Goal: Task Accomplishment & Management: Manage account settings

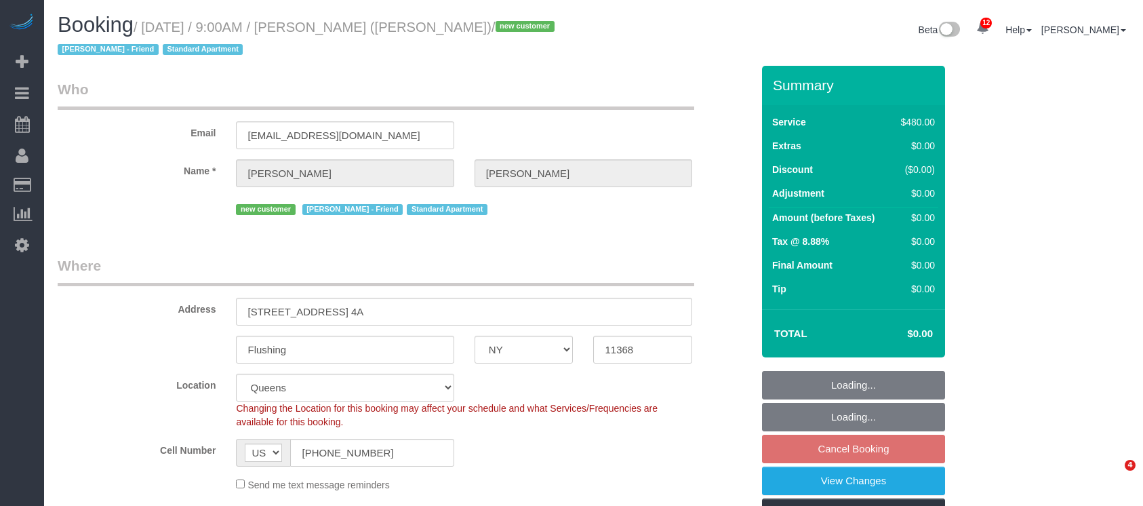
select select "NY"
select select "2"
select select "180"
select select "spot2"
select select "number:56"
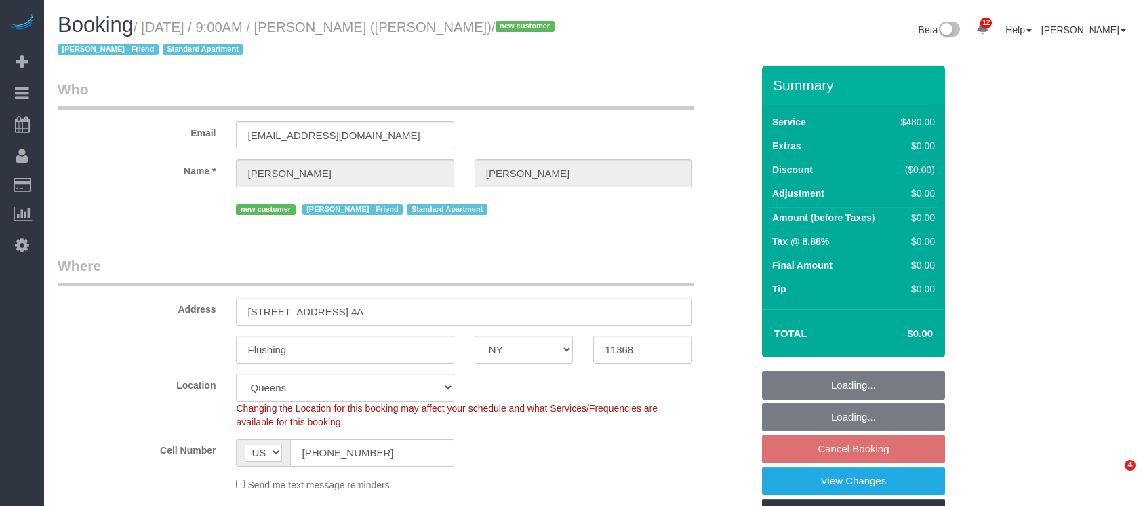
select select "number:77"
select select "number:15"
select select "number:5"
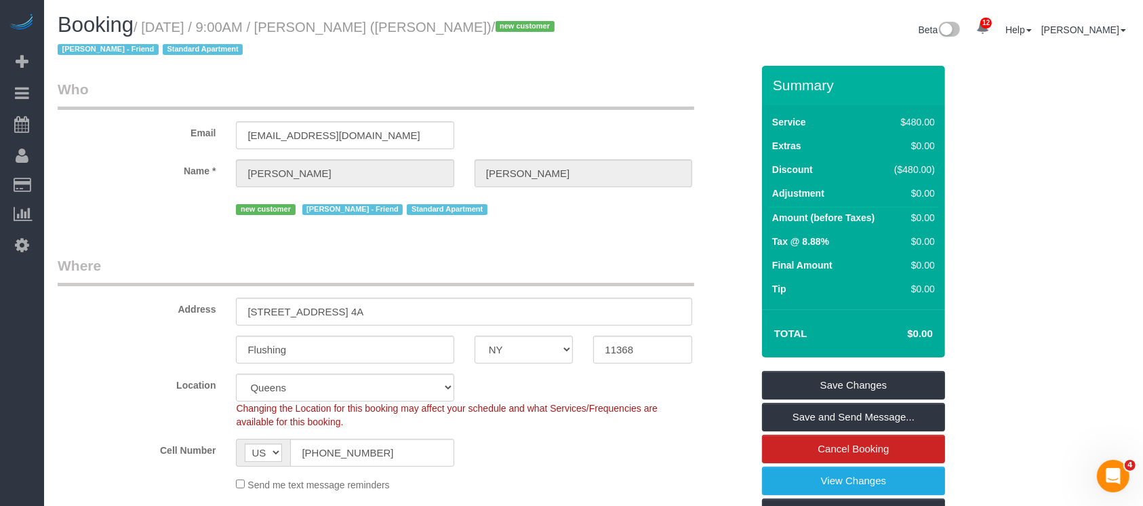
drag, startPoint x: 140, startPoint y: 25, endPoint x: 467, endPoint y: 22, distance: 326.9
click at [467, 22] on small "/ September 07, 2025 / 9:00AM / John Chan (Jacky Xu - Friend) / new customer JA…" at bounding box center [308, 39] width 501 height 38
click at [627, 79] on legend "Who" at bounding box center [376, 94] width 637 height 31
click at [148, 22] on small "/ September 07, 2025 / 9:00AM / John Chan (Jacky Xu - Friend) / new customer JA…" at bounding box center [308, 39] width 501 height 38
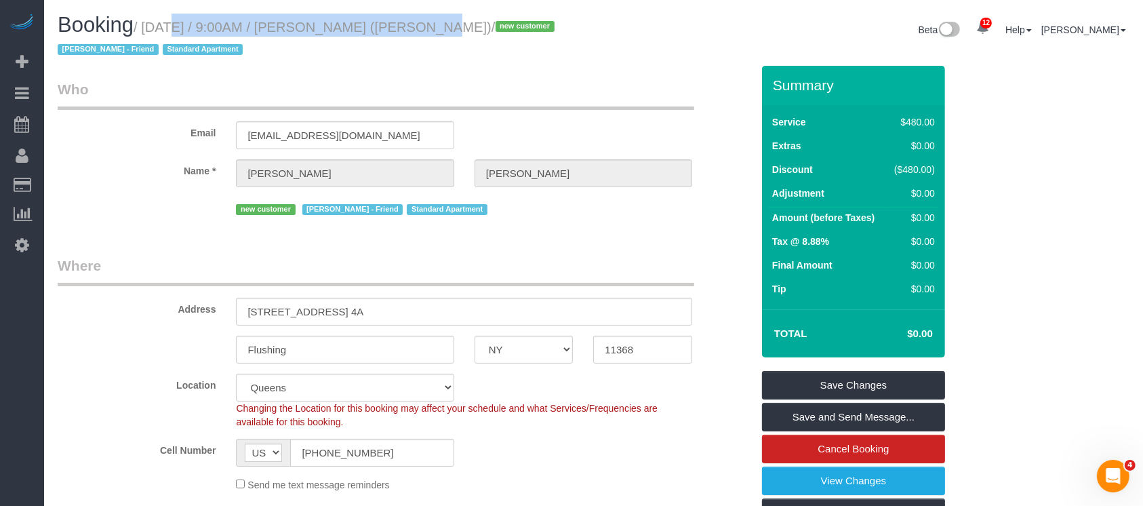
drag, startPoint x: 146, startPoint y: 24, endPoint x: 408, endPoint y: 24, distance: 261.1
click at [408, 24] on small "/ September 07, 2025 / 9:00AM / John Chan (Jacky Xu - Friend) / new customer JA…" at bounding box center [308, 39] width 501 height 38
copy small "September 07, 2025 / 9:00AM / John Chan"
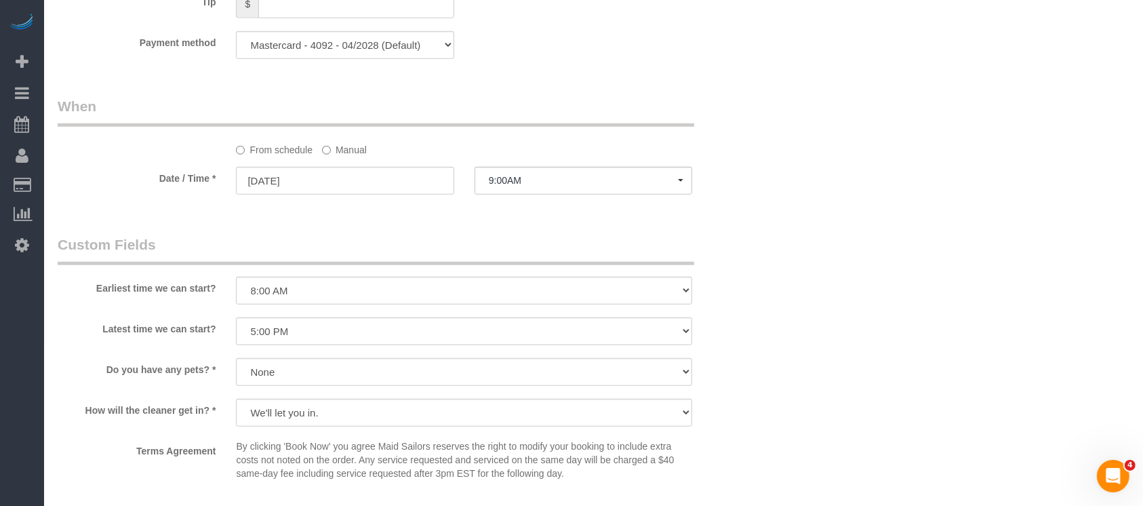
scroll to position [1050, 0]
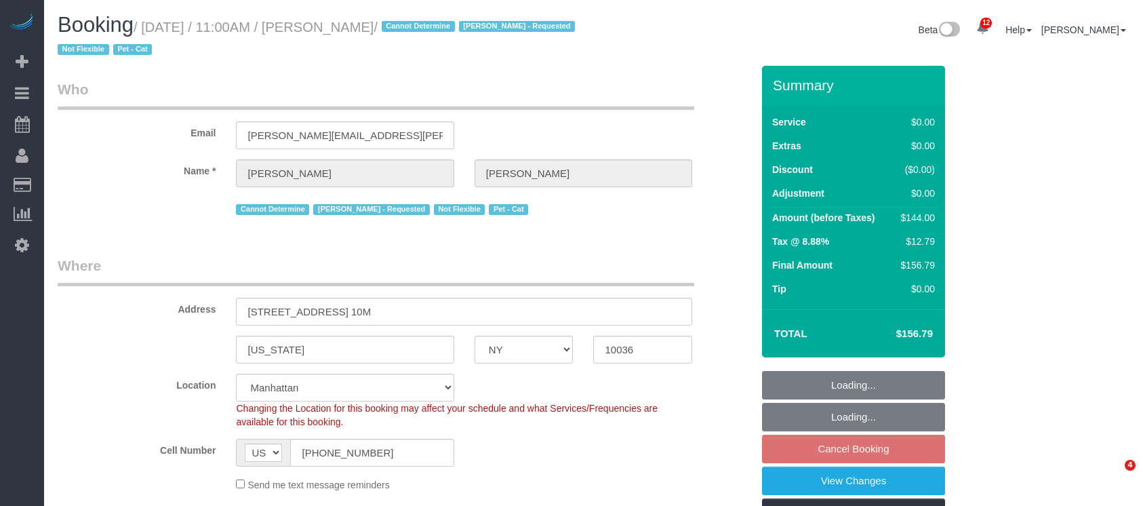
select select "NY"
select select "1"
select select "spot4"
select select "number:89"
select select "number:90"
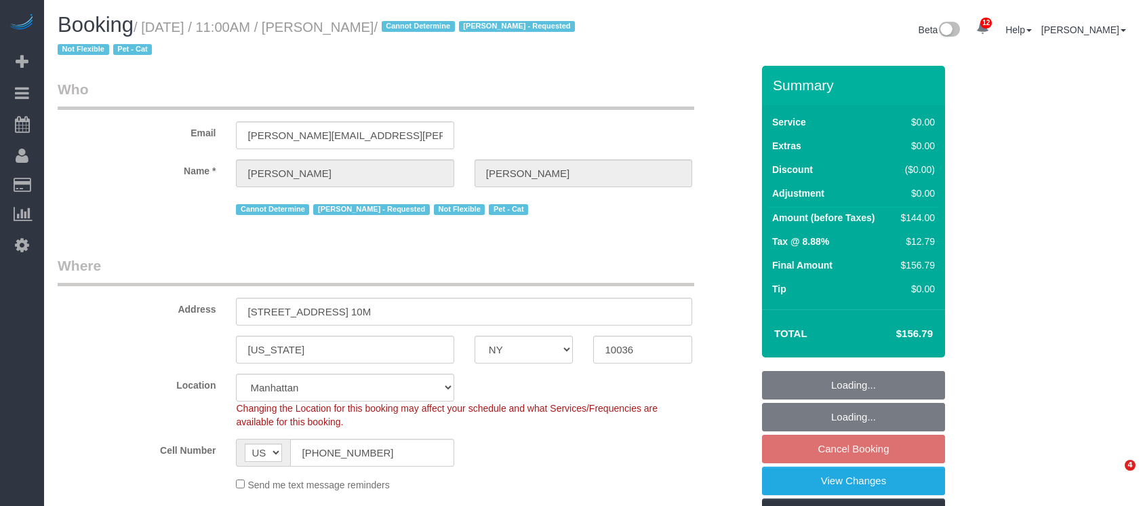
select select "number:14"
select select "number:5"
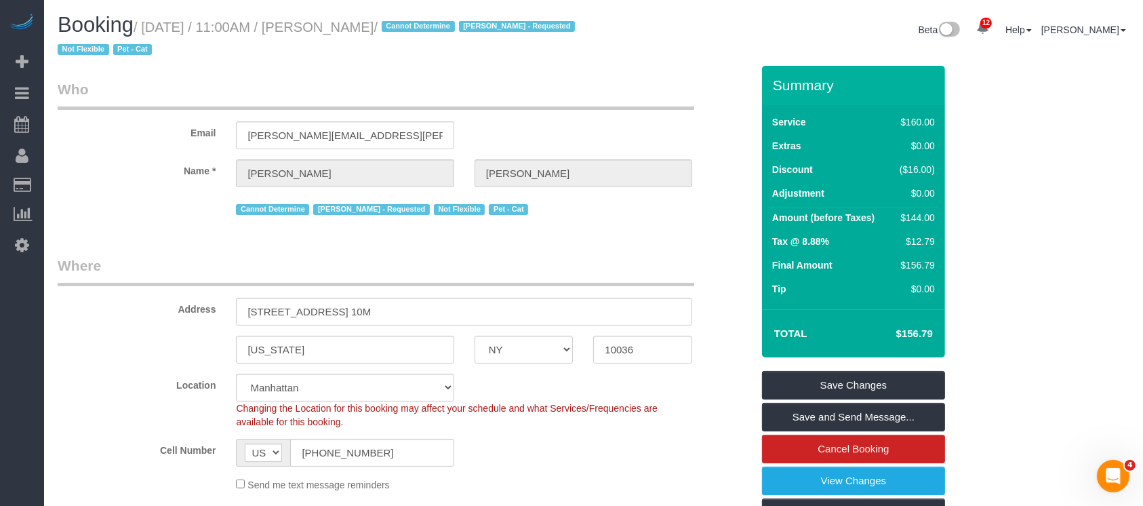
drag, startPoint x: 145, startPoint y: 33, endPoint x: 449, endPoint y: 26, distance: 303.9
click at [449, 26] on small "/ September 07, 2025 / 11:00AM / Miranda Gilmore / Cannot Determine Hamdi Yatou…" at bounding box center [318, 39] width 521 height 38
copy small "September 07, 2025 / 11:00AM / Miranda Gilmore"
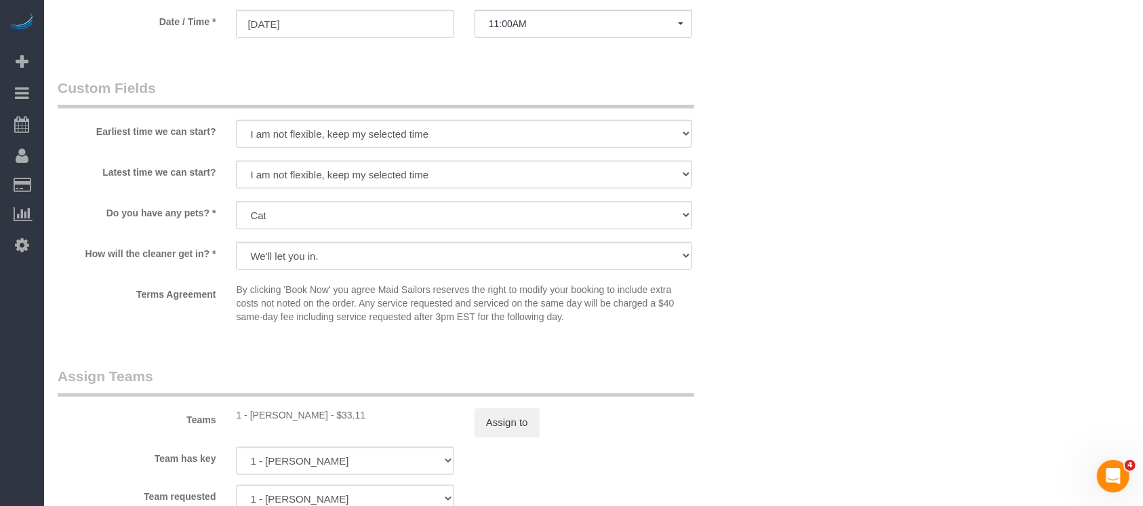
scroll to position [1459, 0]
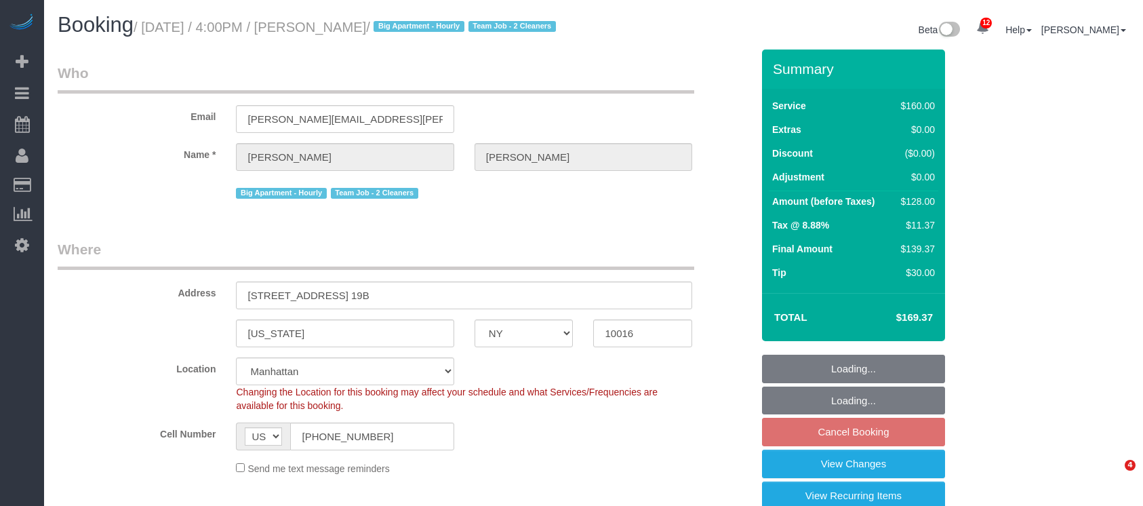
select select "NY"
select select "string:stripe-pm_1QmmDe4VGloSiKo7qN6Zl7hg"
select select "spot6"
select select "number:89"
select select "number:90"
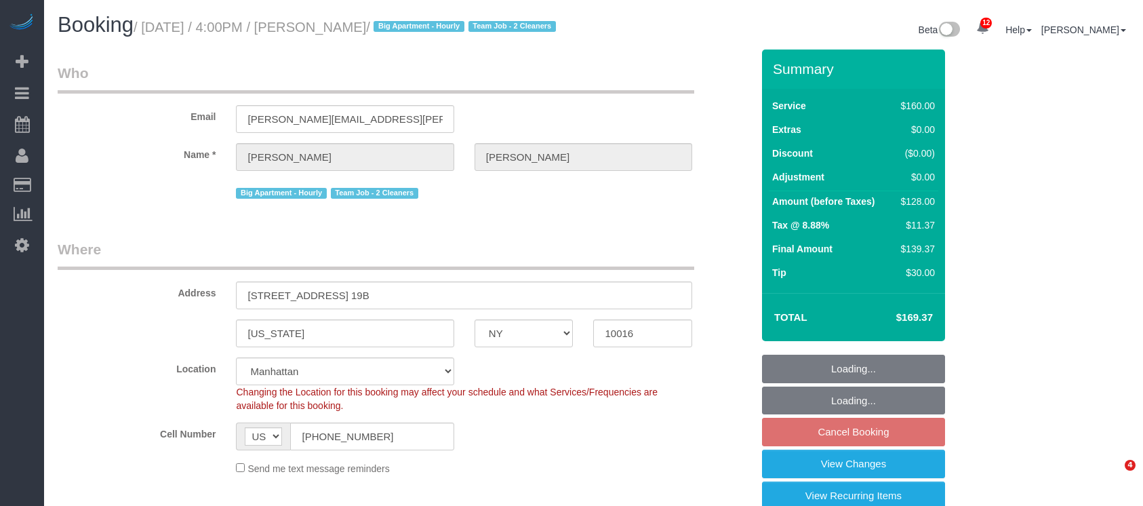
select select "number:15"
select select "number:5"
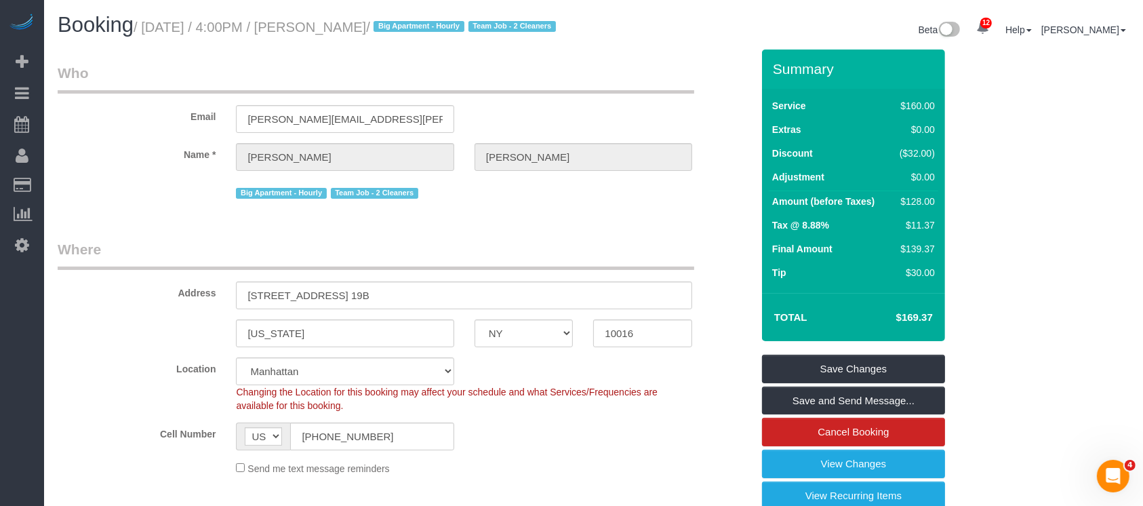
drag, startPoint x: 146, startPoint y: 29, endPoint x: 411, endPoint y: 29, distance: 264.5
click at [411, 29] on small "/ September 07, 2025 / 4:00PM / Leigh Fisch / Big Apartment - Hourly Team Job -…" at bounding box center [347, 27] width 427 height 15
copy small "September 07, 2025 / 4:00PM / Leigh Fisch"
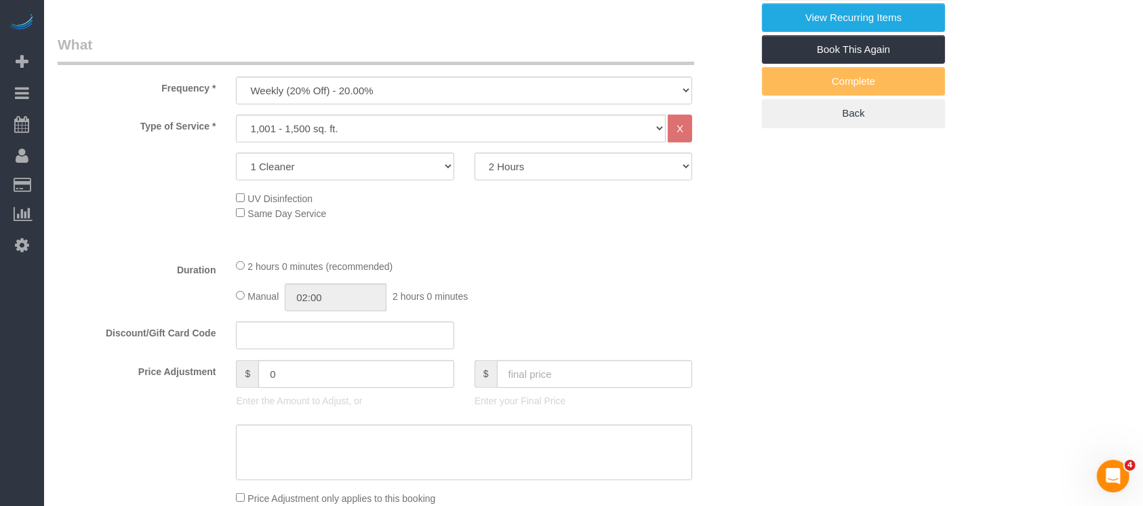
scroll to position [633, 0]
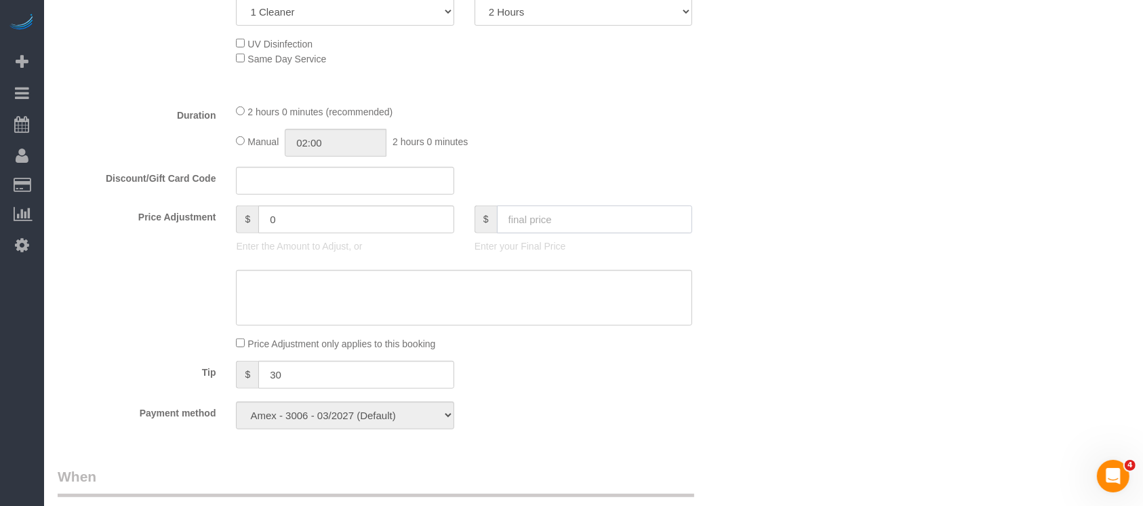
click at [498, 233] on input "text" at bounding box center [595, 219] width 196 height 28
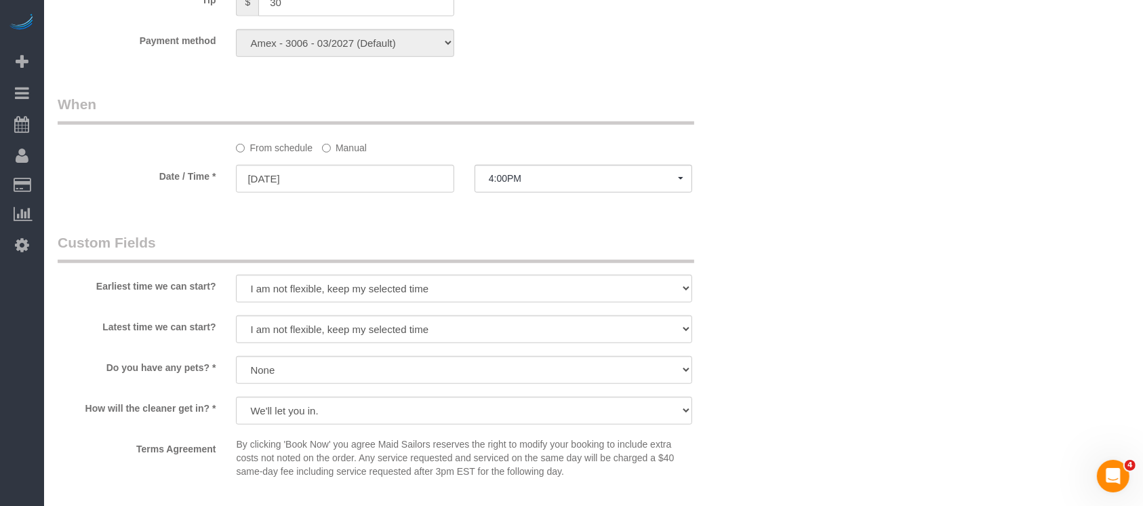
scroll to position [1202, 0]
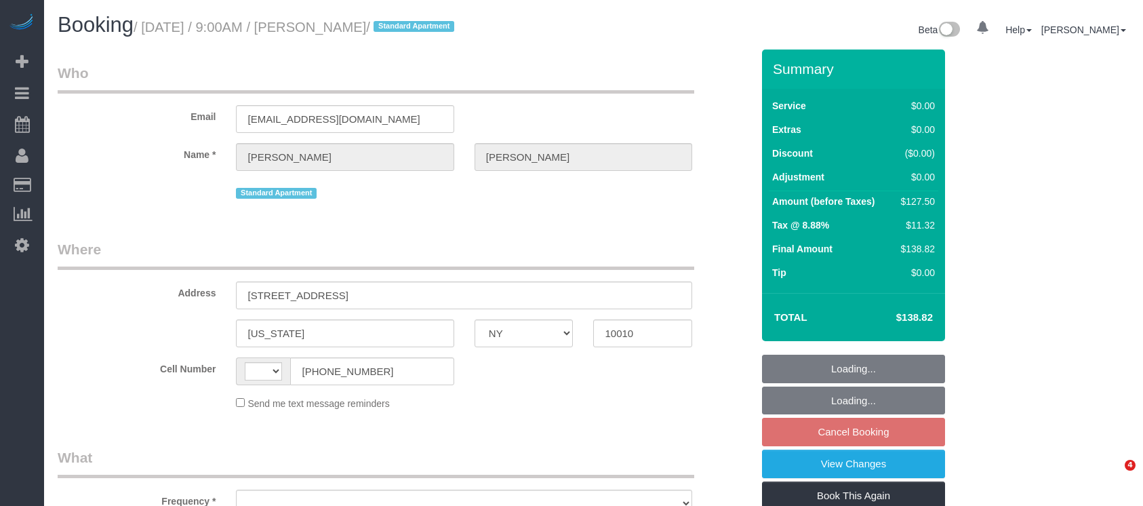
select select "NY"
select select "string:[GEOGRAPHIC_DATA]"
select select "object:1387"
select select "number:56"
select select "number:73"
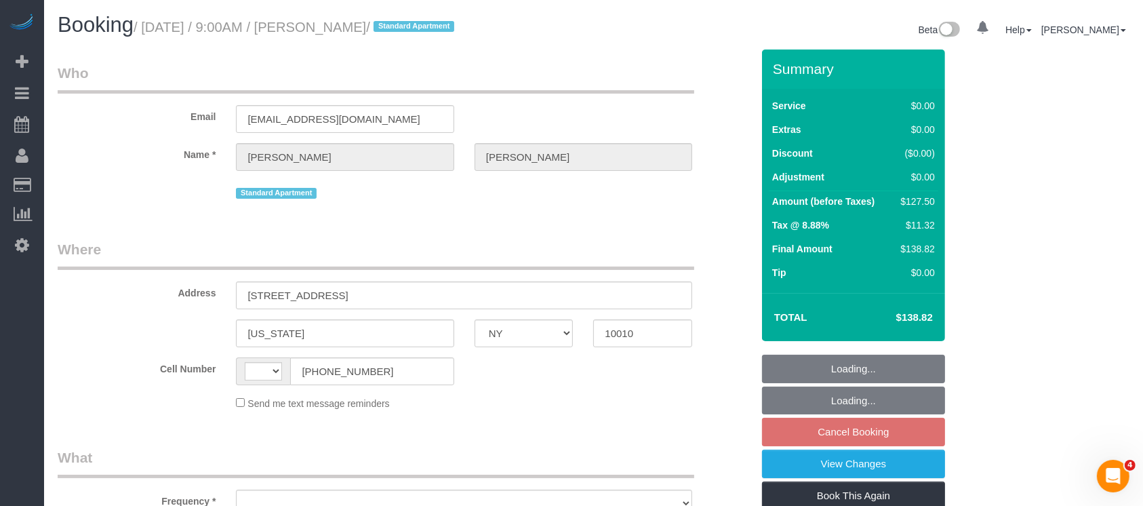
select select "number:15"
select select "number:5"
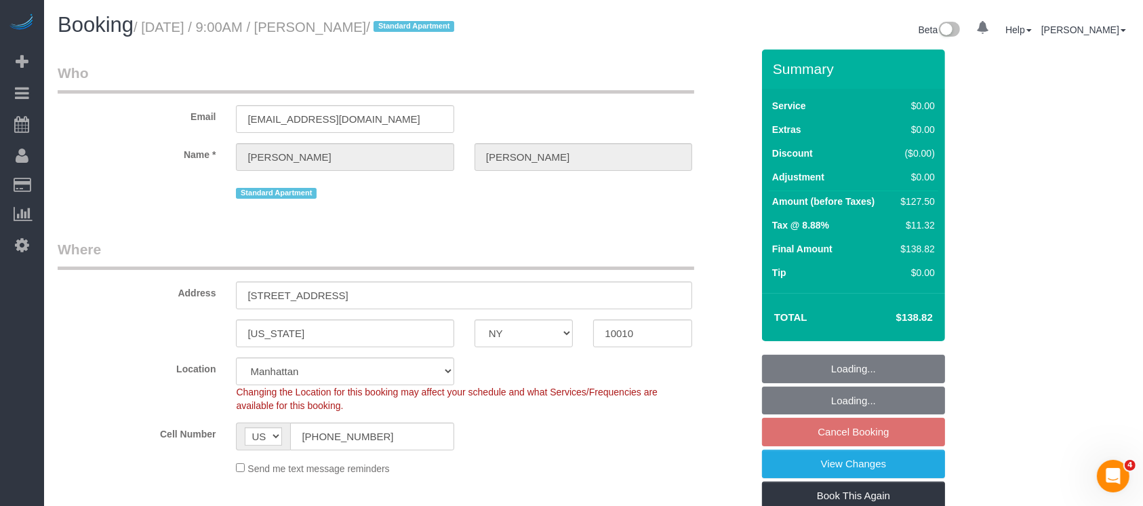
select select "string:stripe-pm_1RjrLG4VGloSiKo70pr58rOi"
select select "spot2"
select select "NY"
select select "spot2"
select select "number:56"
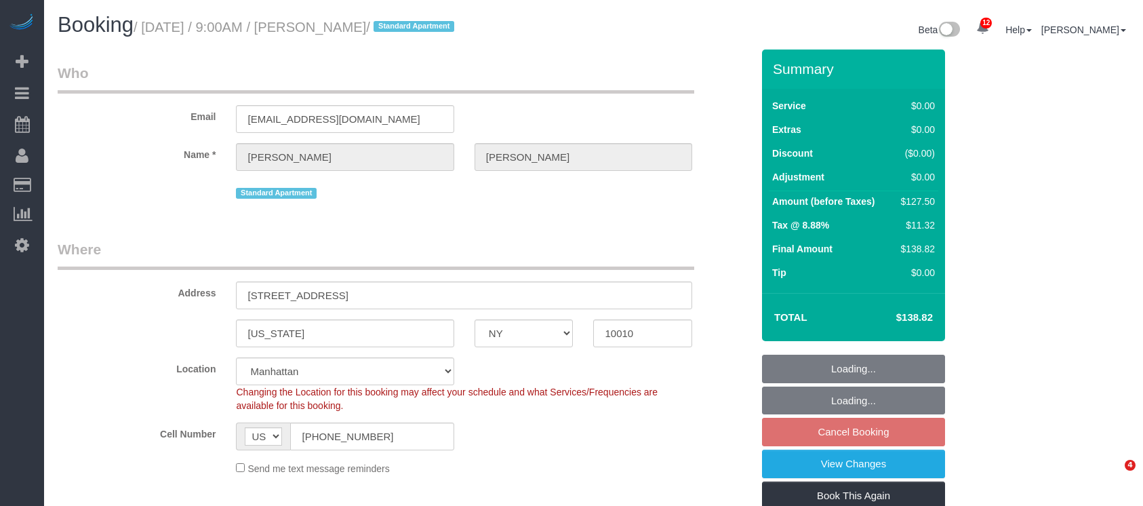
select select "number:73"
select select "number:15"
select select "number:5"
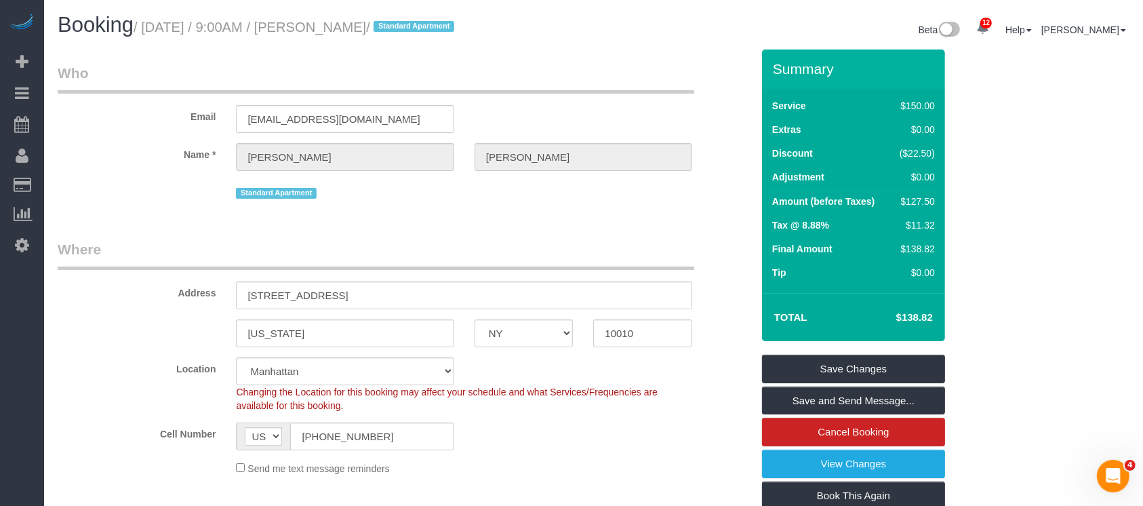
drag, startPoint x: 148, startPoint y: 29, endPoint x: 433, endPoint y: 32, distance: 285.5
click at [433, 32] on small "/ [DATE] / 9:00AM / [PERSON_NAME] / Standard Apartment" at bounding box center [296, 27] width 325 height 15
copy small "[DATE] / 9:00AM / [PERSON_NAME]"
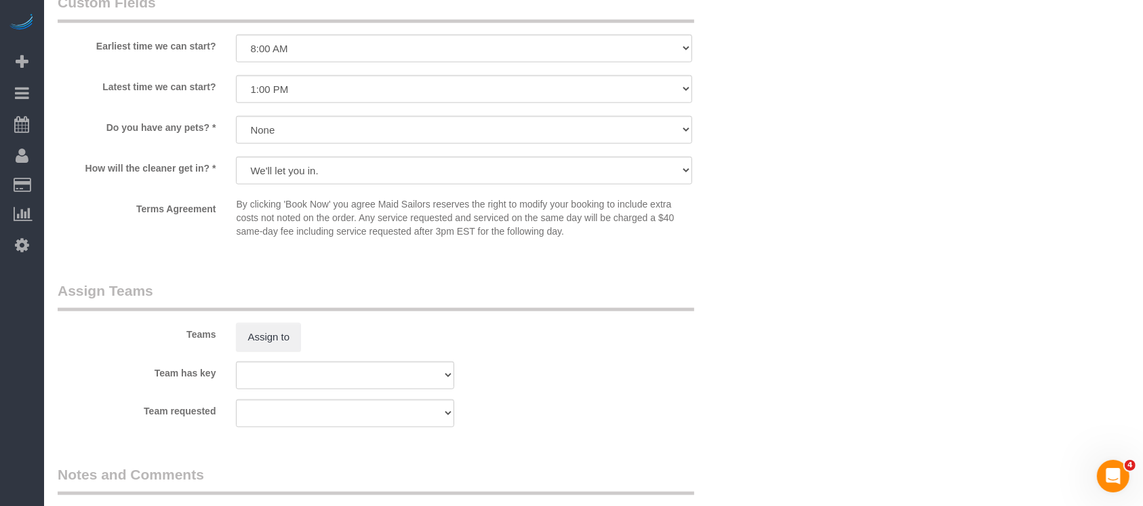
scroll to position [1541, 0]
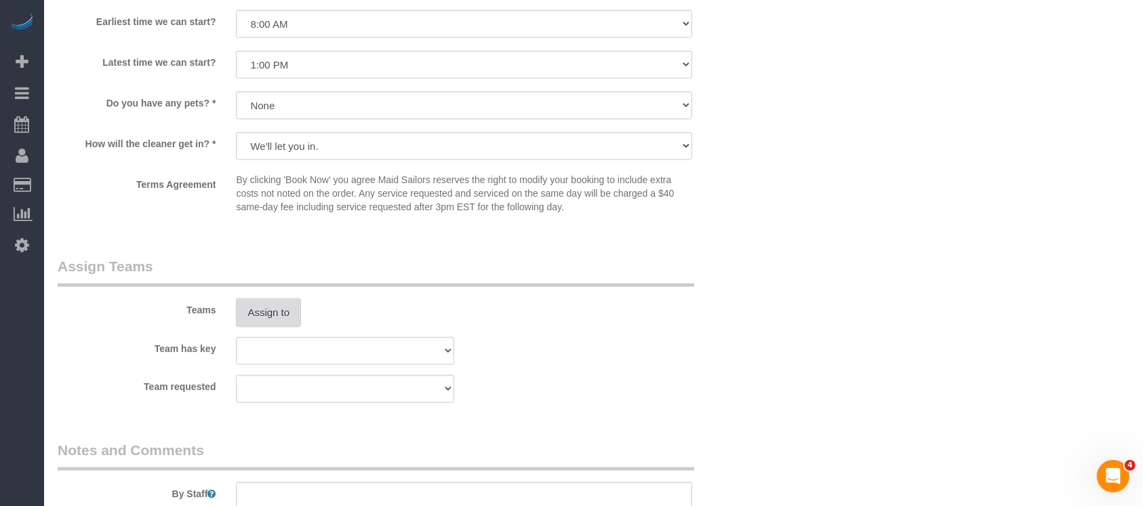
click at [278, 317] on button "Assign to" at bounding box center [268, 312] width 65 height 28
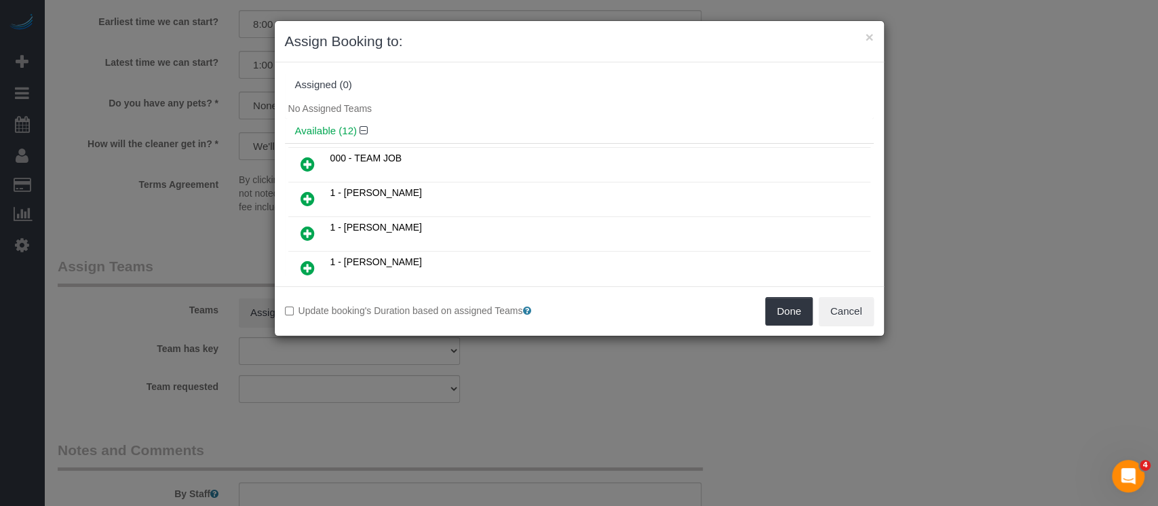
click at [304, 194] on icon at bounding box center [307, 199] width 14 height 16
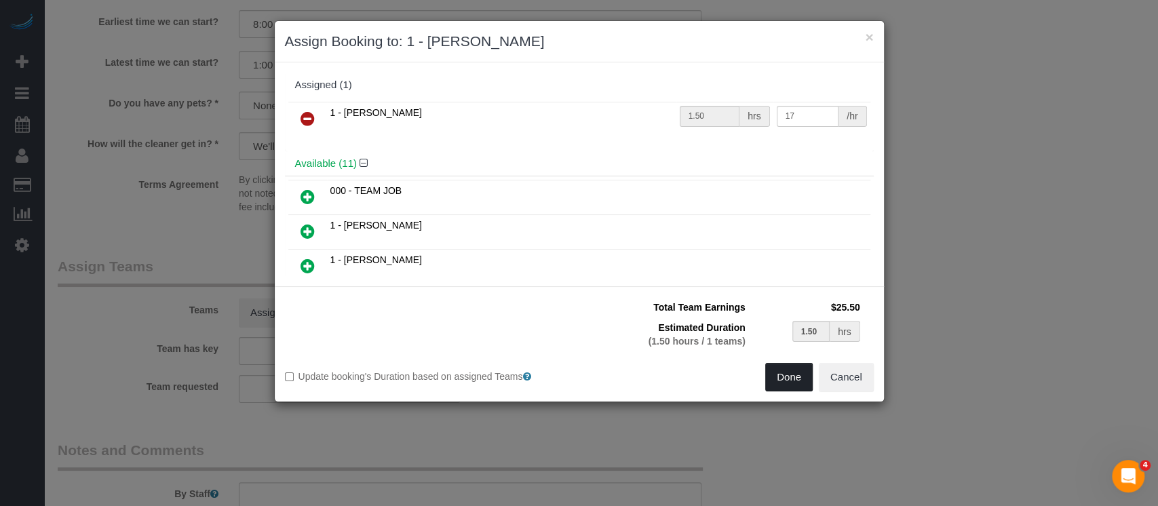
click at [787, 372] on button "Done" at bounding box center [788, 377] width 47 height 28
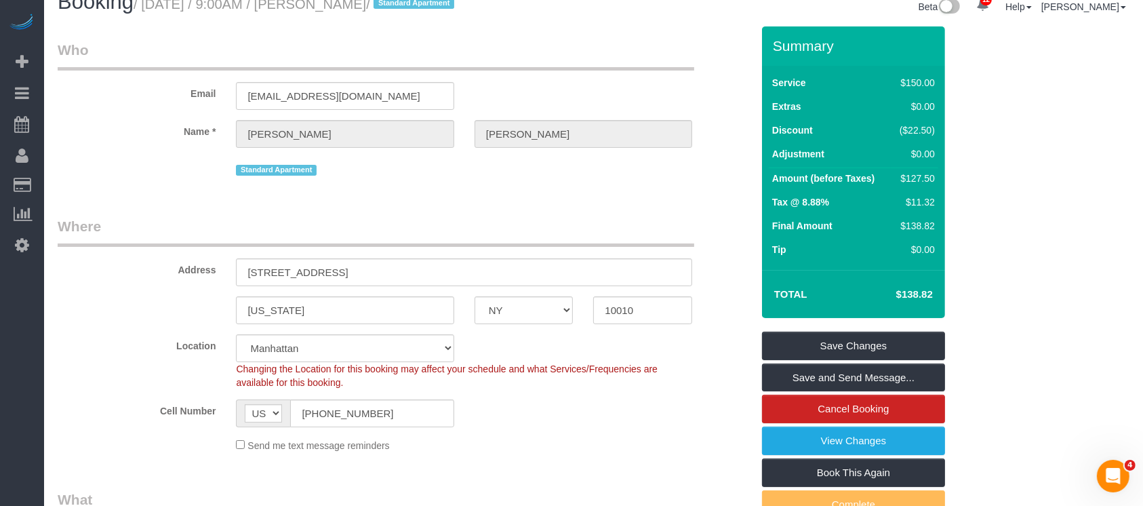
scroll to position [22, 0]
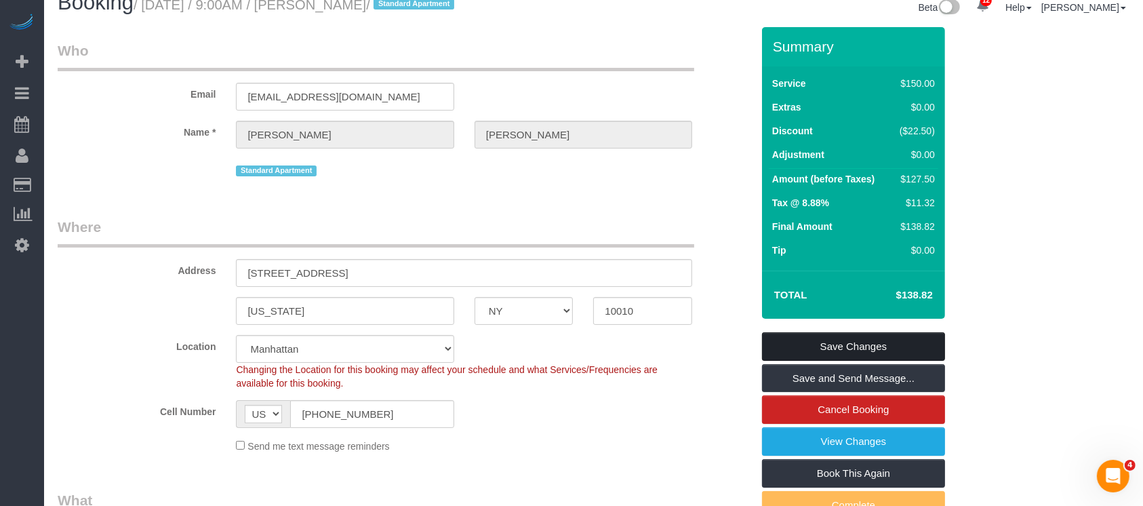
click at [829, 339] on link "Save Changes" at bounding box center [853, 346] width 183 height 28
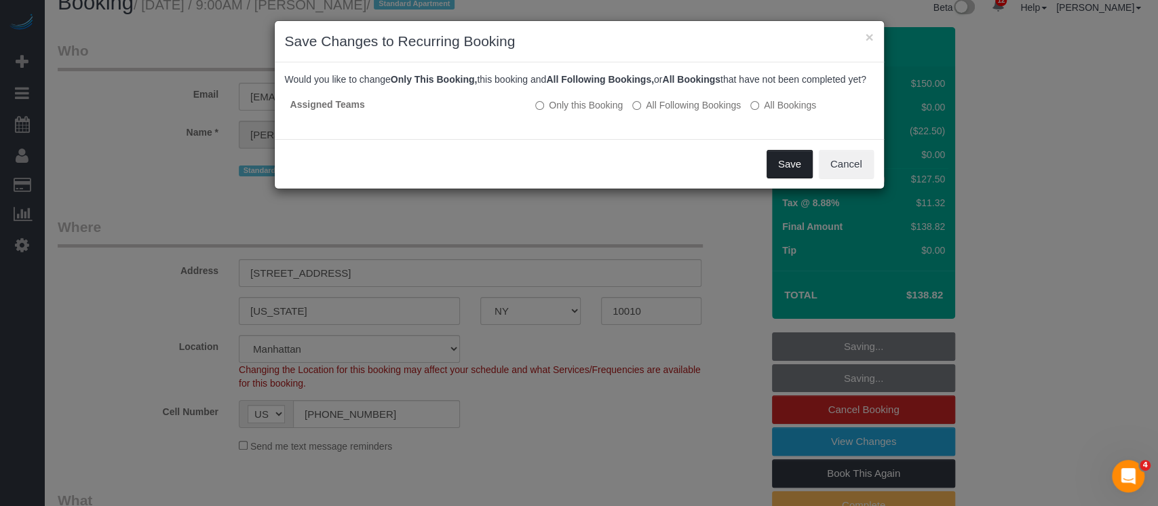
click at [780, 178] on button "Save" at bounding box center [789, 164] width 46 height 28
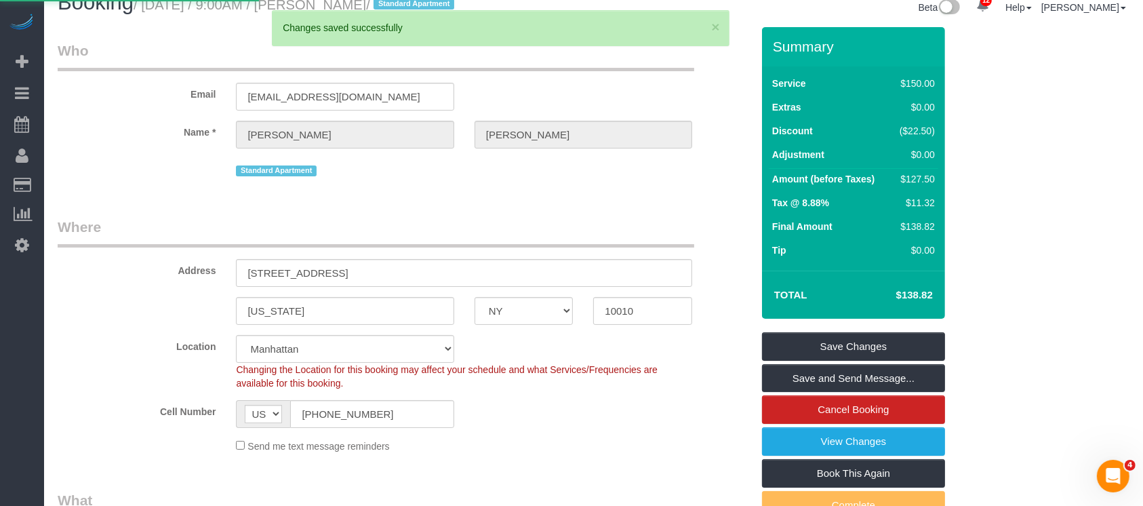
select select "**********"
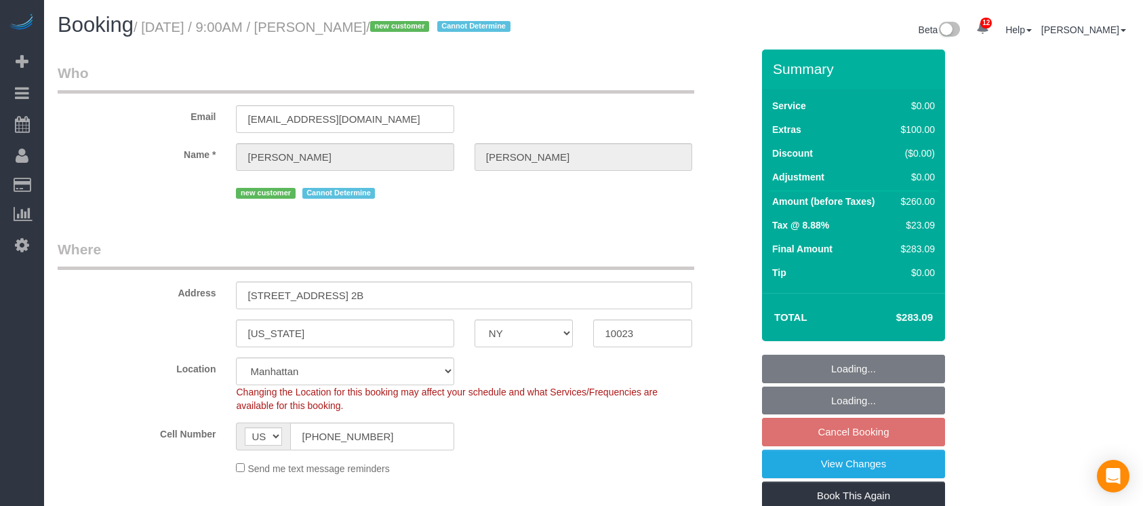
select select "NY"
select select "1"
select select "spot2"
select select "number:57"
select select "number:71"
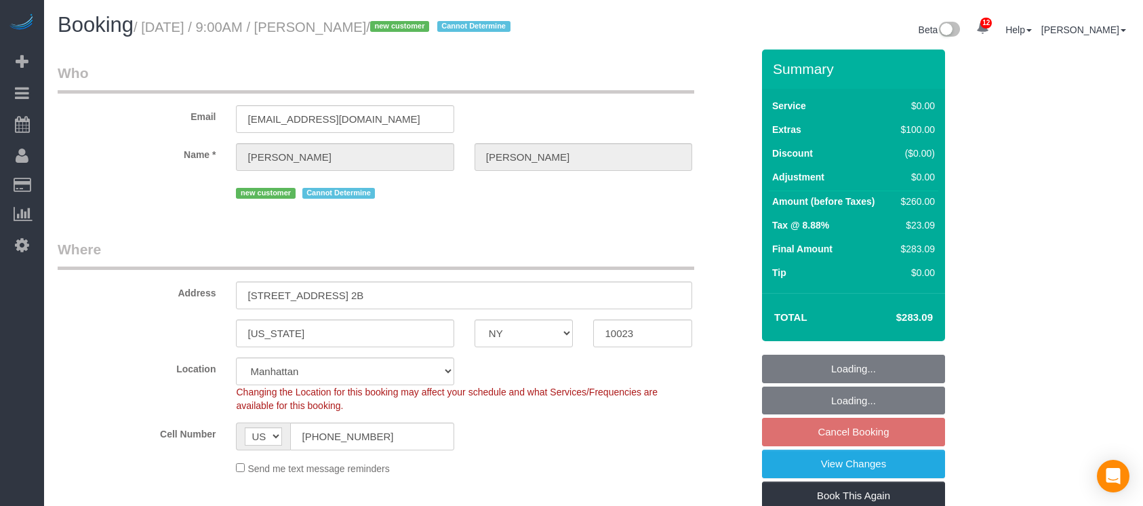
select select "number:15"
select select "number:5"
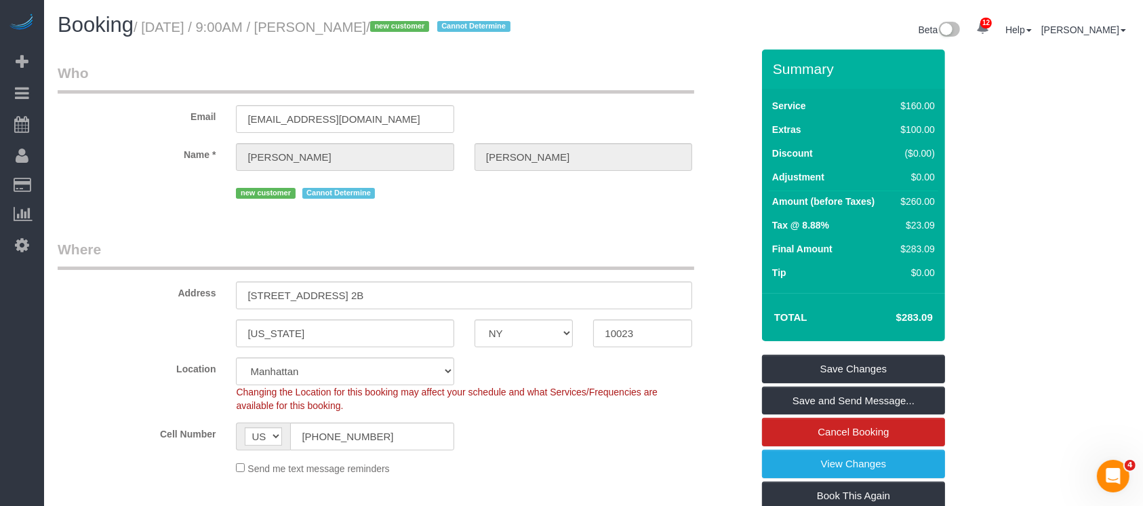
drag, startPoint x: 148, startPoint y: 26, endPoint x: 452, endPoint y: 28, distance: 303.8
click at [452, 28] on small "/ September 07, 2025 / 9:00AM / Alexander Schnur / new customer Cannot Determine" at bounding box center [324, 27] width 381 height 15
copy small "September 07, 2025 / 9:00AM / Alexander Schnur"
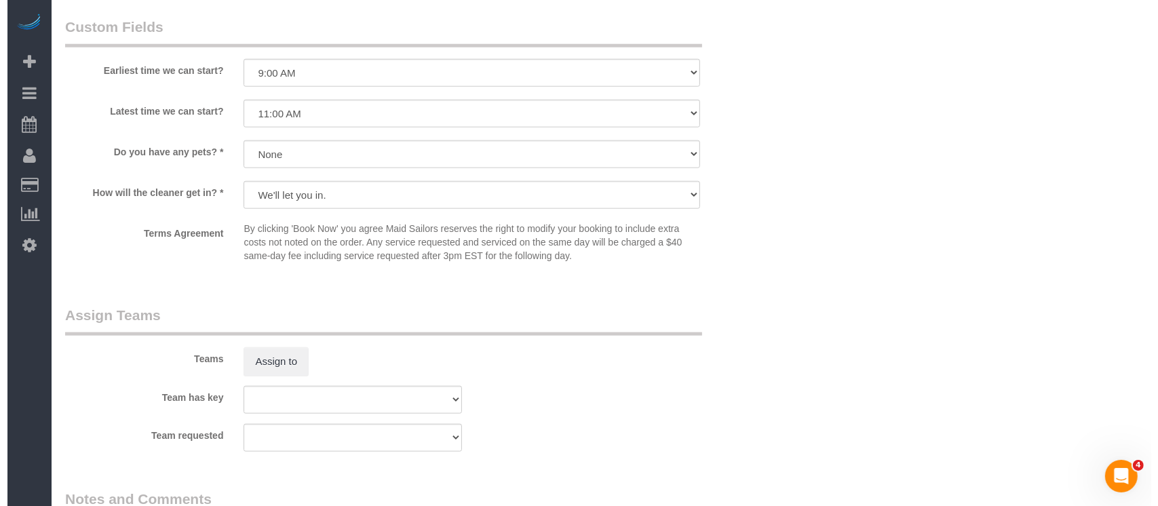
scroll to position [1494, 0]
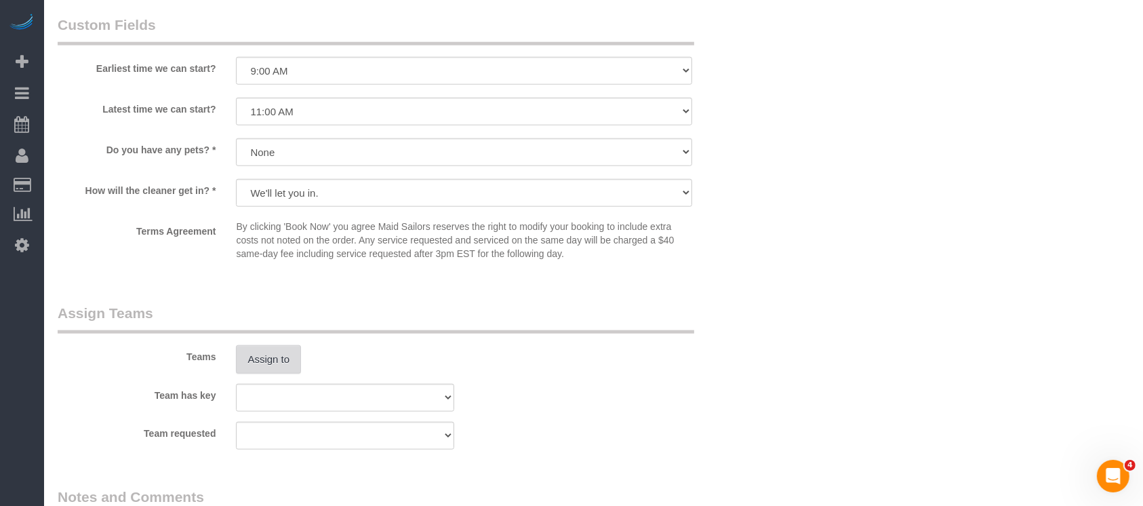
click at [266, 374] on button "Assign to" at bounding box center [268, 359] width 65 height 28
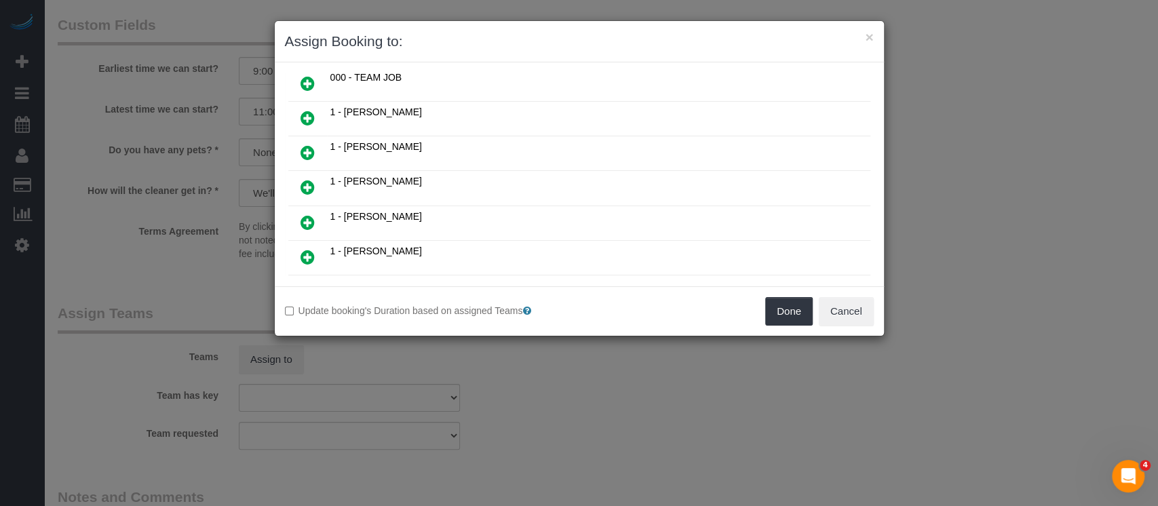
scroll to position [96, 0]
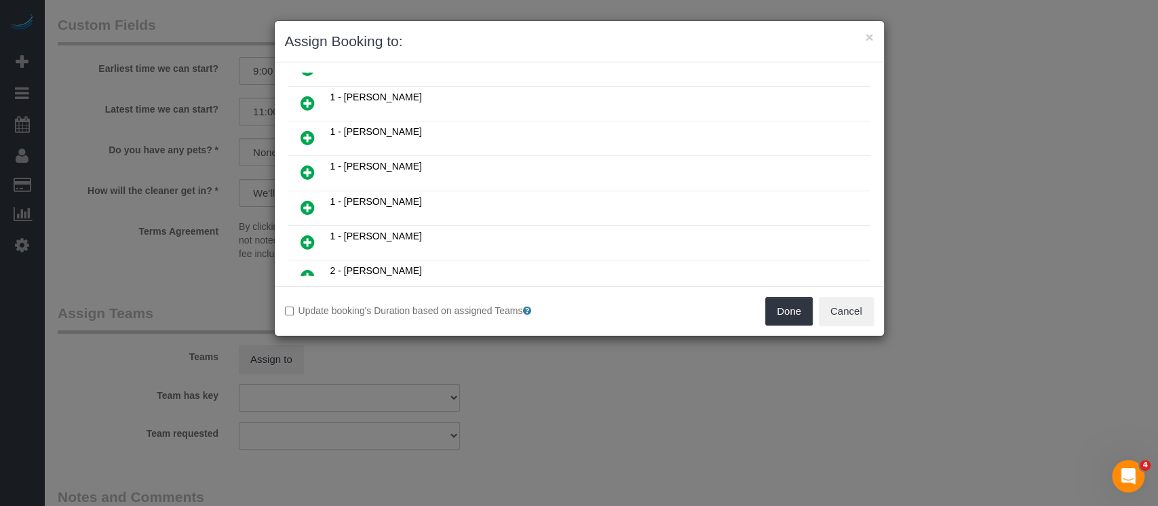
click at [300, 170] on icon at bounding box center [307, 172] width 14 height 16
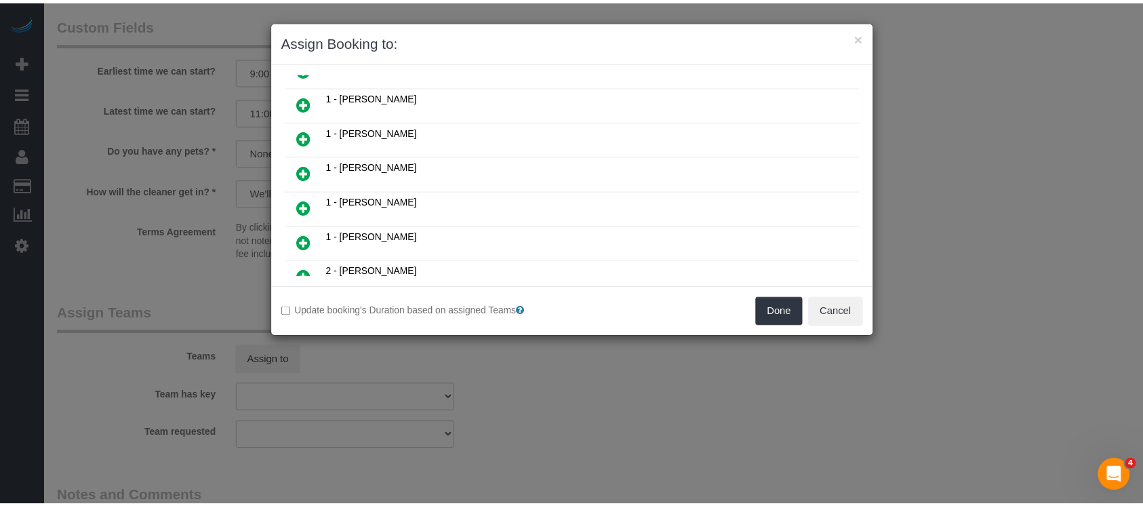
scroll to position [127, 0]
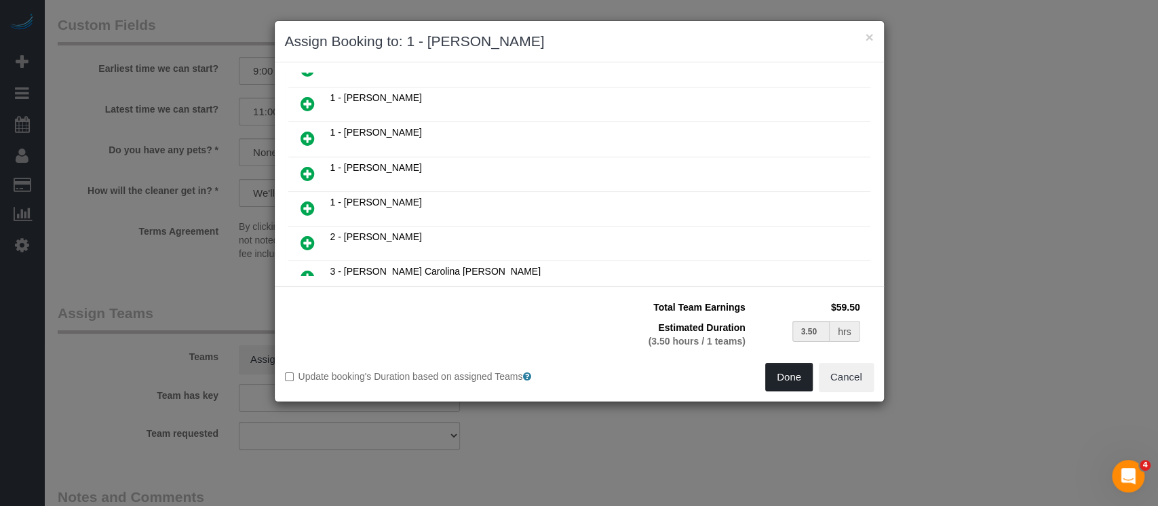
click at [779, 372] on button "Done" at bounding box center [788, 377] width 47 height 28
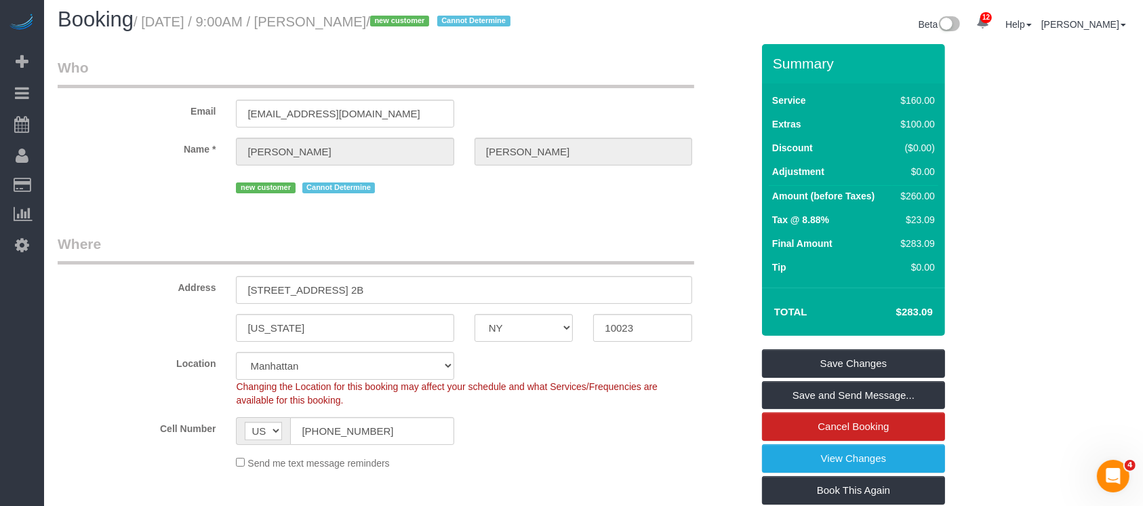
scroll to position [0, 0]
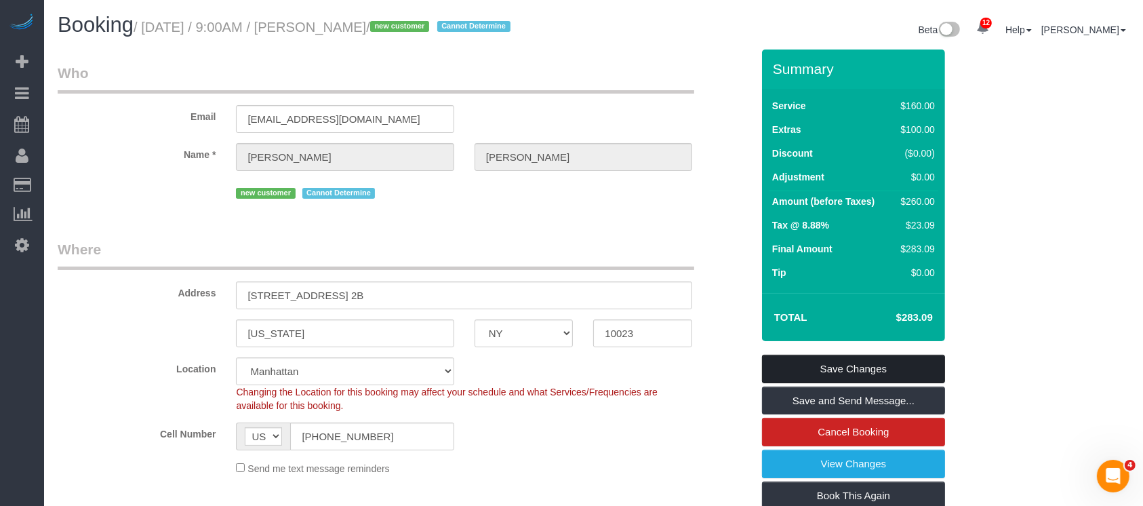
click at [854, 371] on link "Save Changes" at bounding box center [853, 369] width 183 height 28
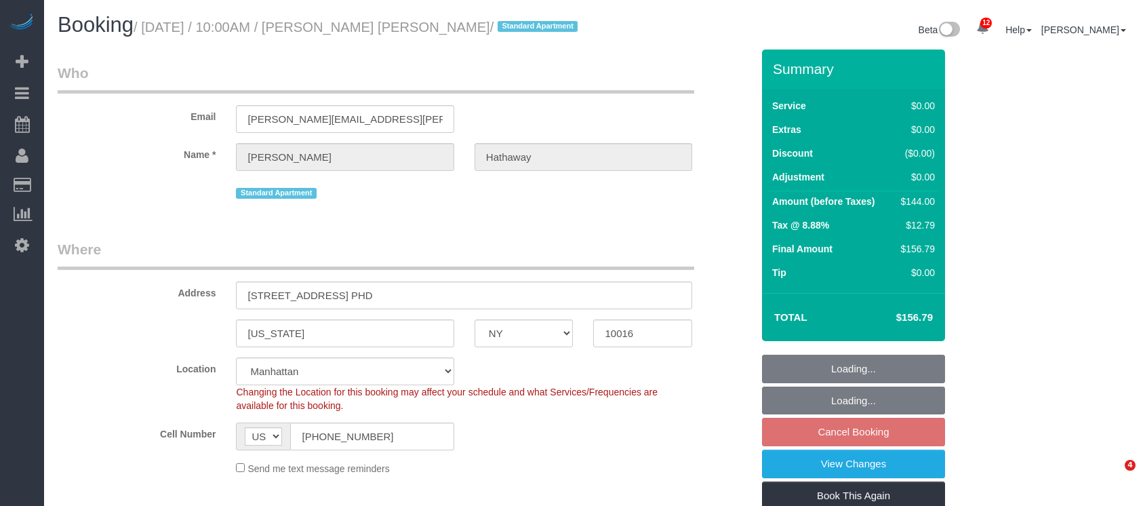
select select "NY"
select select "1"
select select "spot3"
select select "number:58"
select select "number:71"
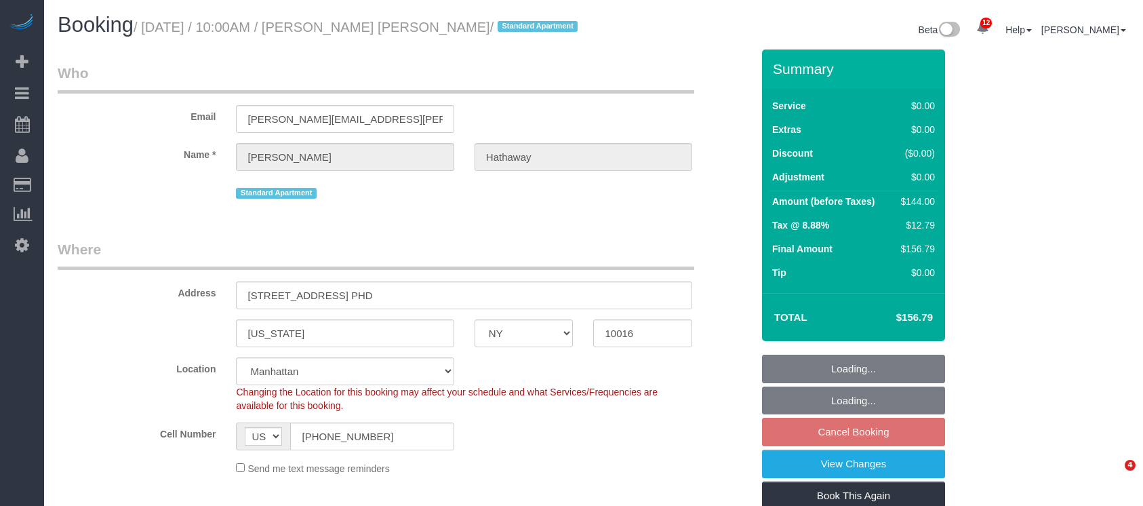
select select "number:15"
select select "number:6"
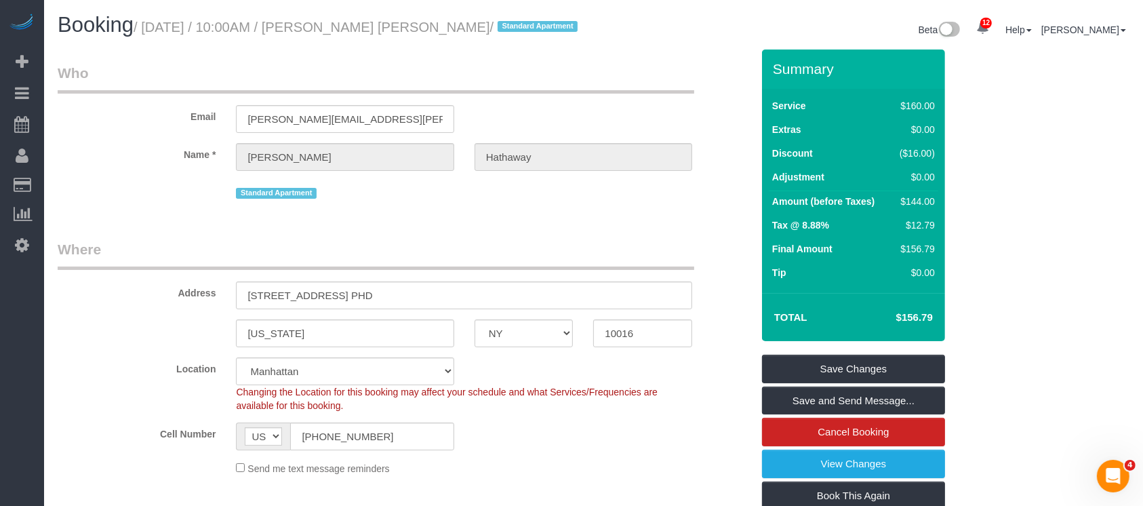
drag, startPoint x: 149, startPoint y: 28, endPoint x: 469, endPoint y: 30, distance: 320.1
click at [469, 30] on small "/ [DATE] / 10:00AM / [PERSON_NAME] [PERSON_NAME] / Standard Apartment" at bounding box center [358, 27] width 448 height 15
copy small "[DATE] / 10:00AM / [PERSON_NAME] [PERSON_NAME]"
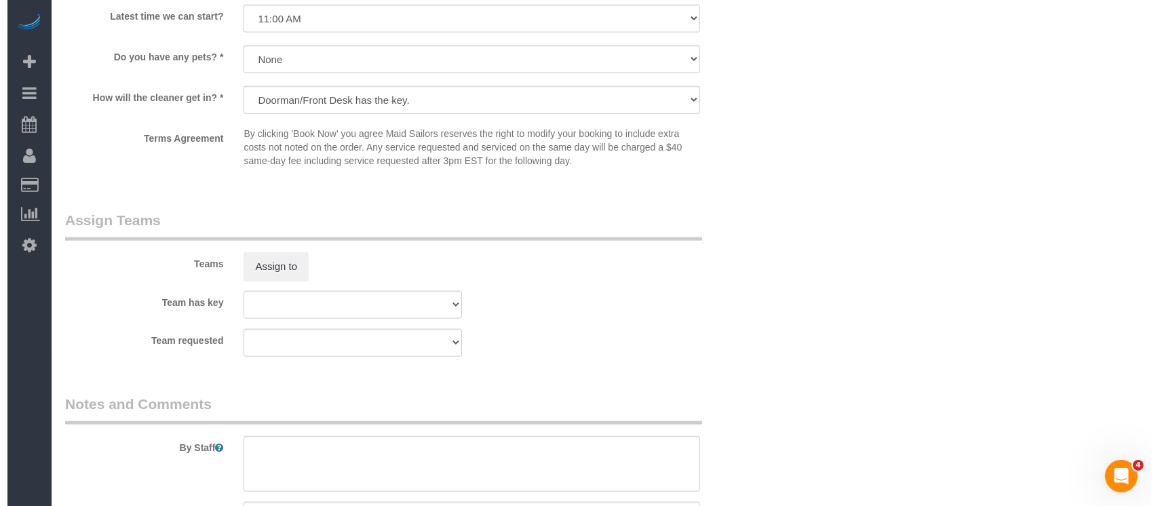
scroll to position [1733, 0]
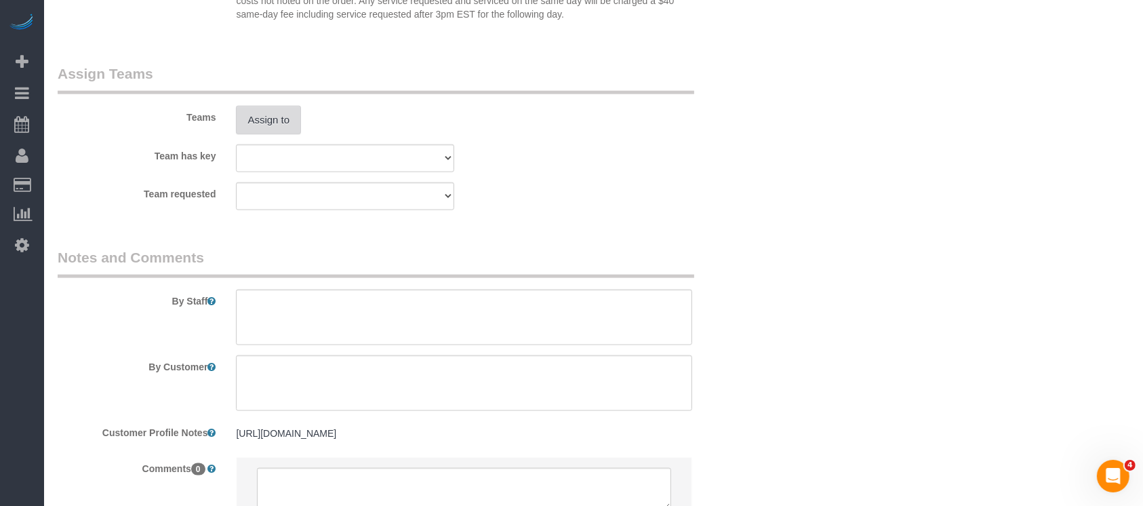
click at [280, 130] on button "Assign to" at bounding box center [268, 120] width 65 height 28
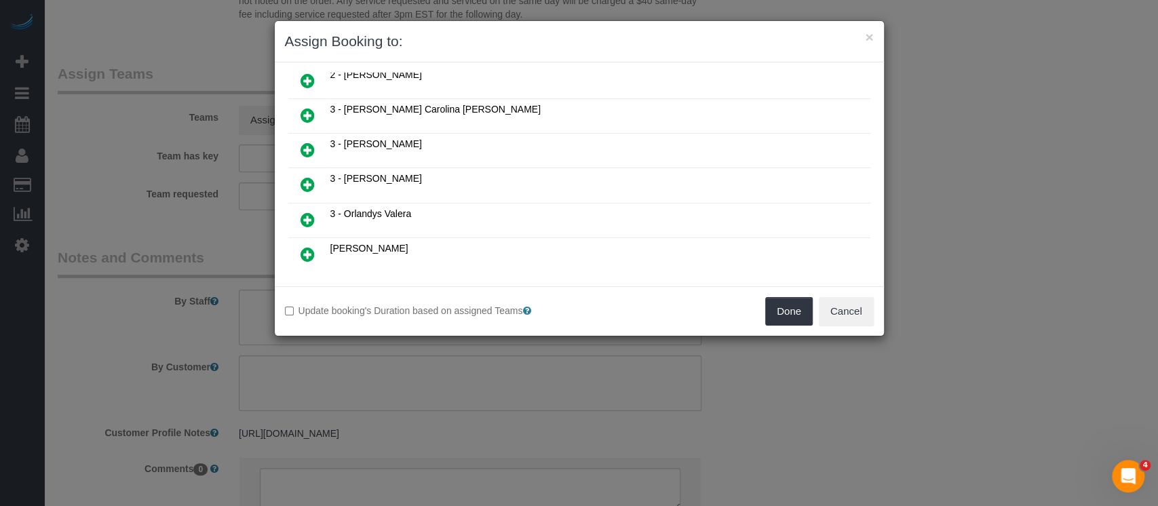
scroll to position [325, 0]
click at [304, 213] on icon at bounding box center [307, 221] width 14 height 16
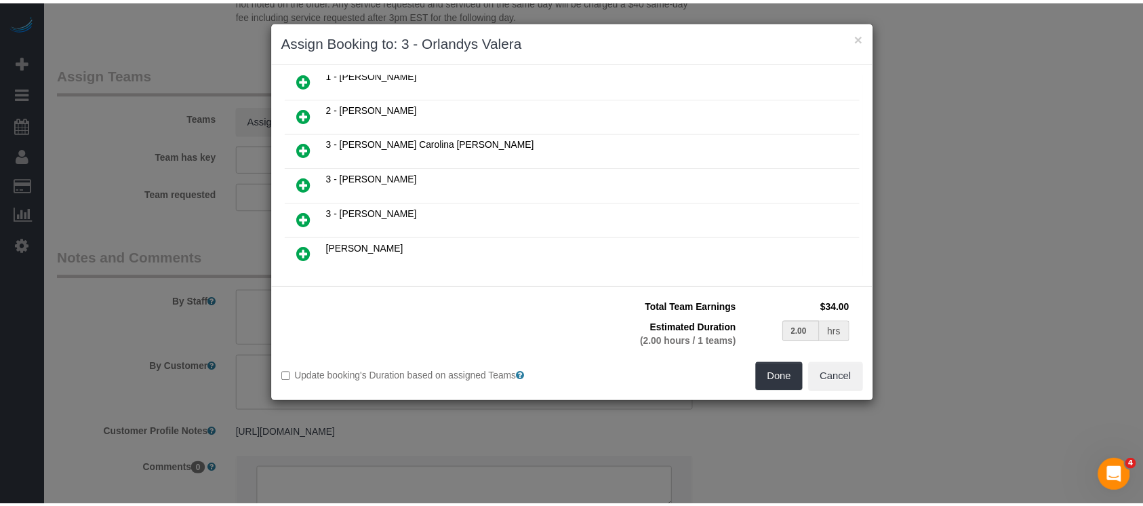
scroll to position [357, 0]
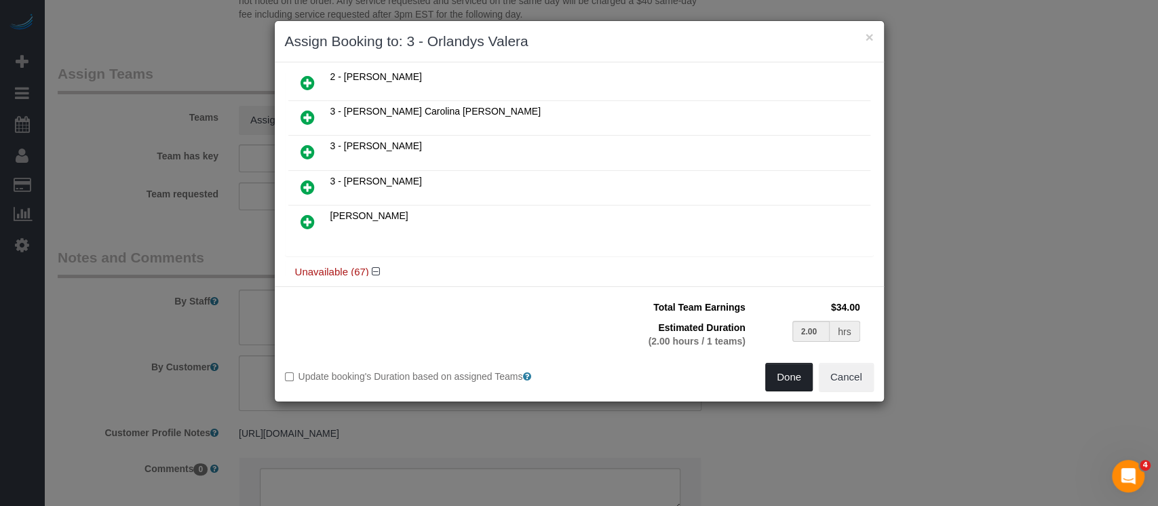
click at [779, 376] on button "Done" at bounding box center [788, 377] width 47 height 28
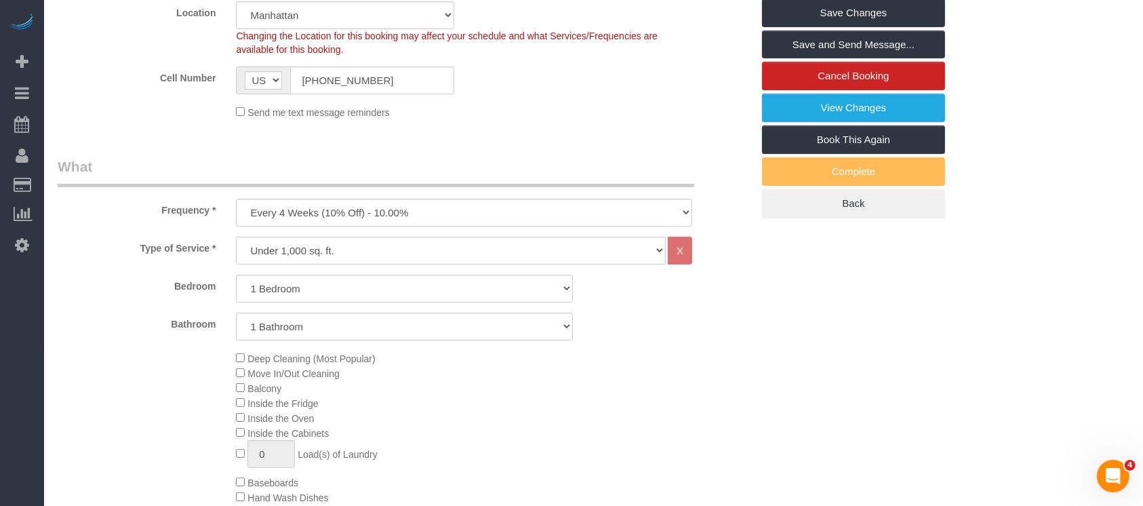
scroll to position [168, 0]
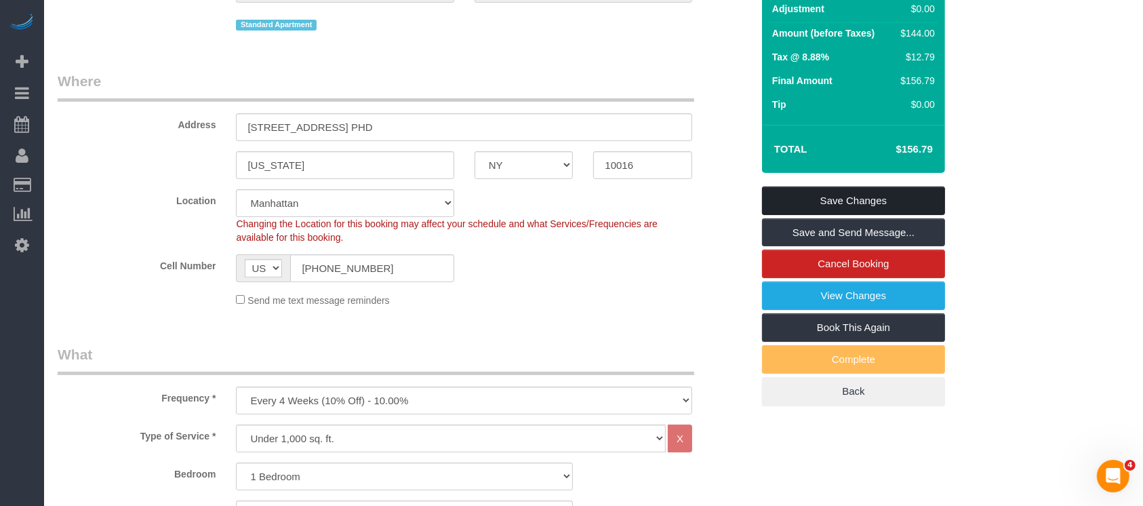
click at [873, 197] on link "Save Changes" at bounding box center [853, 200] width 183 height 28
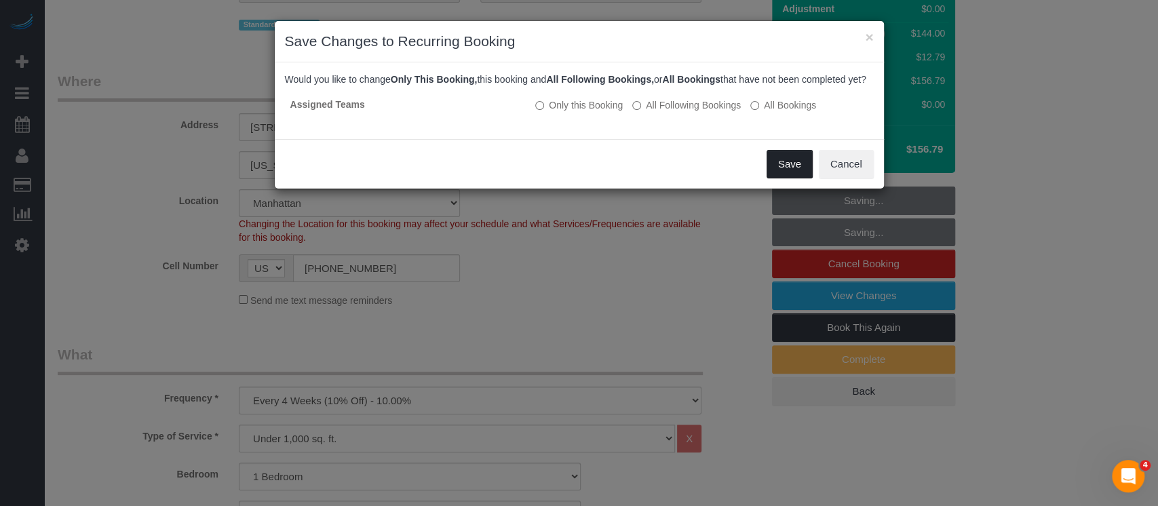
click at [794, 178] on button "Save" at bounding box center [789, 164] width 46 height 28
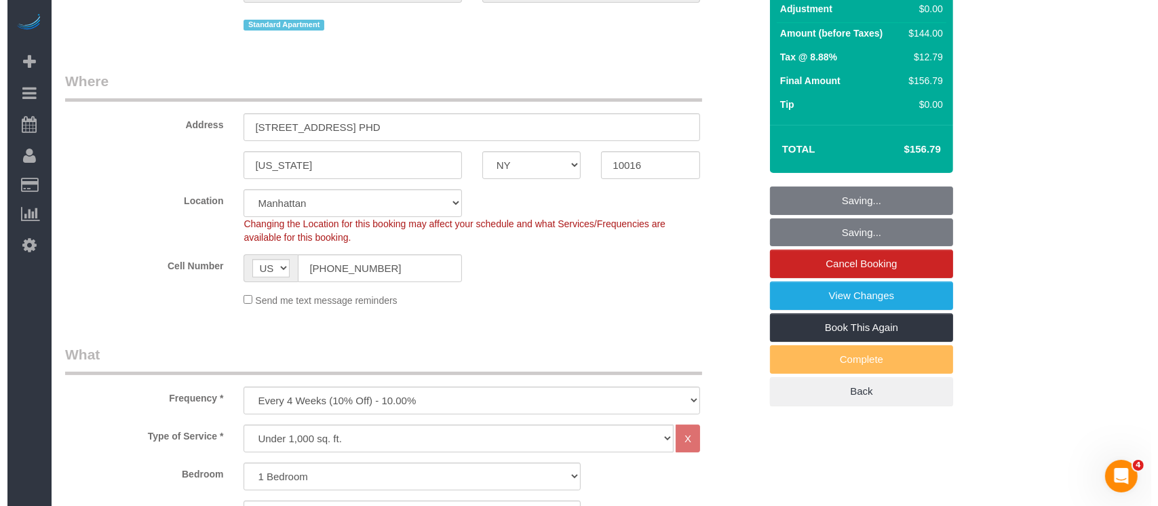
scroll to position [0, 0]
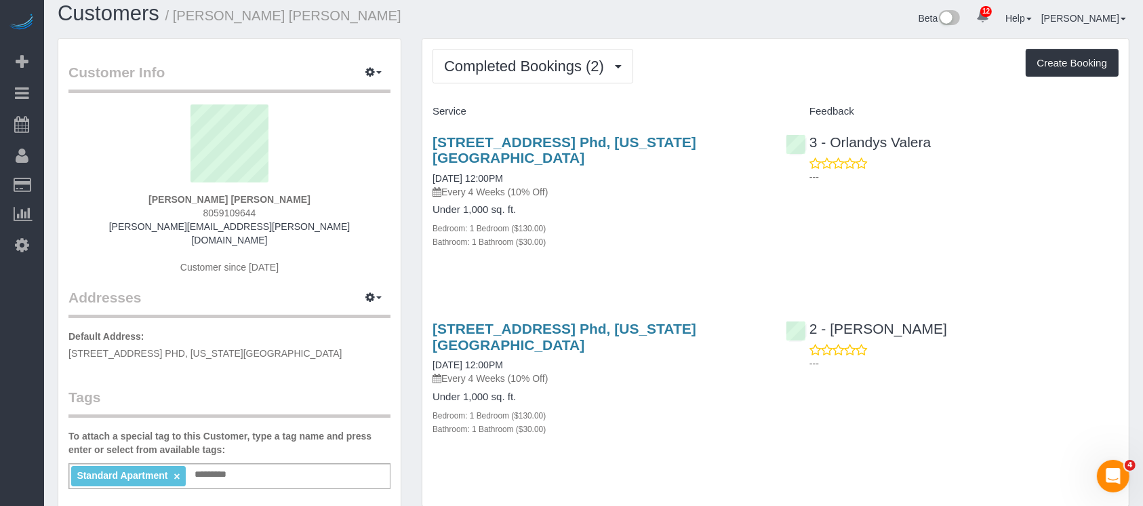
scroll to position [11, 0]
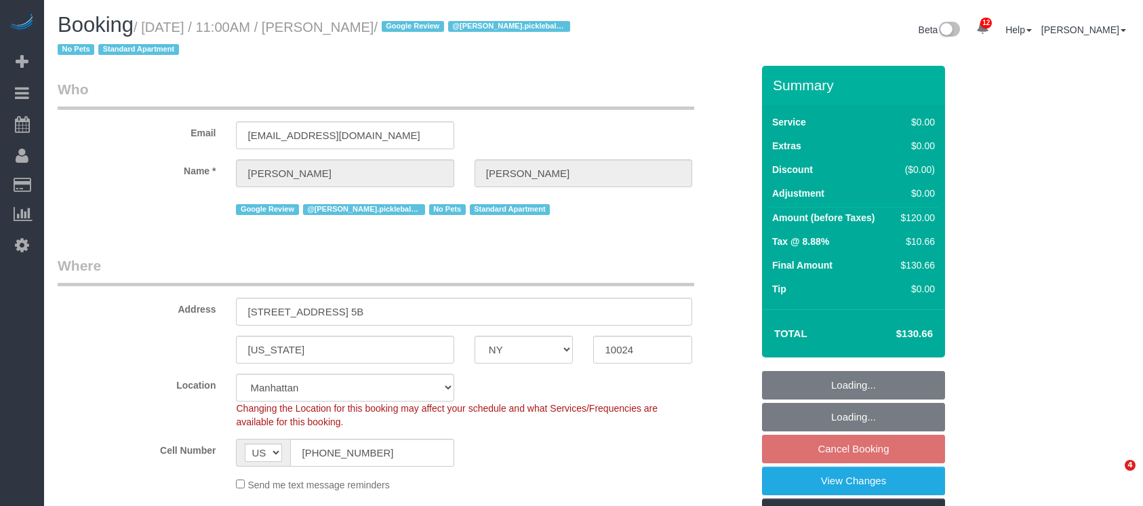
select select "NY"
select select "string:stripe-pm_1RqZSh4VGloSiKo7kQNzh7VV"
select select "spot4"
select select "number:57"
select select "number:71"
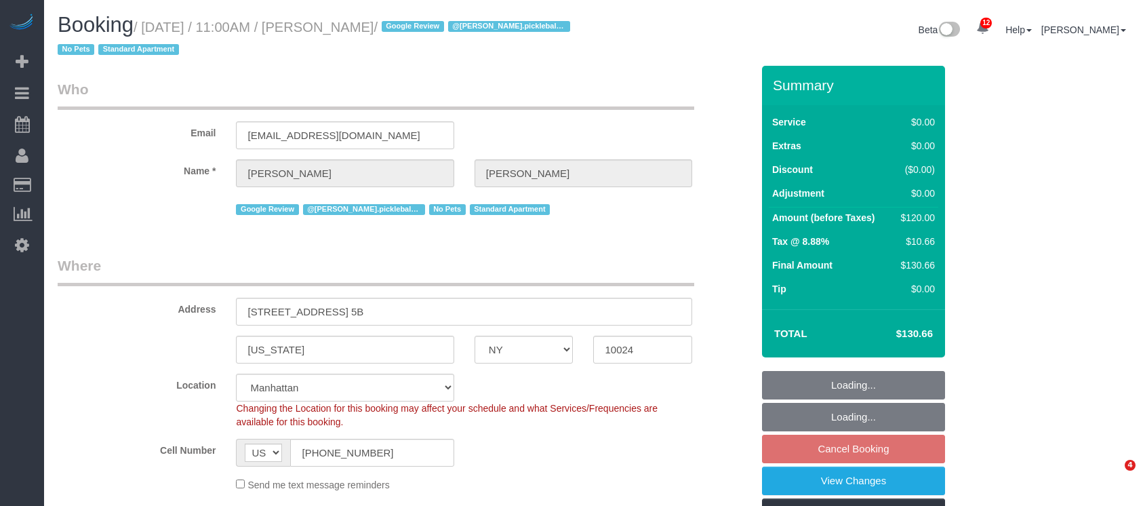
select select "number:15"
select select "number:5"
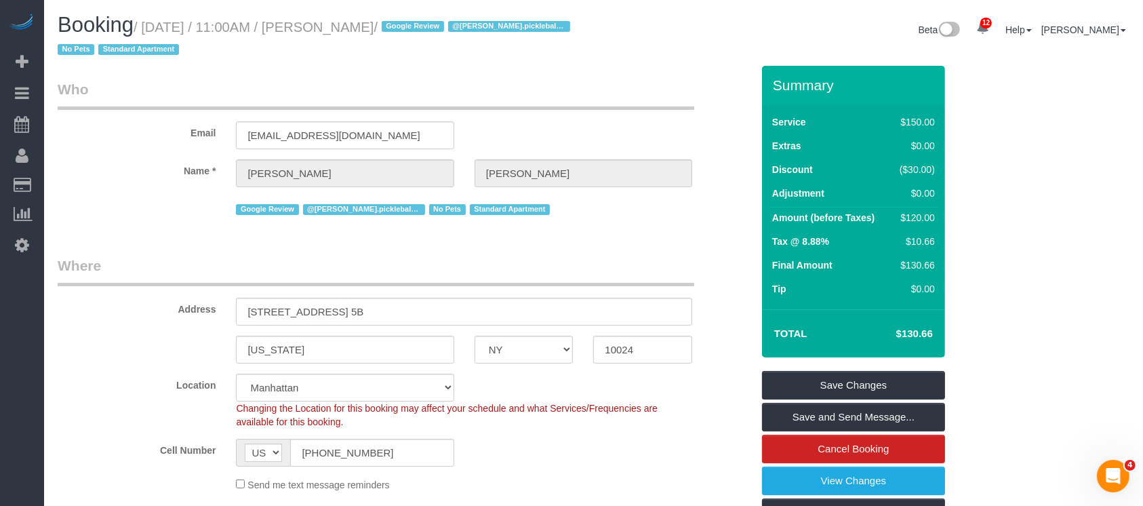
drag, startPoint x: 142, startPoint y: 31, endPoint x: 429, endPoint y: 31, distance: 286.2
click at [429, 31] on small "/ [DATE] / 11:00AM / [PERSON_NAME] / Google Review @[PERSON_NAME].pickleball - …" at bounding box center [316, 39] width 517 height 38
copy small "[DATE] / 11:00AM / [PERSON_NAME]"
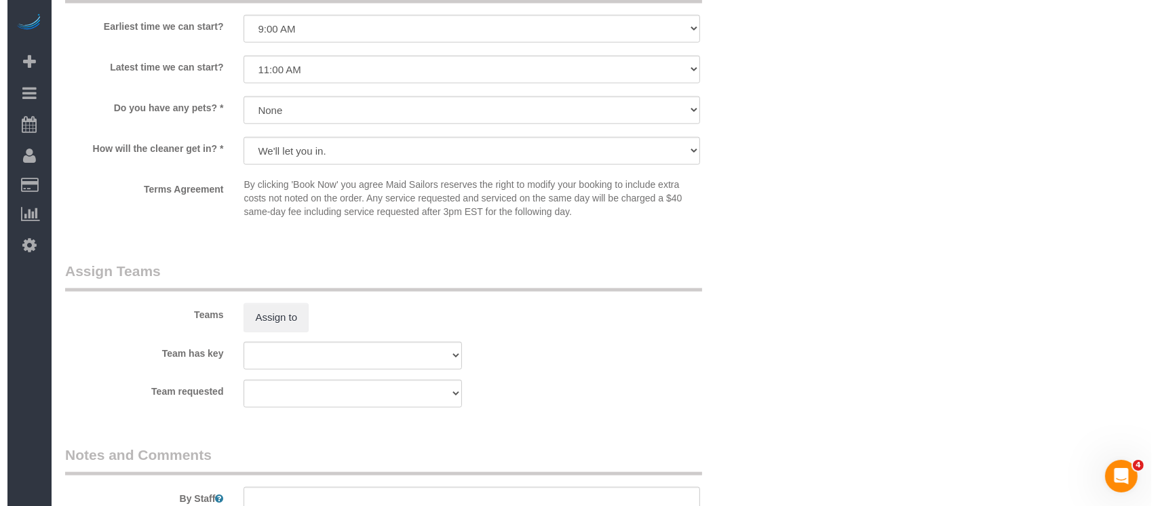
scroll to position [1561, 0]
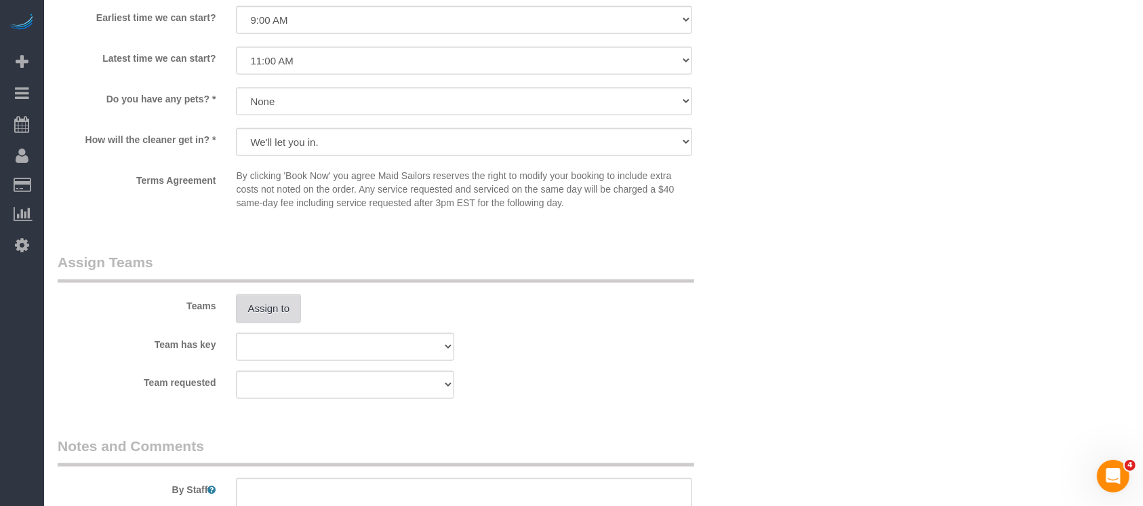
click at [274, 320] on button "Assign to" at bounding box center [268, 308] width 65 height 28
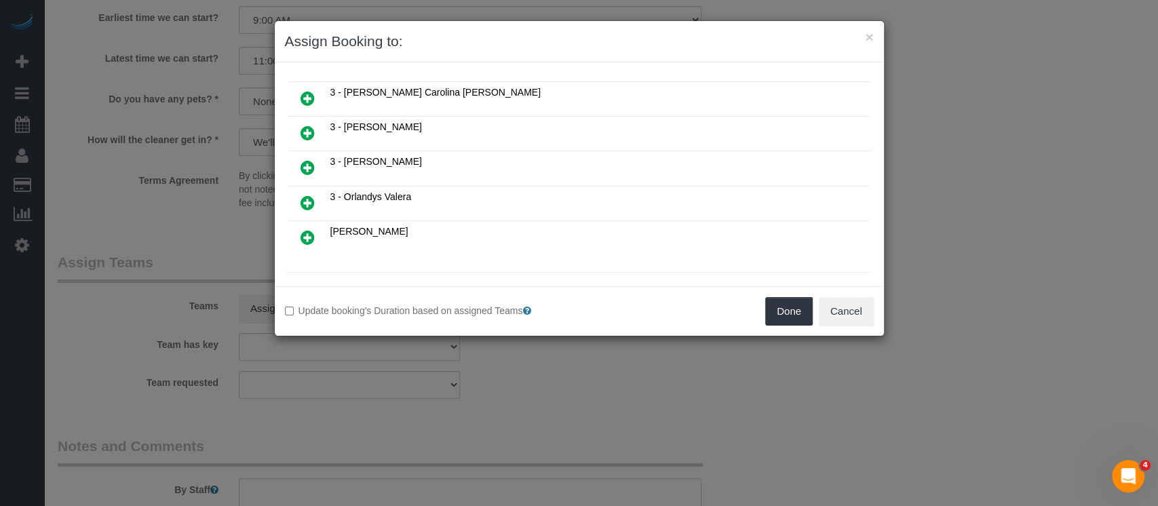
scroll to position [372, 0]
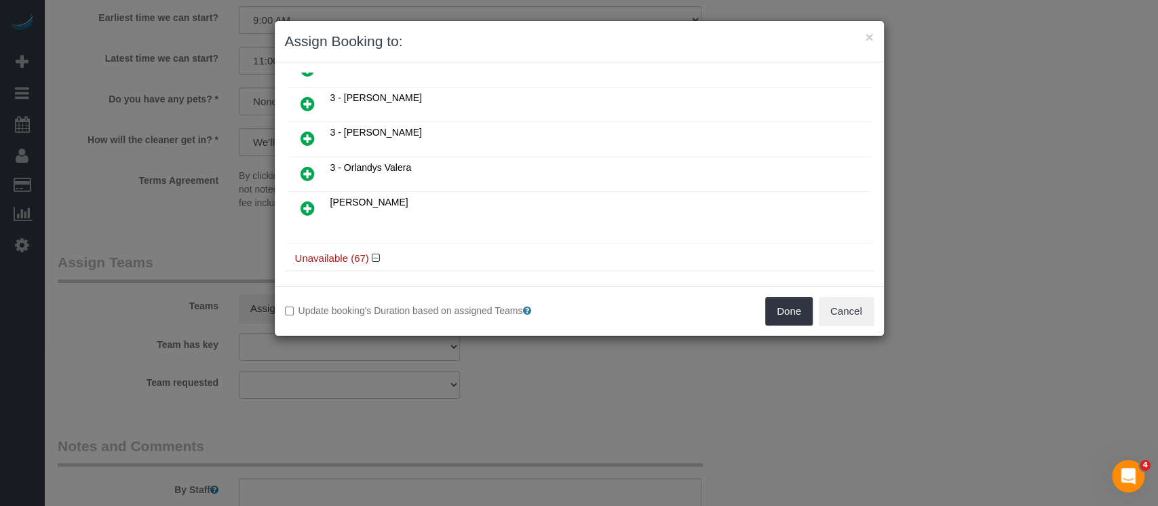
click at [309, 130] on icon at bounding box center [307, 138] width 14 height 16
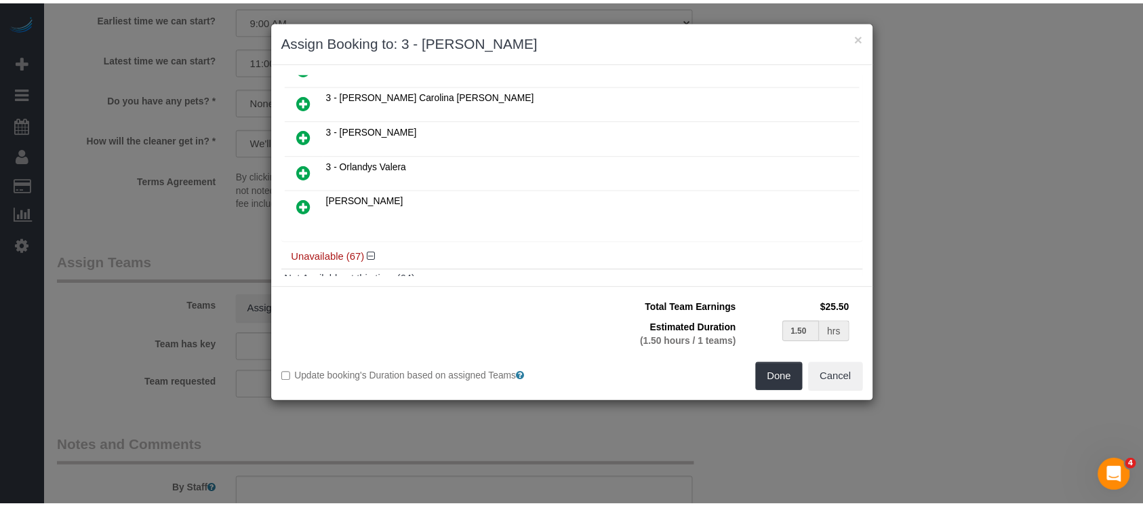
scroll to position [404, 0]
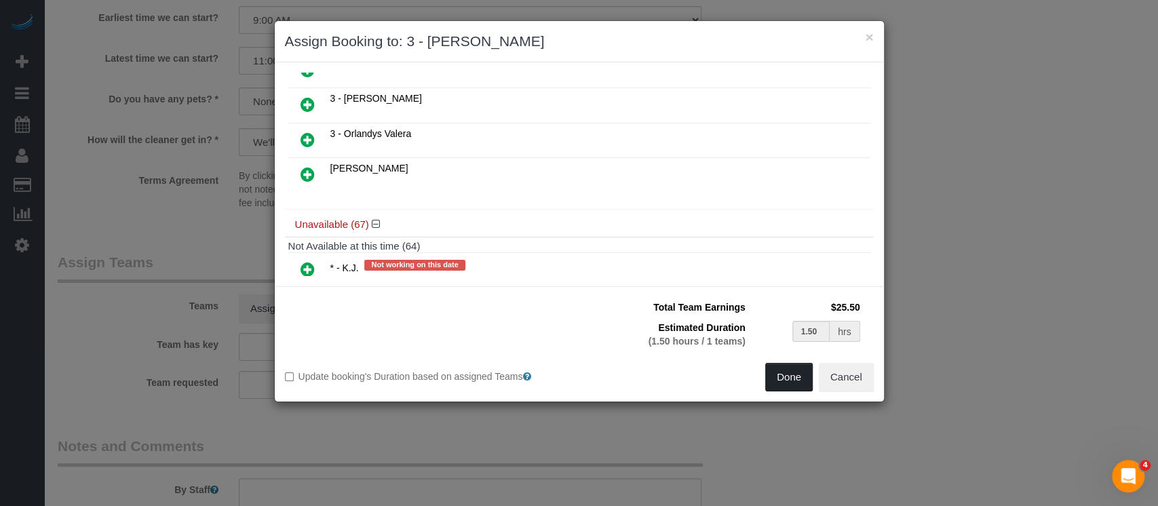
click at [781, 383] on button "Done" at bounding box center [788, 377] width 47 height 28
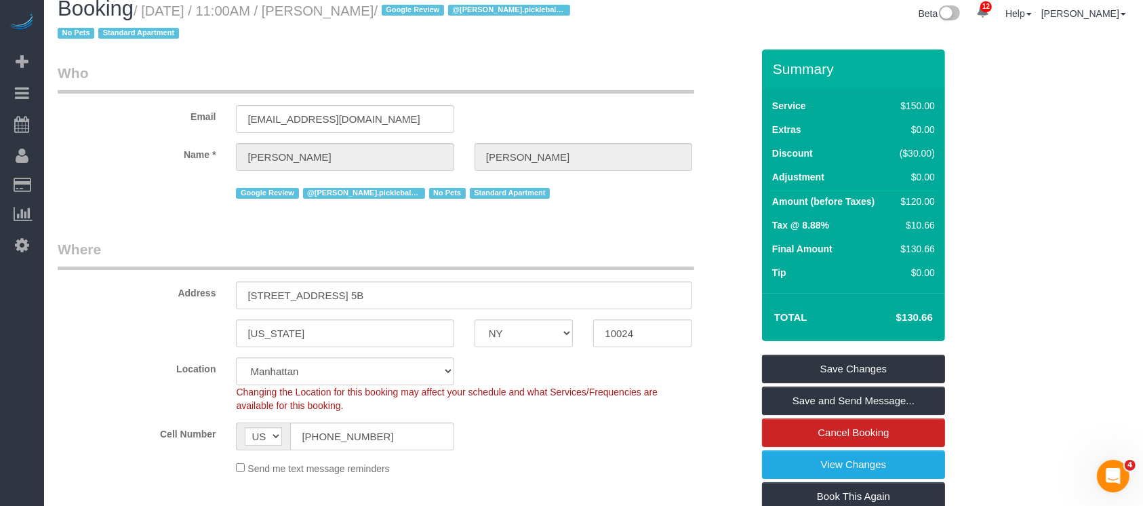
scroll to position [0, 0]
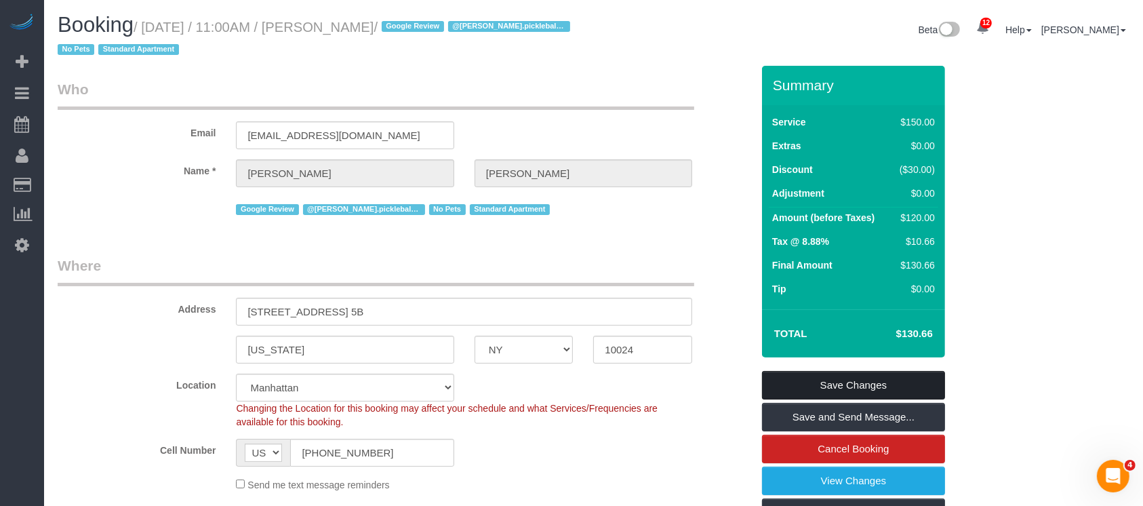
click at [840, 379] on link "Save Changes" at bounding box center [853, 385] width 183 height 28
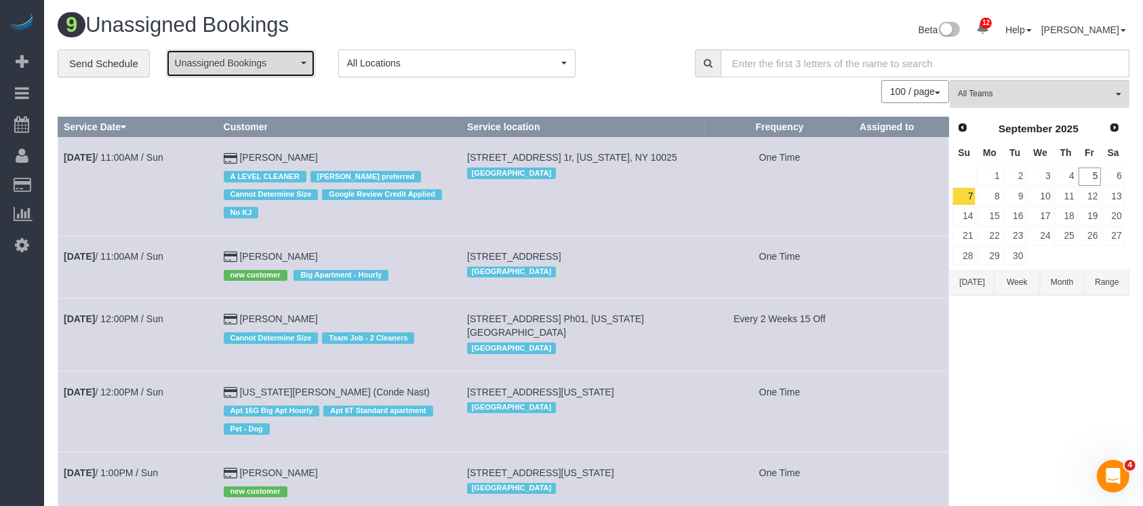
click at [286, 72] on button "Unassigned Bookings" at bounding box center [240, 64] width 149 height 28
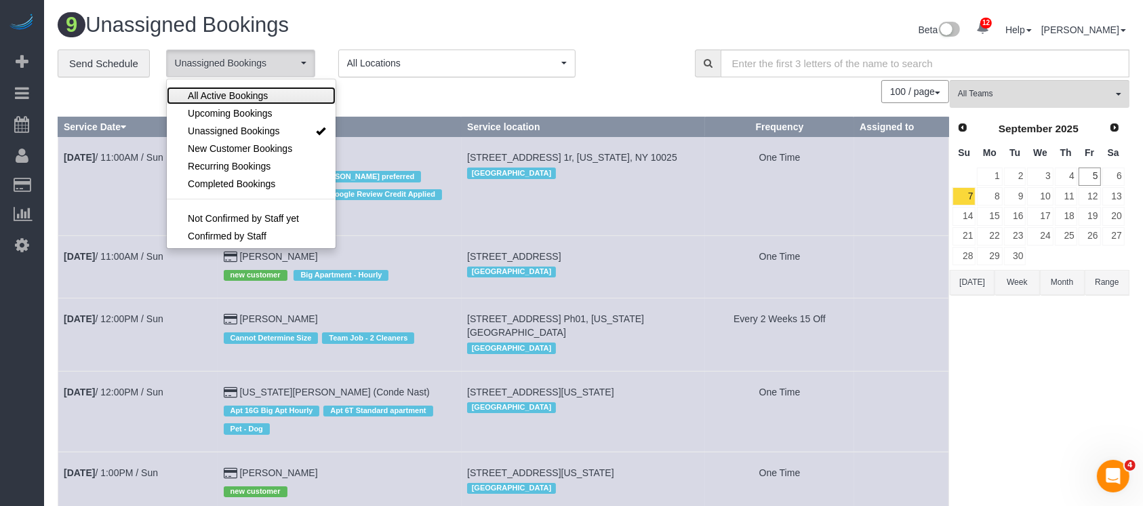
click at [253, 99] on span "All Active Bookings" at bounding box center [228, 96] width 80 height 14
select select "***"
click at [396, 100] on div "100 / page 10 / page 20 / page 30 / page 40 / page 50 / page 100 / page" at bounding box center [504, 91] width 892 height 23
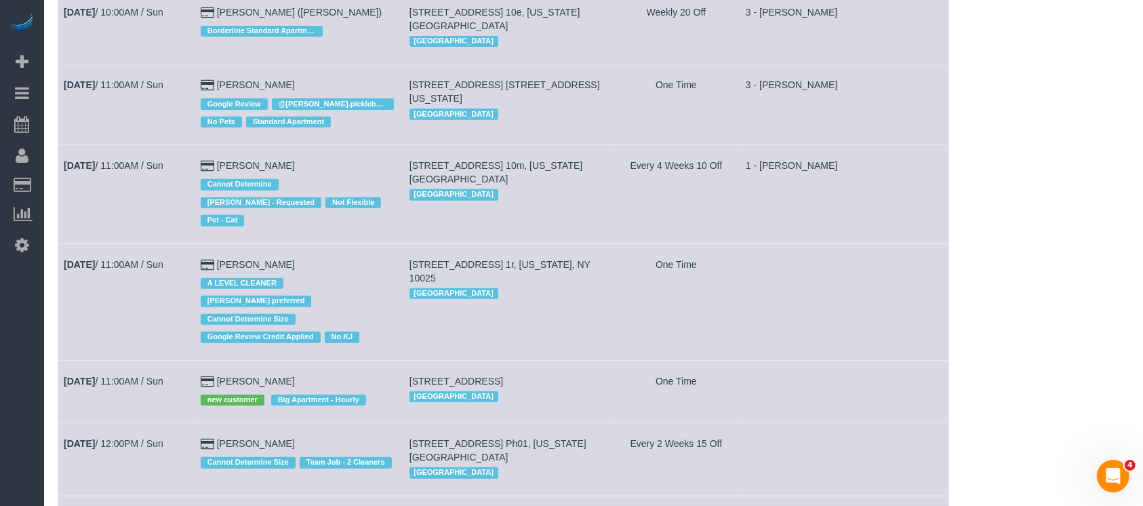
scroll to position [572, 0]
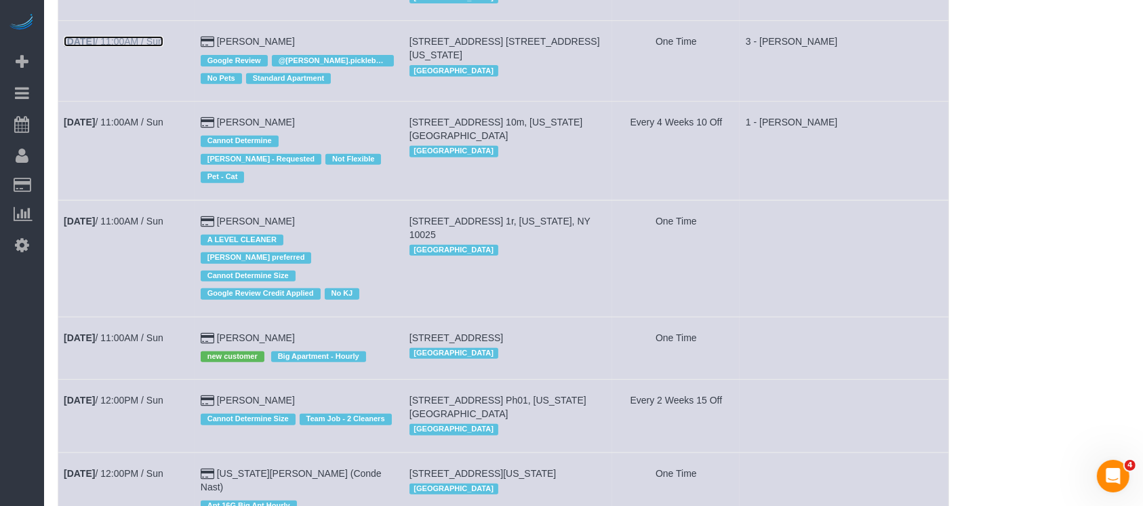
click at [145, 45] on link "Sep 7th / 11:00AM / Sun" at bounding box center [114, 41] width 100 height 11
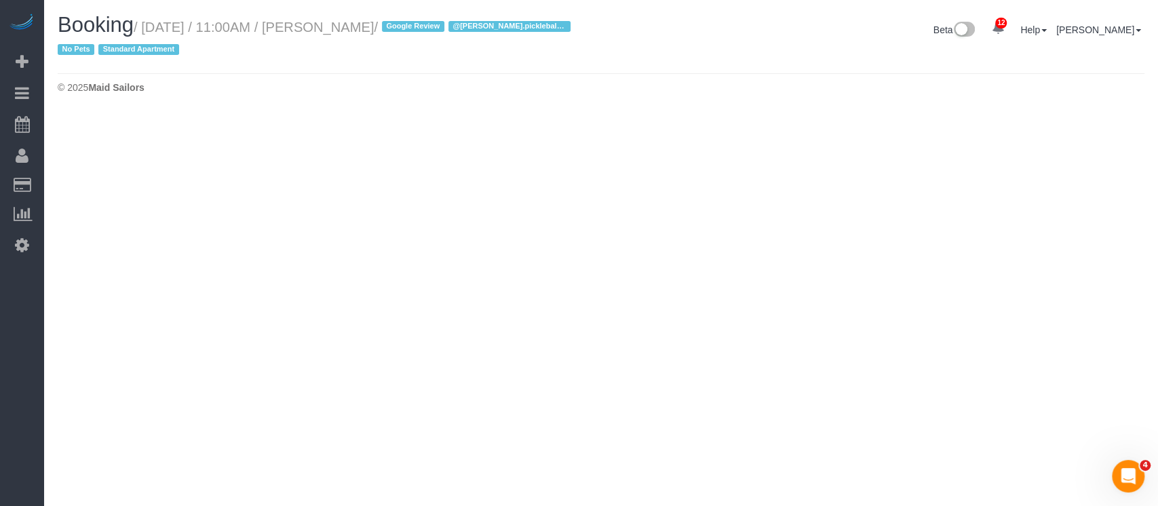
select select "NY"
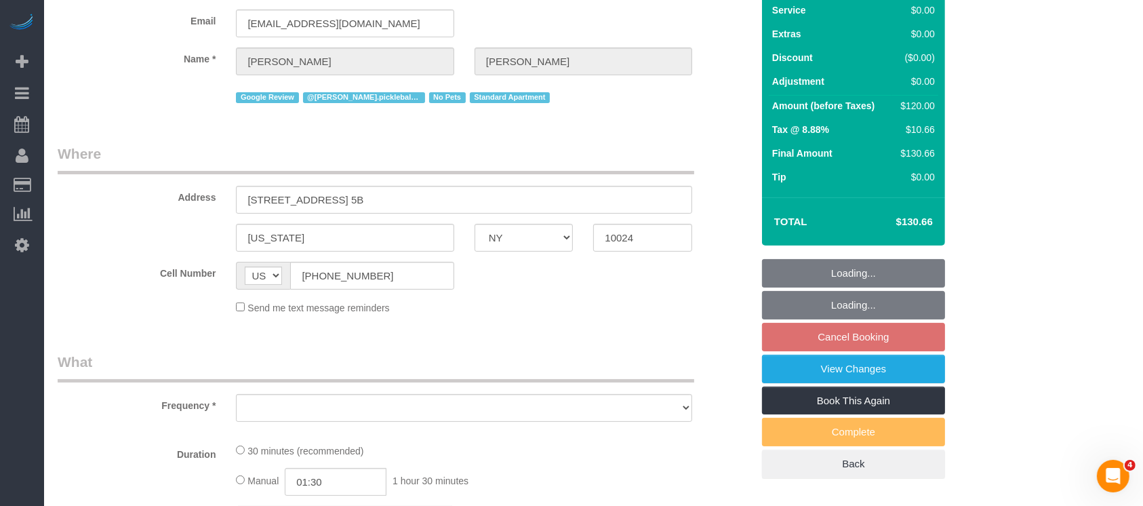
select select "string:stripe-pm_1RqZSh4VGloSiKo7kQNzh7VV"
select select "spot58"
select select "number:57"
select select "number:71"
select select "number:15"
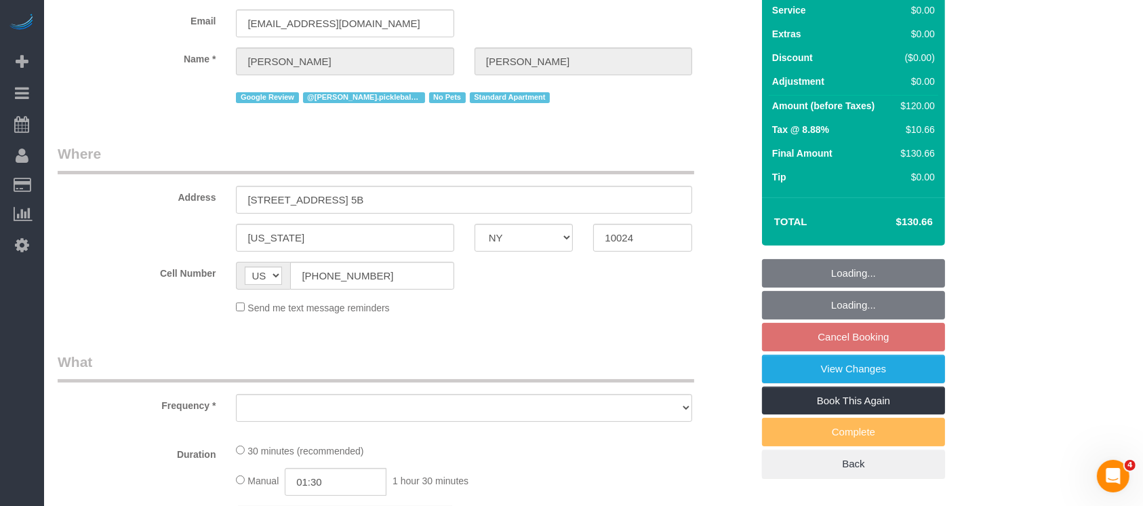
select select "number:5"
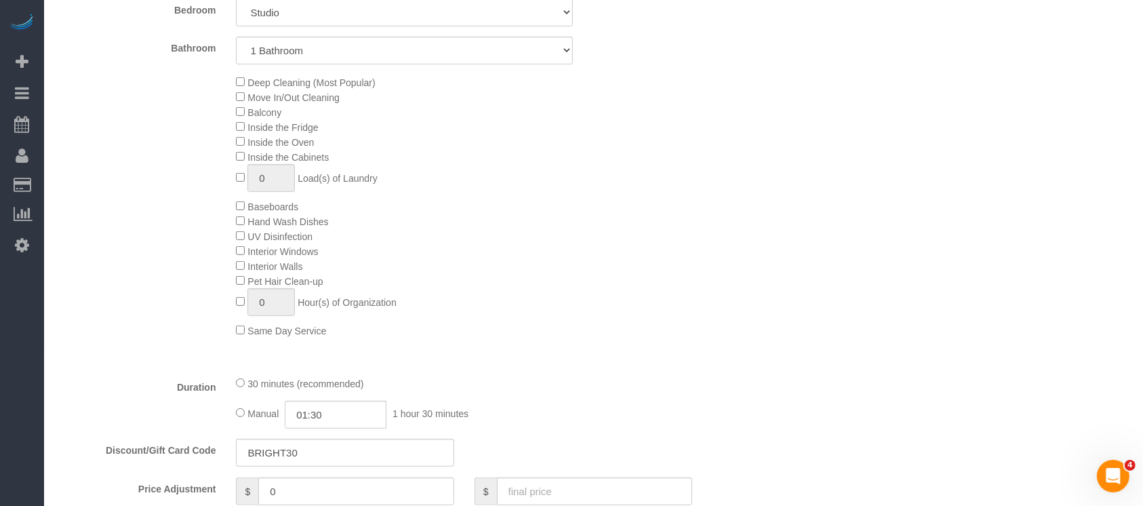
select select "object:5036"
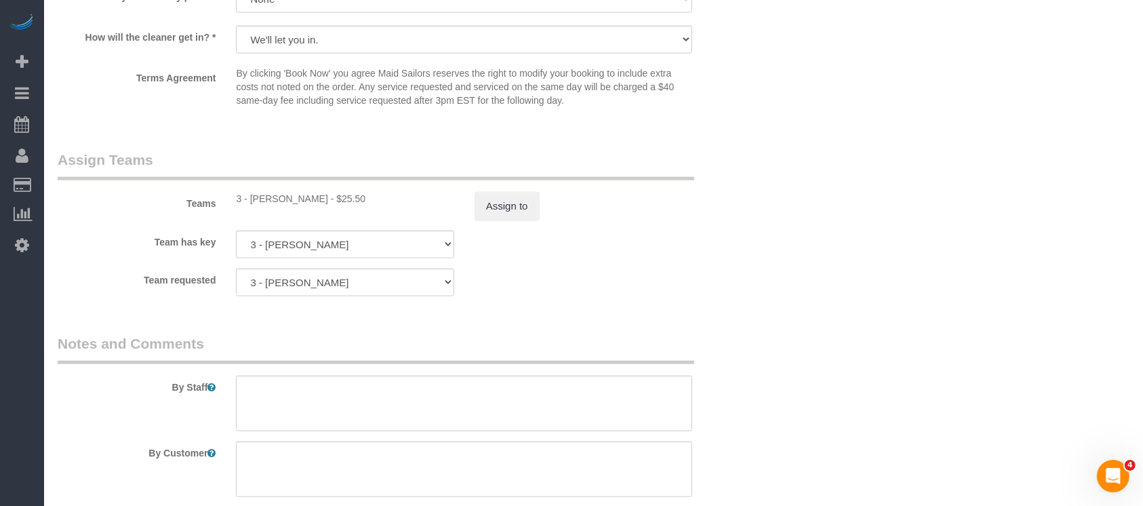
scroll to position [1668, 0]
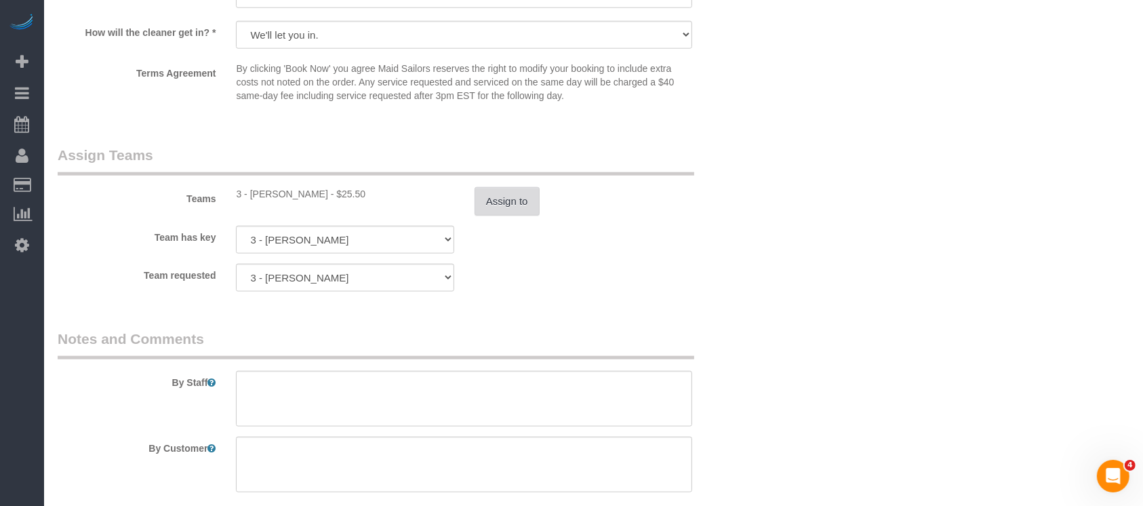
click at [499, 203] on button "Assign to" at bounding box center [507, 201] width 65 height 28
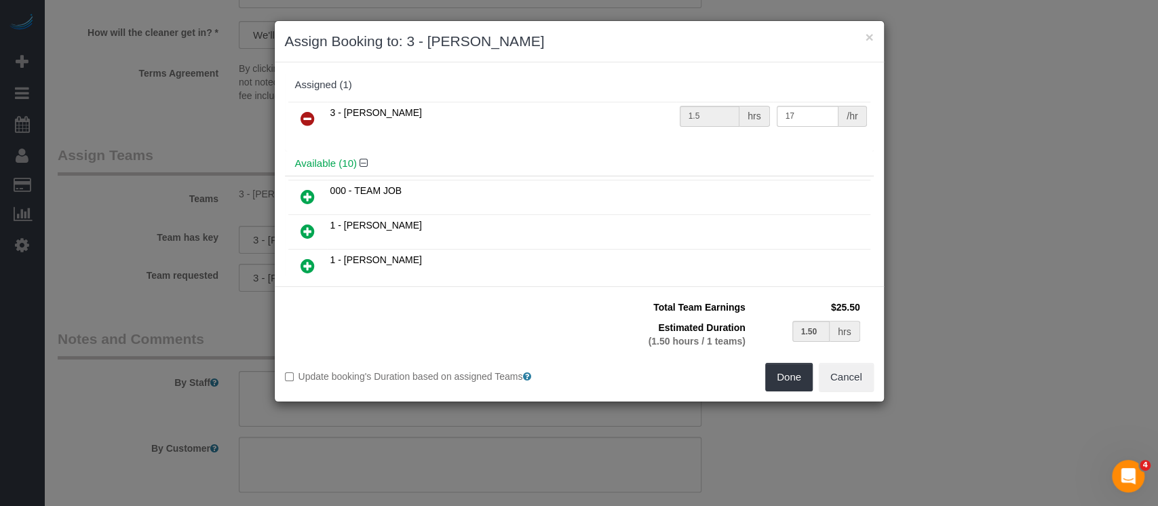
click at [311, 123] on icon at bounding box center [307, 119] width 14 height 16
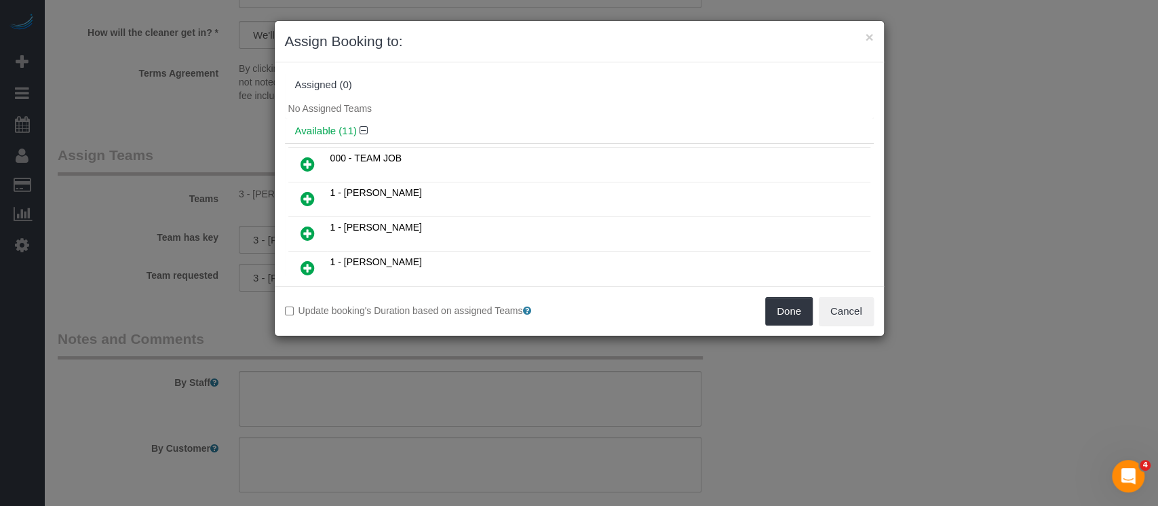
click at [304, 193] on icon at bounding box center [307, 199] width 14 height 16
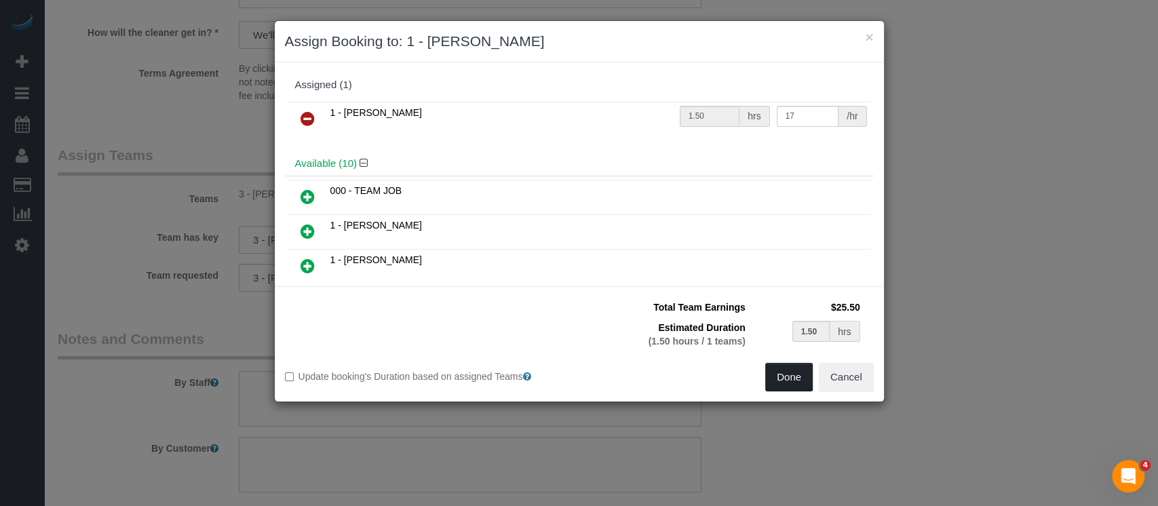
click at [782, 372] on button "Done" at bounding box center [788, 377] width 47 height 28
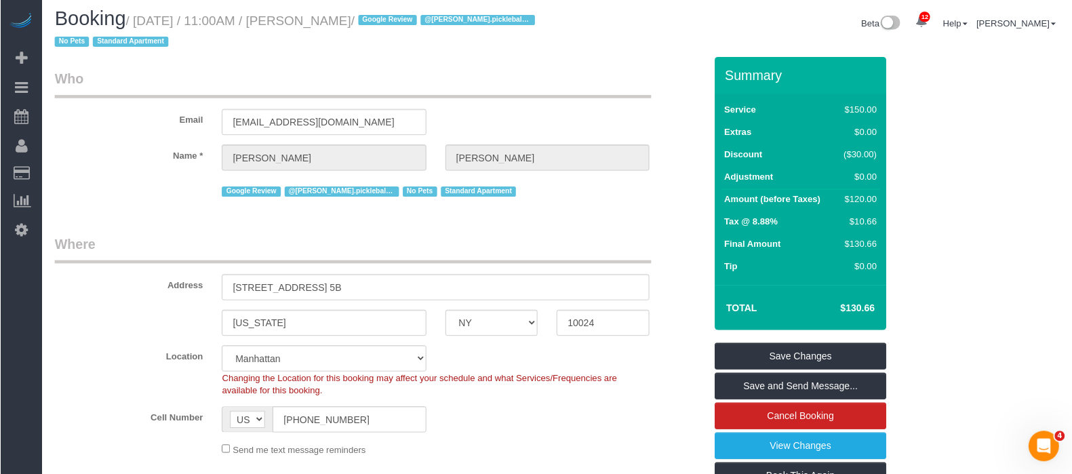
scroll to position [0, 0]
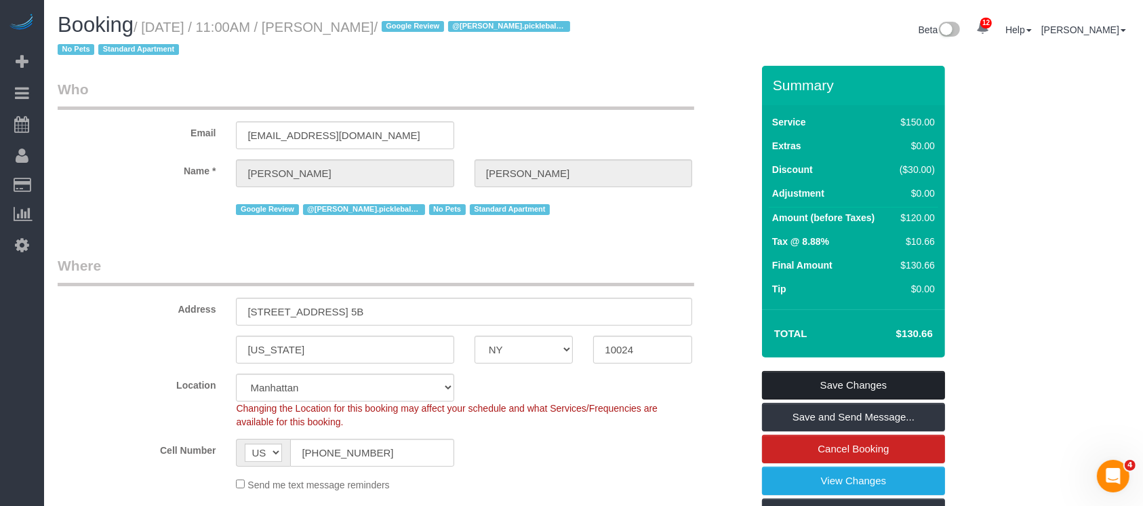
click at [882, 380] on link "Save Changes" at bounding box center [853, 385] width 183 height 28
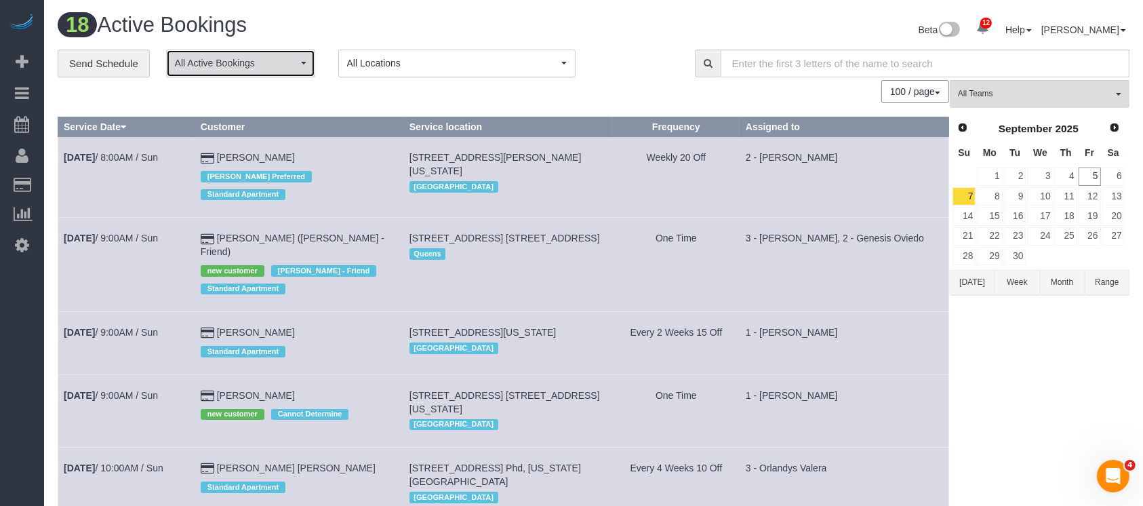
click at [296, 65] on span "All Active Bookings" at bounding box center [236, 63] width 123 height 14
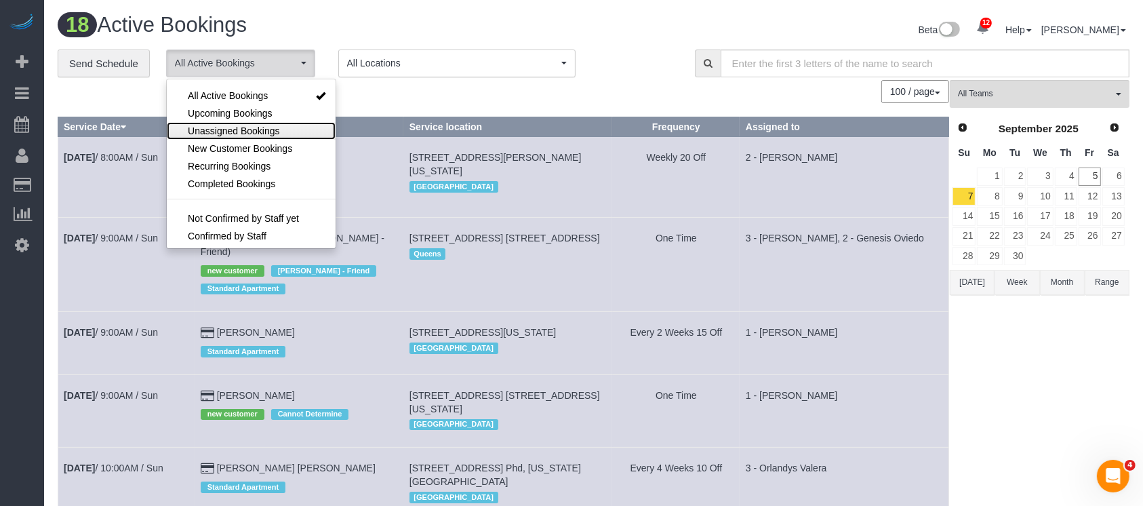
click at [241, 133] on span "Unassigned Bookings" at bounding box center [234, 131] width 92 height 14
select select "**********"
click at [431, 98] on div "100 / page 10 / page 20 / page 30 / page 40 / page 50 / page 100 / page" at bounding box center [504, 91] width 892 height 23
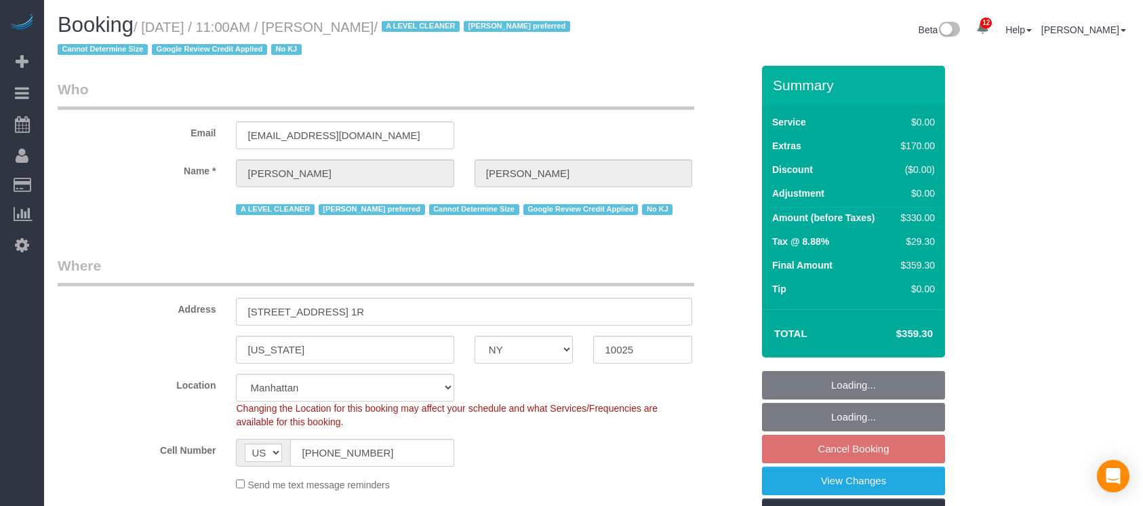
select select "NY"
select select "1"
select select "number:59"
select select "number:73"
select select "number:15"
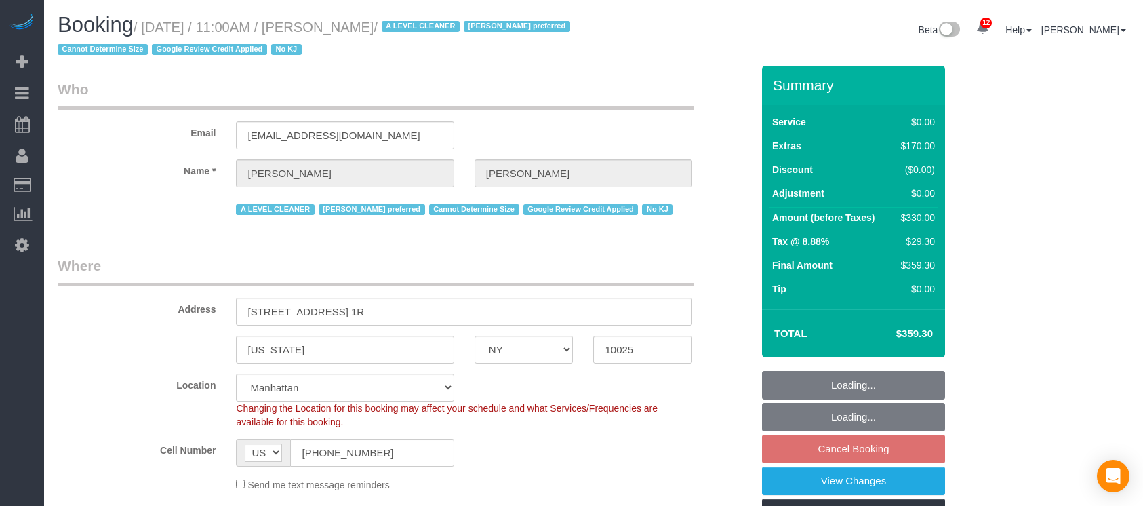
select select "number:5"
select select "spot4"
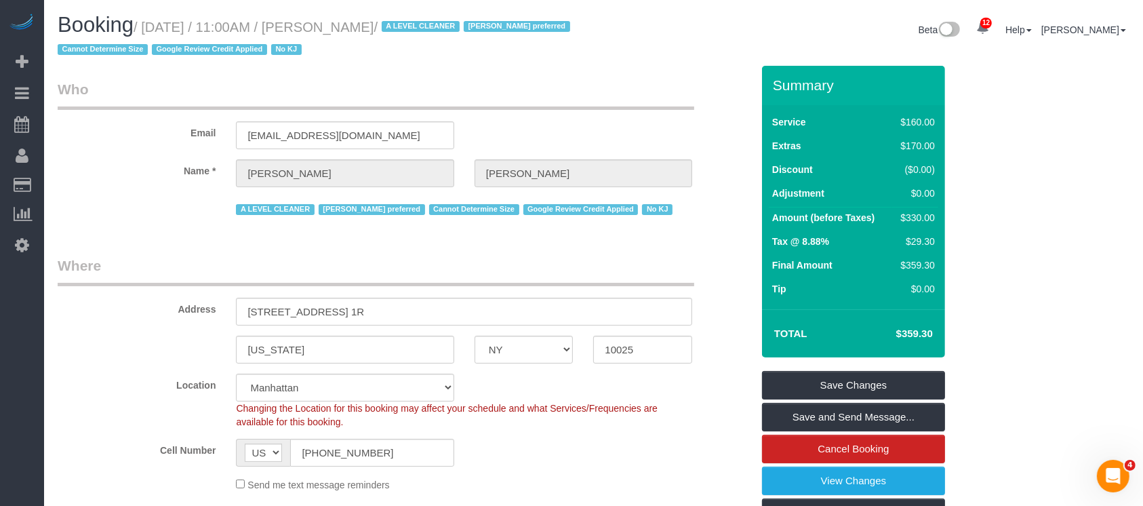
drag, startPoint x: 146, startPoint y: 24, endPoint x: 418, endPoint y: 30, distance: 271.3
click at [418, 30] on small "/ [DATE] / 11:00AM / [PERSON_NAME] / A LEVEL CLEANER [PERSON_NAME] preferred Ca…" at bounding box center [316, 39] width 517 height 38
copy small "[DATE] / 11:00AM / [PERSON_NAME]"
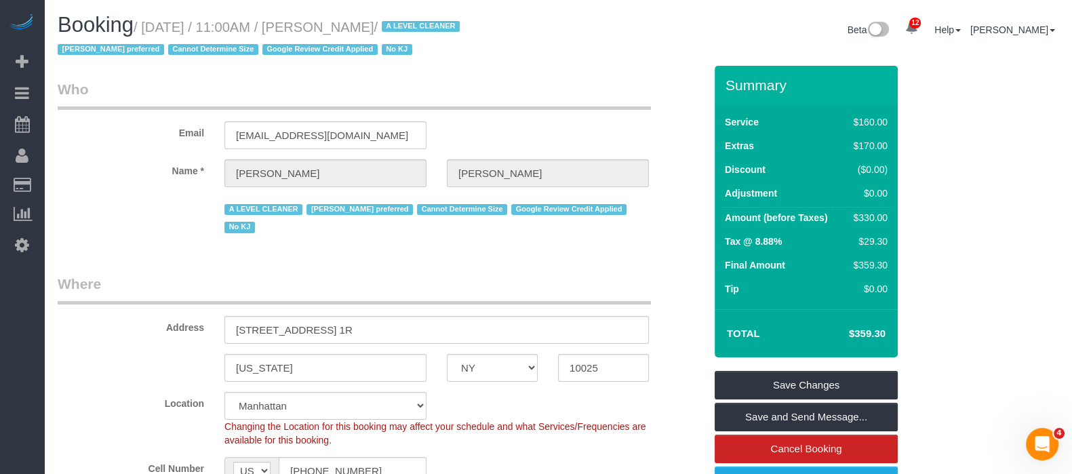
copy small "[DATE] / 11:00AM / [PERSON_NAME]"
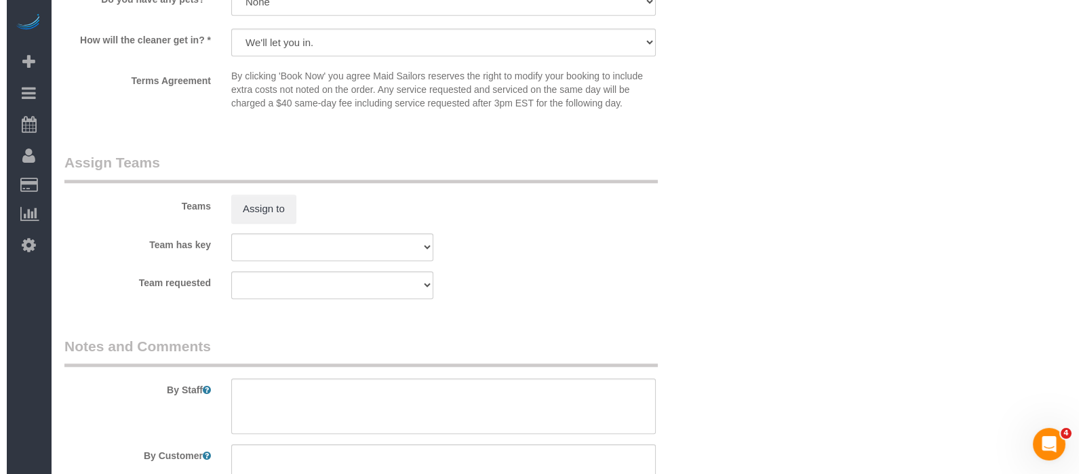
scroll to position [1701, 0]
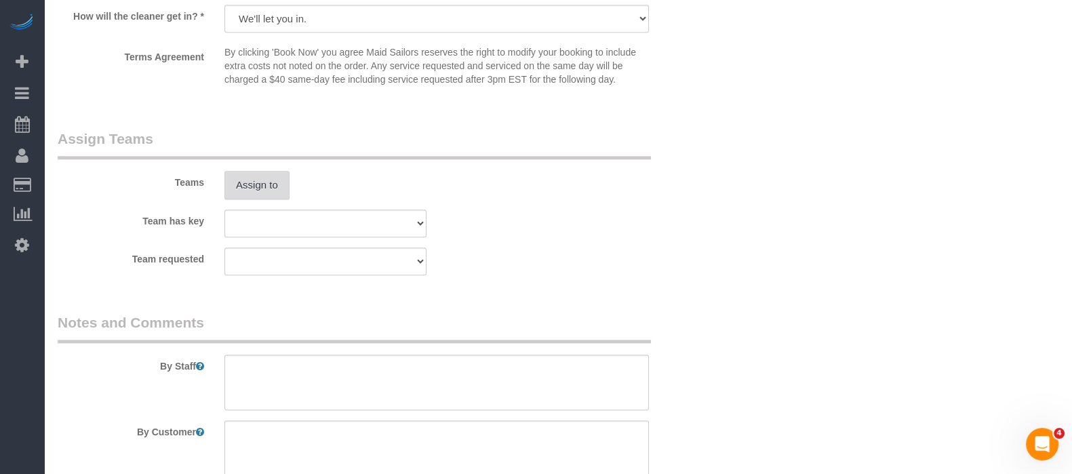
click at [272, 178] on button "Assign to" at bounding box center [256, 185] width 65 height 28
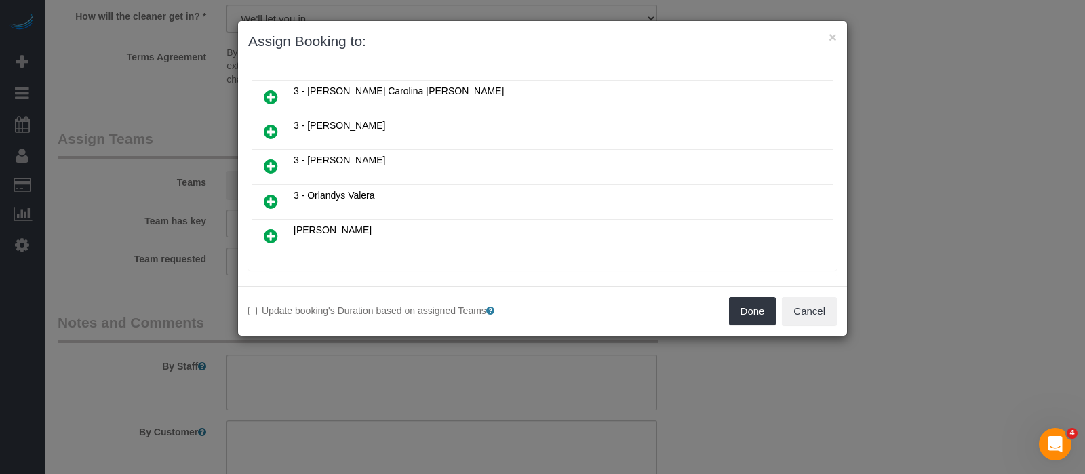
scroll to position [349, 0]
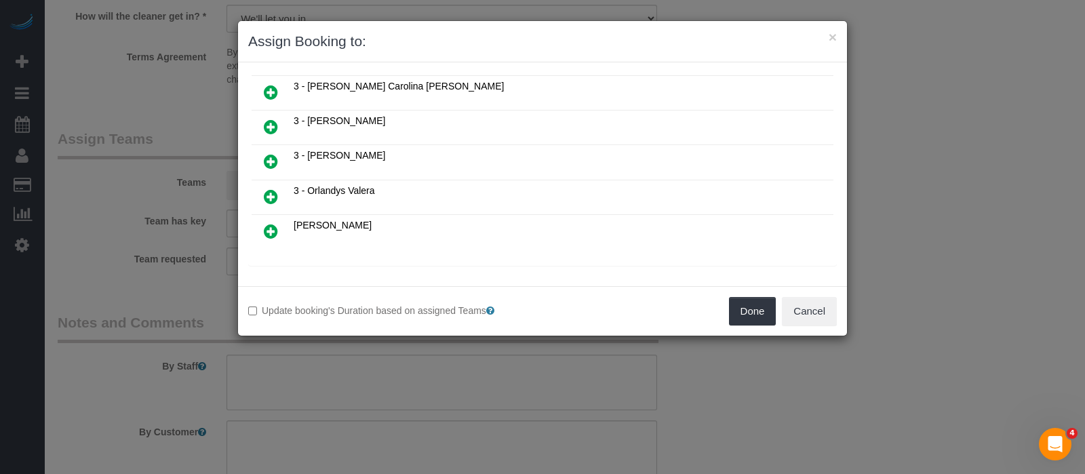
click at [277, 153] on icon at bounding box center [271, 161] width 14 height 16
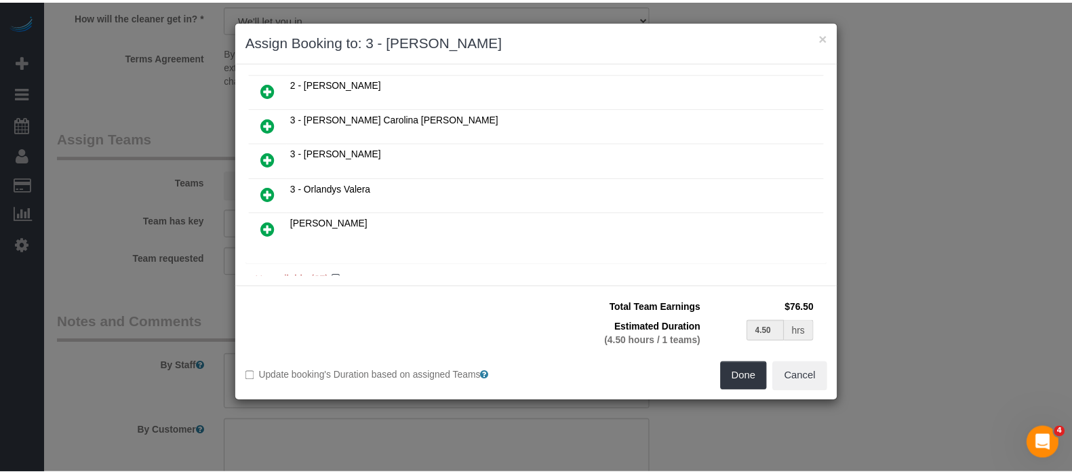
scroll to position [380, 0]
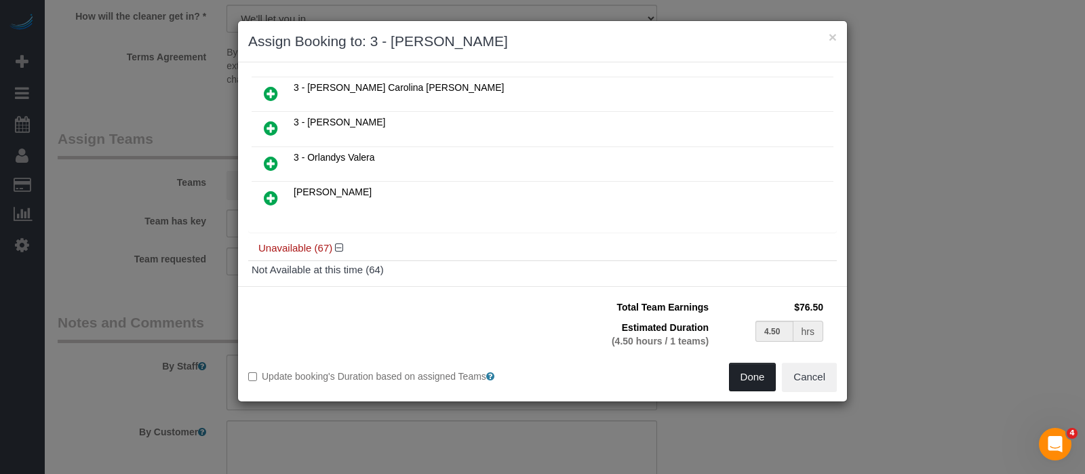
click at [747, 376] on button "Done" at bounding box center [752, 377] width 47 height 28
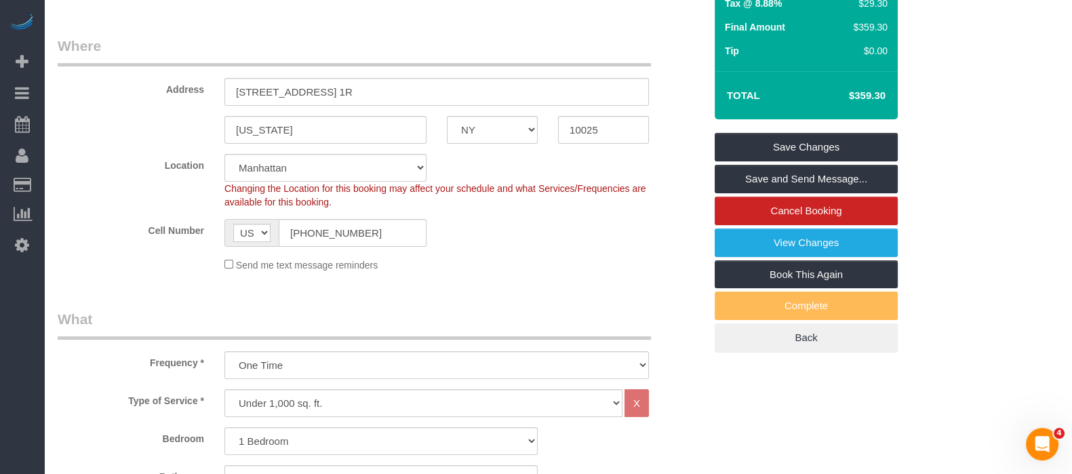
scroll to position [237, 0]
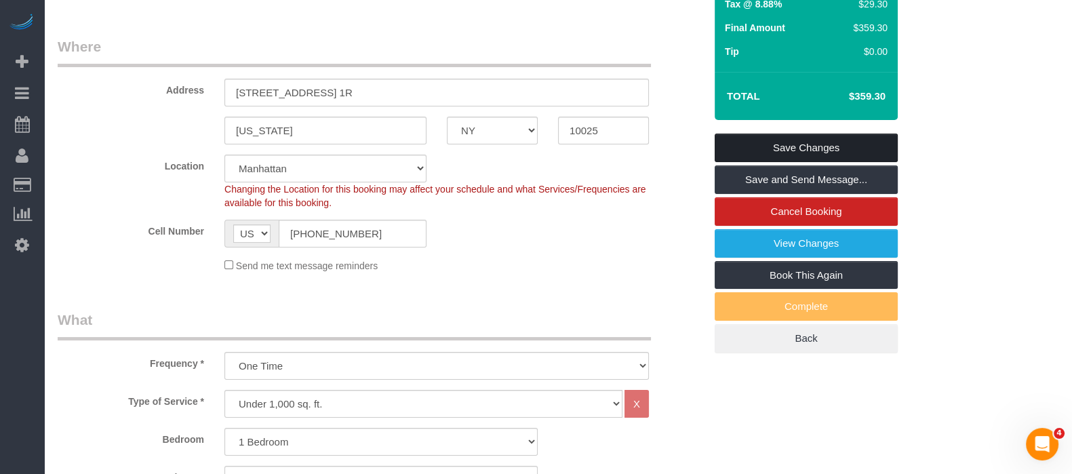
click at [831, 142] on link "Save Changes" at bounding box center [806, 148] width 183 height 28
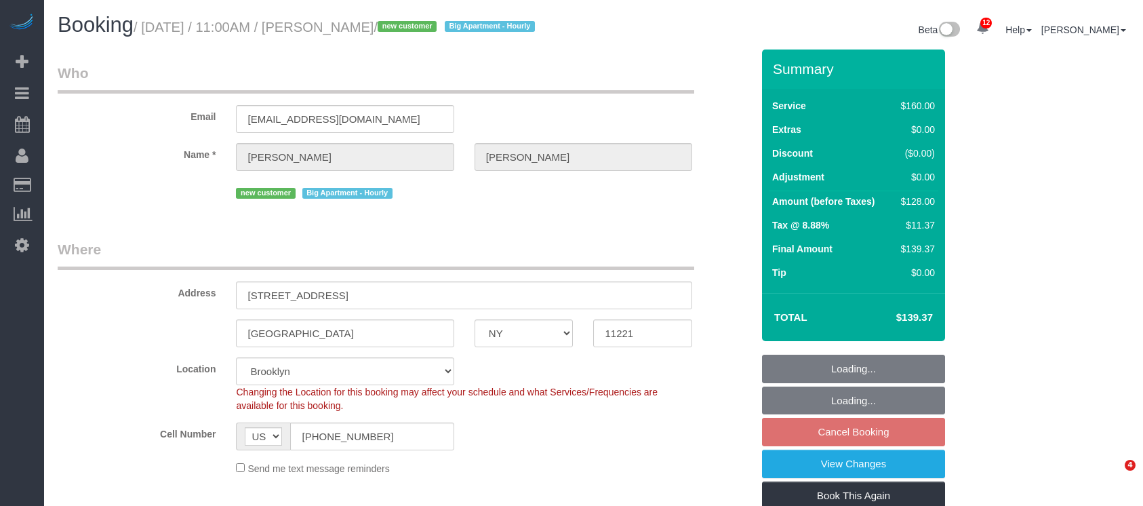
select select "NY"
select select "spot4"
select select "number:58"
select select "number:71"
select select "number:15"
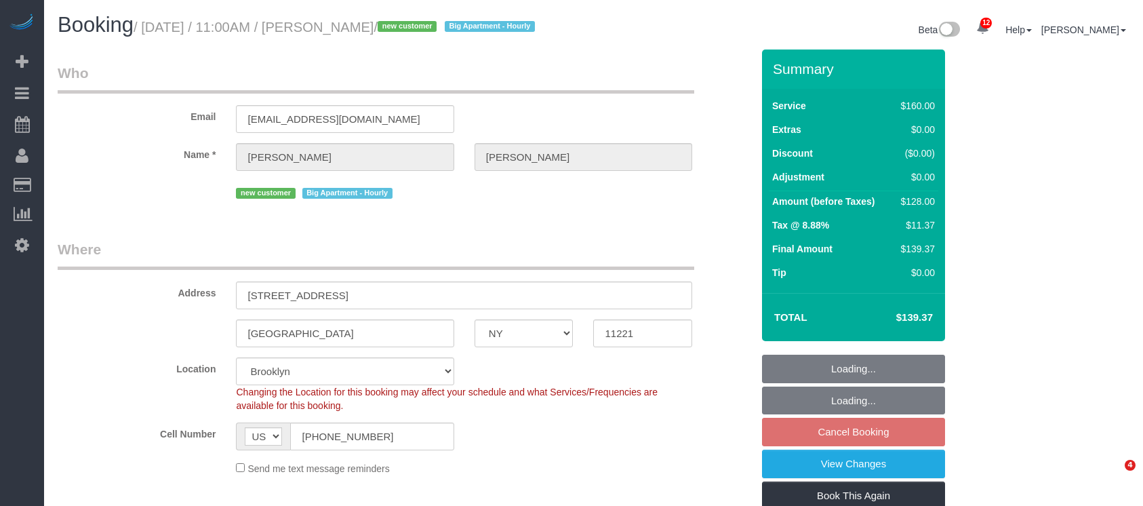
select select "number:5"
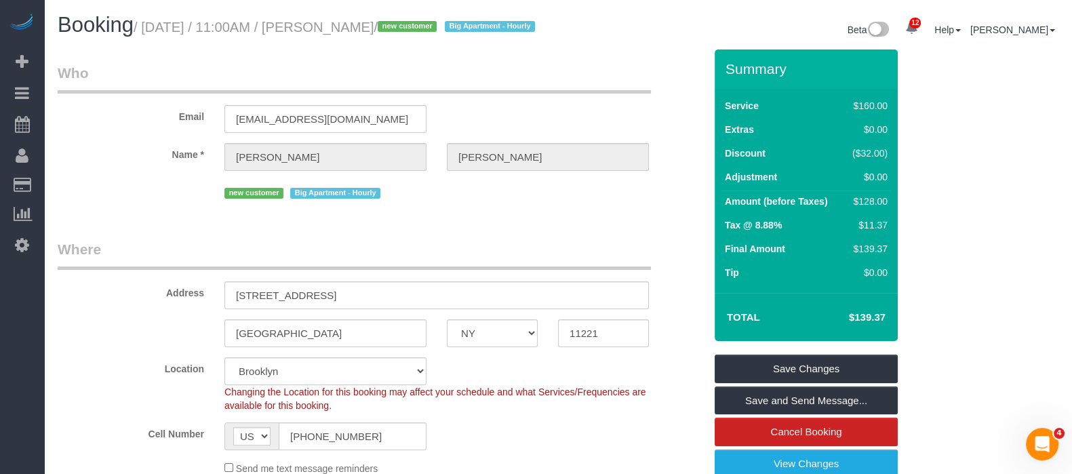
drag, startPoint x: 146, startPoint y: 26, endPoint x: 433, endPoint y: 29, distance: 286.2
click at [433, 29] on small "/ September 07, 2025 / 11:00AM / Aaron Moreno / new customer Big Apartment - Ho…" at bounding box center [337, 27] width 406 height 15
copy small "September 07, 2025 / 11:00AM / Aaron Moreno"
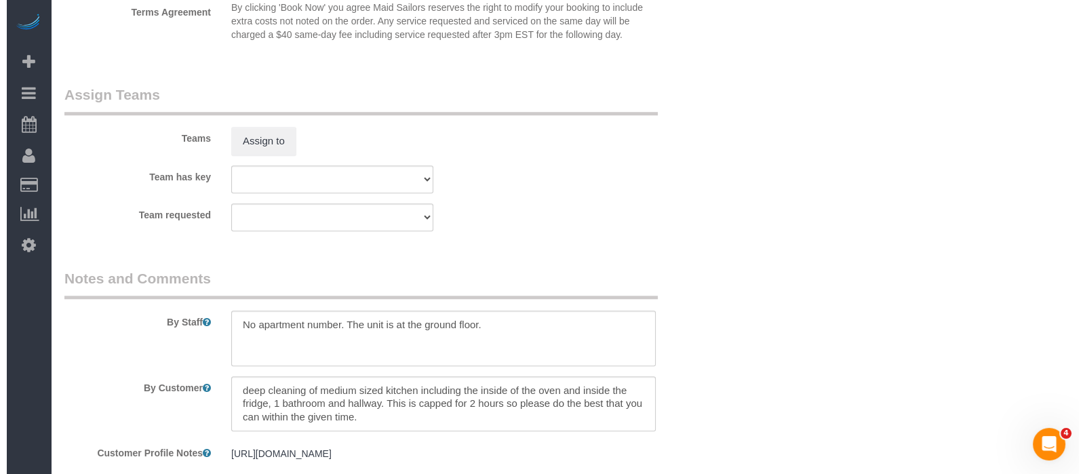
scroll to position [1396, 0]
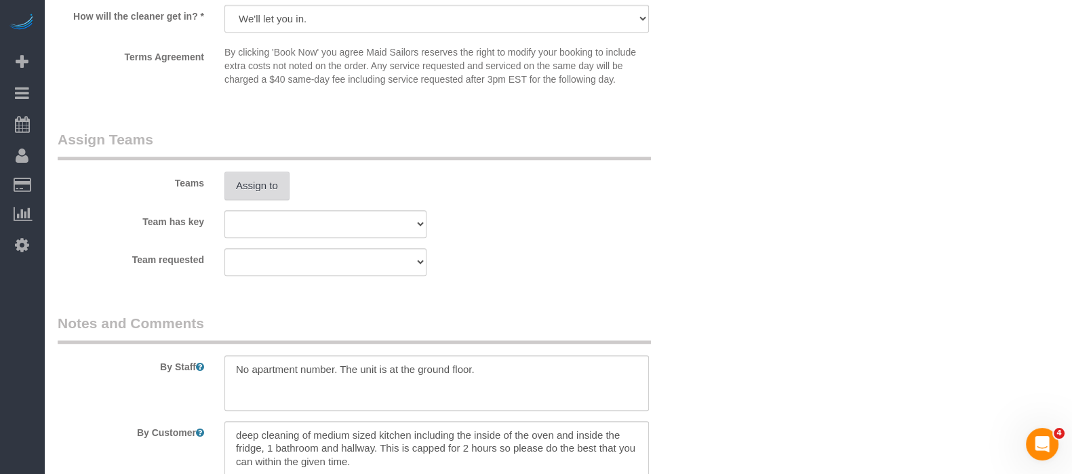
click at [266, 200] on button "Assign to" at bounding box center [256, 186] width 65 height 28
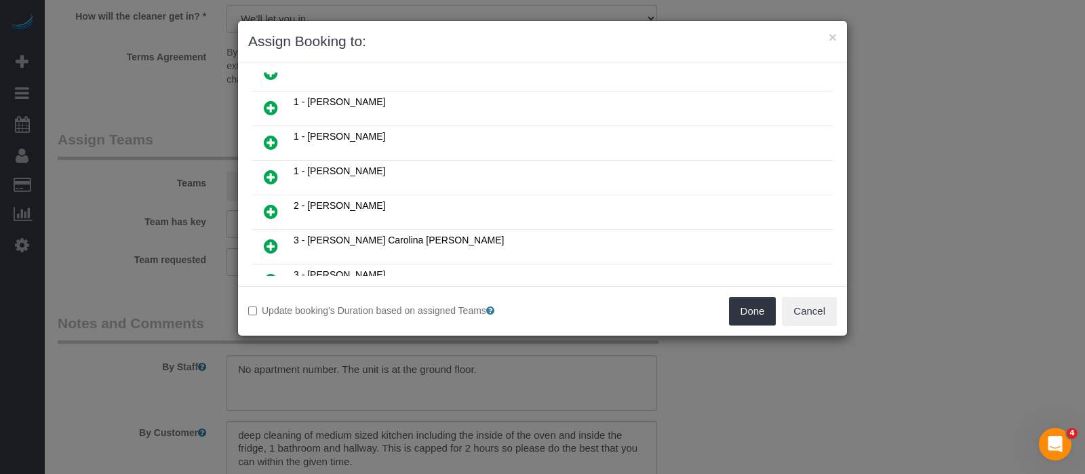
scroll to position [212, 0]
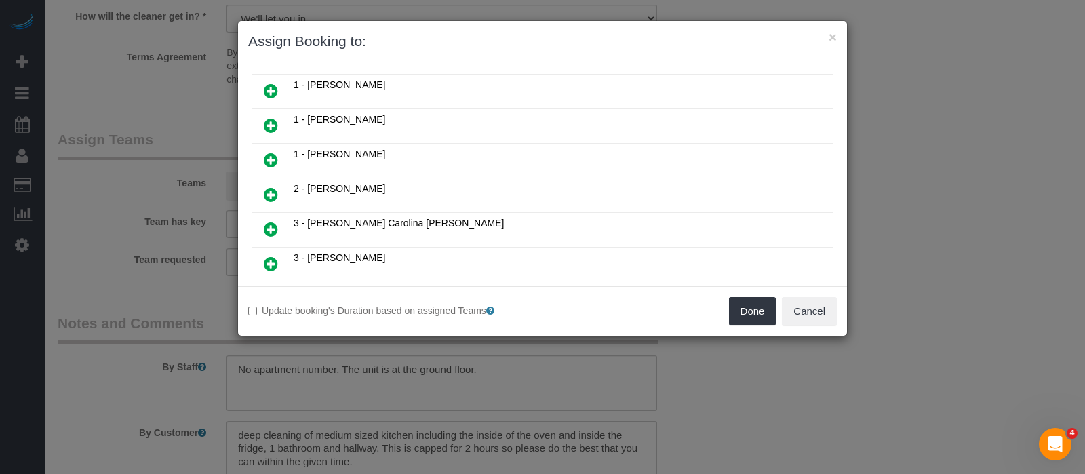
click at [277, 152] on icon at bounding box center [271, 160] width 14 height 16
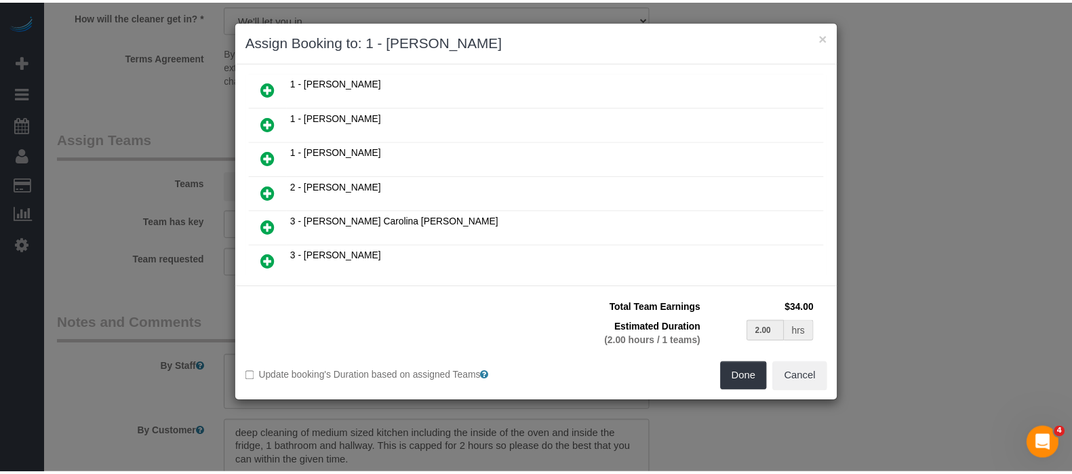
scroll to position [243, 0]
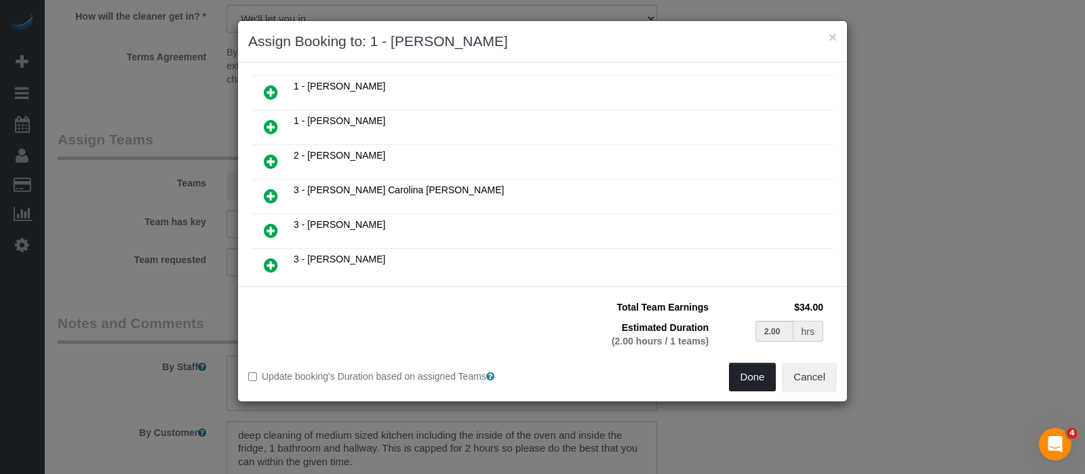
click at [751, 376] on button "Done" at bounding box center [752, 377] width 47 height 28
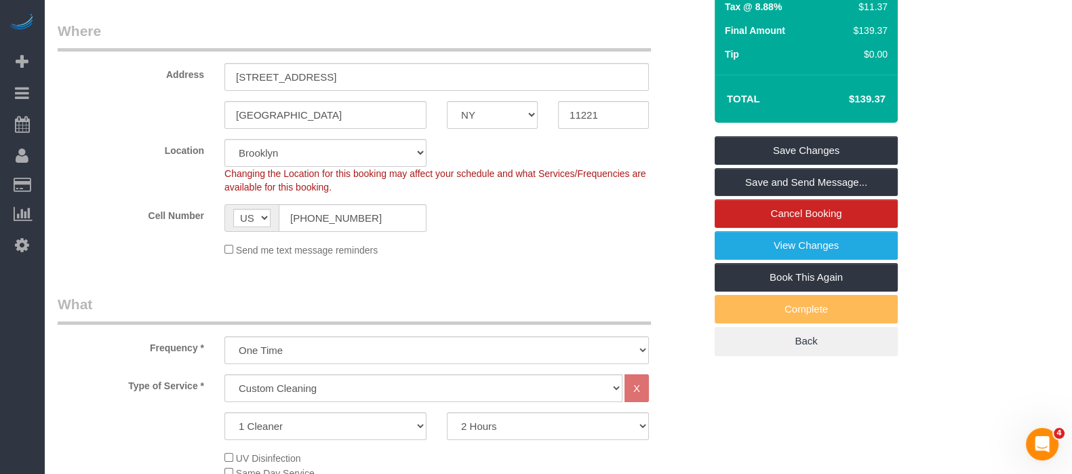
scroll to position [219, 0]
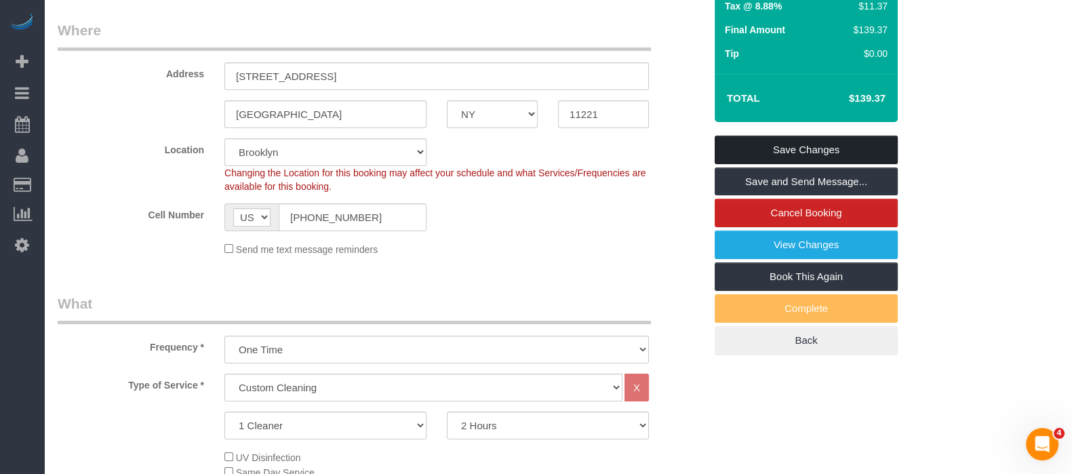
click at [822, 156] on link "Save Changes" at bounding box center [806, 150] width 183 height 28
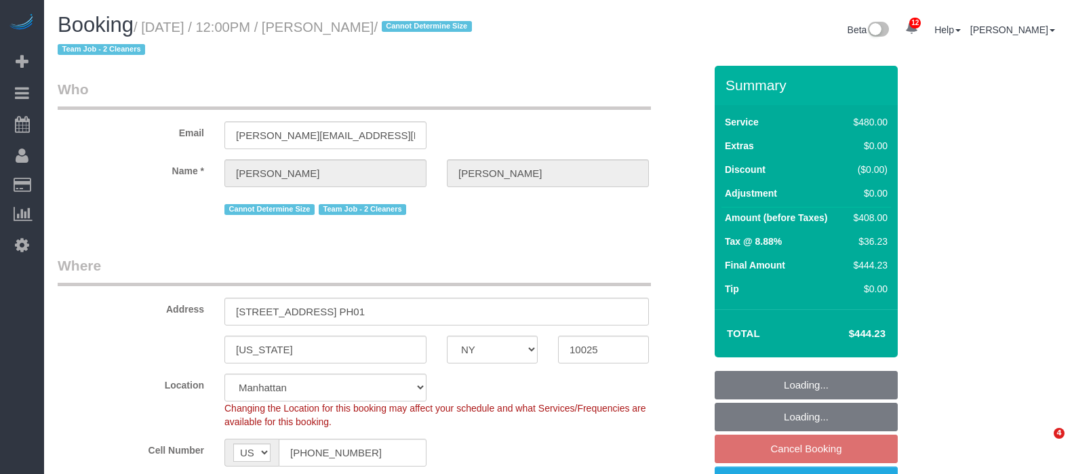
select select "NY"
select select "2"
select select "180"
select select "spot5"
select select "number:57"
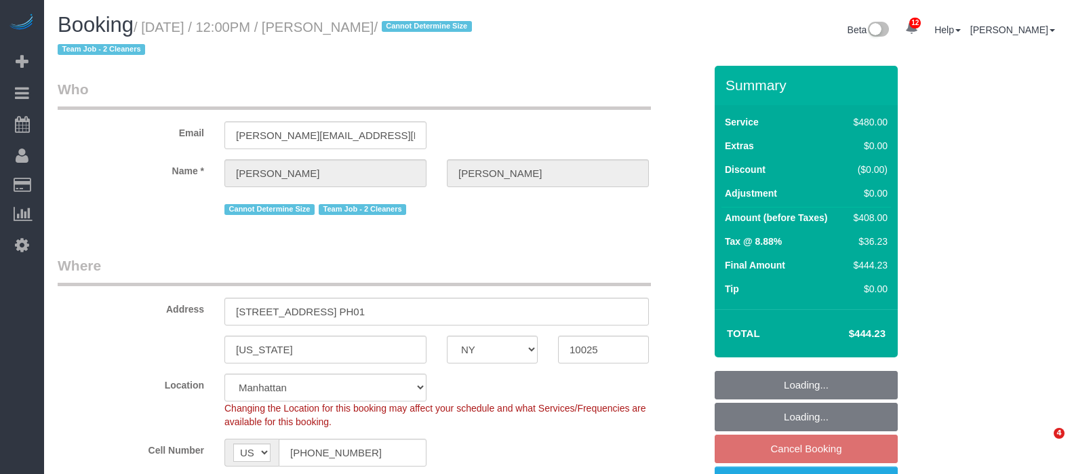
select select "number:71"
select select "number:15"
select select "number:5"
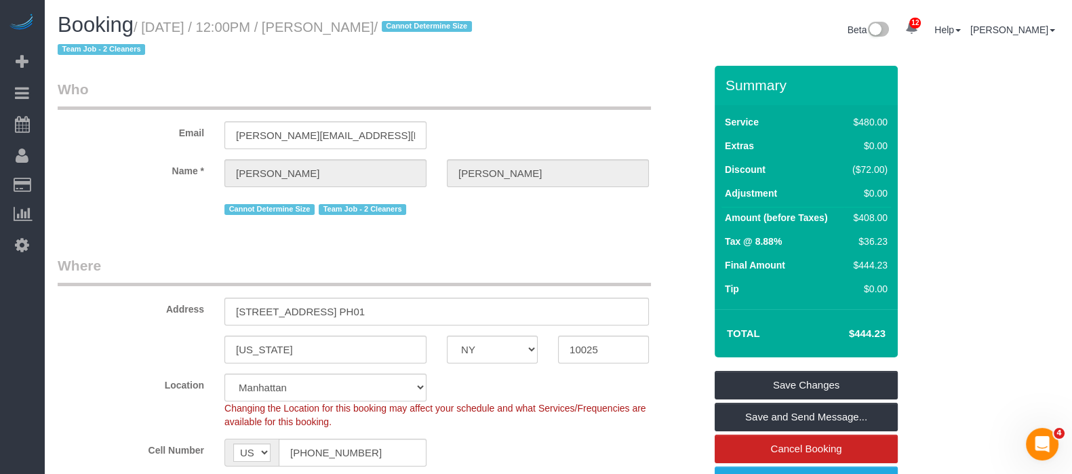
drag, startPoint x: 146, startPoint y: 26, endPoint x: 425, endPoint y: 24, distance: 278.7
click at [425, 24] on small "/ September 07, 2025 / 12:00PM / Roger Lopez / Cannot Determine Size Team Job -…" at bounding box center [267, 39] width 418 height 38
copy small "September 07, 2025 / 12:00PM / Roger Lopez"
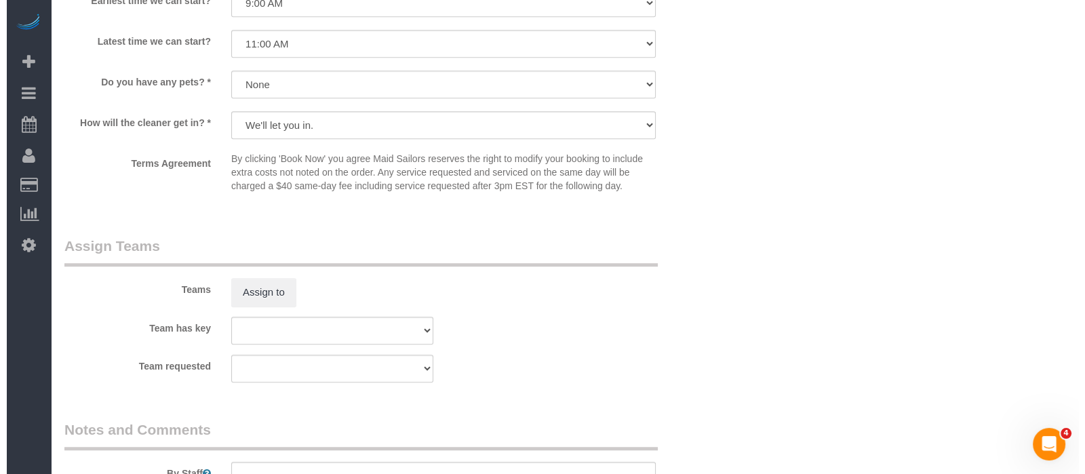
scroll to position [1351, 0]
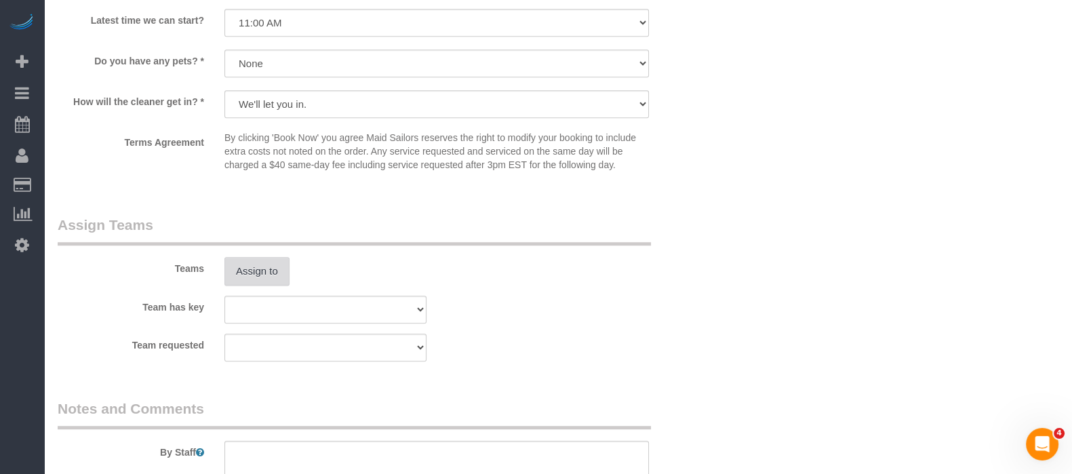
click at [249, 271] on button "Assign to" at bounding box center [256, 271] width 65 height 28
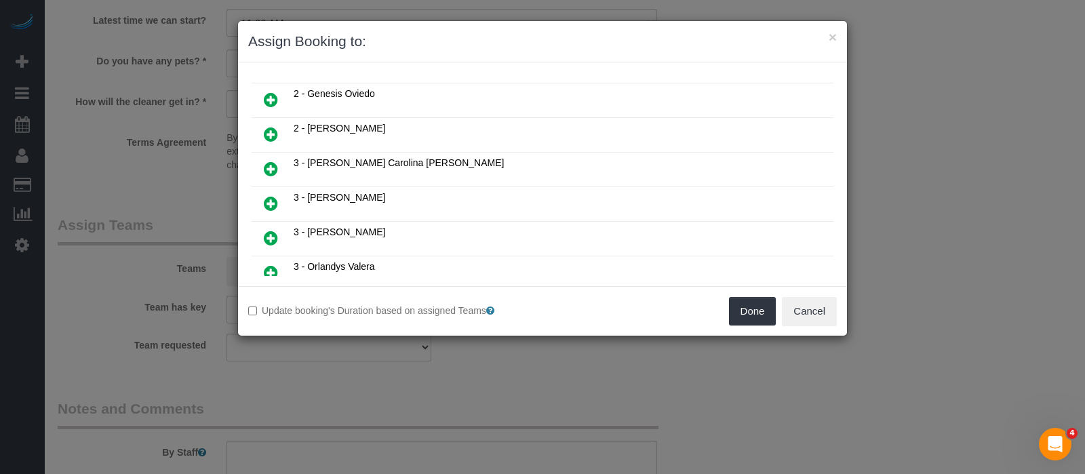
scroll to position [218, 0]
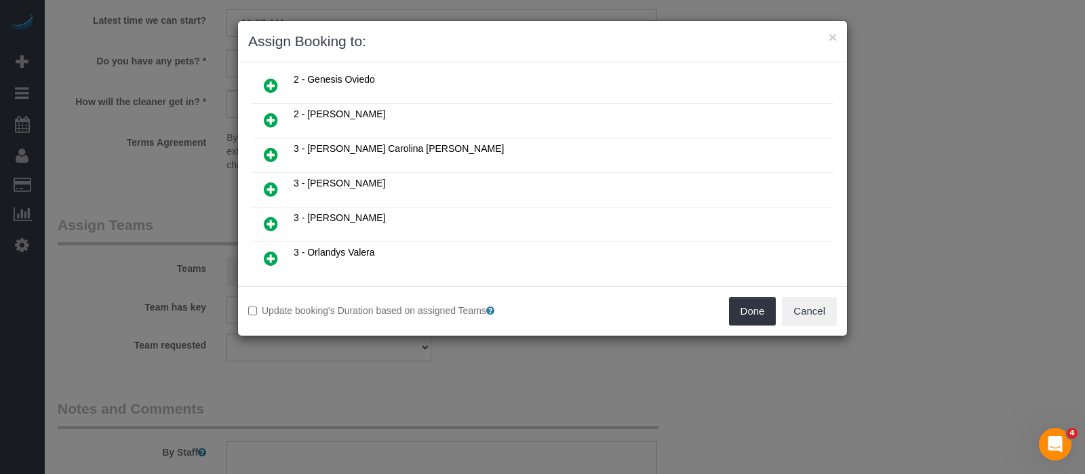
click at [273, 146] on icon at bounding box center [271, 154] width 14 height 16
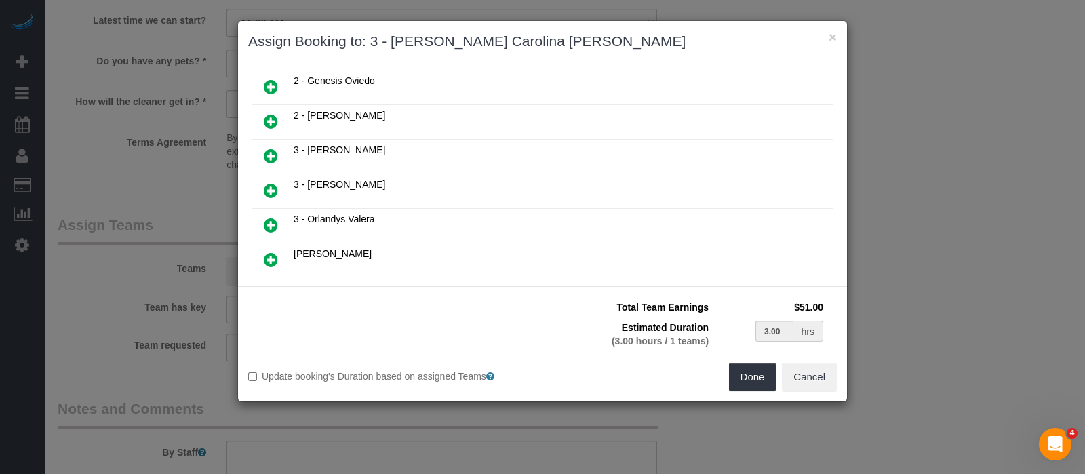
click at [269, 182] on icon at bounding box center [271, 190] width 14 height 16
type input "1.50"
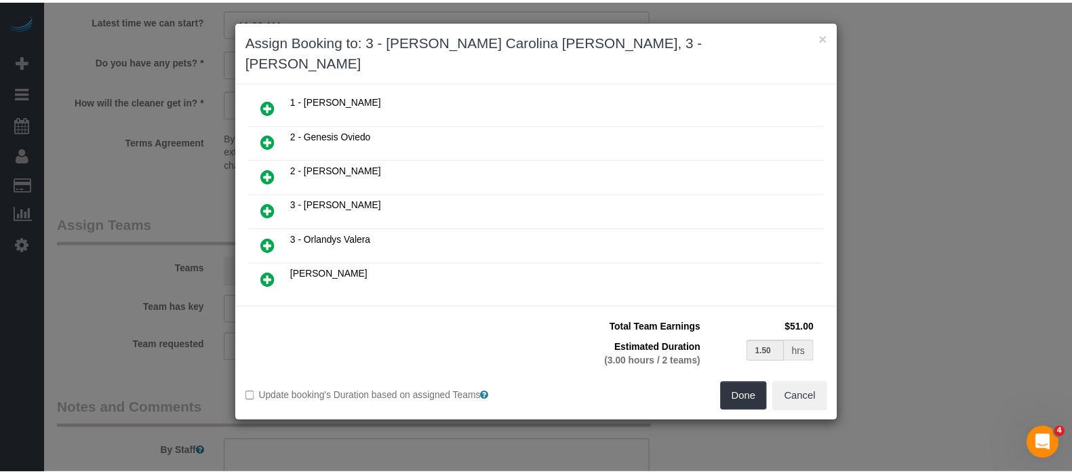
scroll to position [282, 0]
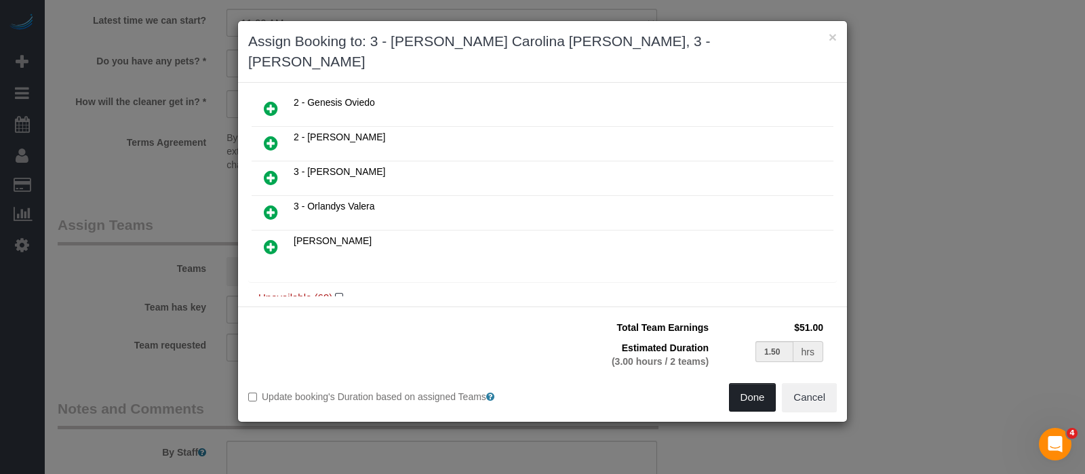
click at [743, 383] on button "Done" at bounding box center [752, 397] width 47 height 28
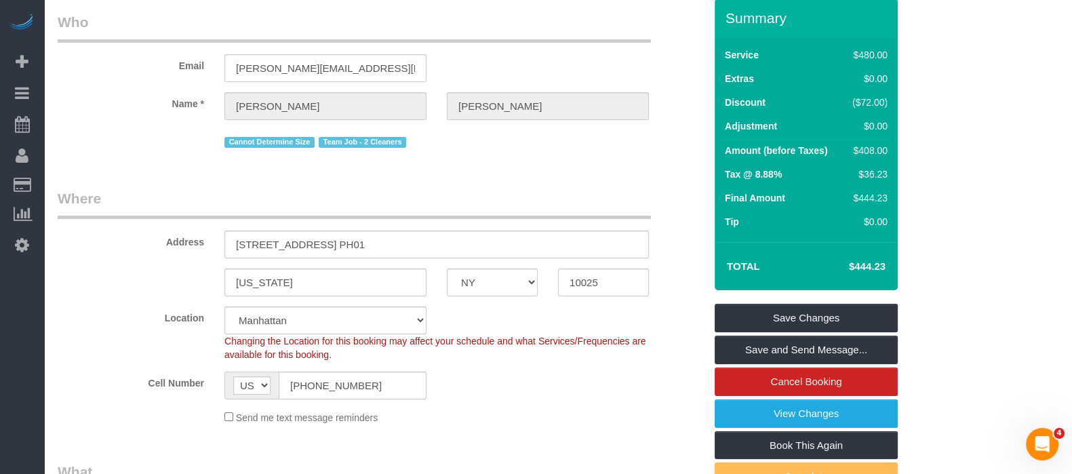
select select "spot60"
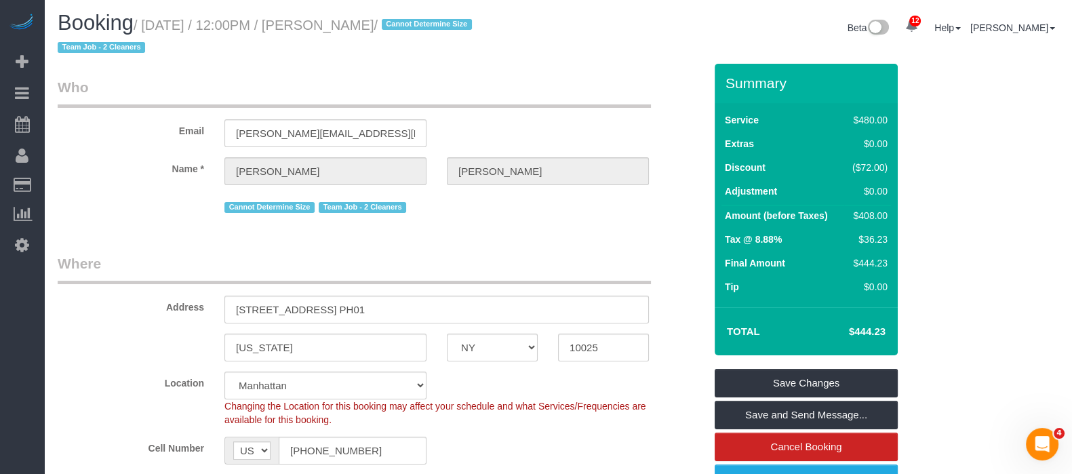
scroll to position [0, 0]
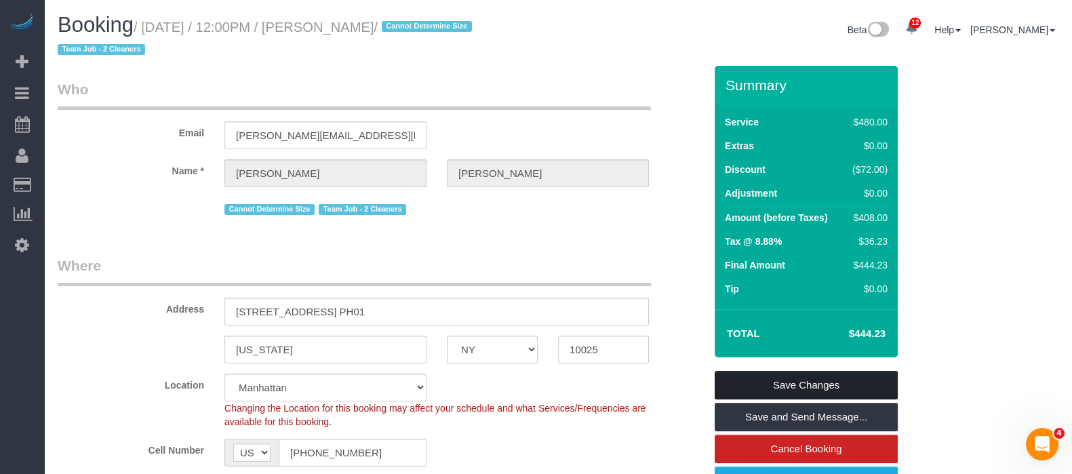
click at [818, 387] on link "Save Changes" at bounding box center [806, 385] width 183 height 28
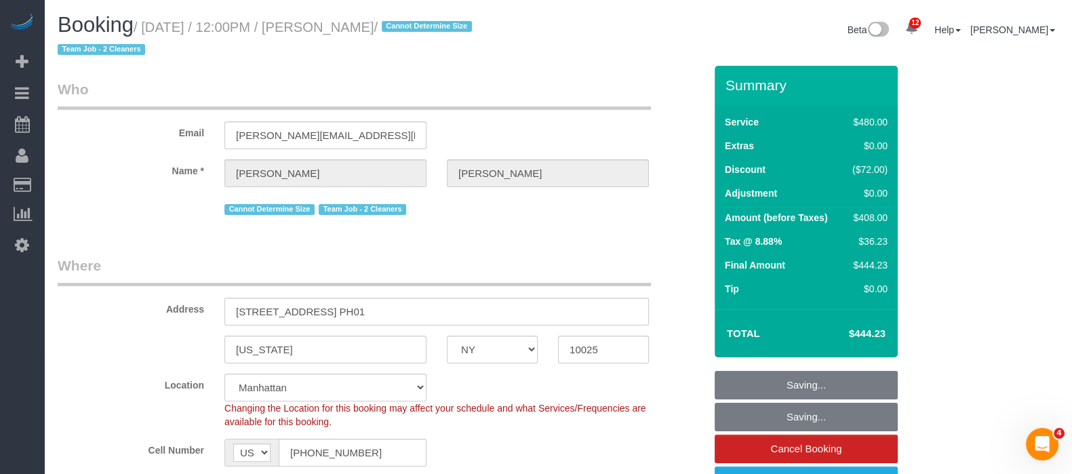
select select "spot115"
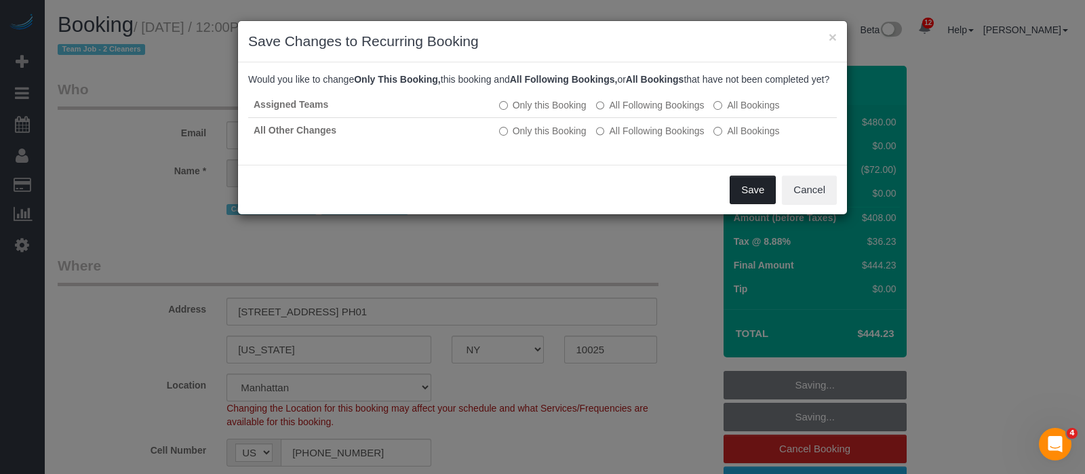
click at [746, 201] on button "Save" at bounding box center [753, 190] width 46 height 28
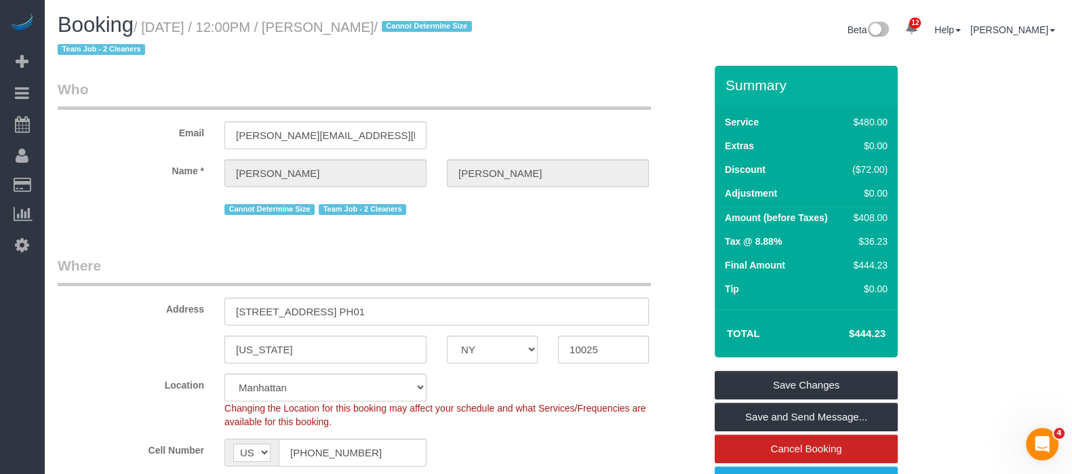
select select "**********"
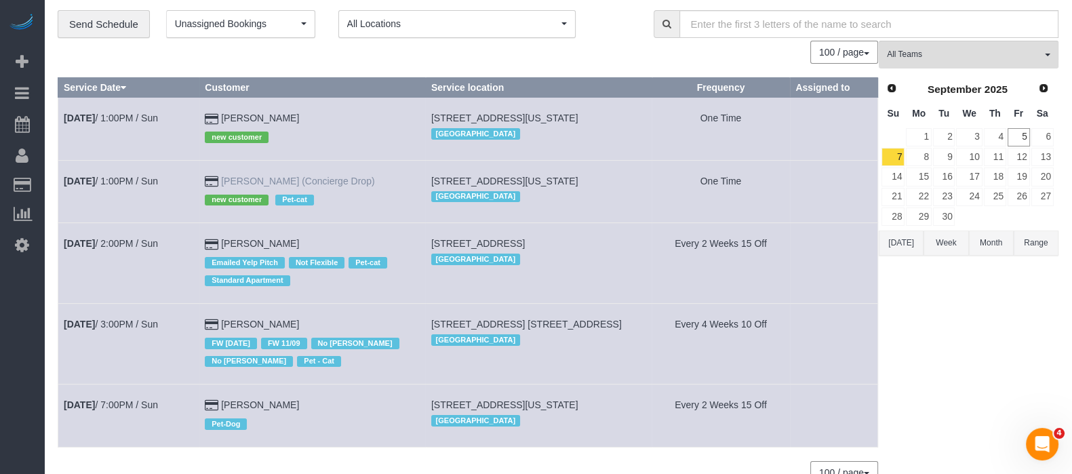
scroll to position [123, 0]
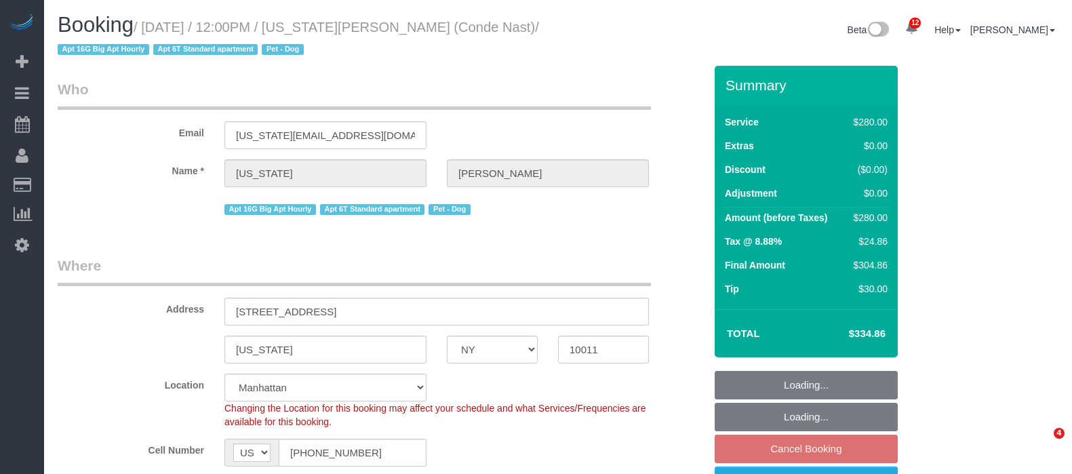
select select "NY"
select select "210"
select select "number:59"
select select "number:73"
select select "number:13"
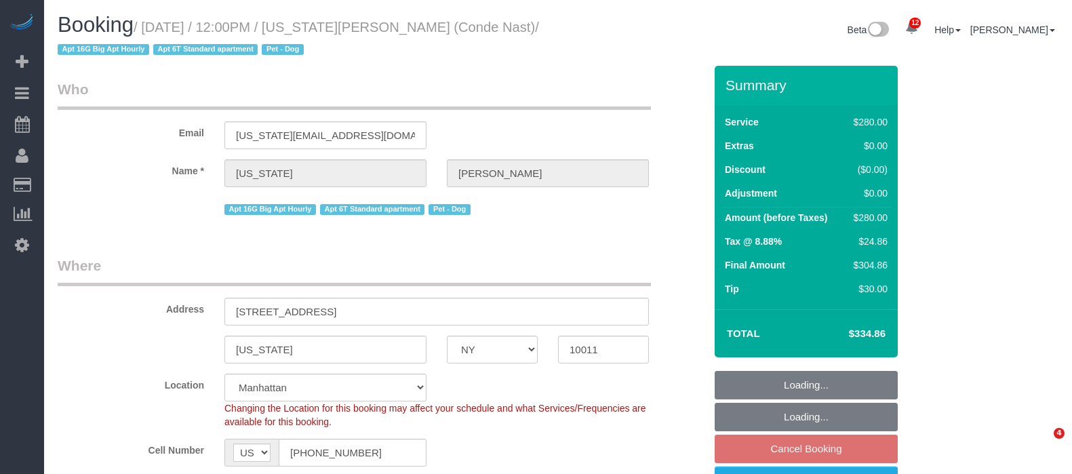
select select "number:6"
select select "spot5"
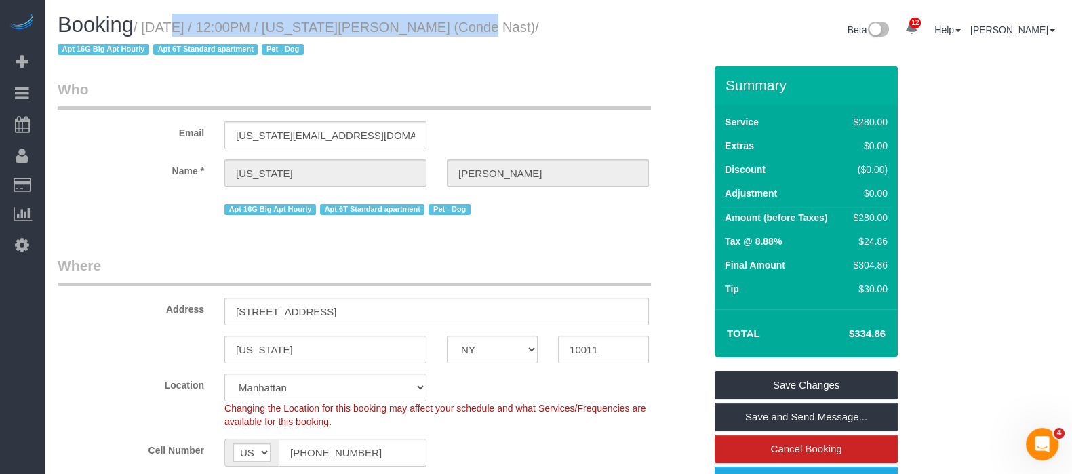
copy small "[DATE] / 12:00PM / [US_STATE][PERSON_NAME]"
drag, startPoint x: 148, startPoint y: 27, endPoint x: 433, endPoint y: 28, distance: 285.5
click at [433, 28] on small "/ [DATE] / 12:00PM / [US_STATE][PERSON_NAME] (Conde Nast) / Apt 16G Big Apt Hou…" at bounding box center [298, 39] width 481 height 38
copy small "[DATE] / 12:00PM / [US_STATE][PERSON_NAME]"
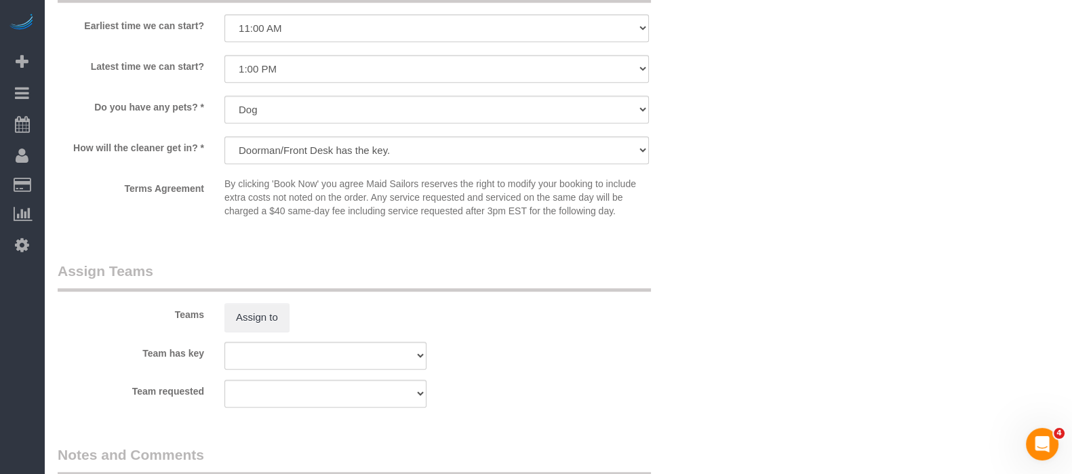
scroll to position [1307, 0]
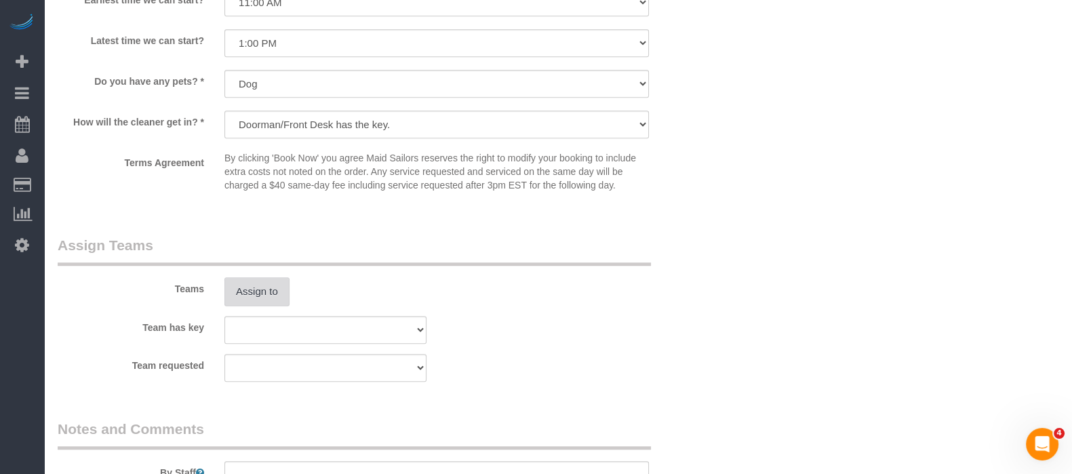
click at [264, 301] on button "Assign to" at bounding box center [256, 291] width 65 height 28
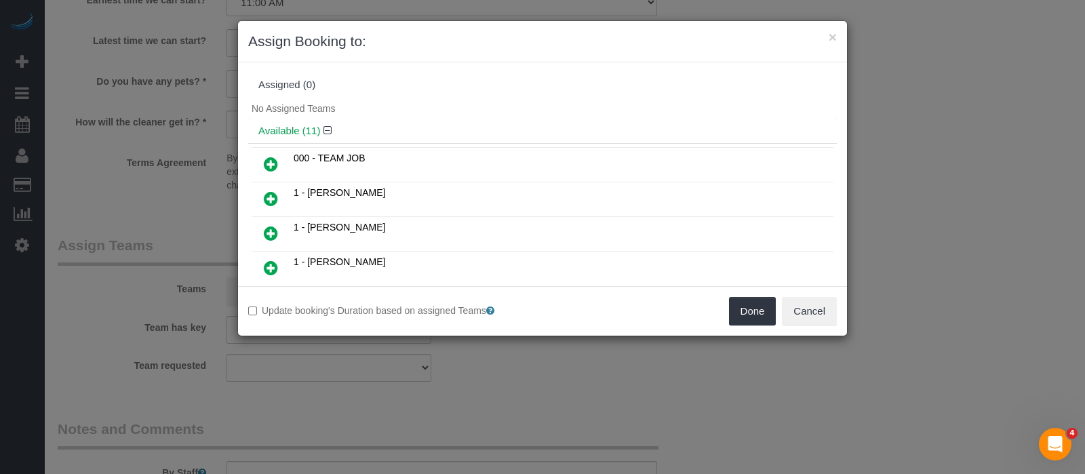
click at [271, 225] on icon at bounding box center [271, 233] width 14 height 16
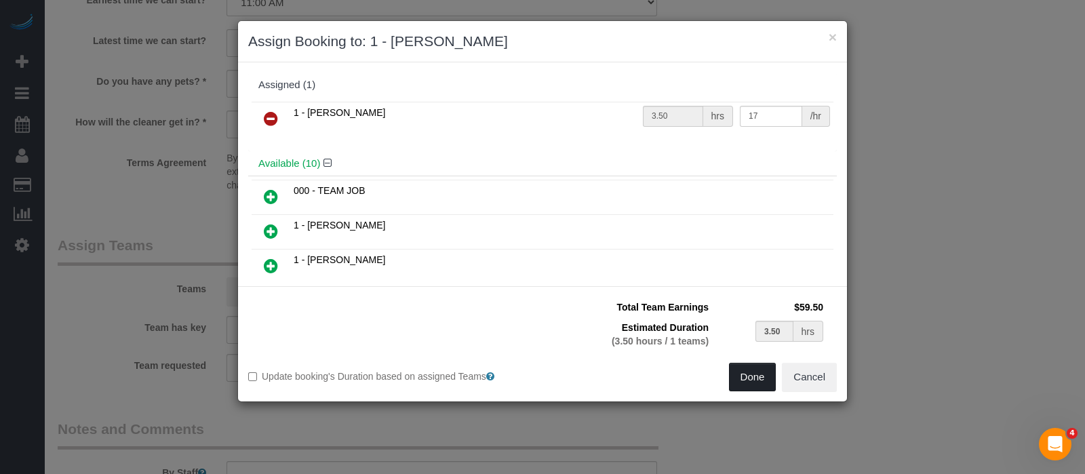
click at [756, 374] on button "Done" at bounding box center [752, 377] width 47 height 28
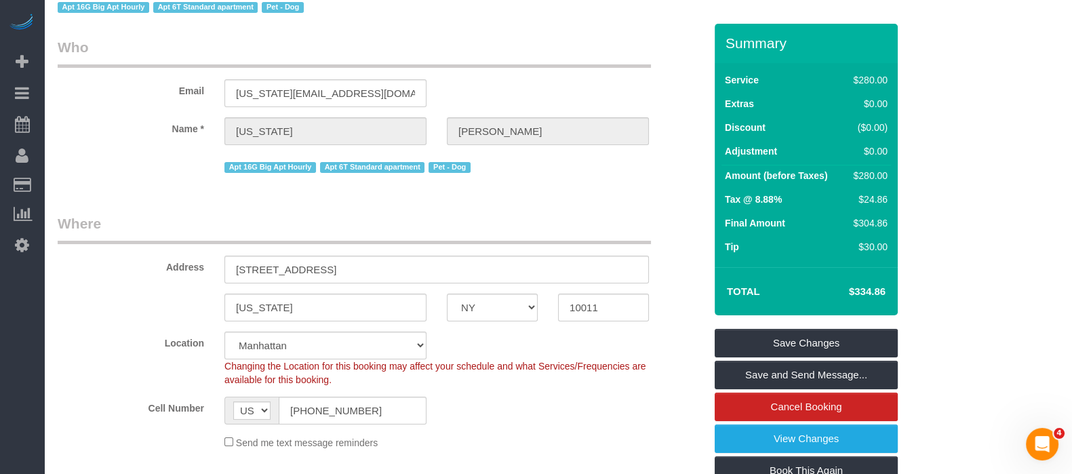
scroll to position [0, 0]
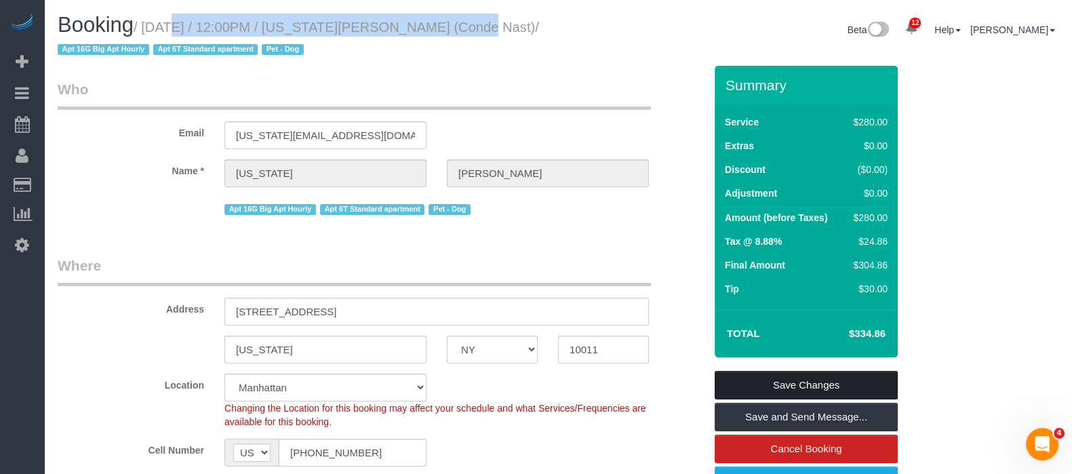
click at [817, 376] on link "Save Changes" at bounding box center [806, 385] width 183 height 28
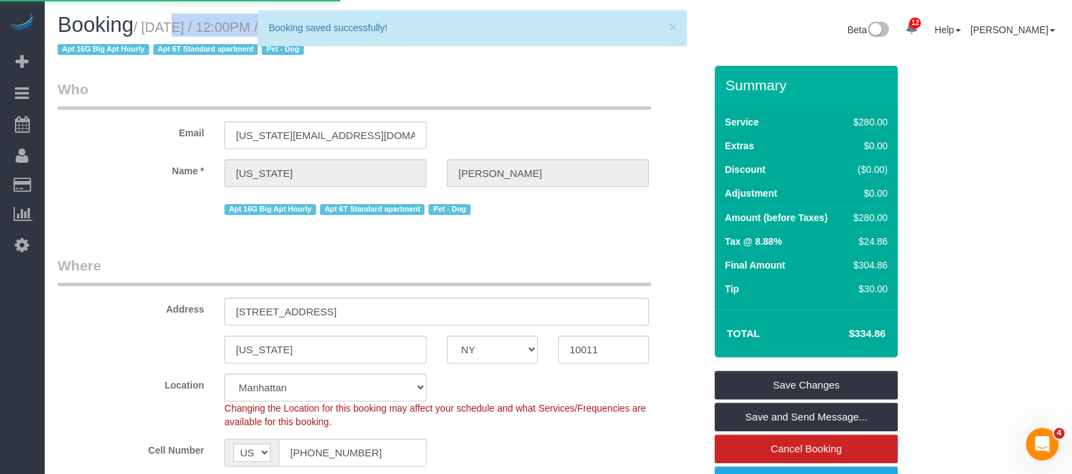
select select "**********"
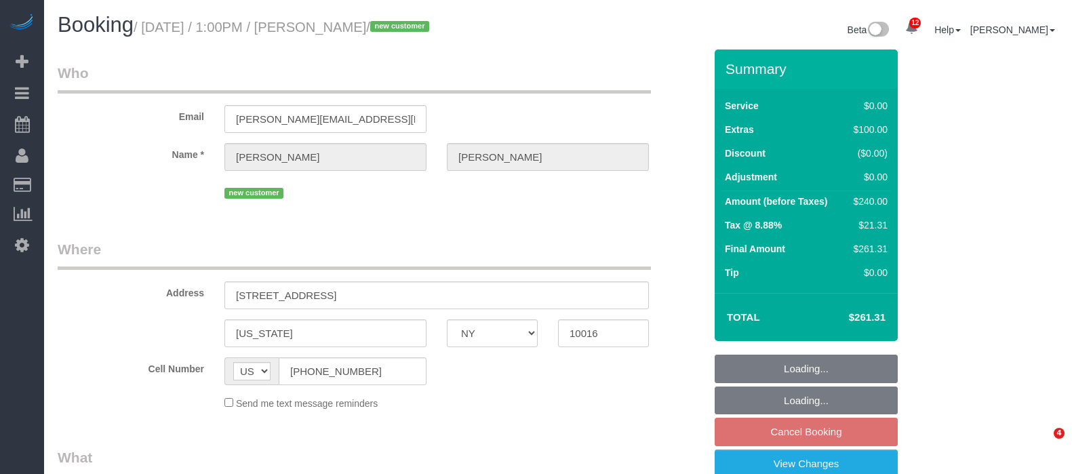
select select "NY"
select select "string:stripe-pm_1S3mZn4VGloSiKo7dFS3C5F8"
select select "1"
select select "spot5"
select select "number:60"
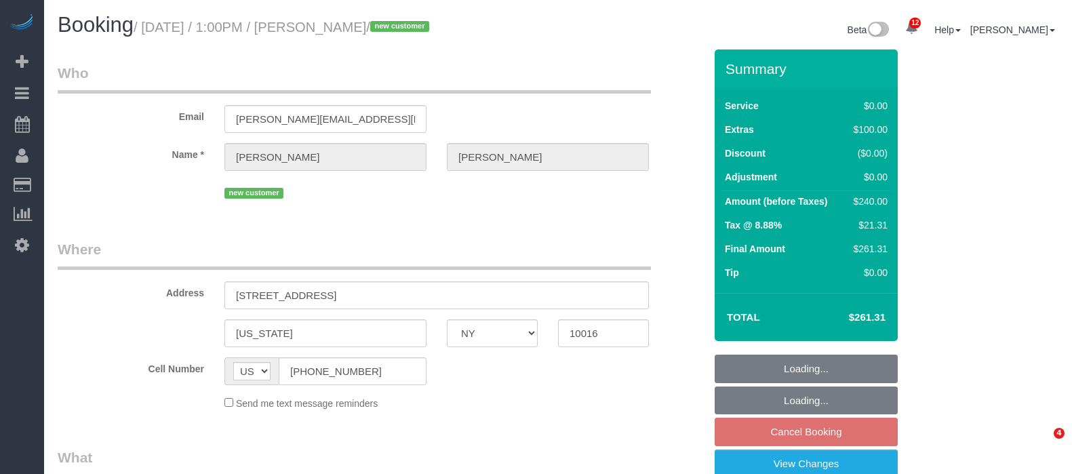
select select "number:73"
select select "number:15"
select select "number:5"
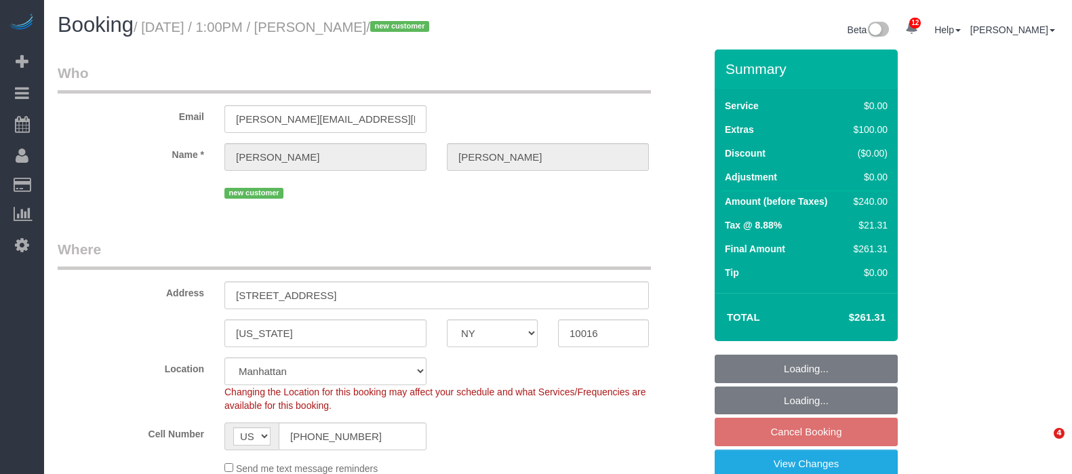
select select "object:1423"
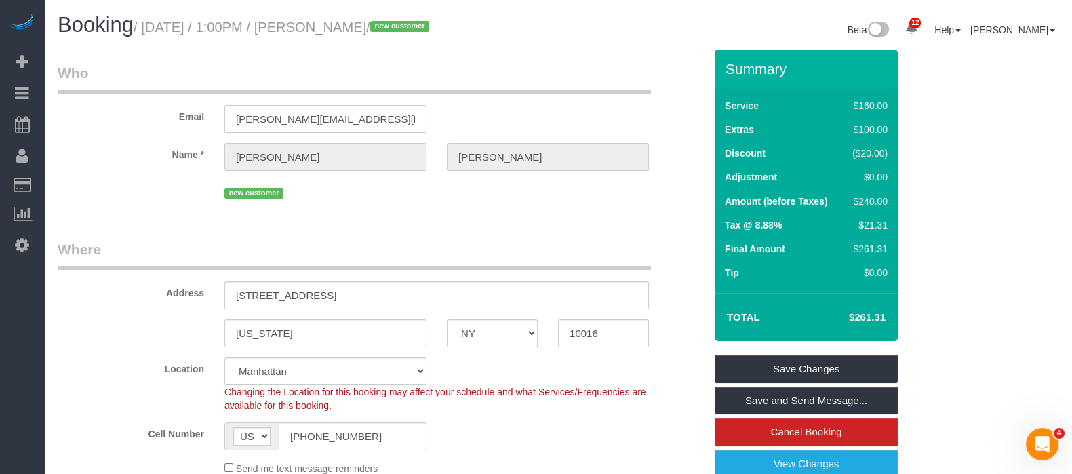
drag, startPoint x: 146, startPoint y: 27, endPoint x: 446, endPoint y: 26, distance: 299.7
click at [433, 26] on small "/ September 07, 2025 / 1:00PM / Staci Weinberger / new customer" at bounding box center [284, 27] width 300 height 15
copy small "September 07, 2025 / 1:00PM / Staci Weinberger"
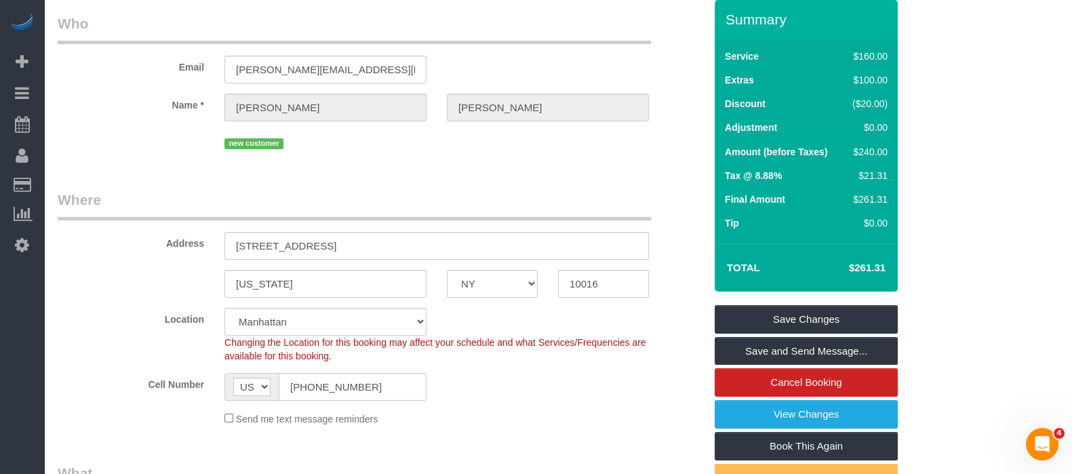
scroll to position [31, 0]
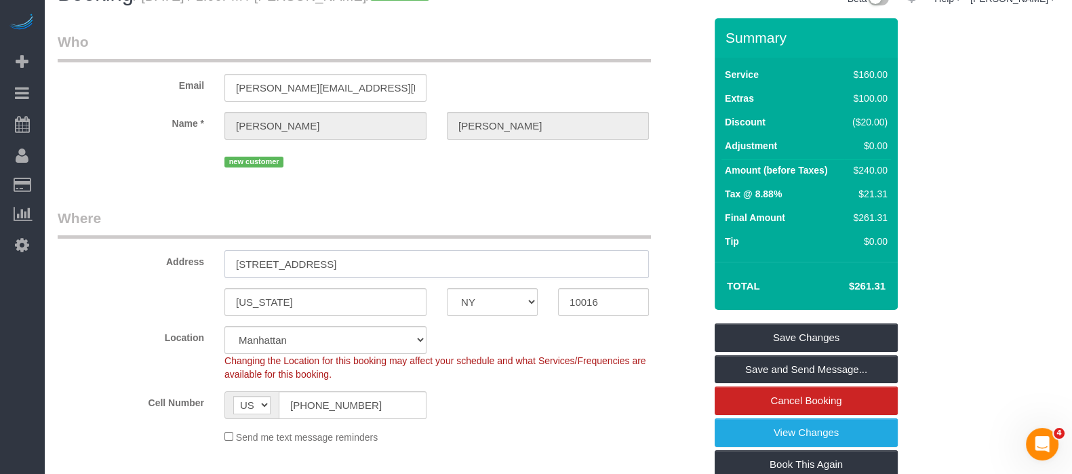
drag, startPoint x: 232, startPoint y: 266, endPoint x: 333, endPoint y: 277, distance: 101.7
click at [333, 277] on input "150 East 30th Street, 7G" at bounding box center [436, 264] width 425 height 28
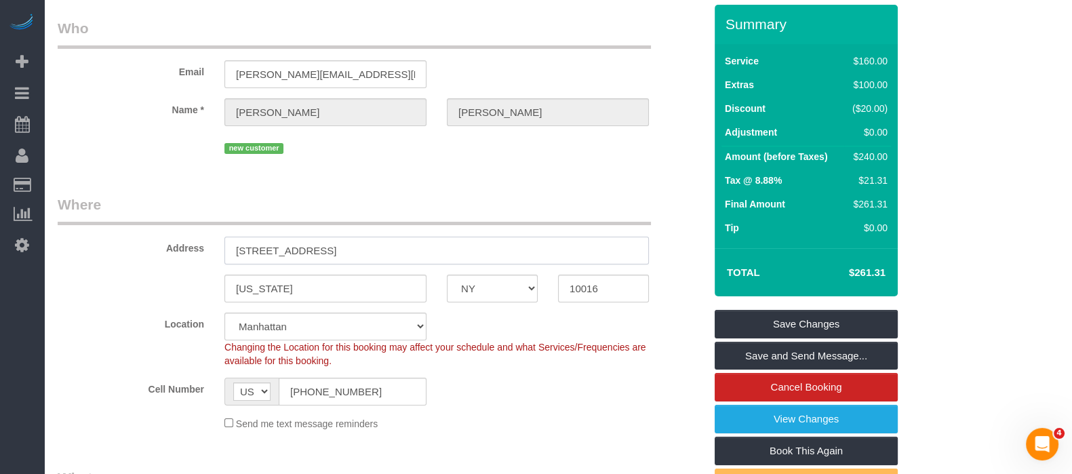
scroll to position [0, 0]
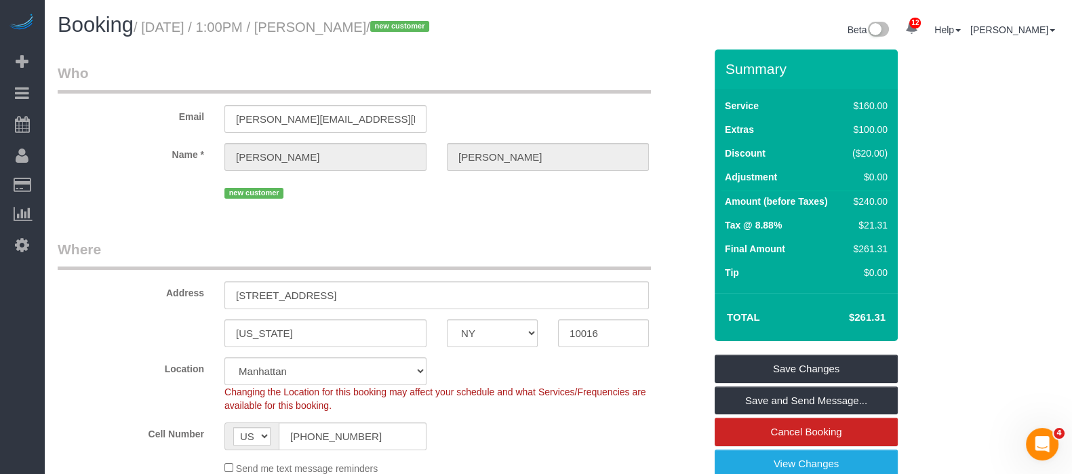
drag, startPoint x: 150, startPoint y: 28, endPoint x: 447, endPoint y: 27, distance: 297.0
click at [433, 27] on small "/ September 07, 2025 / 1:00PM / Staci Weinberger / new customer" at bounding box center [284, 27] width 300 height 15
copy small "September 07, 2025 / 1:00PM / Staci Weinberger"
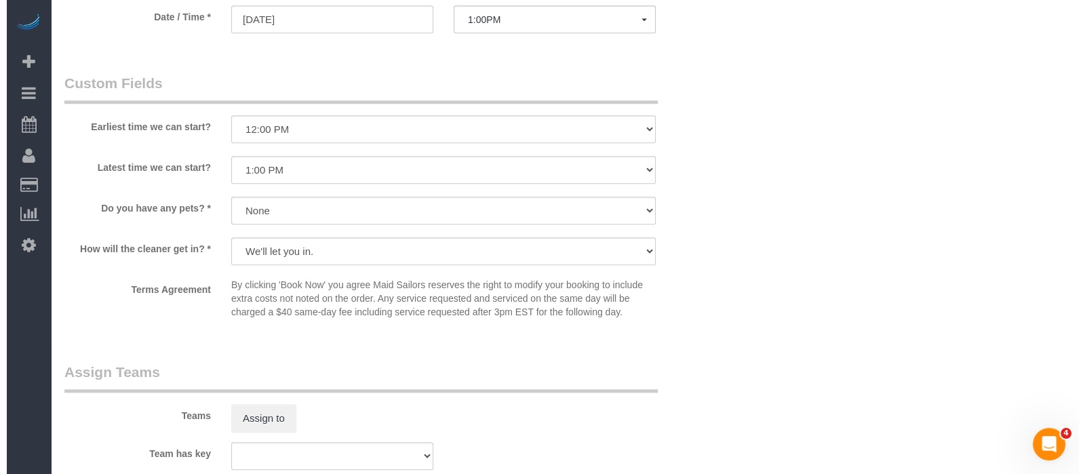
scroll to position [1453, 0]
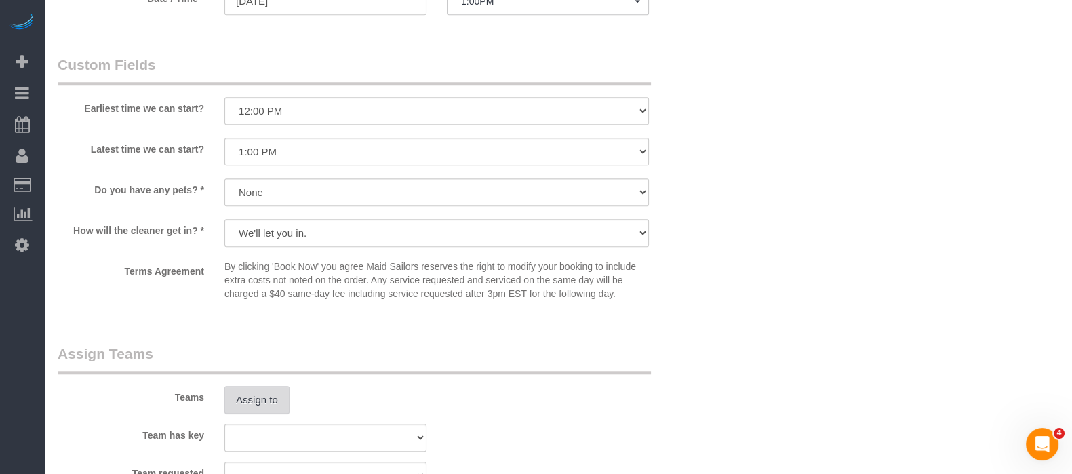
click at [254, 414] on button "Assign to" at bounding box center [256, 400] width 65 height 28
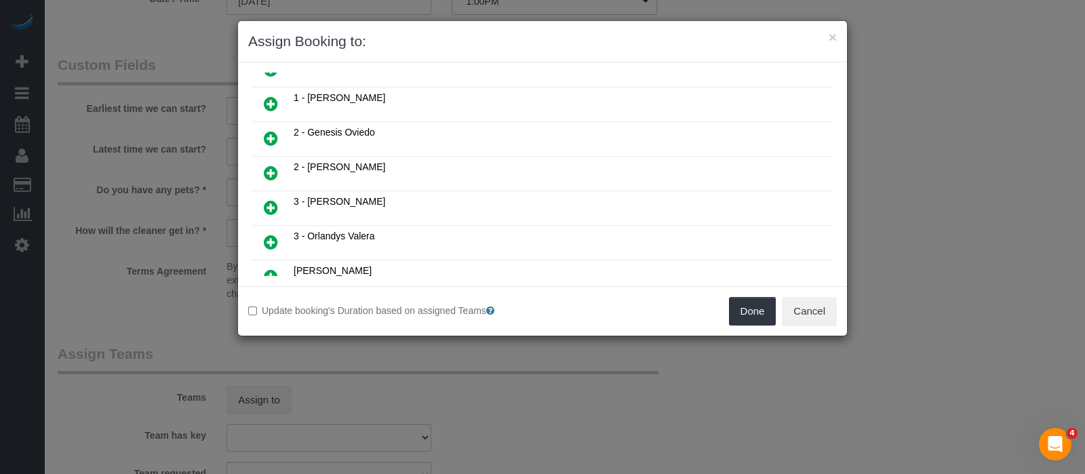
scroll to position [254, 0]
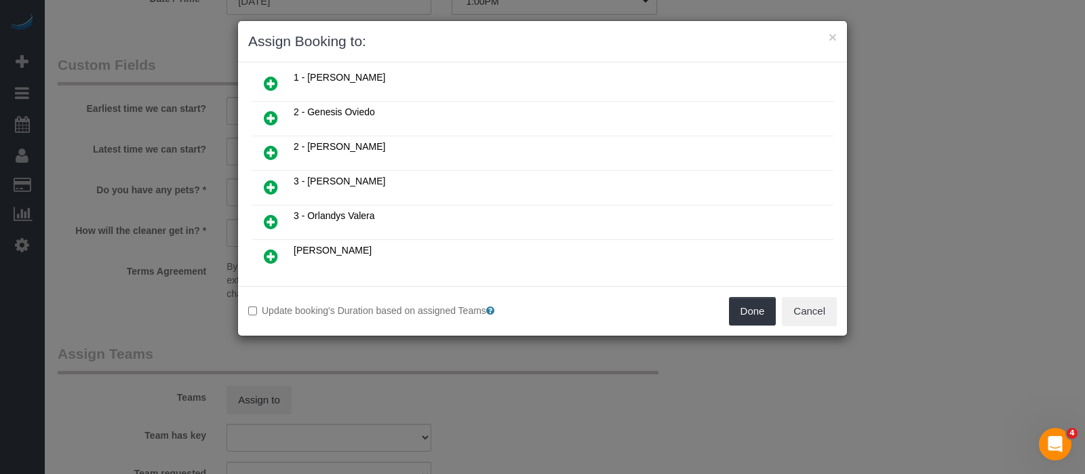
click at [268, 214] on icon at bounding box center [271, 222] width 14 height 16
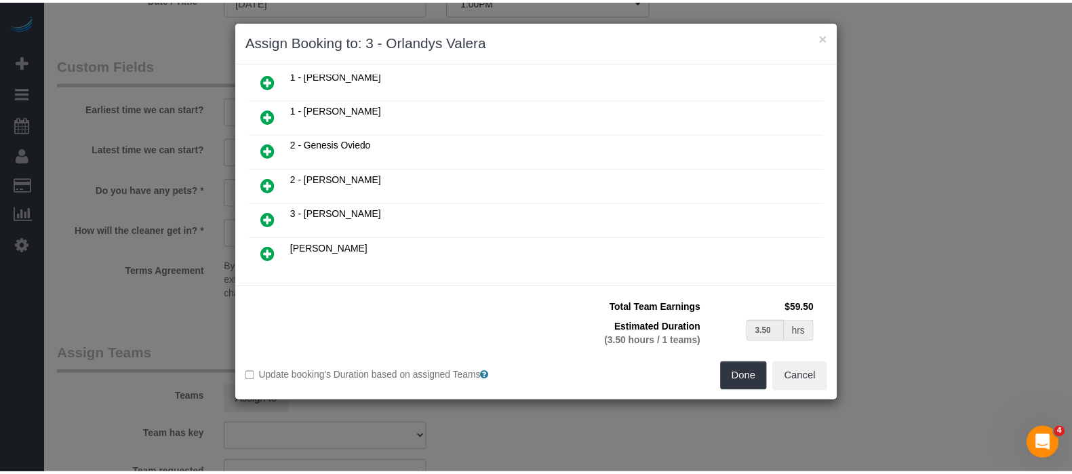
scroll to position [285, 0]
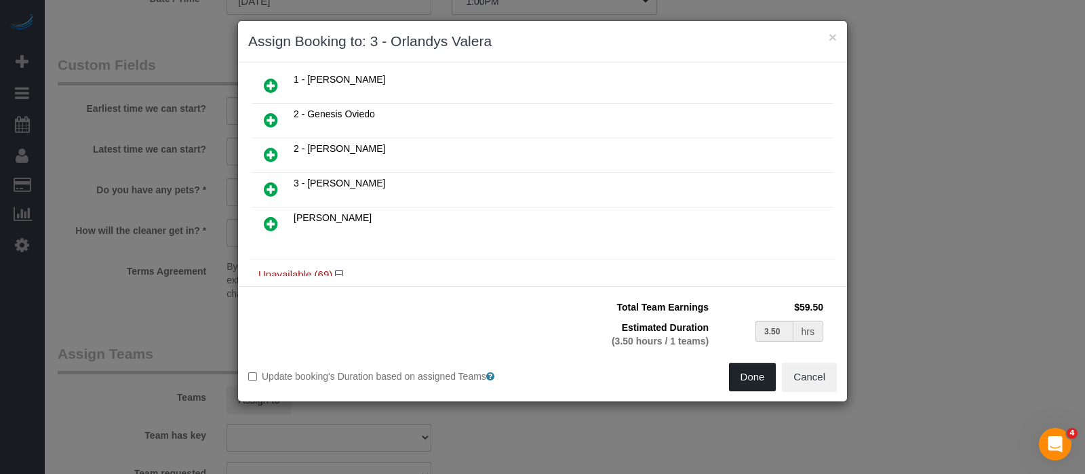
click at [743, 368] on button "Done" at bounding box center [752, 377] width 47 height 28
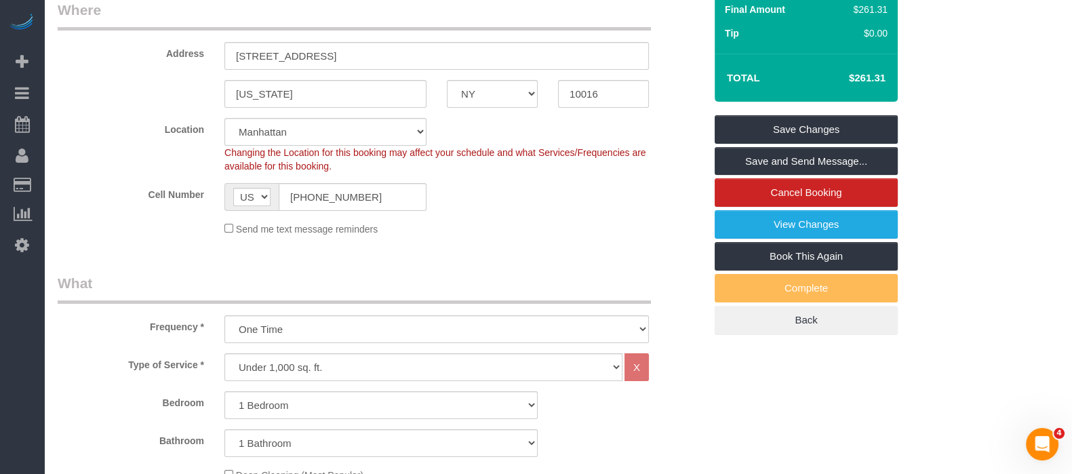
scroll to position [0, 0]
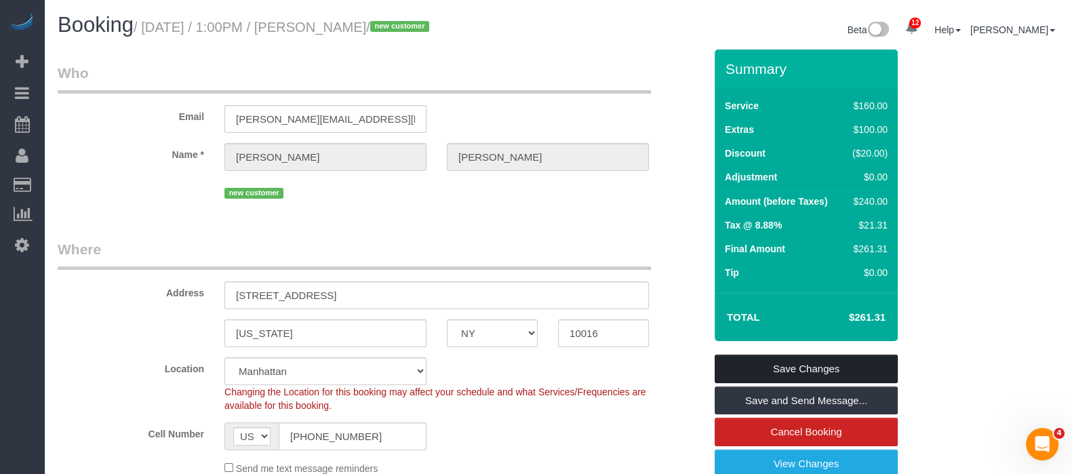
click at [850, 366] on link "Save Changes" at bounding box center [806, 369] width 183 height 28
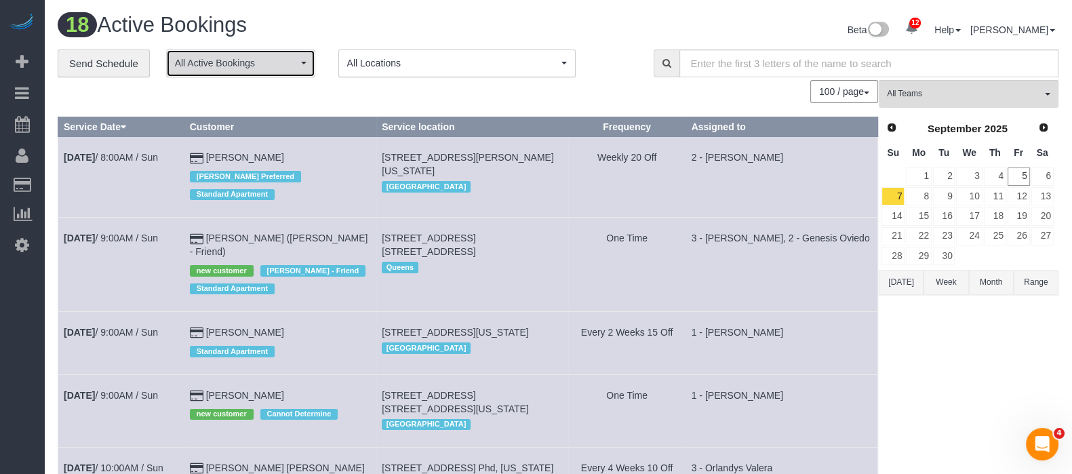
click at [299, 64] on button "All Active Bookings" at bounding box center [240, 64] width 149 height 28
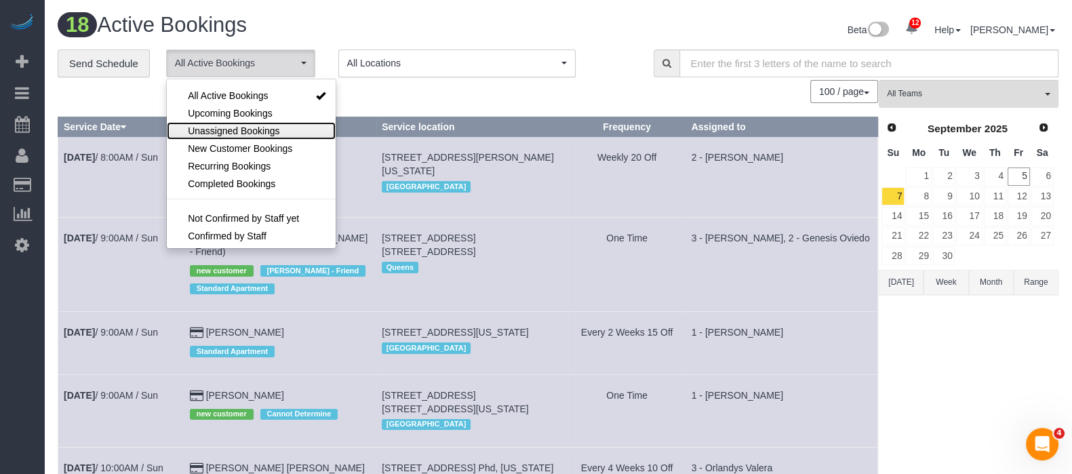
click at [239, 127] on span "Unassigned Bookings" at bounding box center [234, 131] width 92 height 14
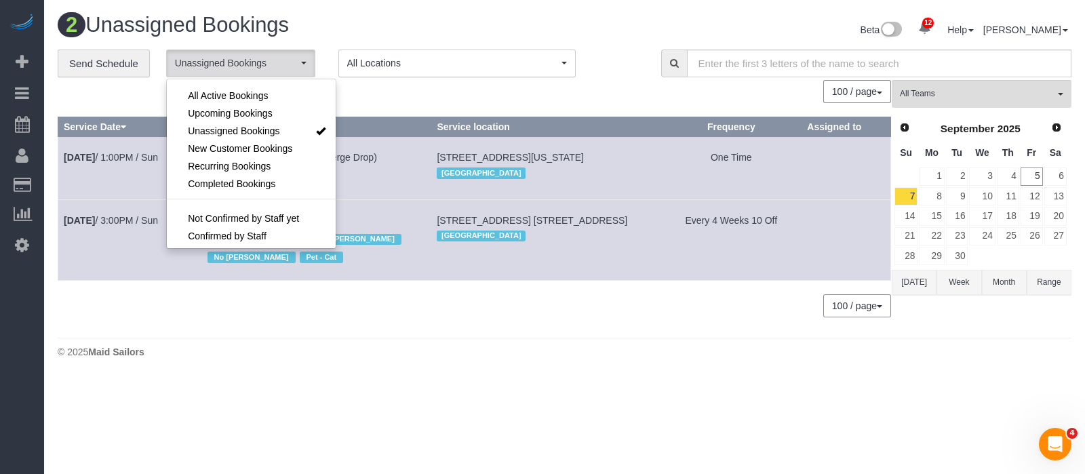
click at [573, 88] on div "100 / page 10 / page 20 / page 30 / page 40 / page 50 / page 100 / page" at bounding box center [474, 91] width 833 height 23
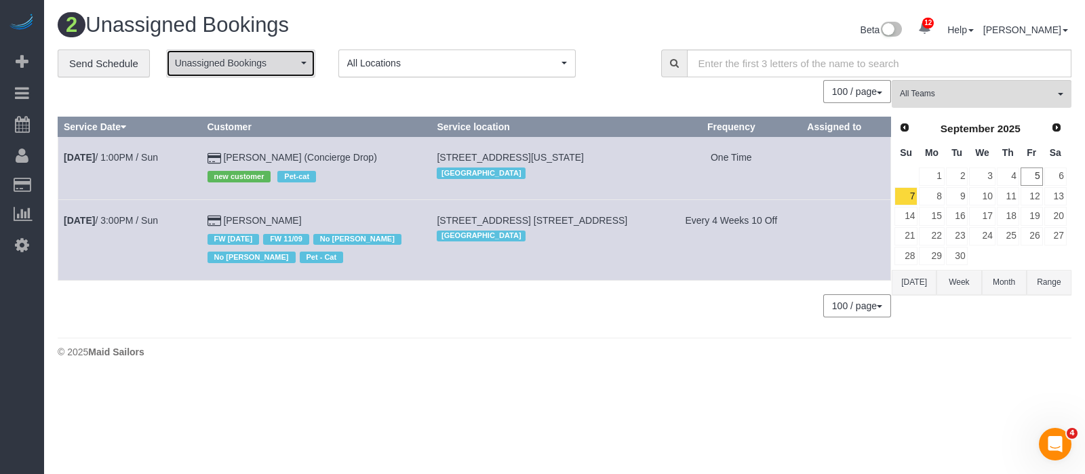
click at [297, 60] on button "Unassigned Bookings" at bounding box center [240, 64] width 149 height 28
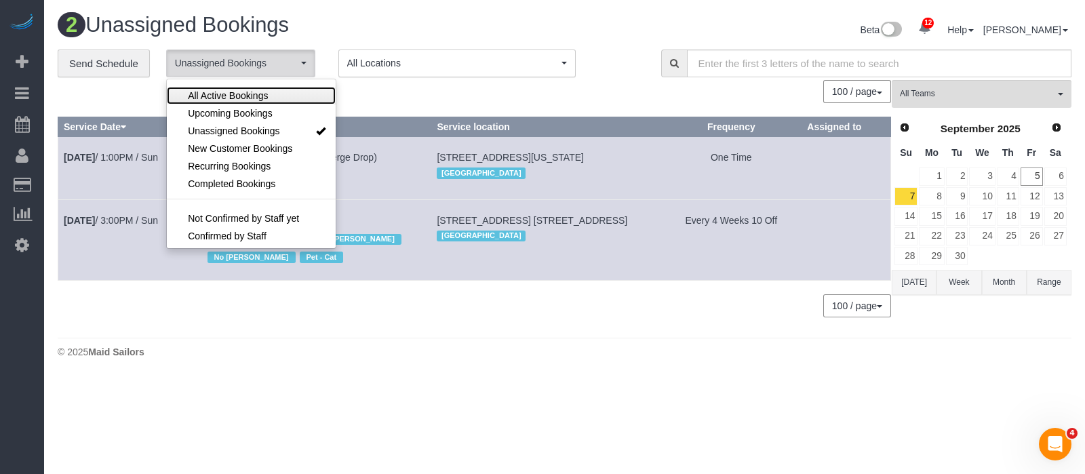
click at [246, 95] on span "All Active Bookings" at bounding box center [228, 96] width 80 height 14
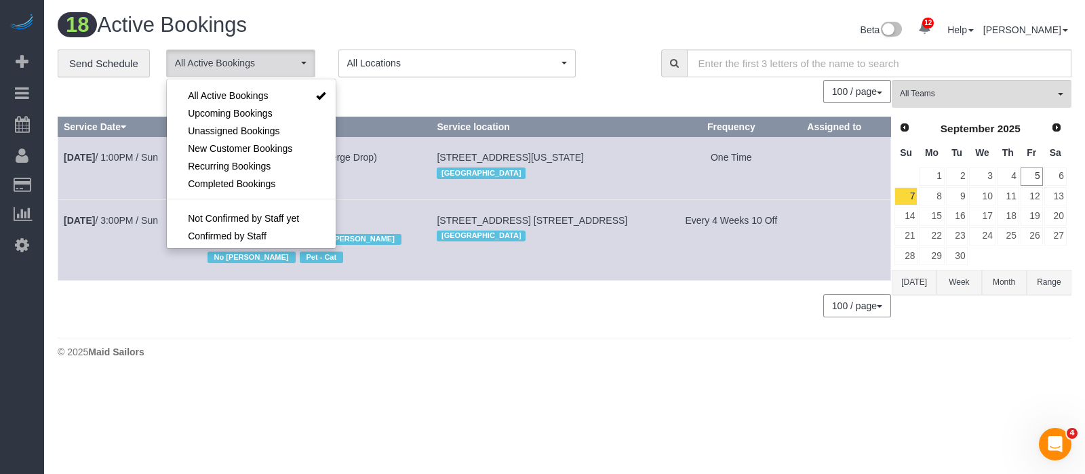
click at [399, 20] on h1 "18 Active Bookings" at bounding box center [306, 25] width 497 height 23
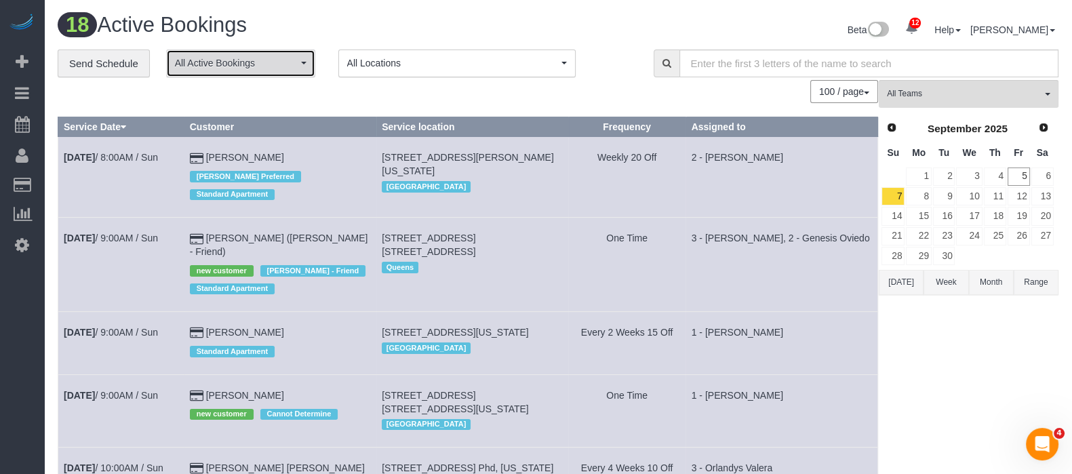
click at [300, 63] on button "All Active Bookings" at bounding box center [240, 64] width 149 height 28
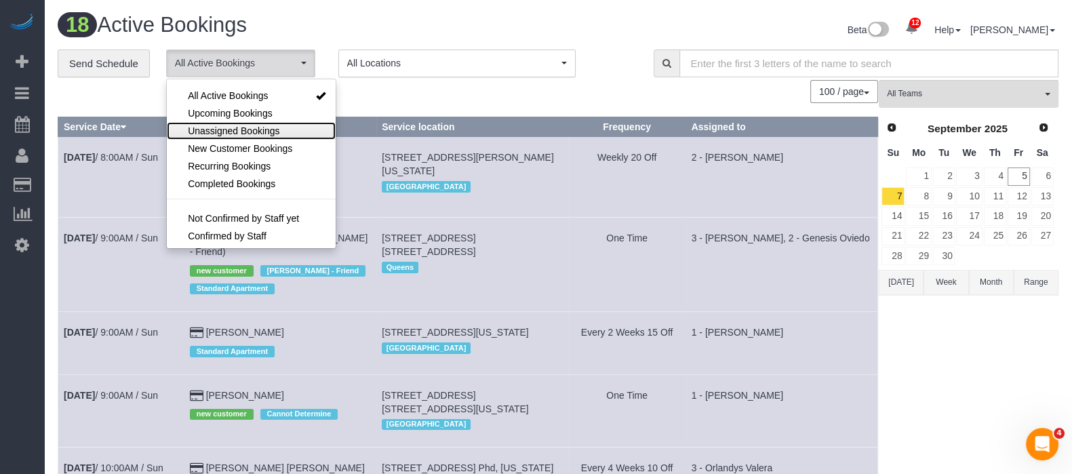
click at [250, 124] on span "Unassigned Bookings" at bounding box center [234, 131] width 92 height 14
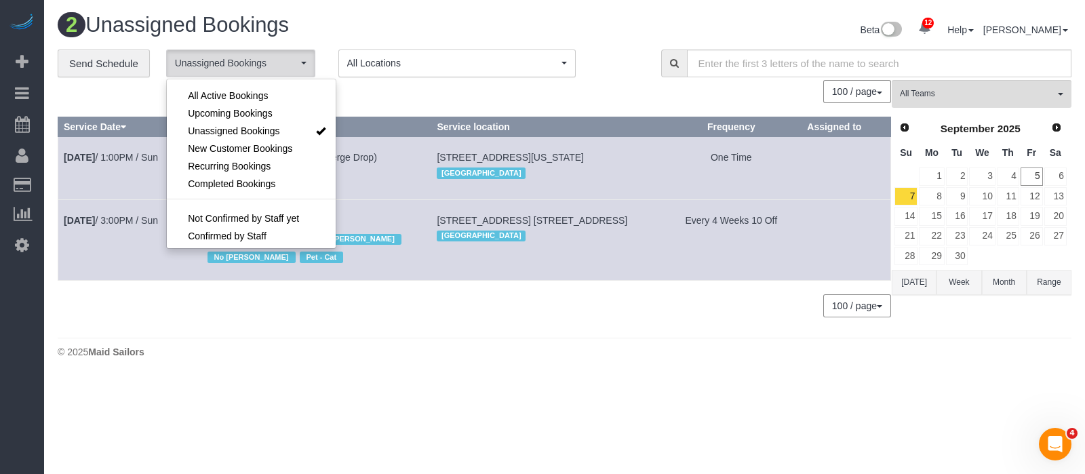
click at [635, 83] on div "100 / page 10 / page 20 / page 30 / page 40 / page 50 / page 100 / page" at bounding box center [474, 91] width 833 height 23
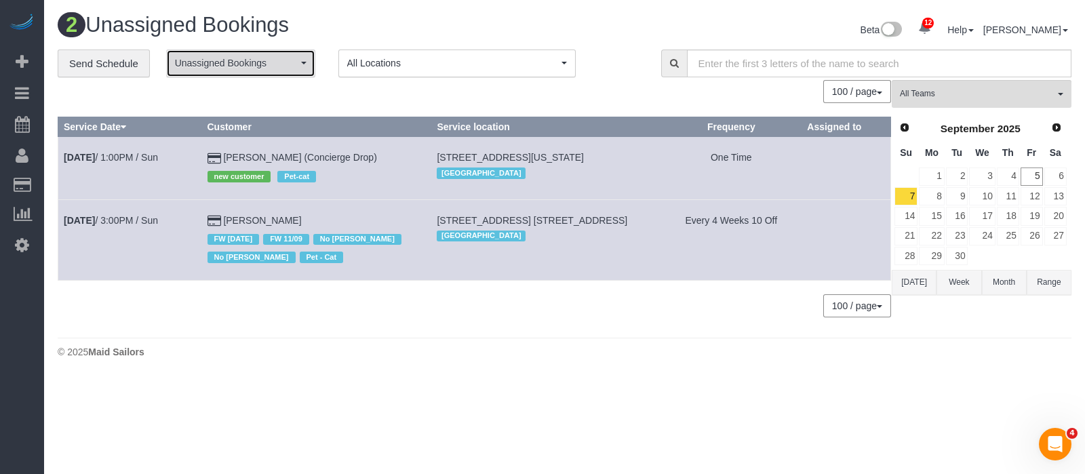
click at [305, 65] on button "Unassigned Bookings" at bounding box center [240, 64] width 149 height 28
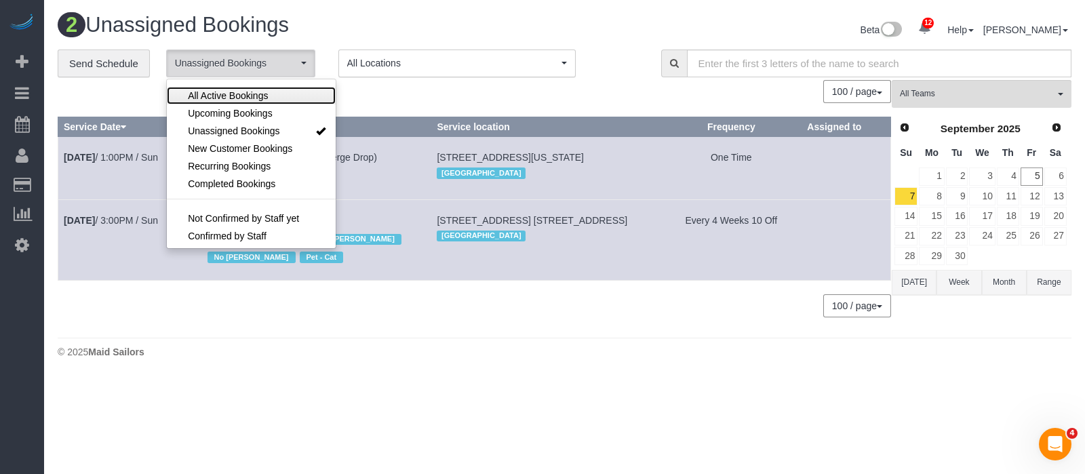
click at [277, 93] on link "All Active Bookings" at bounding box center [251, 96] width 169 height 18
select select "***"
click at [387, 96] on div "100 / page 10 / page 20 / page 30 / page 40 / page 50 / page 100 / page" at bounding box center [474, 91] width 833 height 23
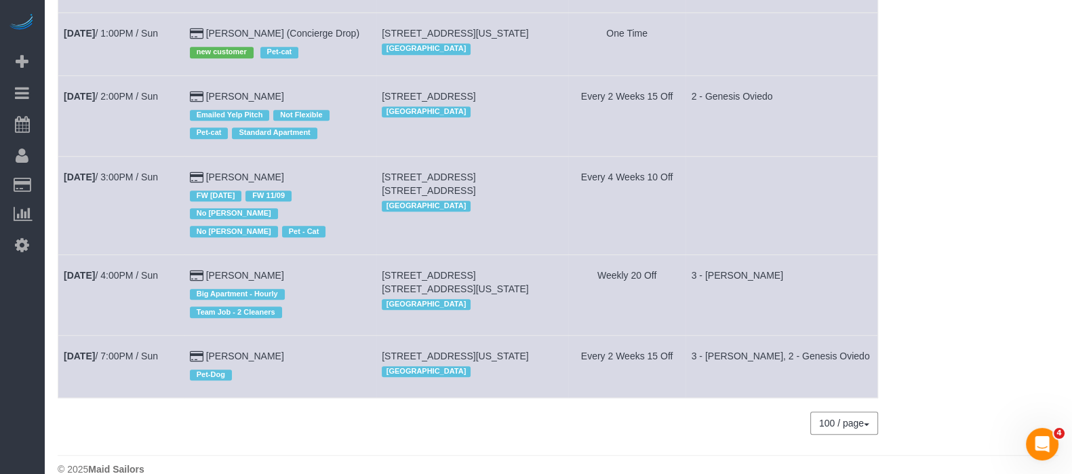
scroll to position [1197, 0]
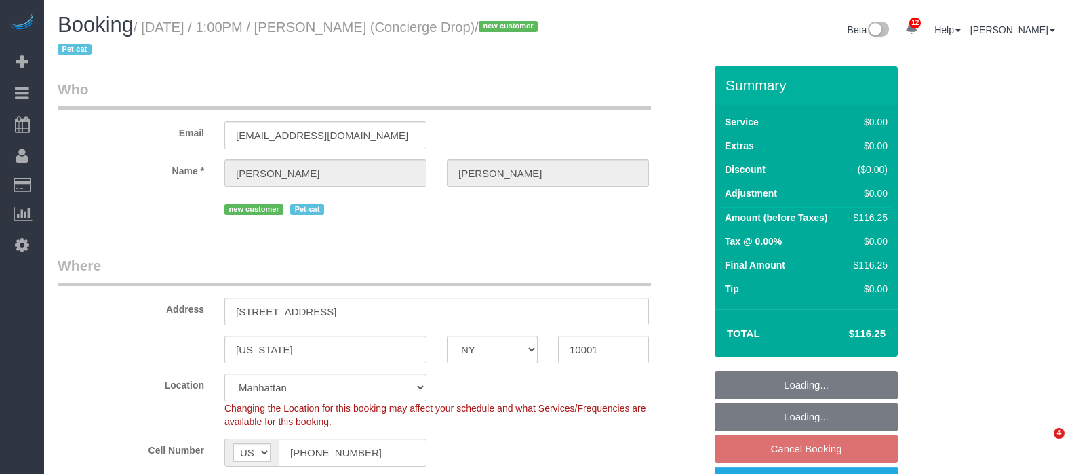
select select "NY"
select select "spot5"
select select "number:89"
select select "number:90"
select select "number:15"
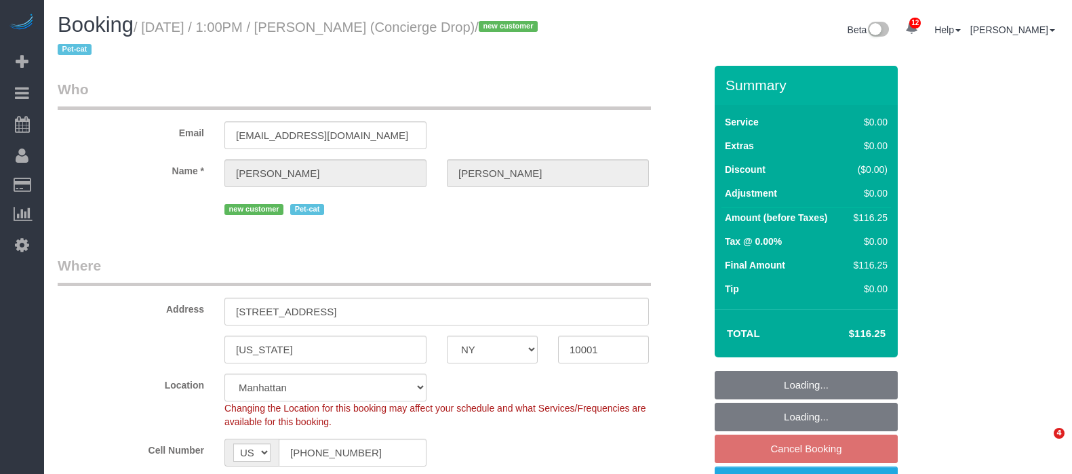
select select "number:5"
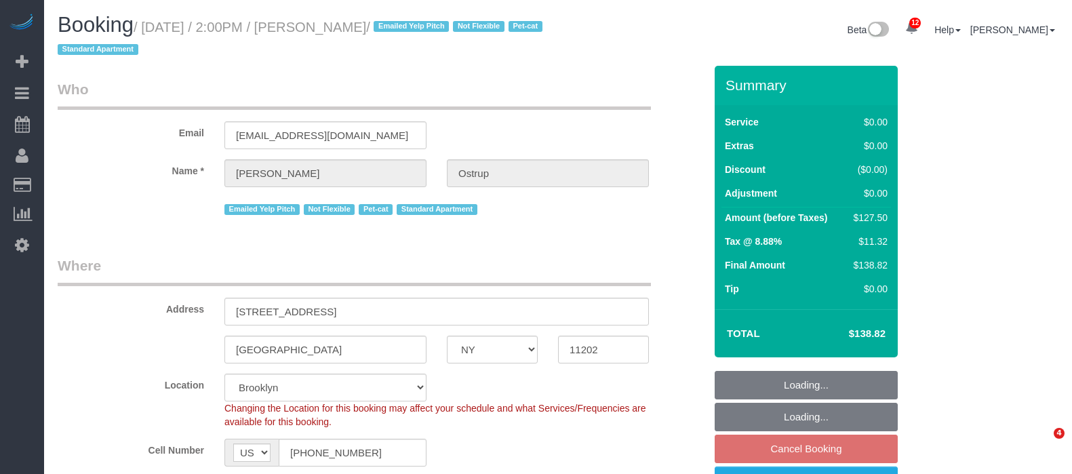
select select "NY"
select select "1"
select select "string:stripe-pm_1JnT9g4VGloSiKo7baXlI1T6"
select select "spot67"
select select "number:89"
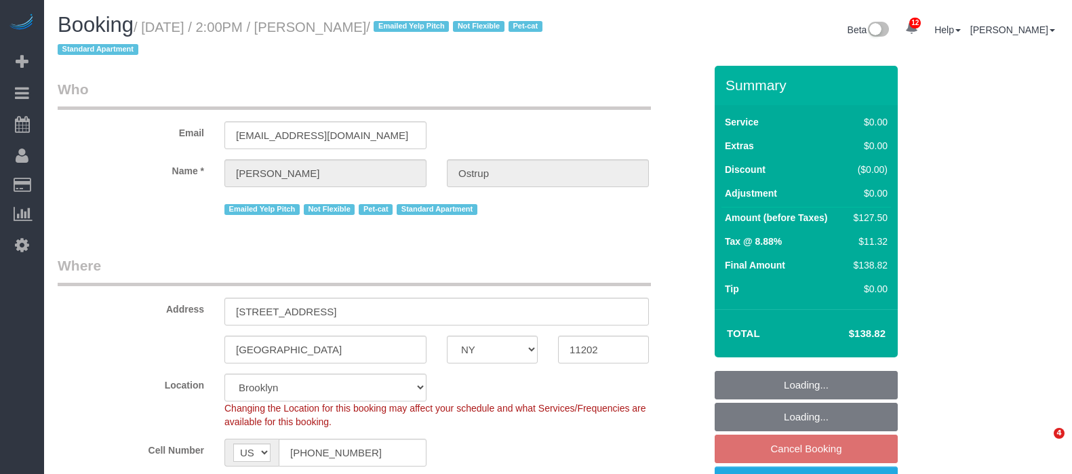
select select "number:90"
select select "number:14"
select select "number:5"
select select "number:21"
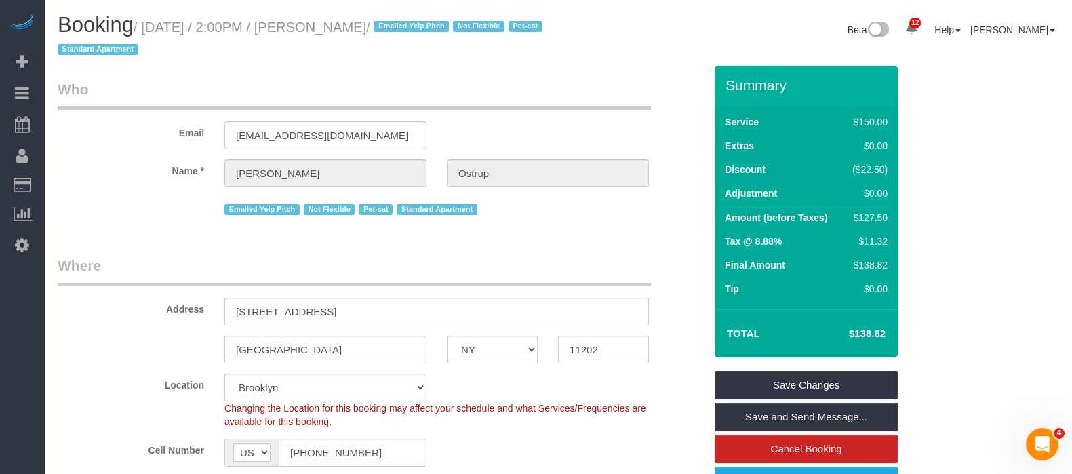
drag, startPoint x: 146, startPoint y: 28, endPoint x: 416, endPoint y: 28, distance: 269.9
click at [416, 28] on small "/ September 07, 2025 / 2:00PM / Zach Ostrup / Emailed Yelp Pitch Not Flexible P…" at bounding box center [302, 39] width 489 height 38
copy small "September 07, 2025 / 2:00PM / Zach Ostrup"
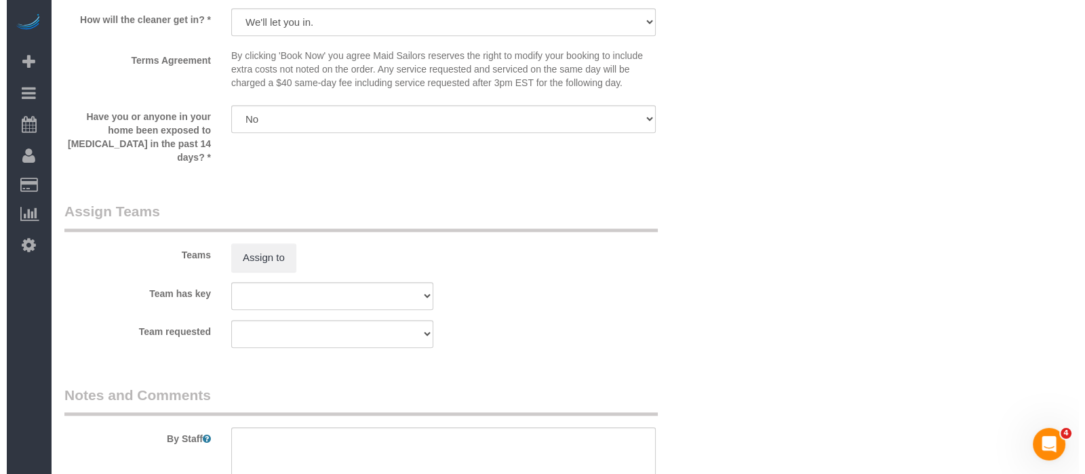
scroll to position [1665, 0]
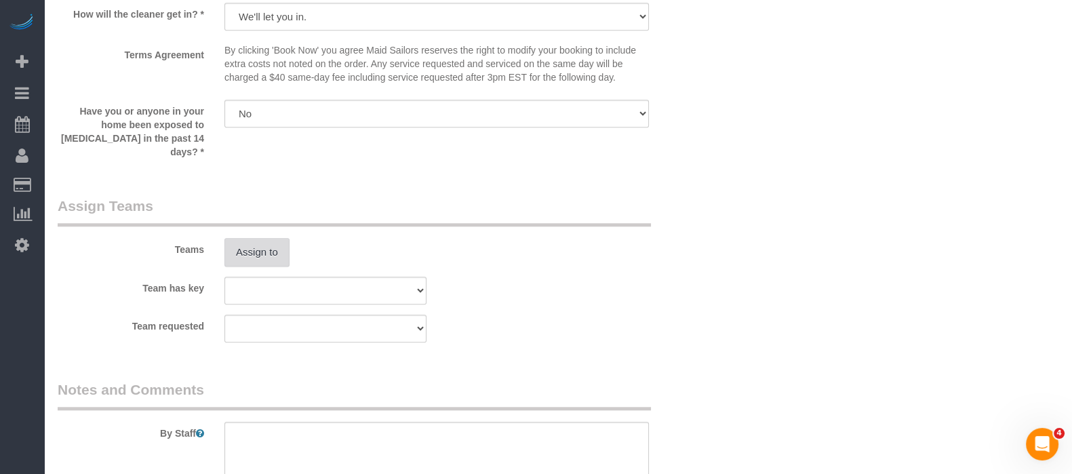
click at [261, 239] on button "Assign to" at bounding box center [256, 252] width 65 height 28
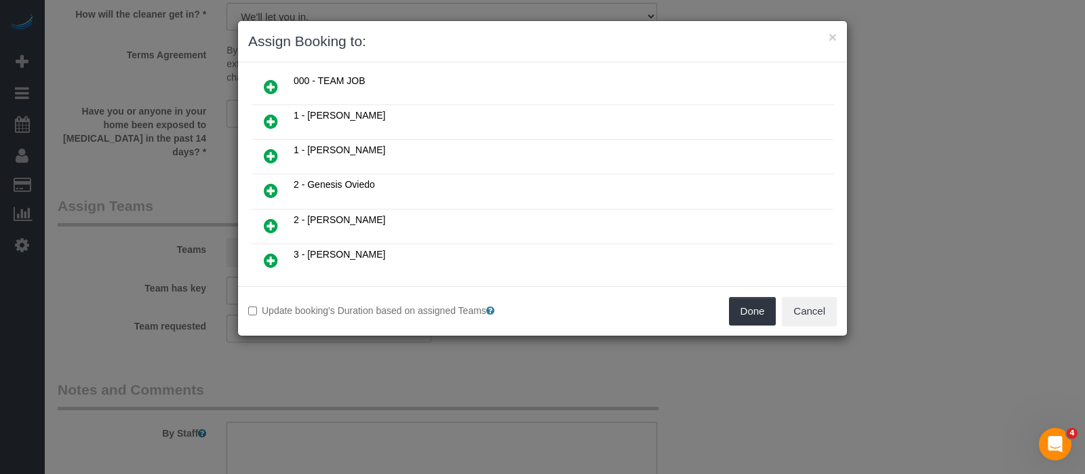
scroll to position [102, 0]
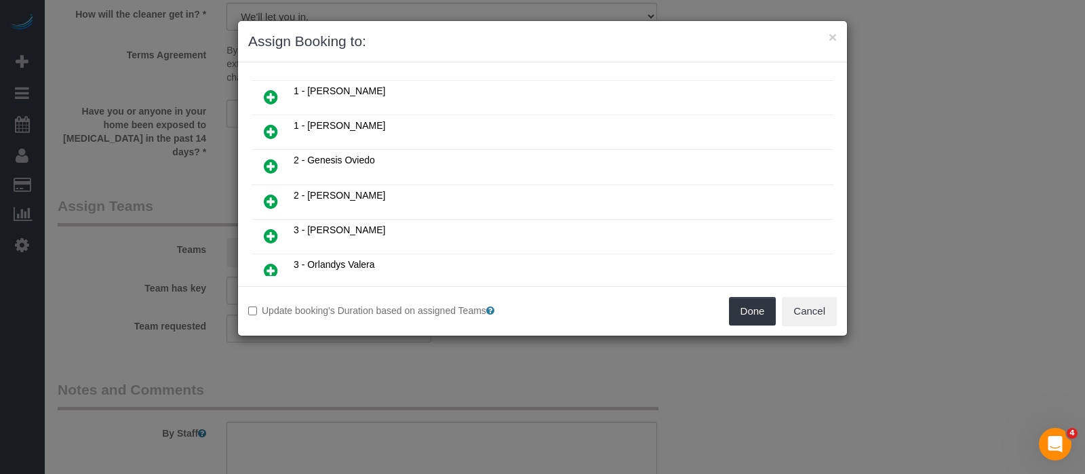
click at [275, 160] on icon at bounding box center [271, 166] width 14 height 16
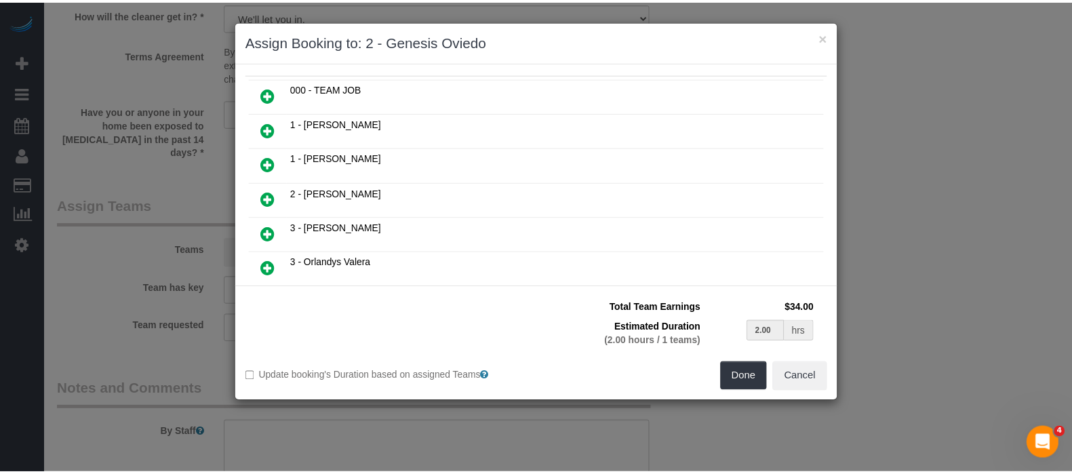
scroll to position [133, 0]
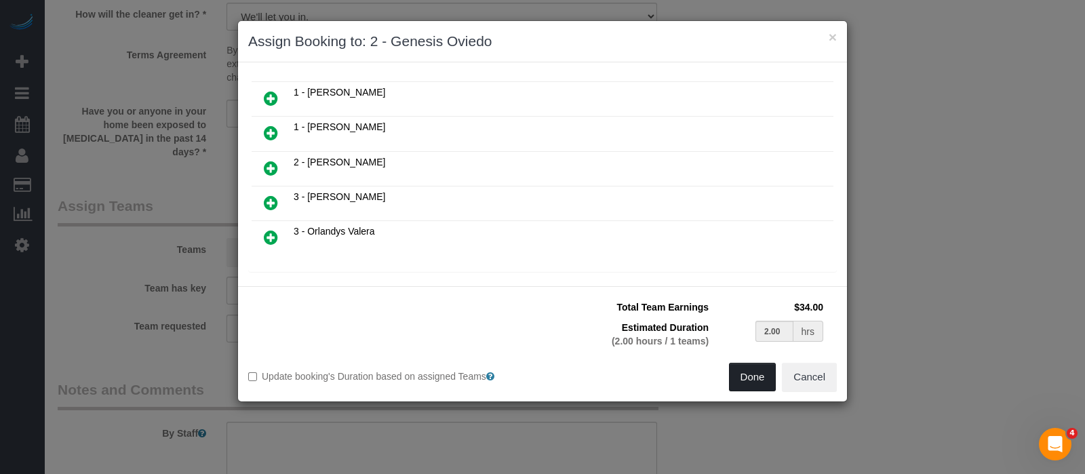
click at [745, 376] on button "Done" at bounding box center [752, 377] width 47 height 28
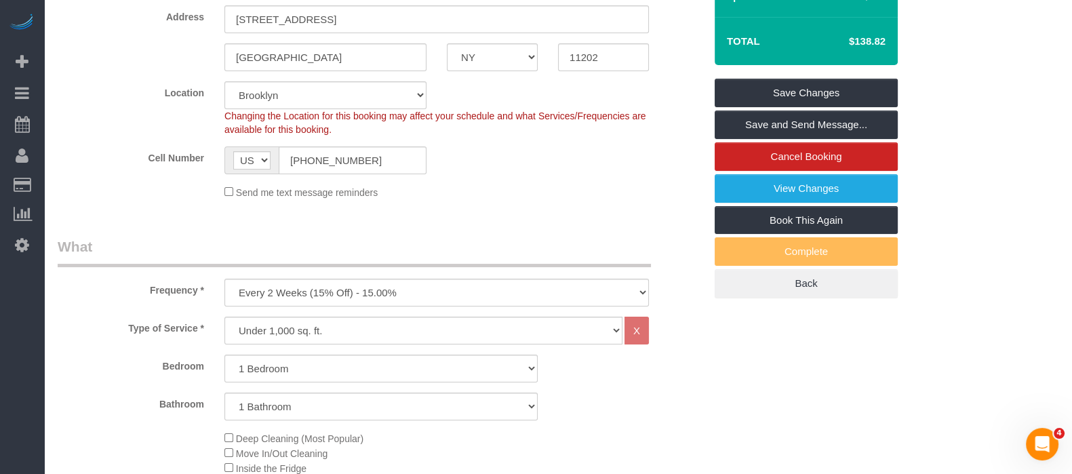
scroll to position [291, 0]
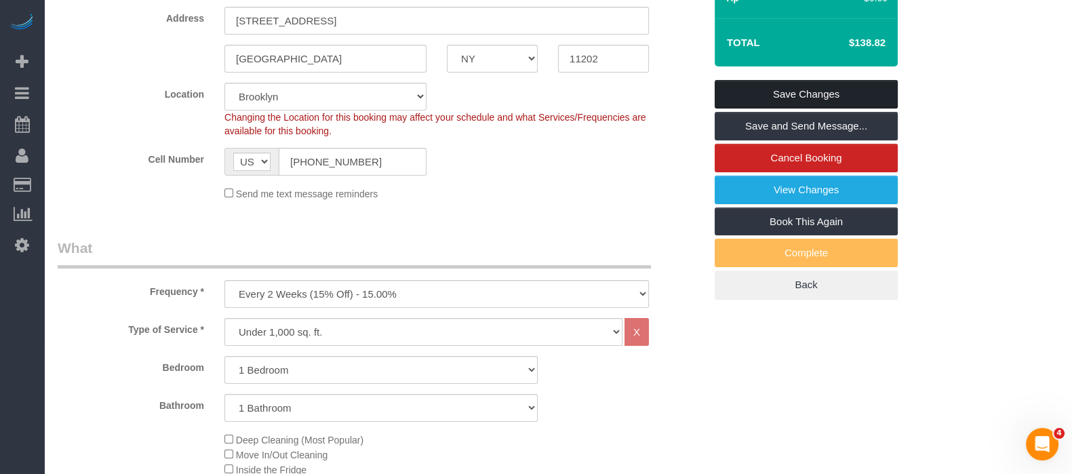
click at [806, 86] on link "Save Changes" at bounding box center [806, 94] width 183 height 28
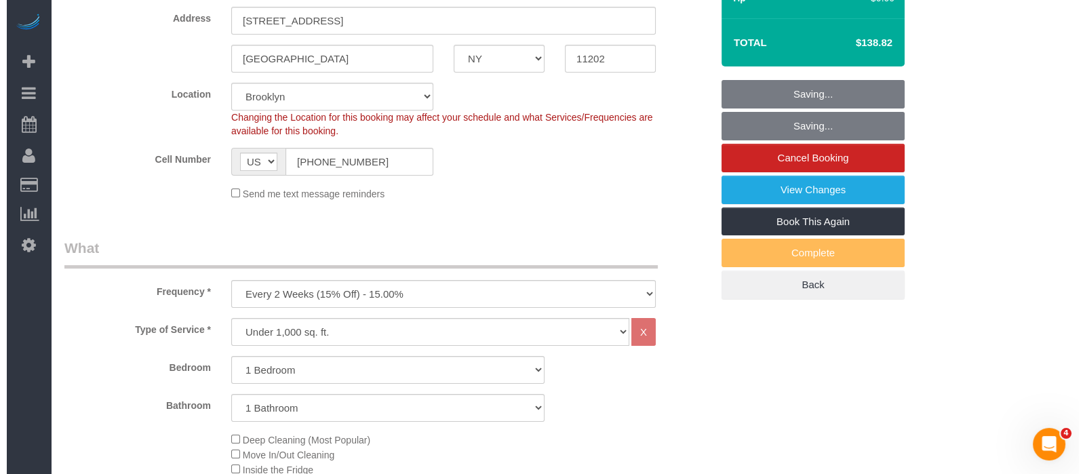
scroll to position [0, 0]
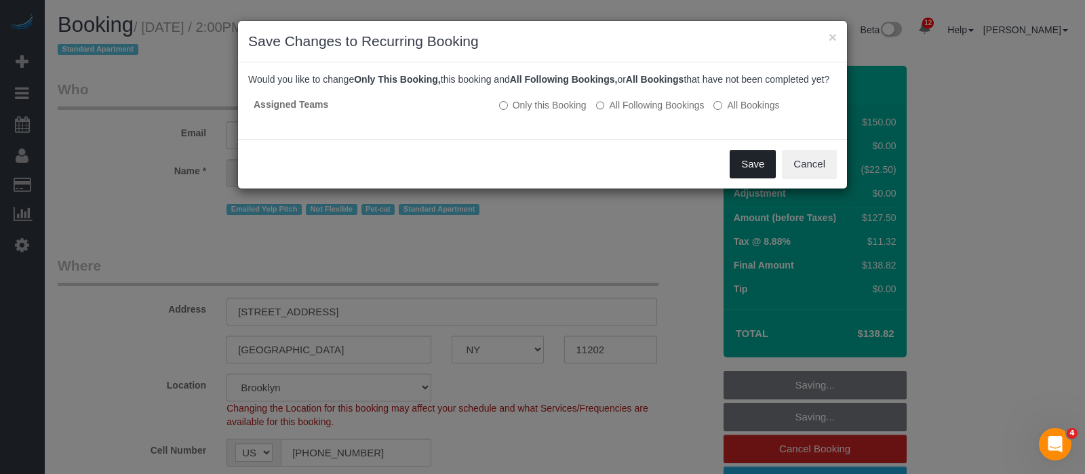
click at [747, 168] on button "Save" at bounding box center [753, 164] width 46 height 28
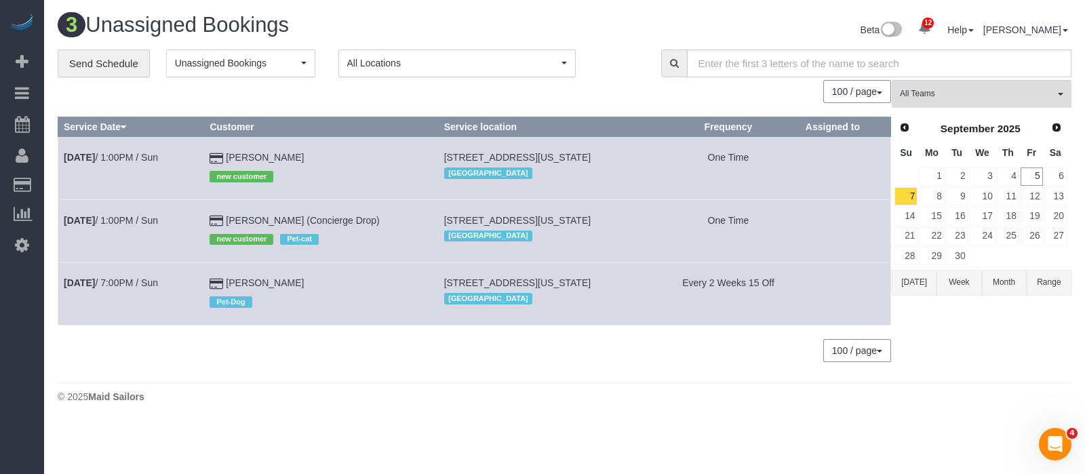
drag, startPoint x: 437, startPoint y: 279, endPoint x: 490, endPoint y: 292, distance: 54.4
click at [490, 292] on td "320 West 38th Street , Apt. 2131, New York, NY 10018 Manhattan" at bounding box center [547, 293] width 218 height 62
copy span "[STREET_ADDRESS][US_STATE]"
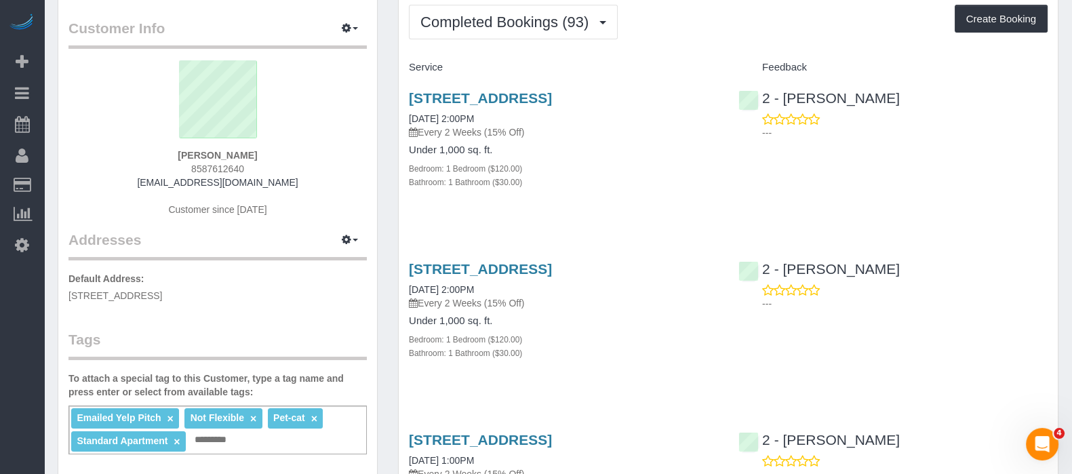
scroll to position [197, 0]
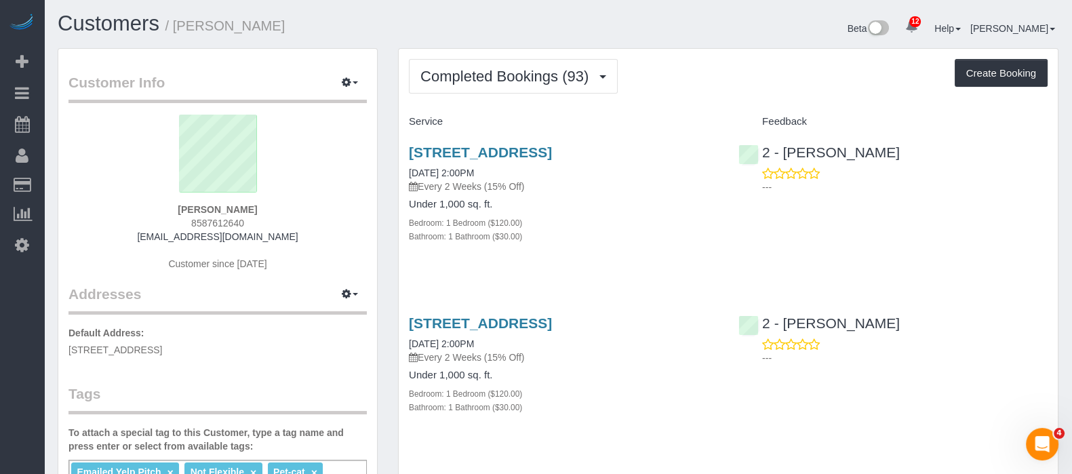
scroll to position [0, 0]
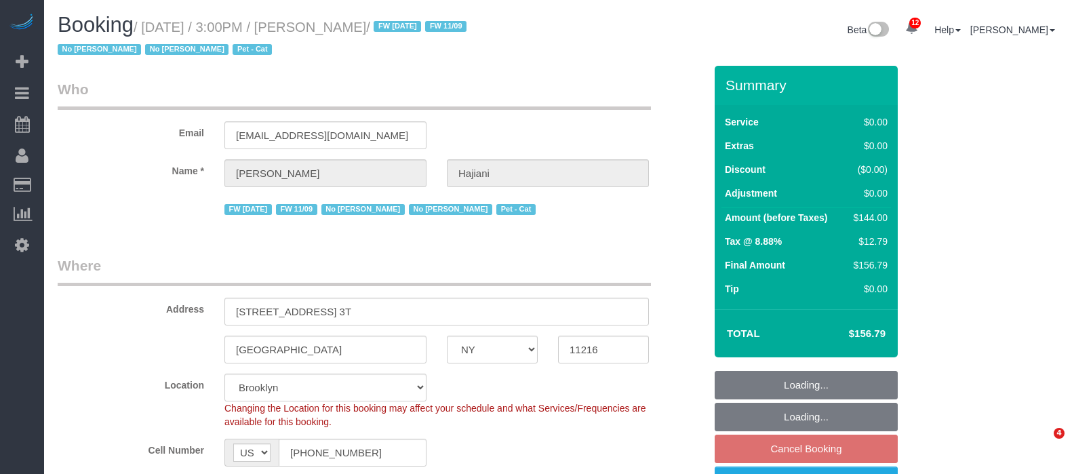
select select "NY"
select select "1"
select select "number:89"
select select "number:90"
select select "number:14"
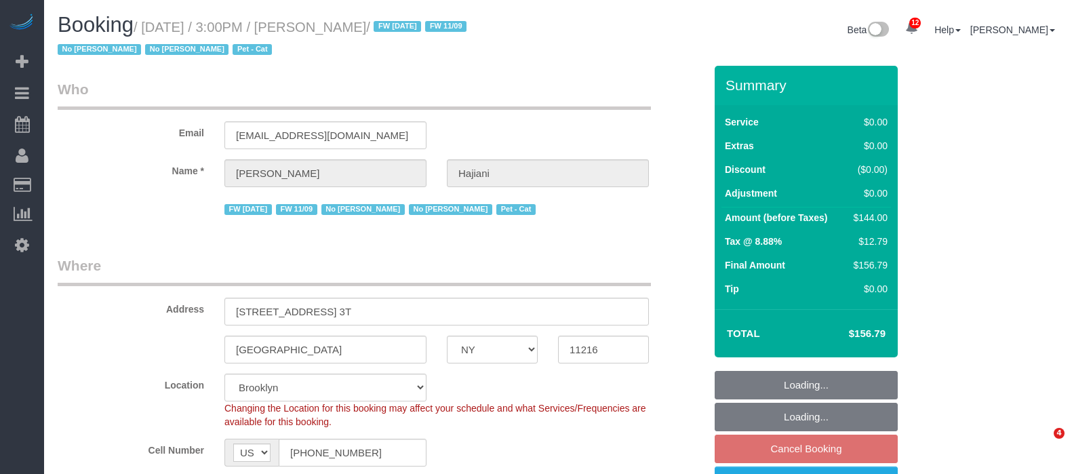
select select "number:7"
select select "spot68"
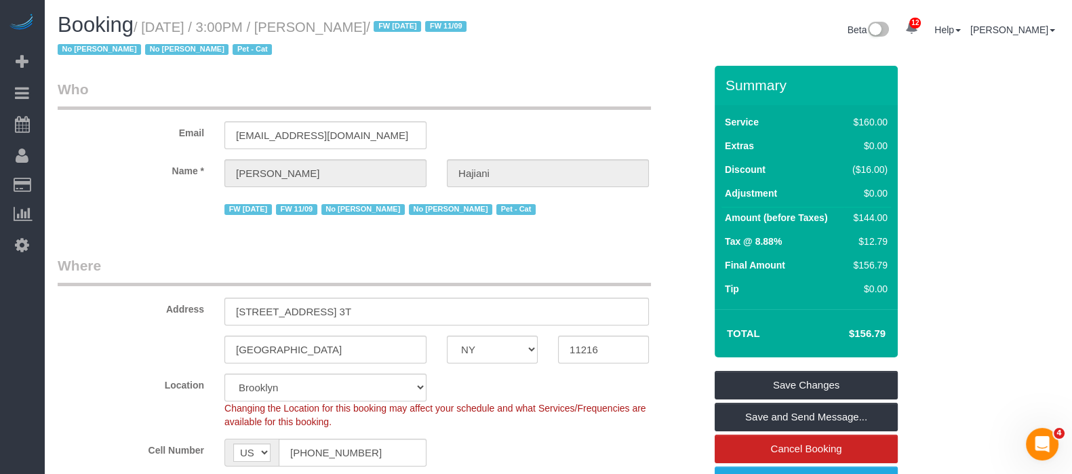
drag, startPoint x: 144, startPoint y: 28, endPoint x: 431, endPoint y: 24, distance: 286.9
click at [431, 24] on small "/ [DATE] / 3:00PM / [PERSON_NAME] / FW [DATE] FW 11/09 No [PERSON_NAME] No [PER…" at bounding box center [264, 39] width 413 height 38
copy small "[DATE] / 3:00PM / [PERSON_NAME]"
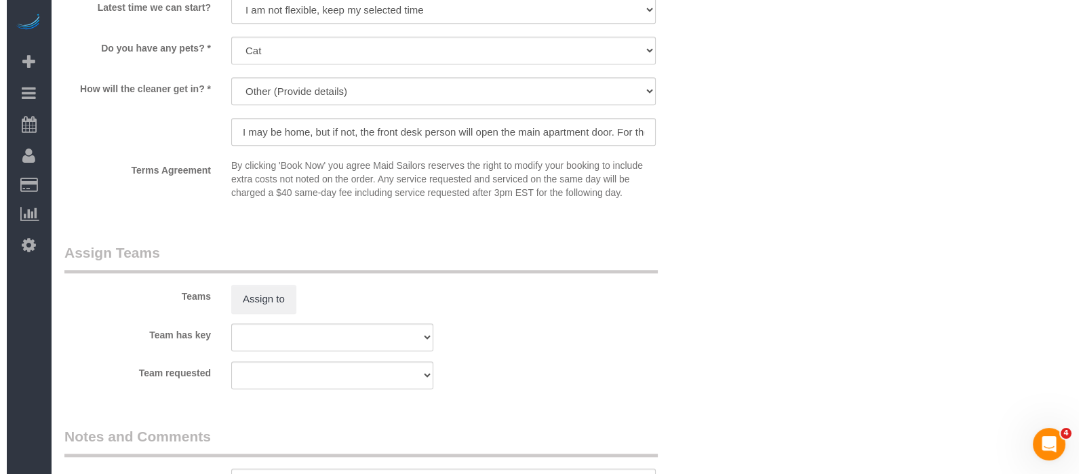
scroll to position [1623, 0]
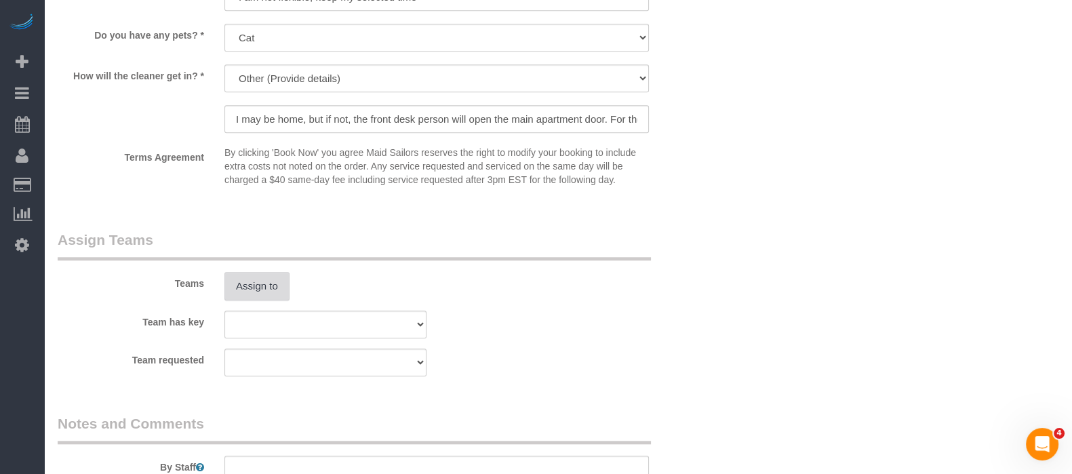
click at [260, 288] on button "Assign to" at bounding box center [256, 286] width 65 height 28
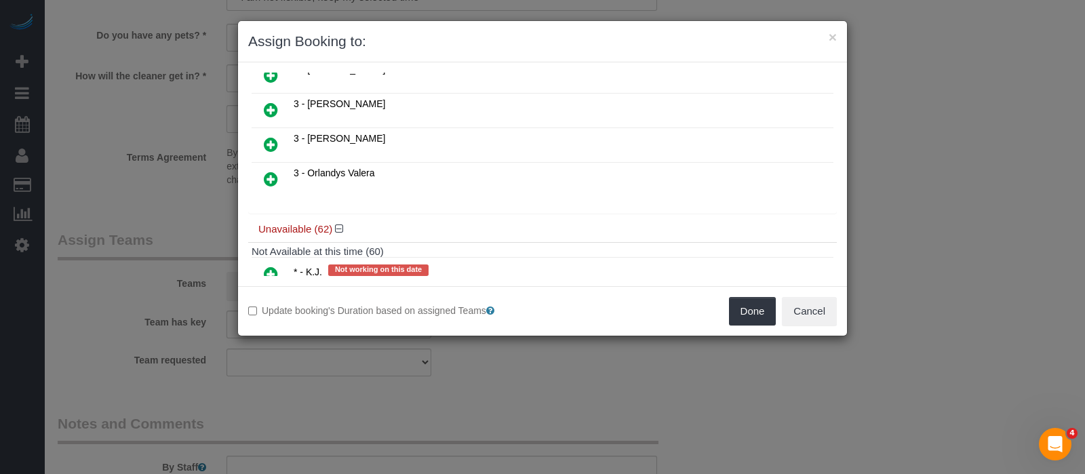
scroll to position [270, 0]
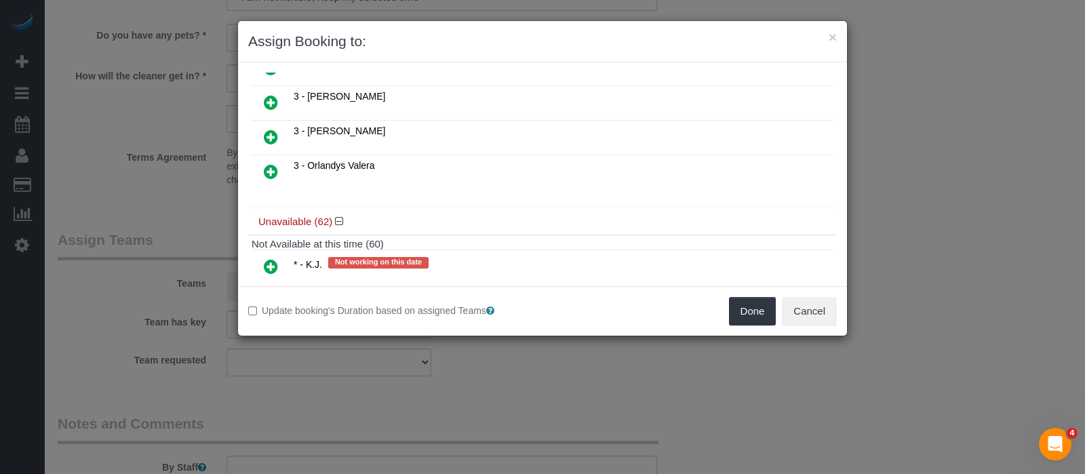
click at [271, 163] on icon at bounding box center [271, 171] width 14 height 16
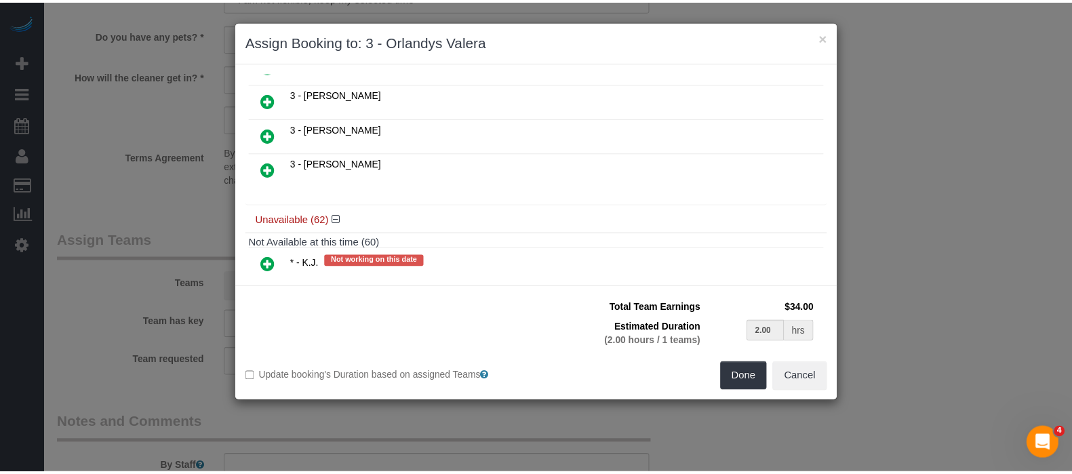
scroll to position [301, 0]
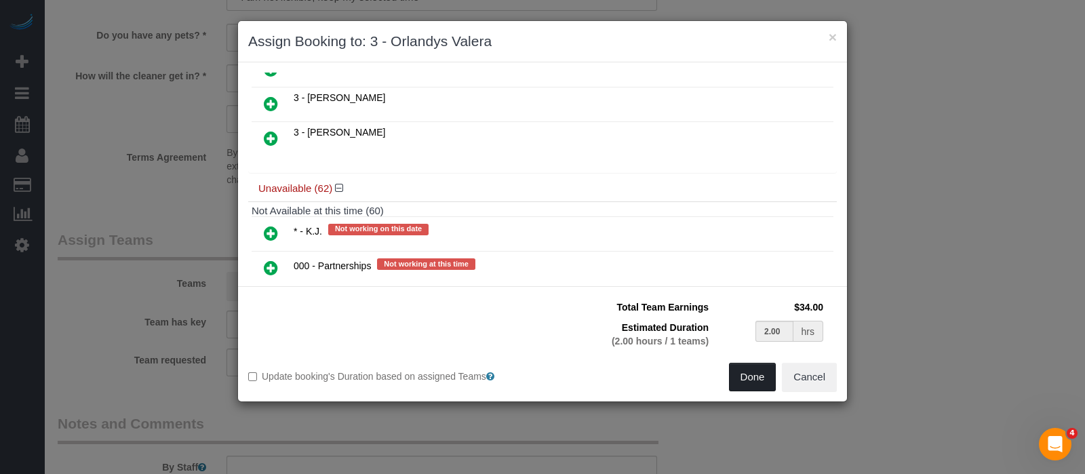
click at [762, 373] on button "Done" at bounding box center [752, 377] width 47 height 28
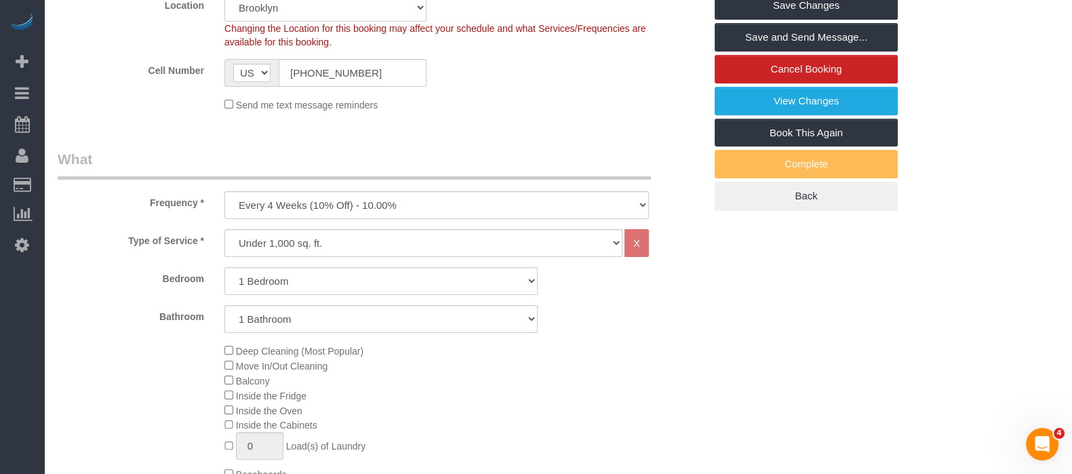
scroll to position [330, 0]
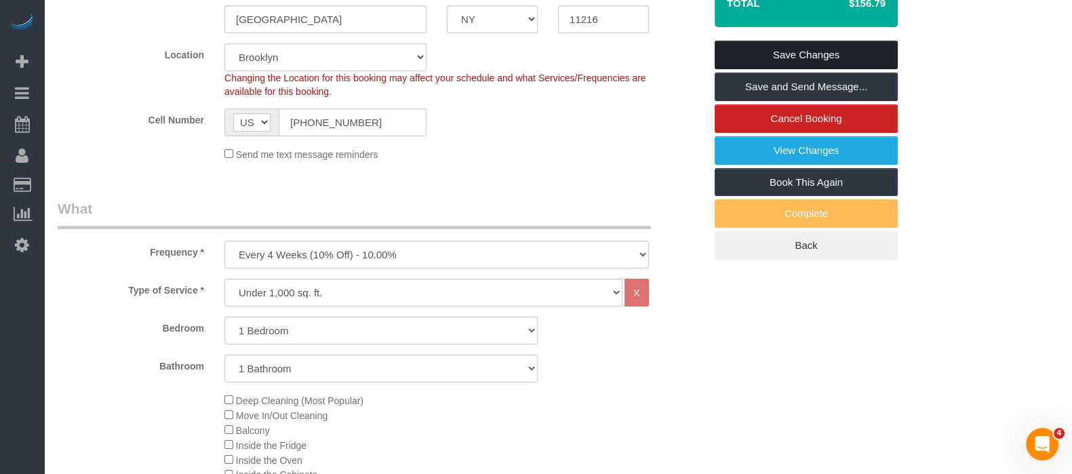
click at [749, 47] on link "Save Changes" at bounding box center [806, 55] width 183 height 28
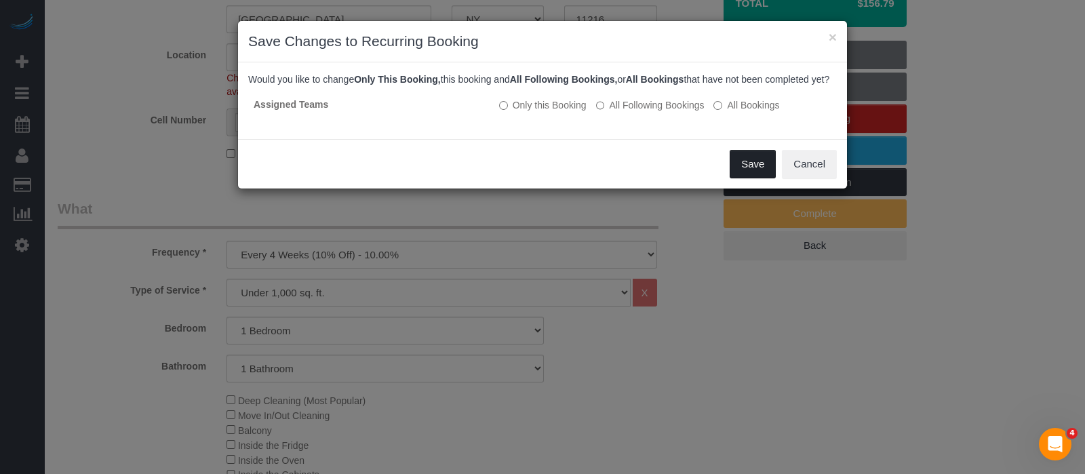
click at [749, 176] on button "Save" at bounding box center [753, 164] width 46 height 28
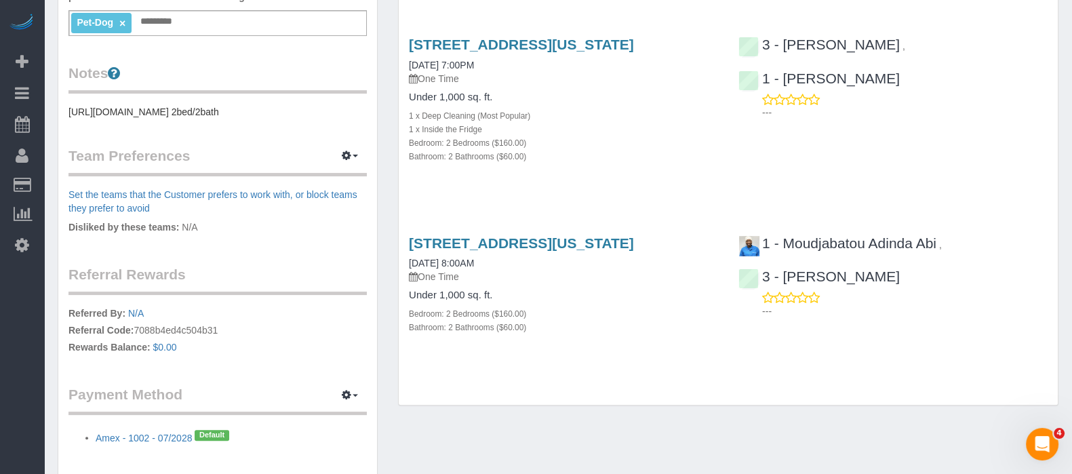
scroll to position [534, 0]
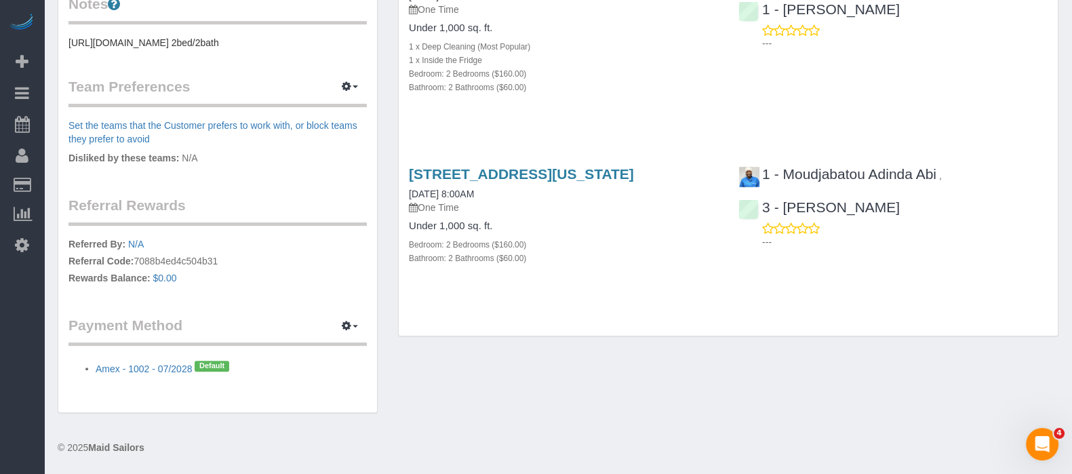
drag, startPoint x: 648, startPoint y: 178, endPoint x: 709, endPoint y: 361, distance: 193.2
click at [706, 53] on div "1 x Deep Cleaning (Most Popular)" at bounding box center [563, 46] width 309 height 14
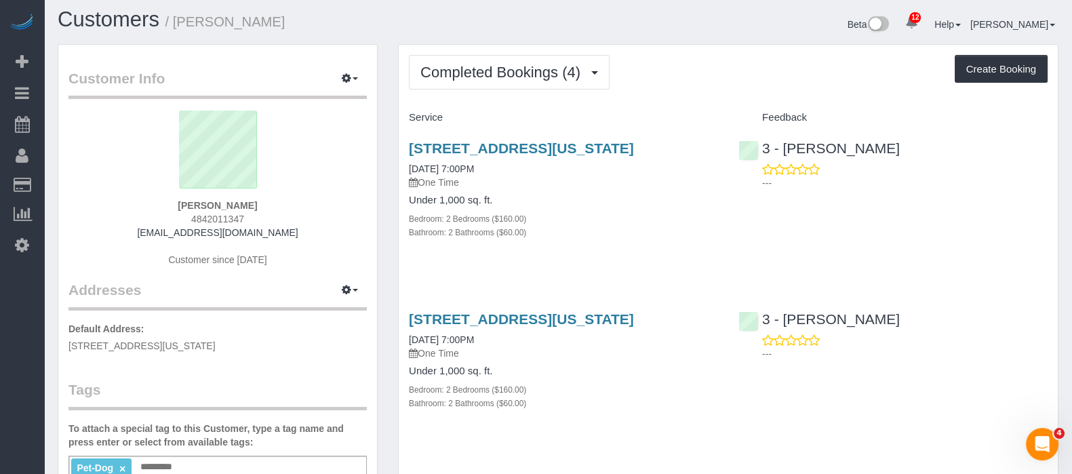
scroll to position [3, 0]
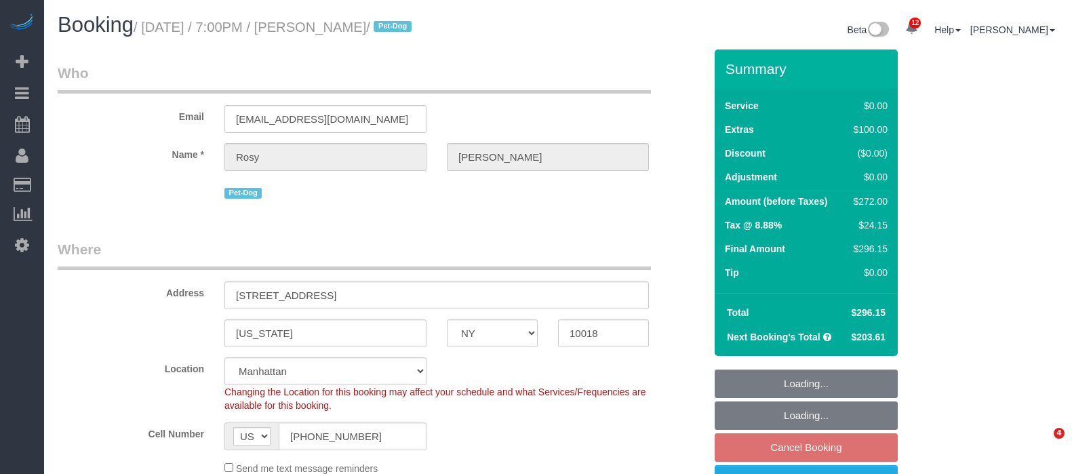
select select "NY"
select select "2"
select select "spot9"
select select "number:89"
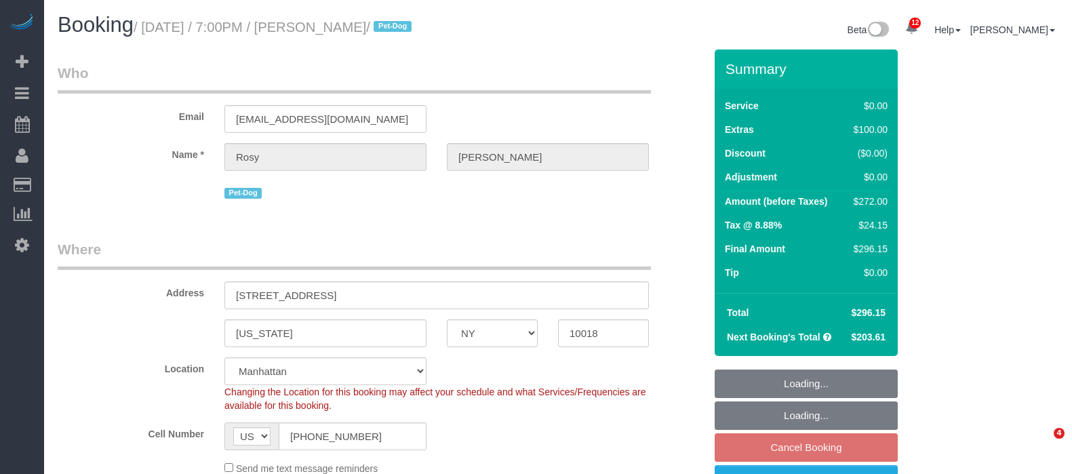
select select "number:90"
select select "number:13"
select select "number:5"
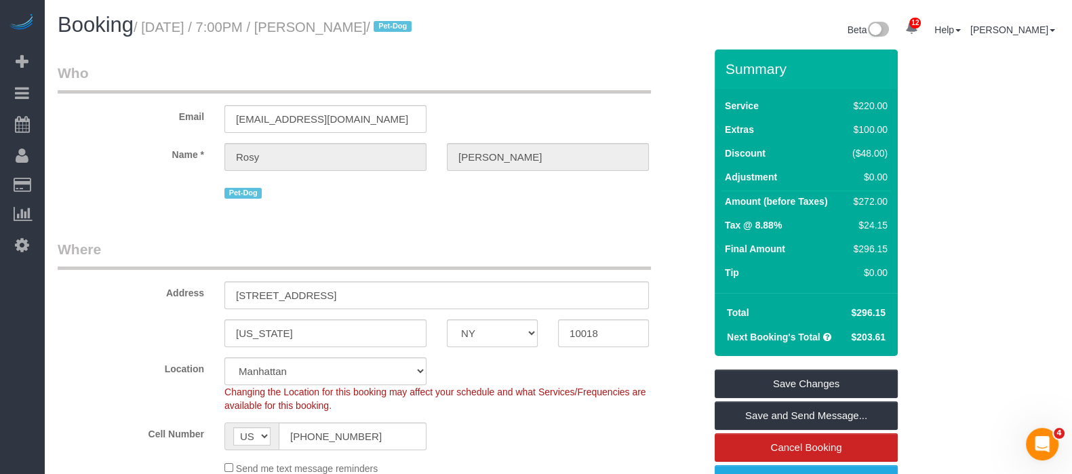
drag, startPoint x: 144, startPoint y: 28, endPoint x: 423, endPoint y: 28, distance: 278.7
click at [416, 28] on small "/ [DATE] / 7:00PM / [PERSON_NAME] / Pet-Dog" at bounding box center [275, 27] width 282 height 15
copy small "[DATE] / 7:00PM / [PERSON_NAME]"
click at [497, 28] on h1 "Booking / [DATE] / 7:00PM / [PERSON_NAME] / Pet-Dog" at bounding box center [303, 25] width 490 height 23
drag, startPoint x: 234, startPoint y: 292, endPoint x: 429, endPoint y: 292, distance: 194.6
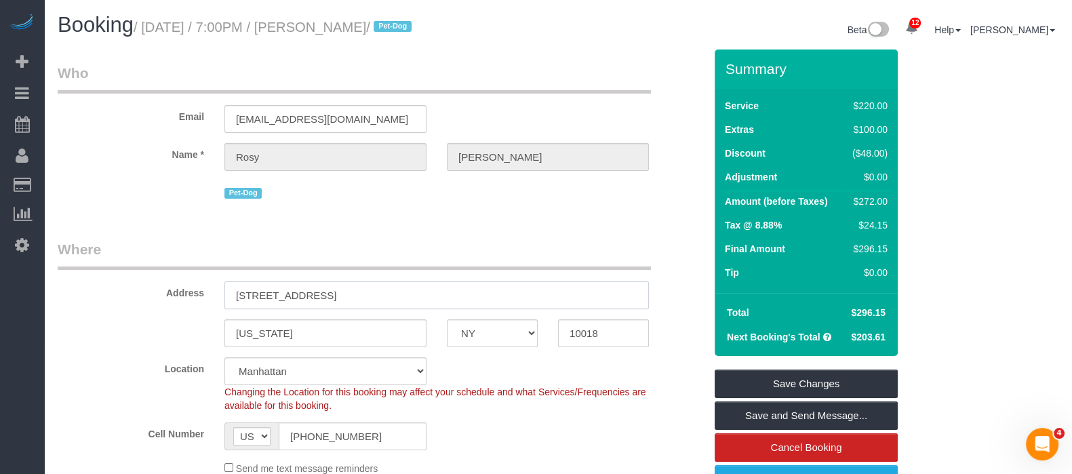
click at [429, 292] on input "[STREET_ADDRESS]" at bounding box center [436, 295] width 425 height 28
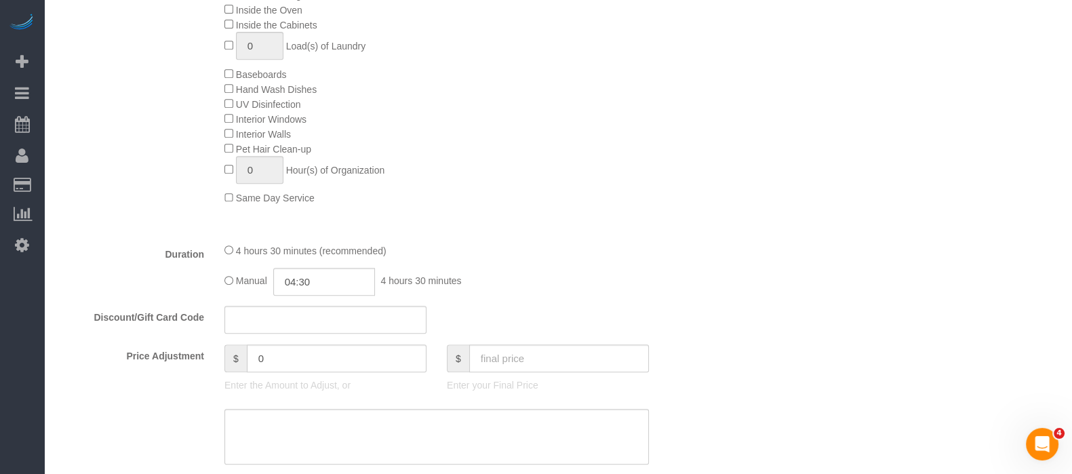
scroll to position [763, 0]
click at [339, 292] on input "04:30" at bounding box center [324, 283] width 102 height 28
type input "02:00"
click at [305, 351] on li "02:00" at bounding box center [309, 349] width 60 height 18
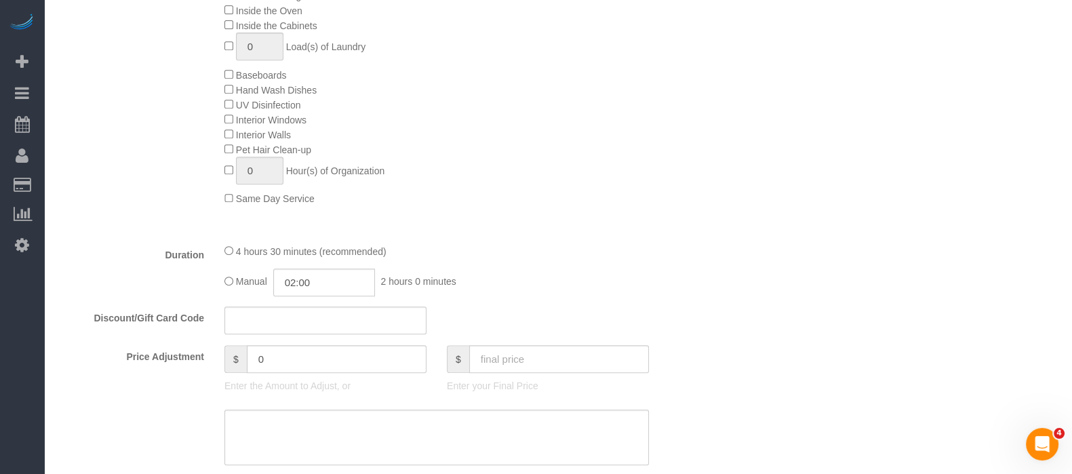
select select "spot63"
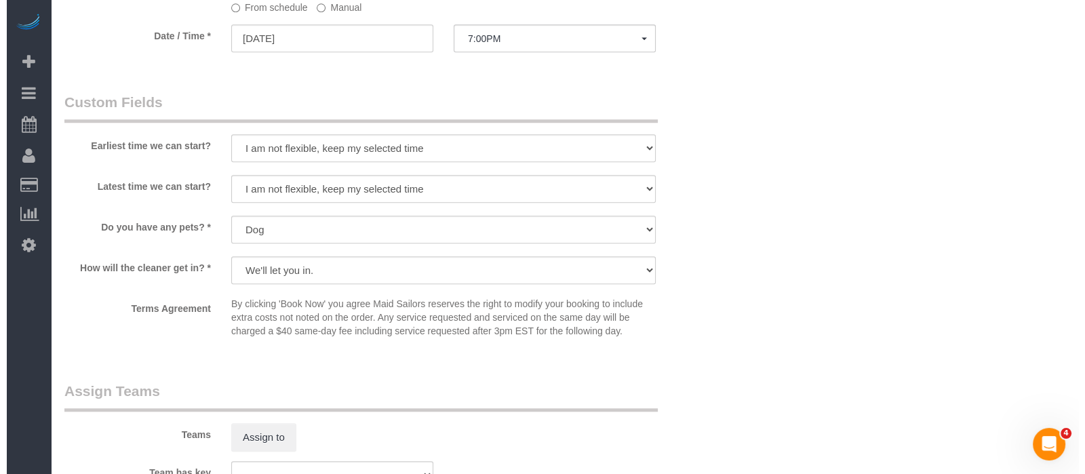
scroll to position [1570, 0]
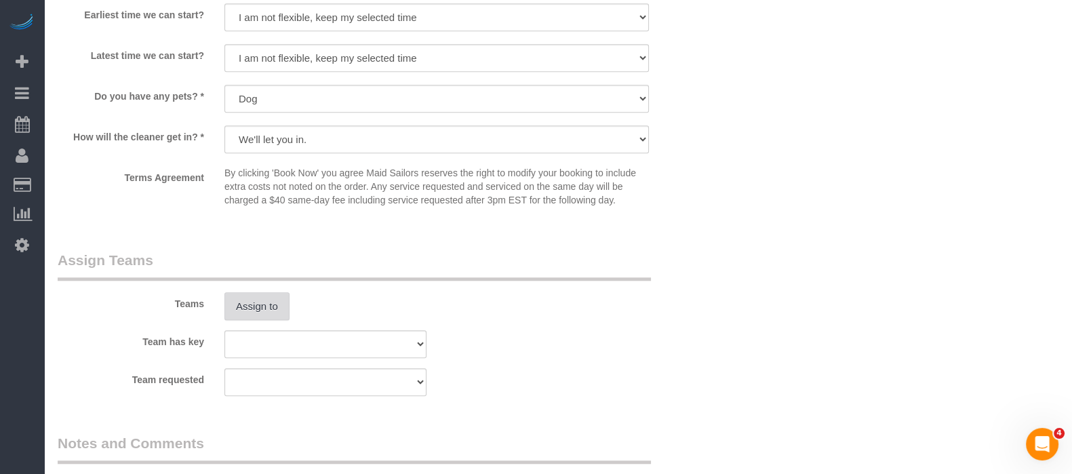
click at [260, 307] on button "Assign to" at bounding box center [256, 306] width 65 height 28
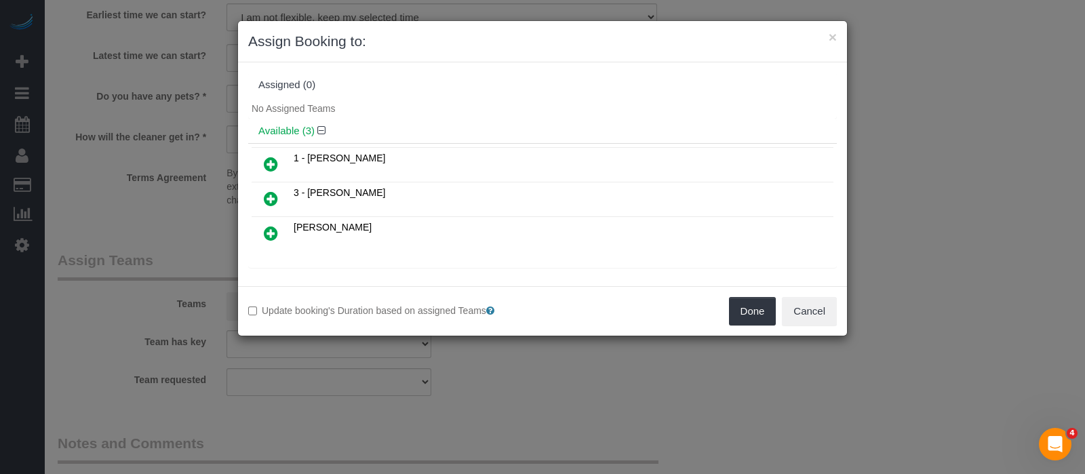
click at [268, 195] on icon at bounding box center [271, 199] width 14 height 16
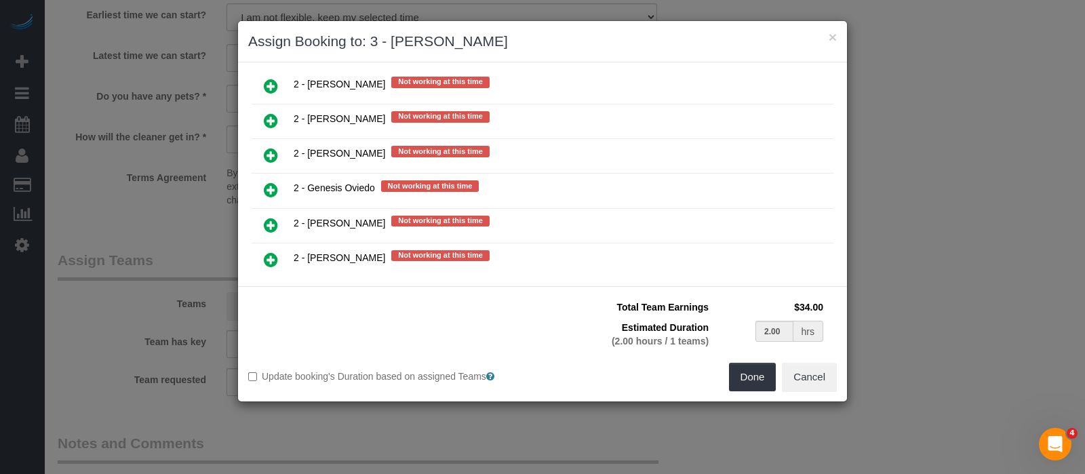
scroll to position [1641, 0]
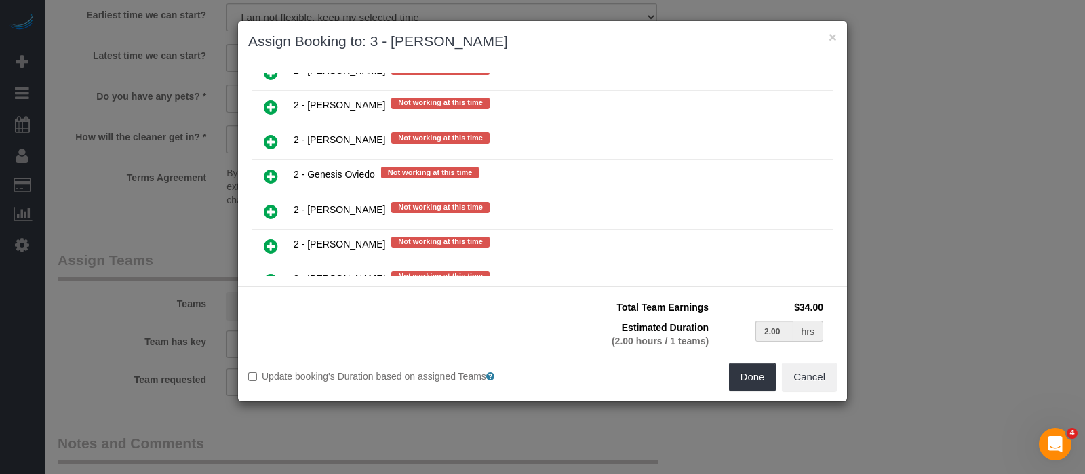
click at [270, 168] on icon at bounding box center [271, 176] width 14 height 16
type input "1.00"
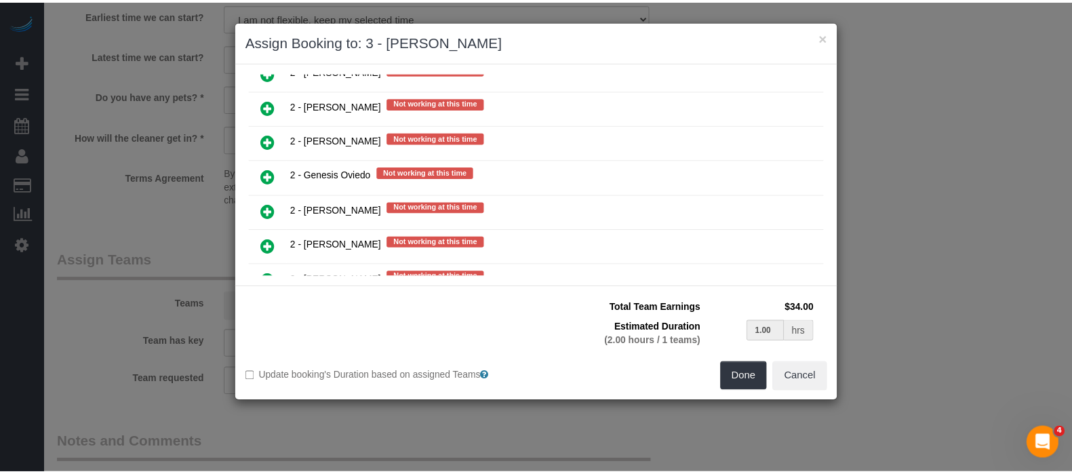
scroll to position [1675, 0]
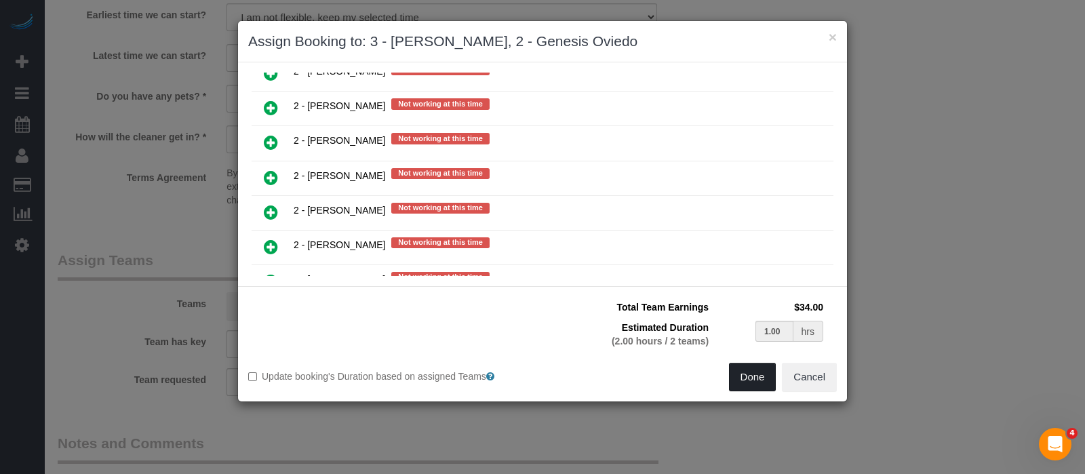
click at [755, 381] on button "Done" at bounding box center [752, 377] width 47 height 28
type input "01:00"
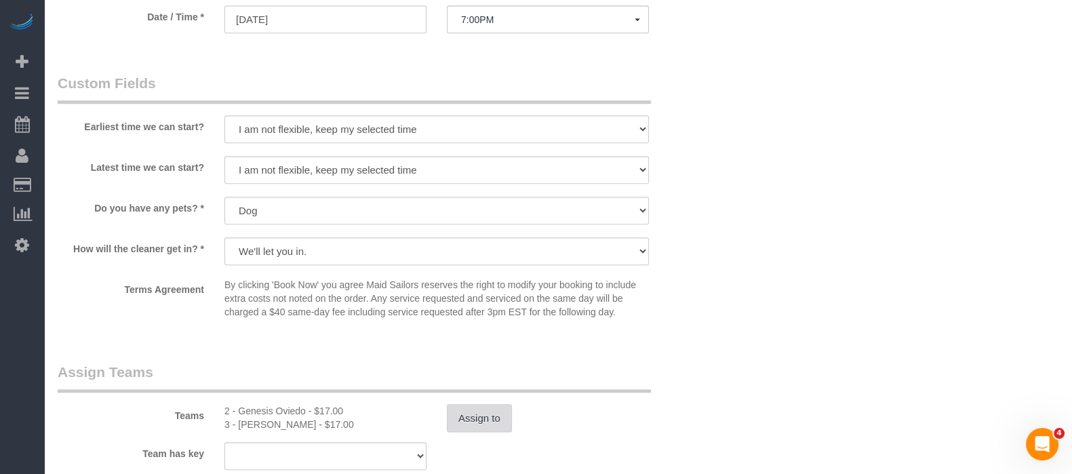
select select "spot117"
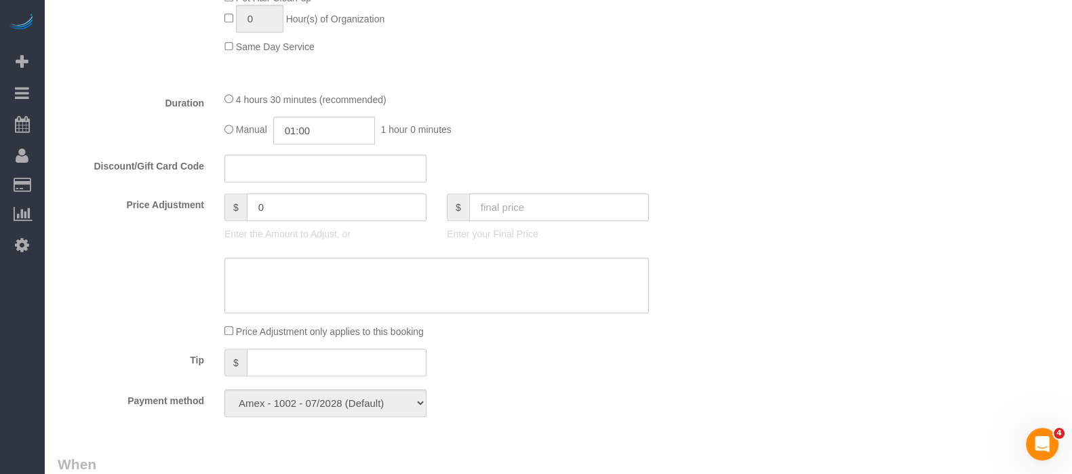
scroll to position [922, 0]
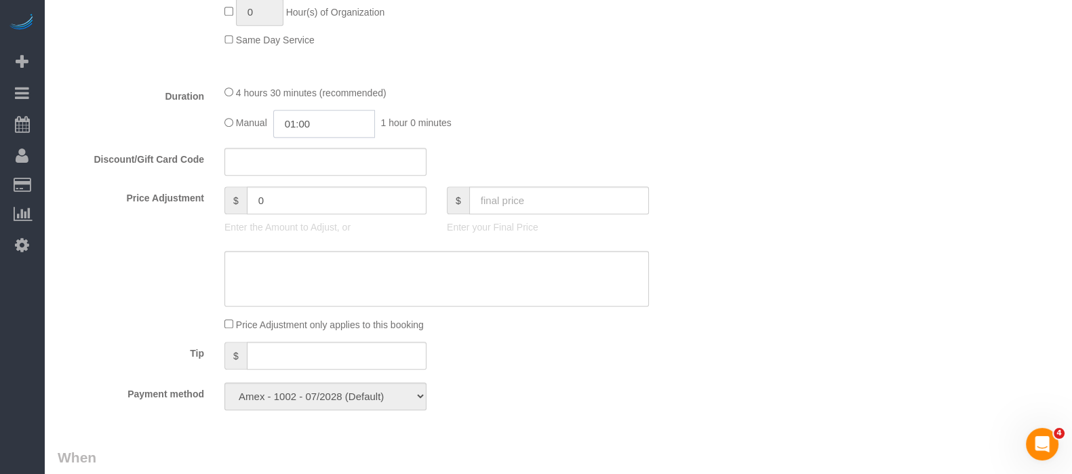
click at [347, 138] on input "01:00" at bounding box center [324, 124] width 102 height 28
type input "02:00"
click at [304, 202] on li "02:00" at bounding box center [309, 211] width 60 height 18
select select "spot171"
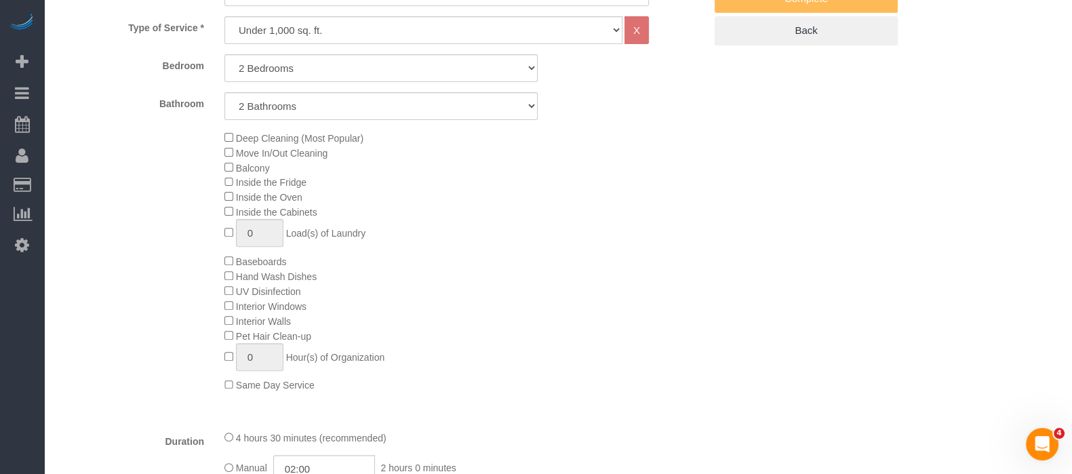
scroll to position [576, 0]
drag, startPoint x: 612, startPoint y: 181, endPoint x: 523, endPoint y: 208, distance: 92.7
click at [523, 208] on div "Deep Cleaning (Most Popular) Move In/Out Cleaning Balcony Inside the Fridge Ins…" at bounding box center [464, 262] width 500 height 262
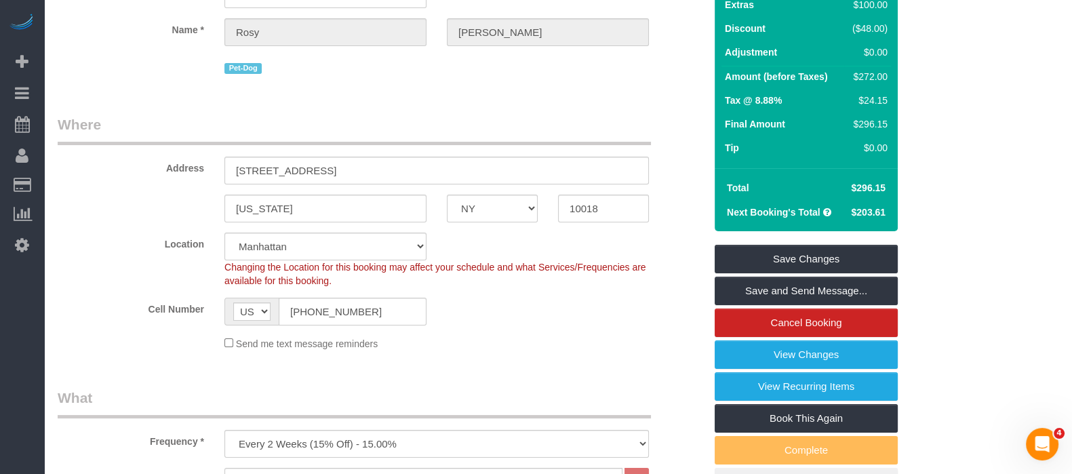
scroll to position [81, 0]
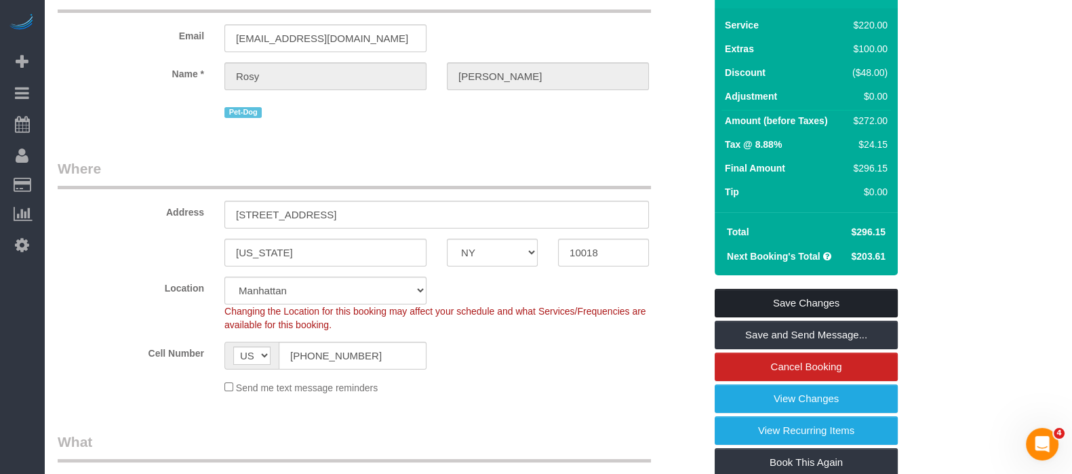
click at [814, 292] on link "Save Changes" at bounding box center [806, 303] width 183 height 28
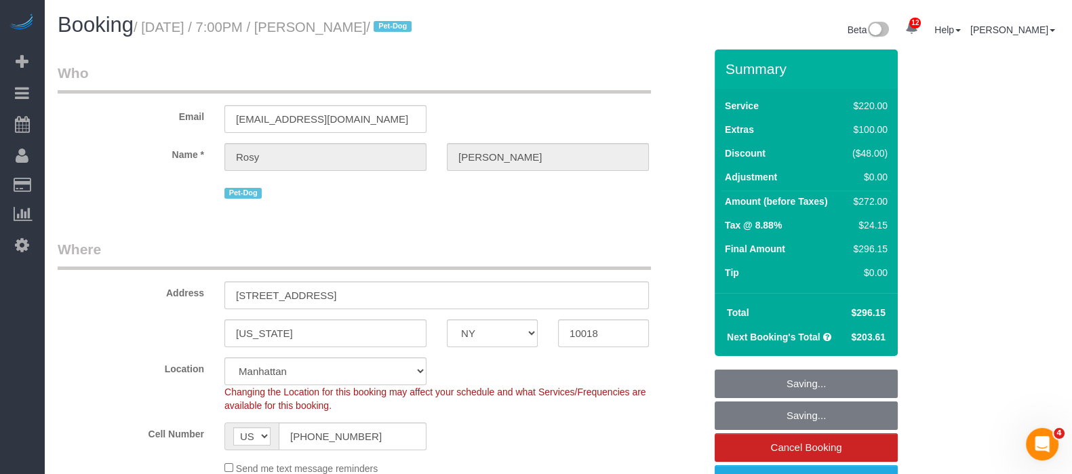
scroll to position [0, 0]
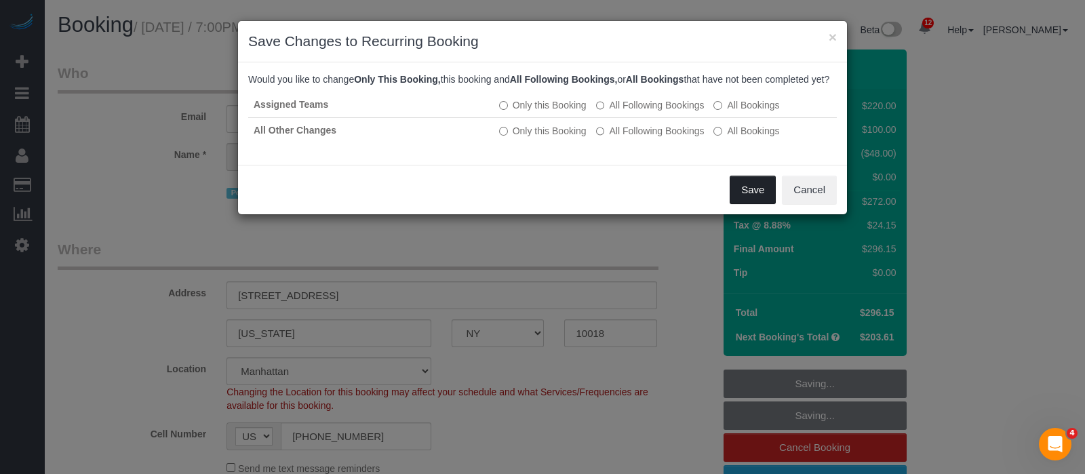
click at [753, 189] on button "Save" at bounding box center [753, 190] width 46 height 28
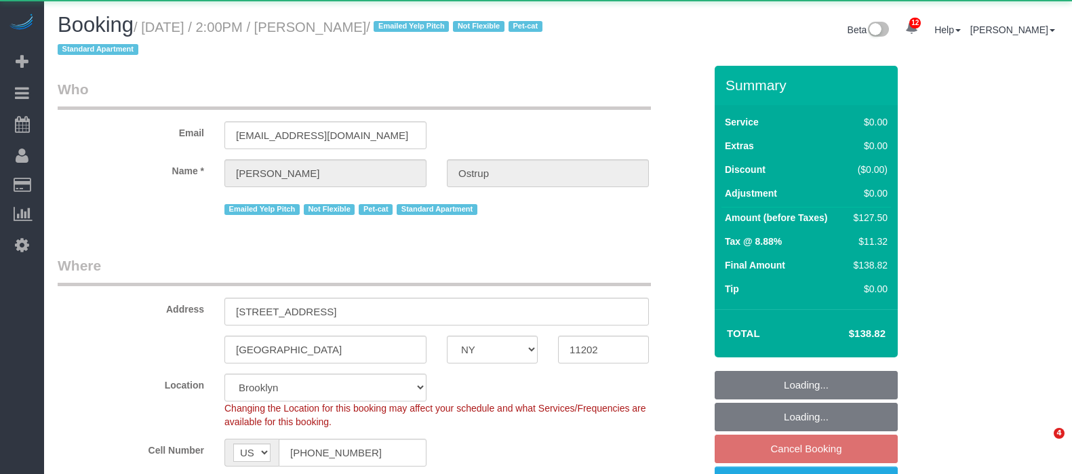
select select "NY"
select select "string:stripe-pm_1JnT9g4VGloSiKo7baXlI1T6"
select select "object:2010"
select select "spot7"
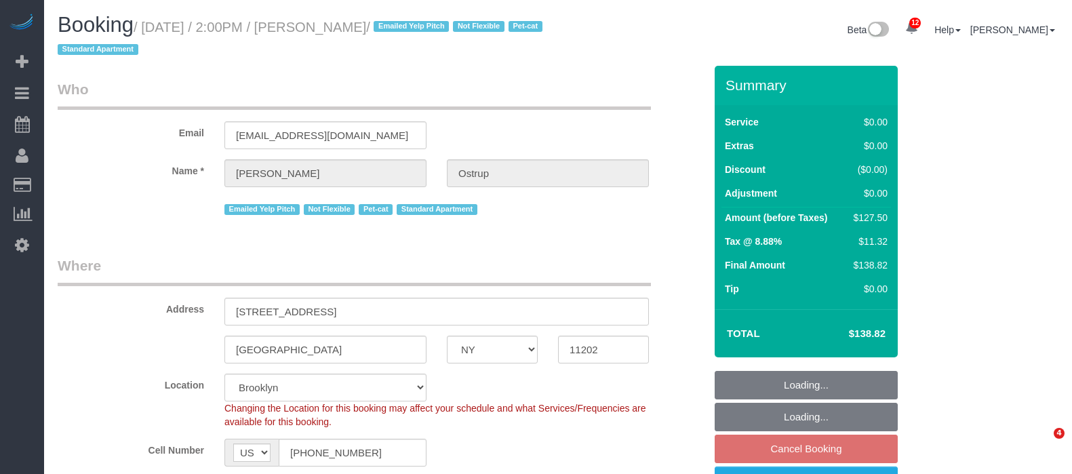
select select "1"
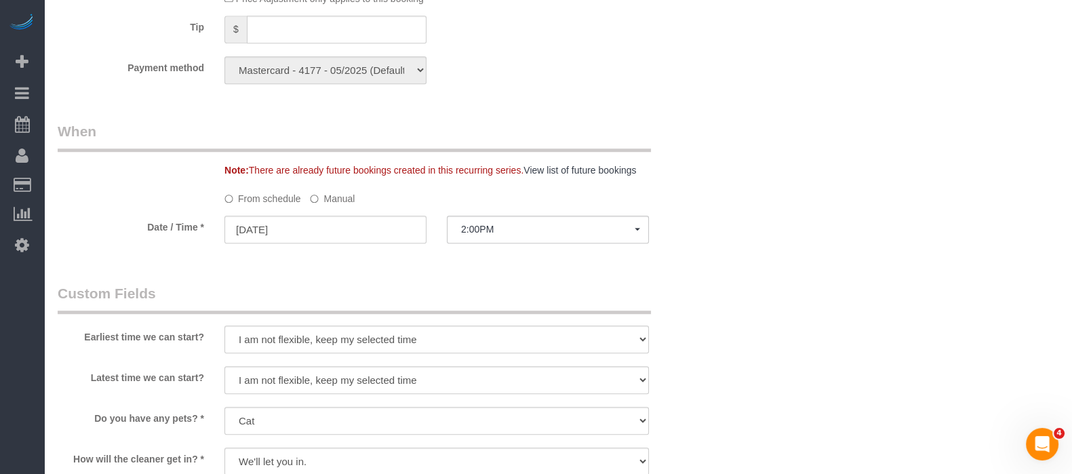
scroll to position [1404, 0]
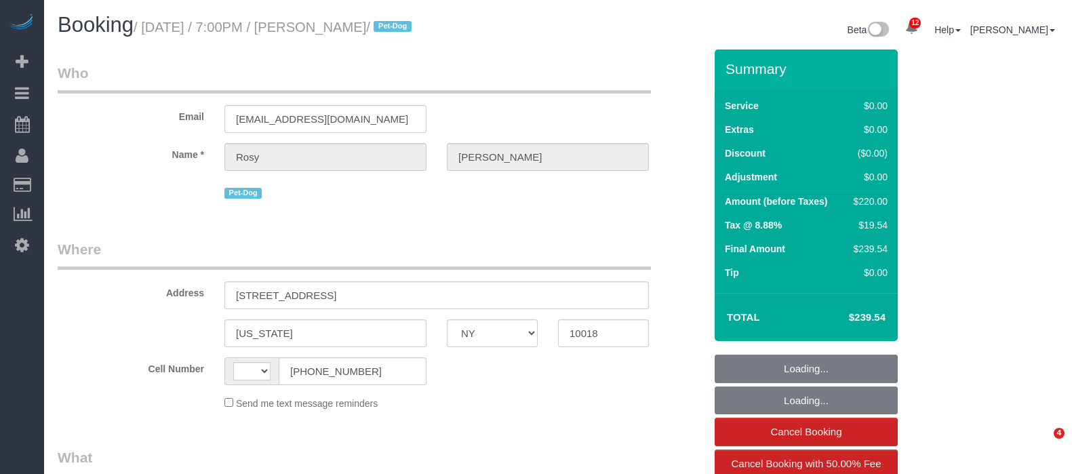
select select "NY"
select select "string:[GEOGRAPHIC_DATA]"
select select "object:737"
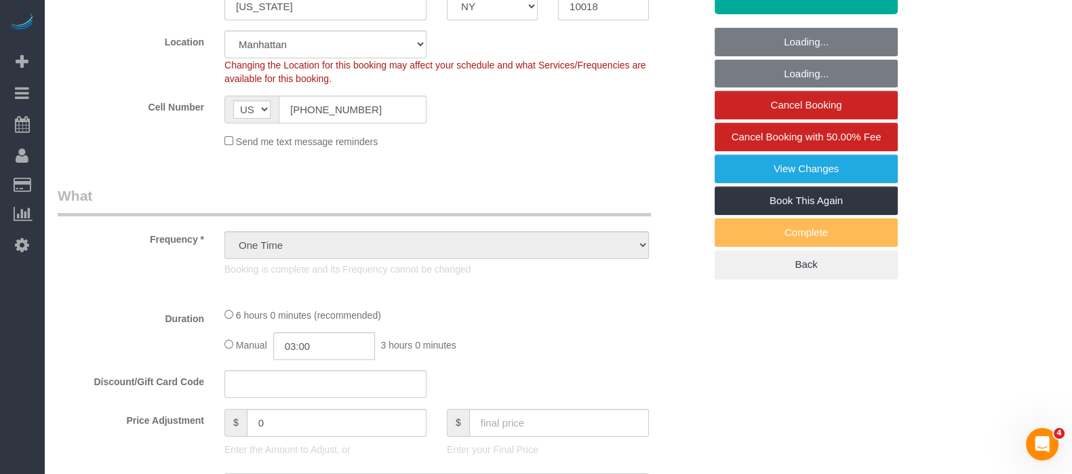
select select "string:stripe-pm_1Rs7Uq4VGloSiKo7xMFxe4f9"
select select "number:89"
select select "number:90"
select select "number:13"
select select "number:5"
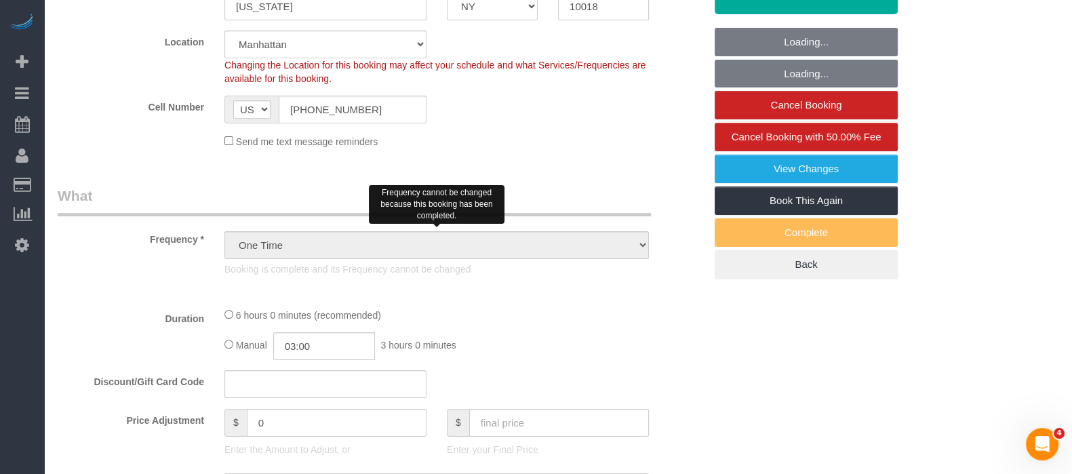
select select "object:1306"
select select "2"
select select "spot1"
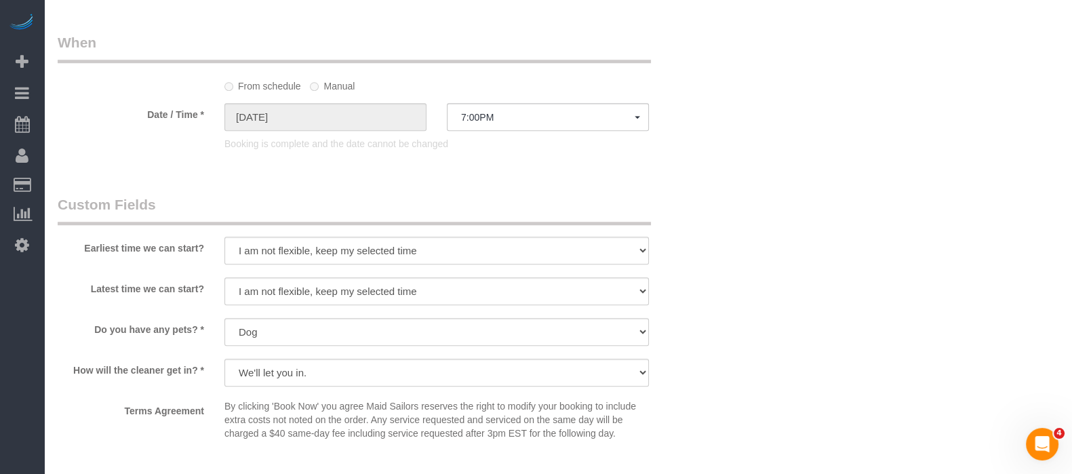
scroll to position [1392, 0]
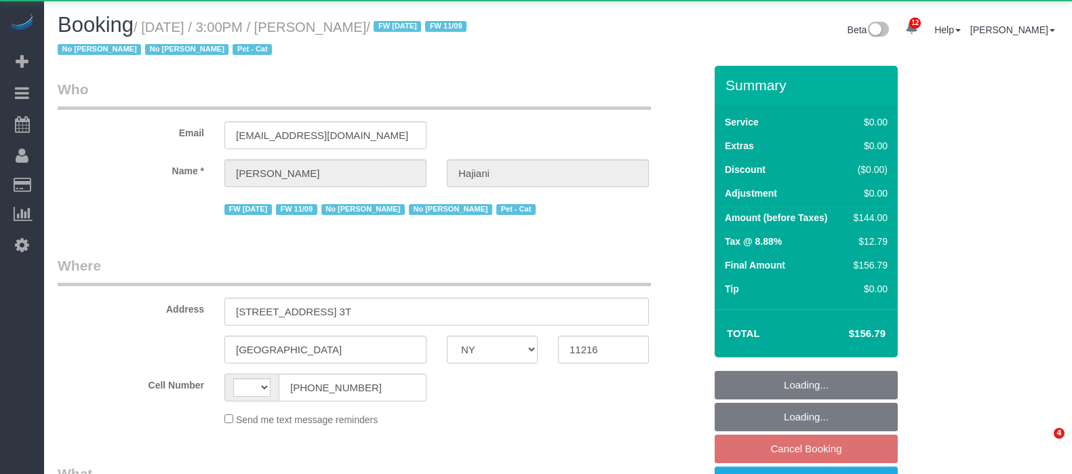
select select "NY"
select select "object:1080"
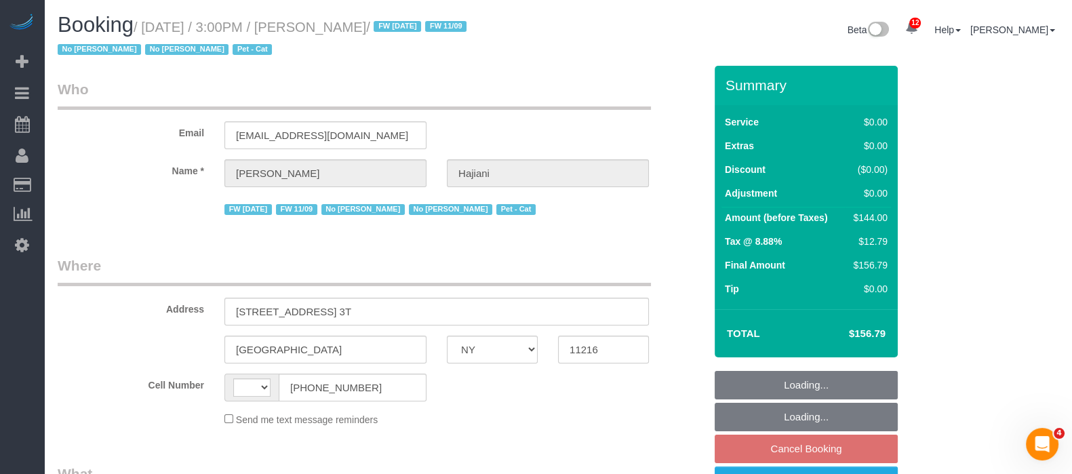
scroll to position [131, 0]
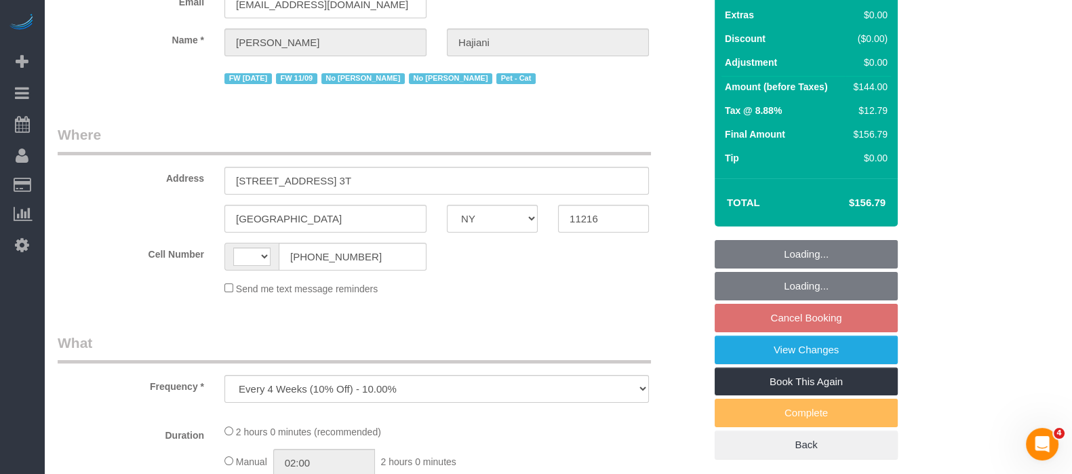
select select "string:[GEOGRAPHIC_DATA]"
select select "spot8"
select select "number:89"
select select "number:90"
select select "number:14"
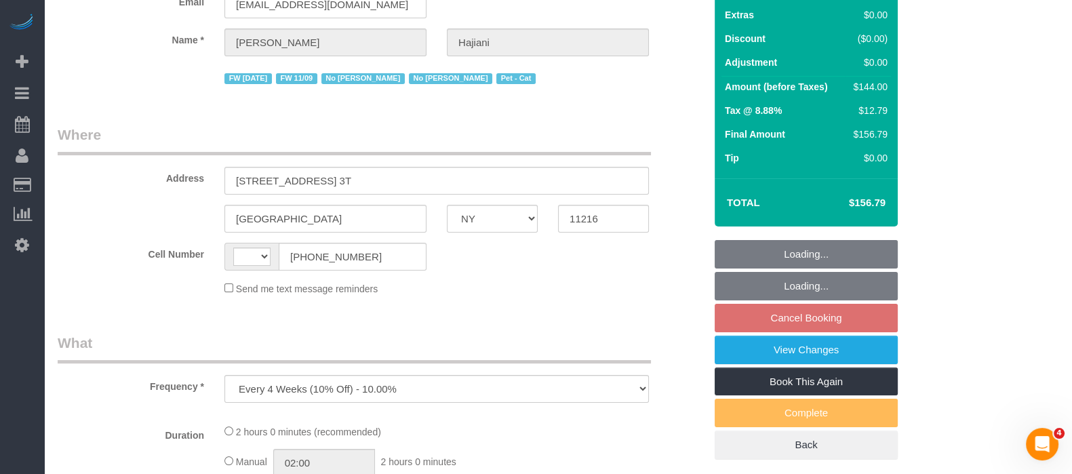
select select "number:7"
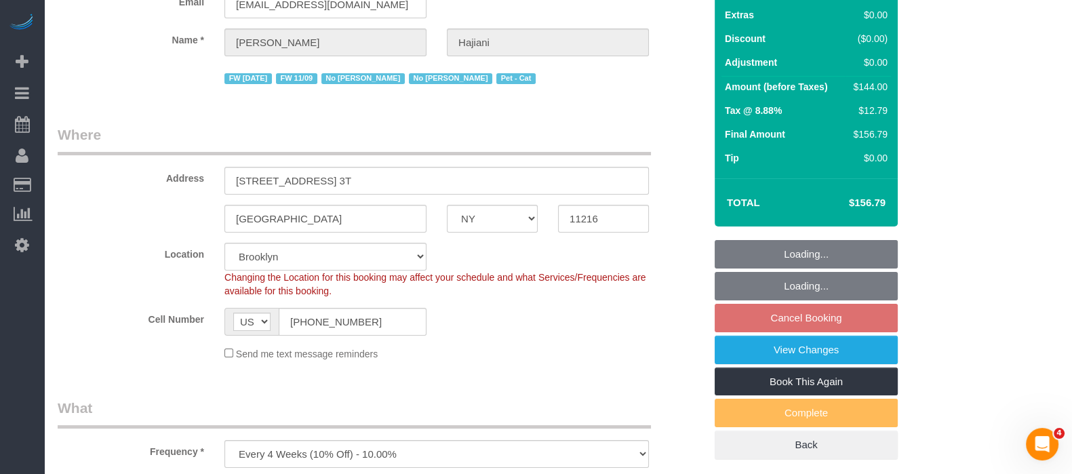
select select "object:1952"
select select "string:stripe-pm_1PZDAs4VGloSiKo76tYOeXZu"
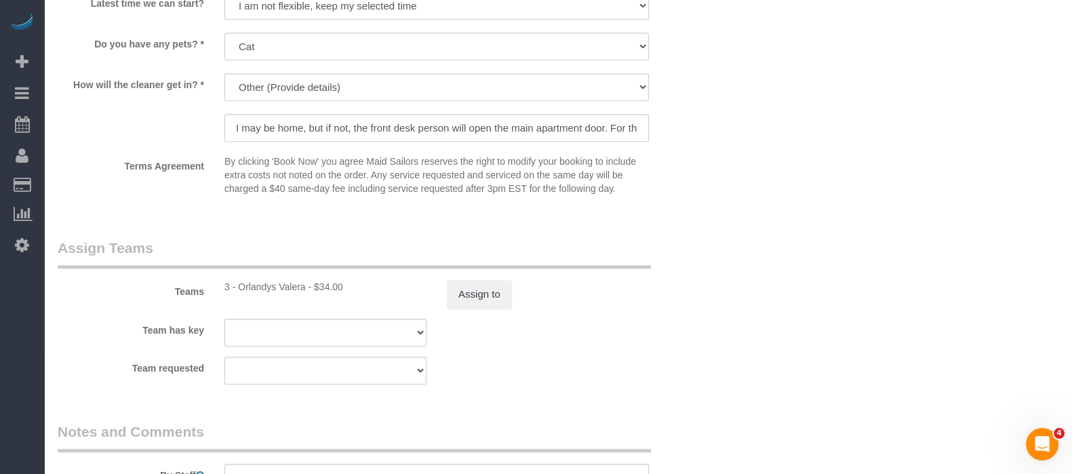
select select "1"
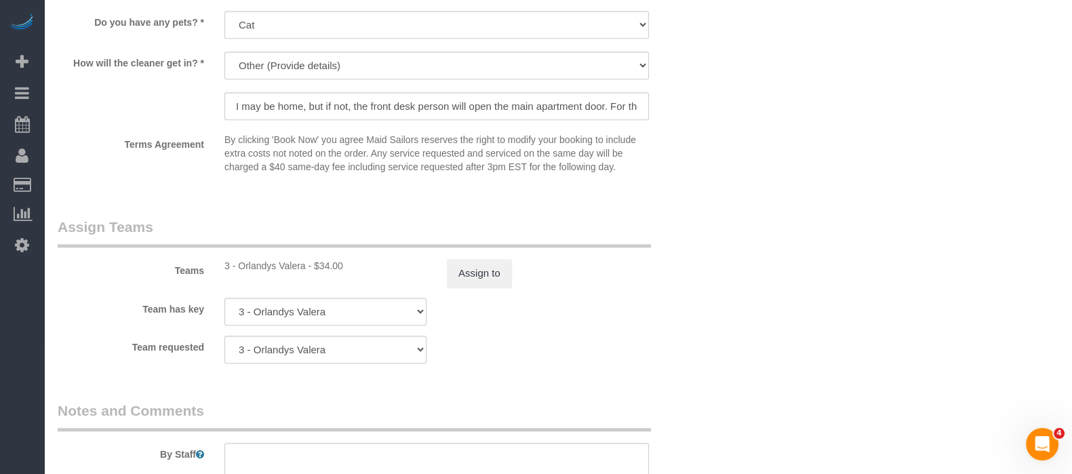
scroll to position [1662, 0]
click at [490, 285] on button "Assign to" at bounding box center [479, 271] width 65 height 28
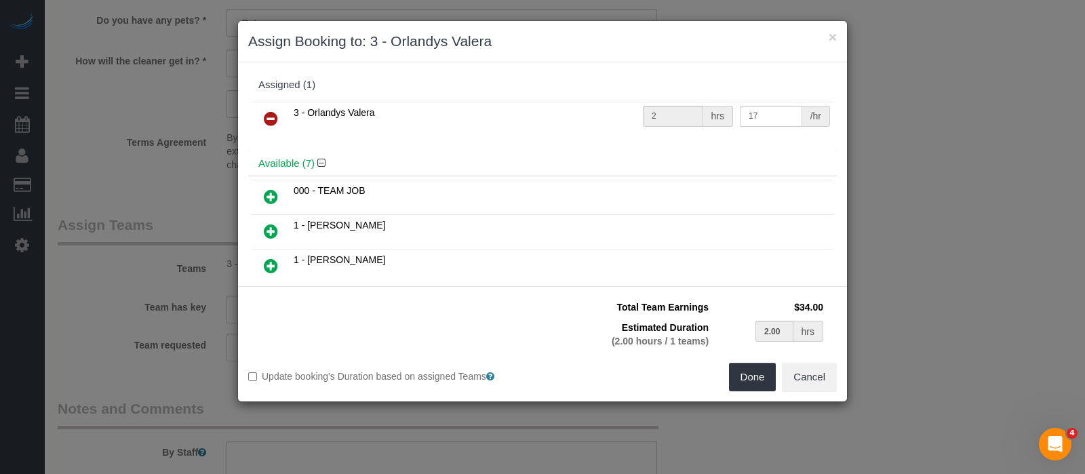
click at [264, 116] on icon at bounding box center [271, 119] width 14 height 16
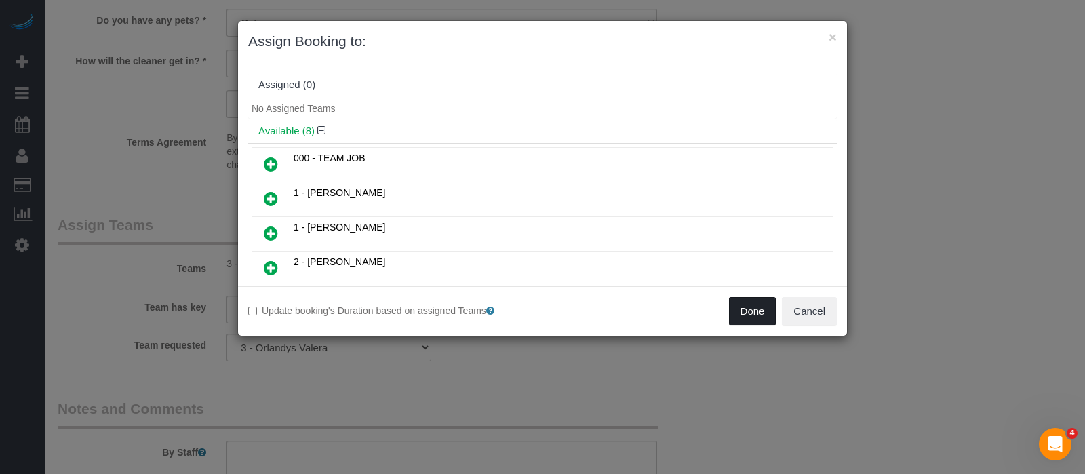
click at [751, 313] on button "Done" at bounding box center [752, 311] width 47 height 28
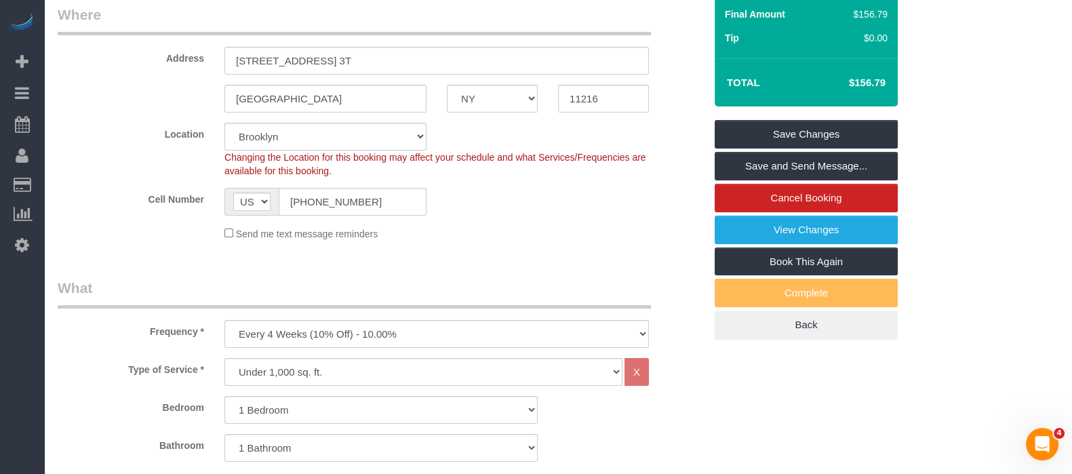
scroll to position [252, 0]
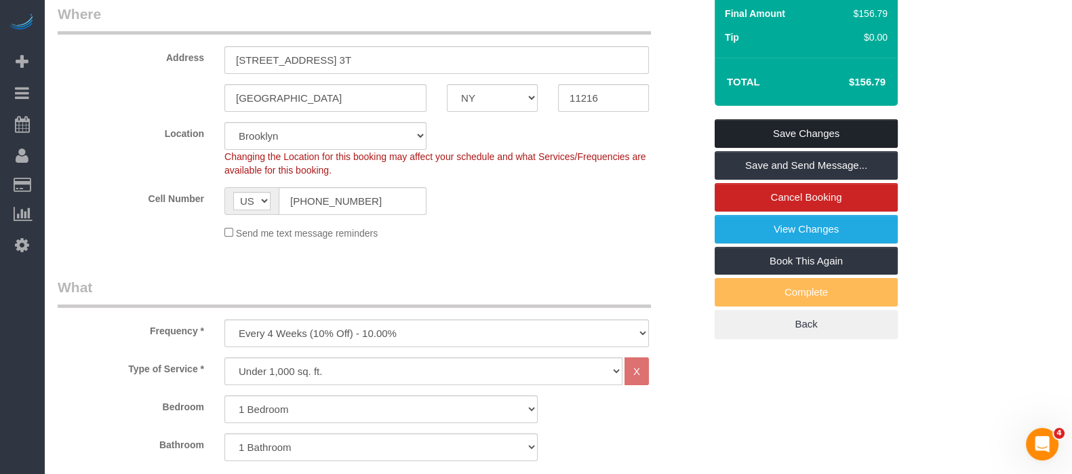
click at [791, 132] on link "Save Changes" at bounding box center [806, 133] width 183 height 28
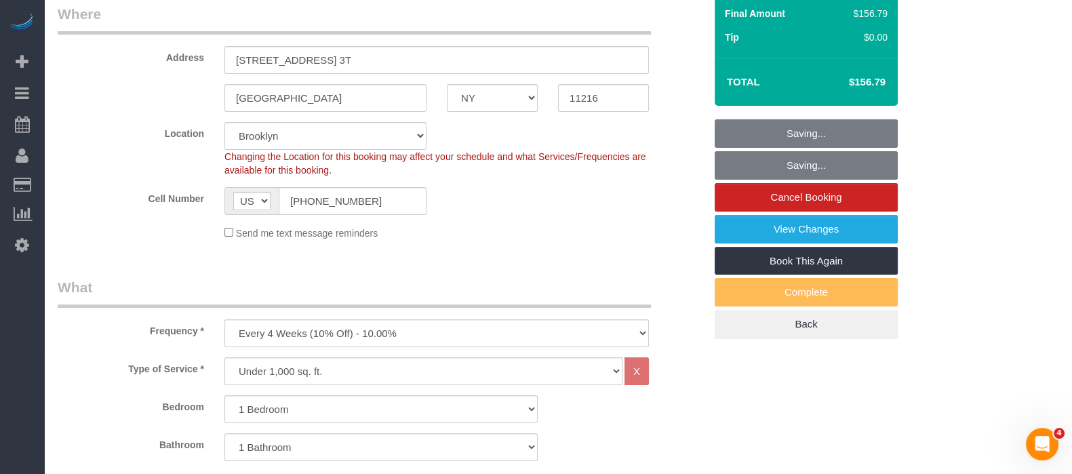
scroll to position [0, 0]
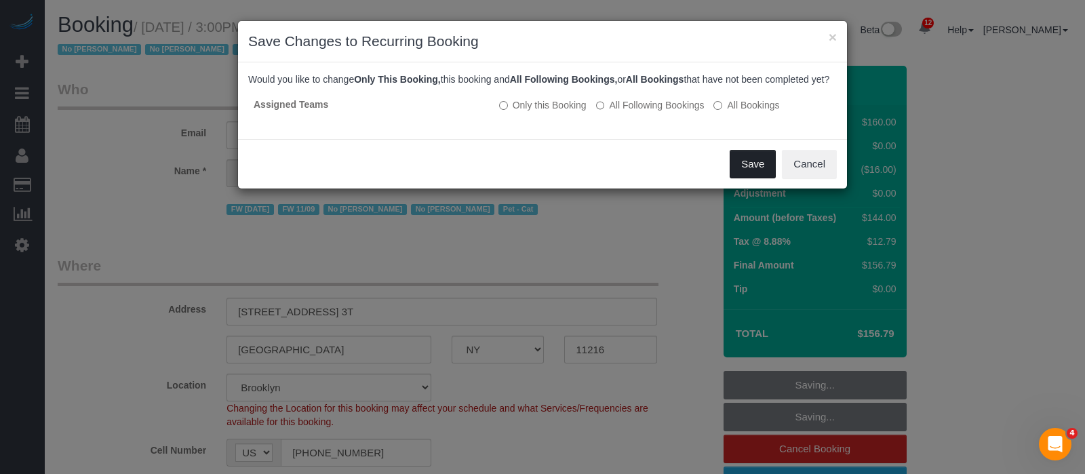
click at [762, 171] on button "Save" at bounding box center [753, 164] width 46 height 28
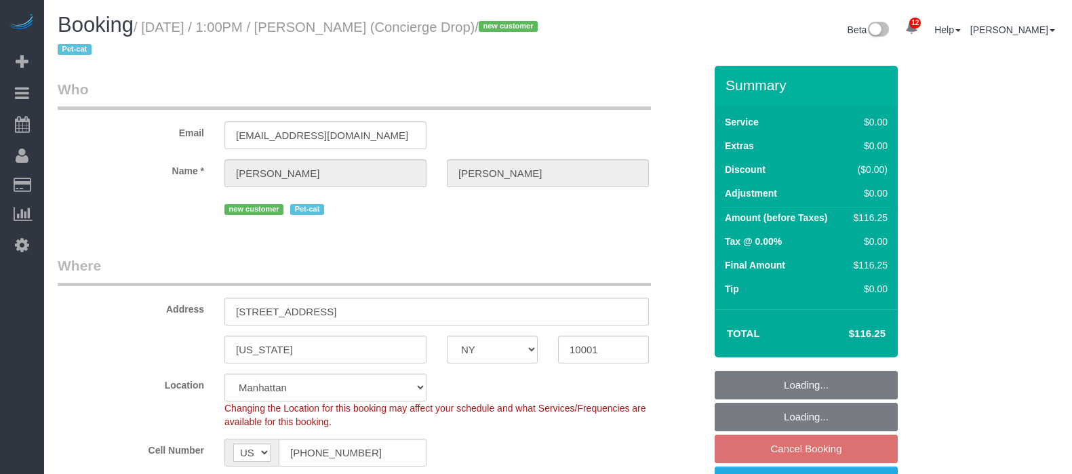
select select "NY"
select select "spot5"
select select "number:89"
select select "number:90"
select select "number:15"
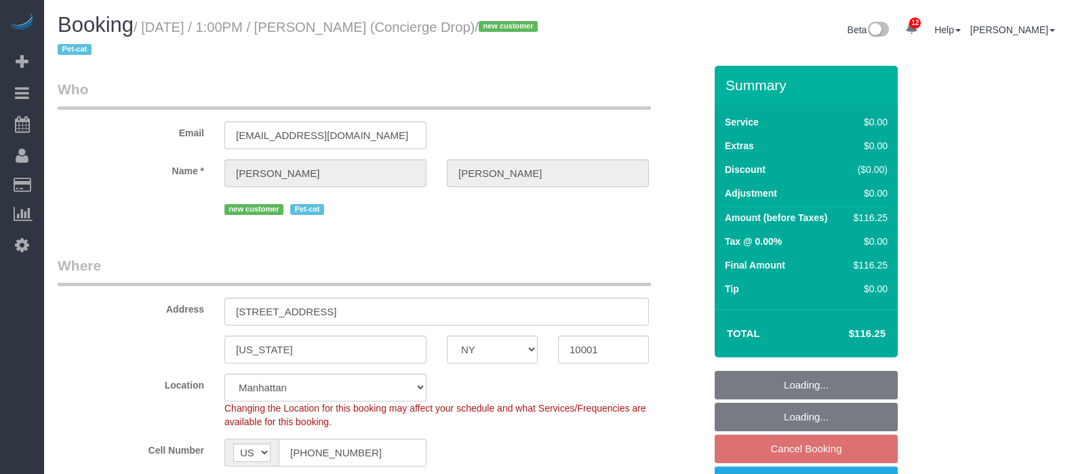
select select "number:5"
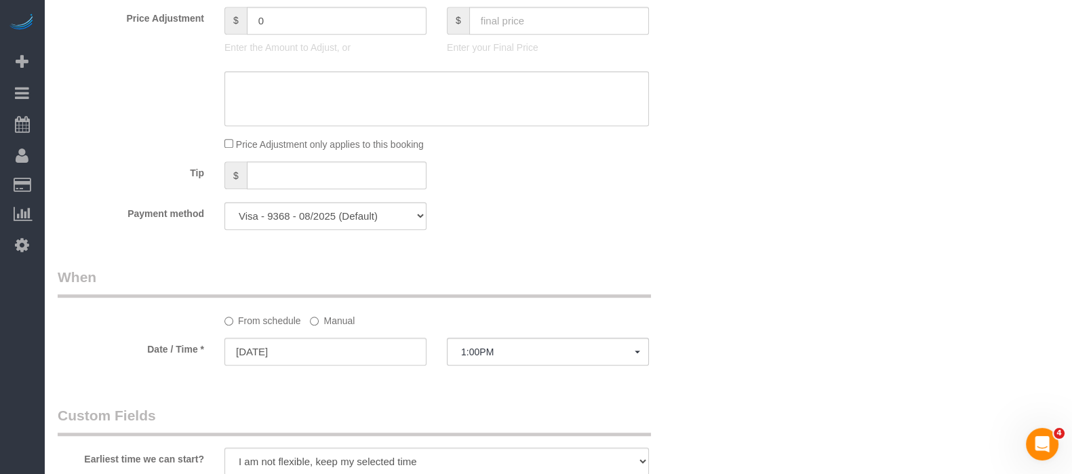
scroll to position [1266, 0]
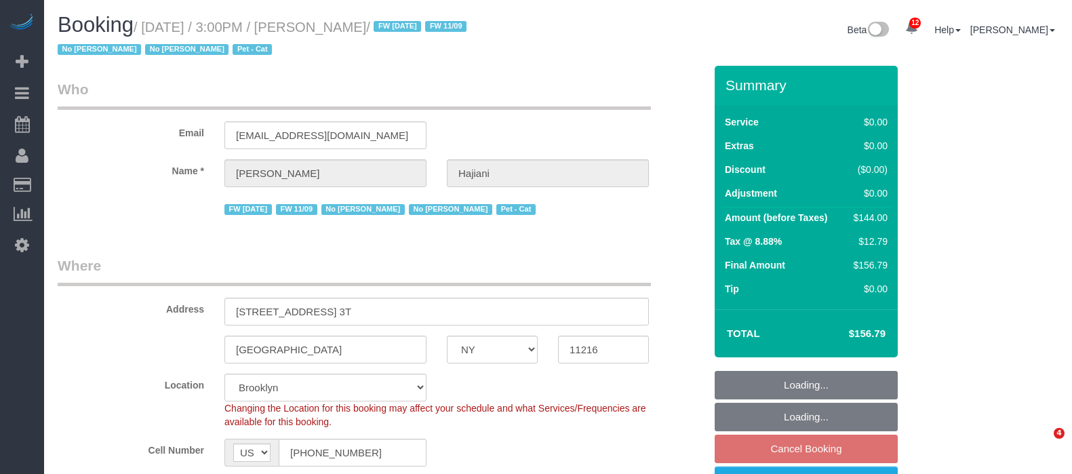
select select "NY"
select select "spot8"
select select "number:89"
select select "number:90"
select select "number:14"
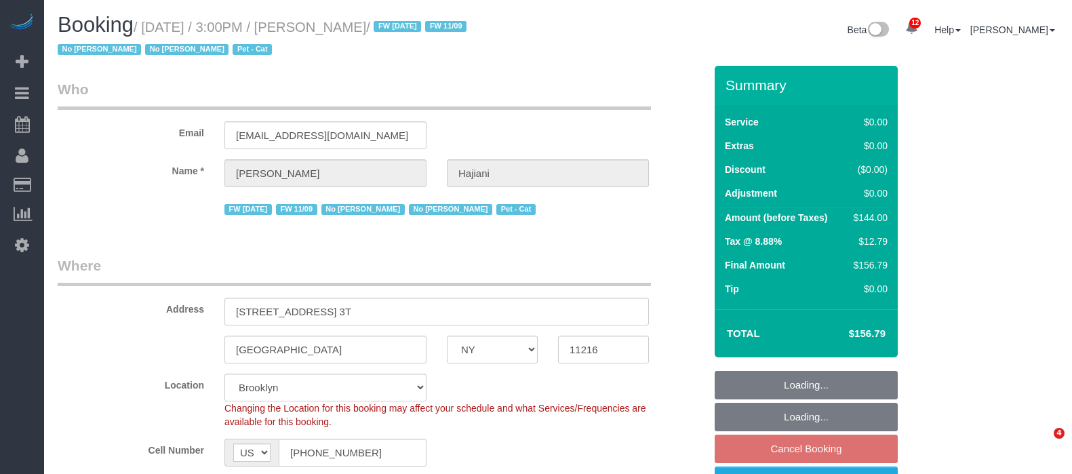
select select "number:7"
select select "object:1361"
select select
select select "1"
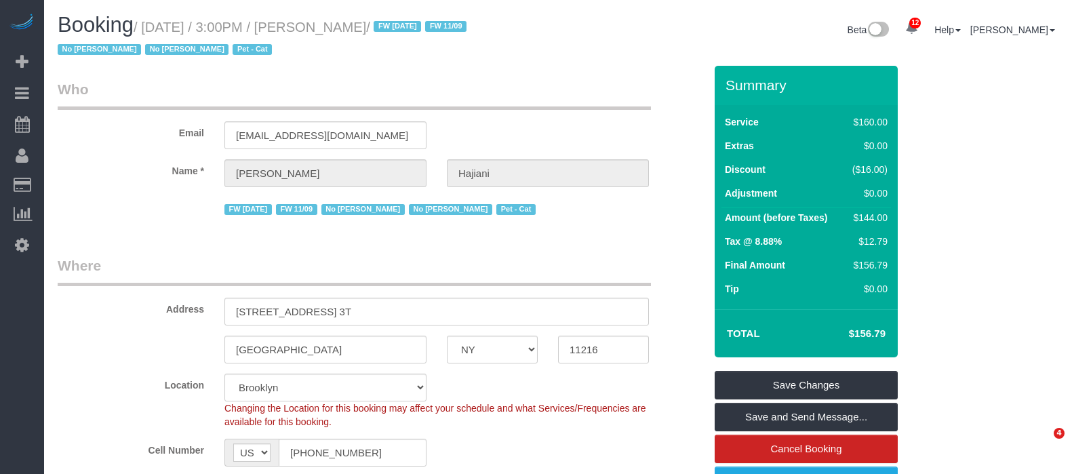
select select "spot68"
drag, startPoint x: 149, startPoint y: 27, endPoint x: 431, endPoint y: 22, distance: 282.1
click at [431, 22] on small "/ September 07, 2025 / 3:00PM / Selena Hajiani / FW 01/25/25 FW 11/09 No Marilu…" at bounding box center [264, 39] width 413 height 38
copy small "September 07, 2025 / 3:00PM / Selena Hajiani"
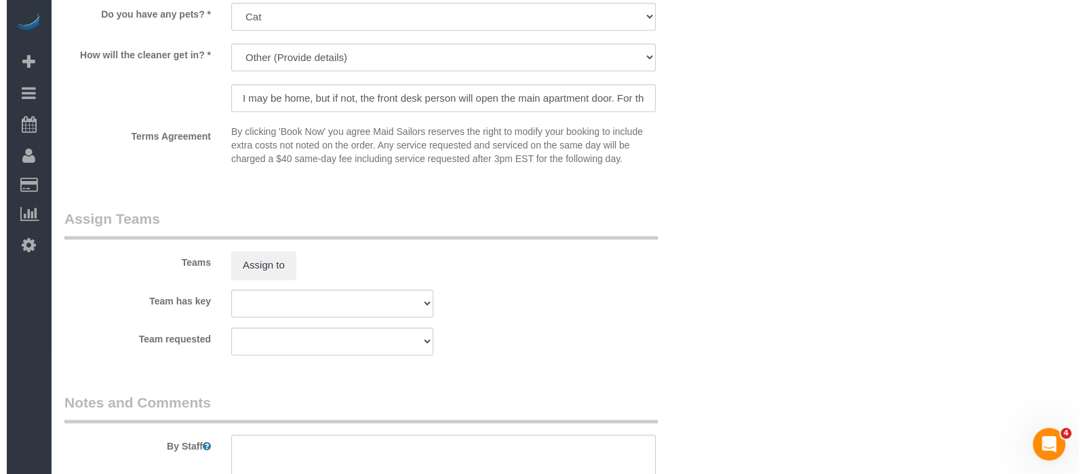
scroll to position [1674, 0]
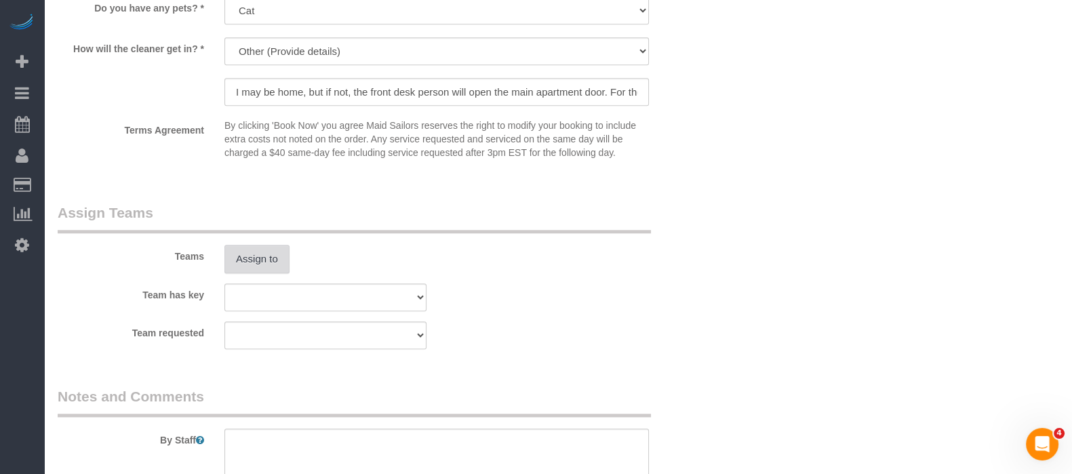
click at [265, 273] on button "Assign to" at bounding box center [256, 259] width 65 height 28
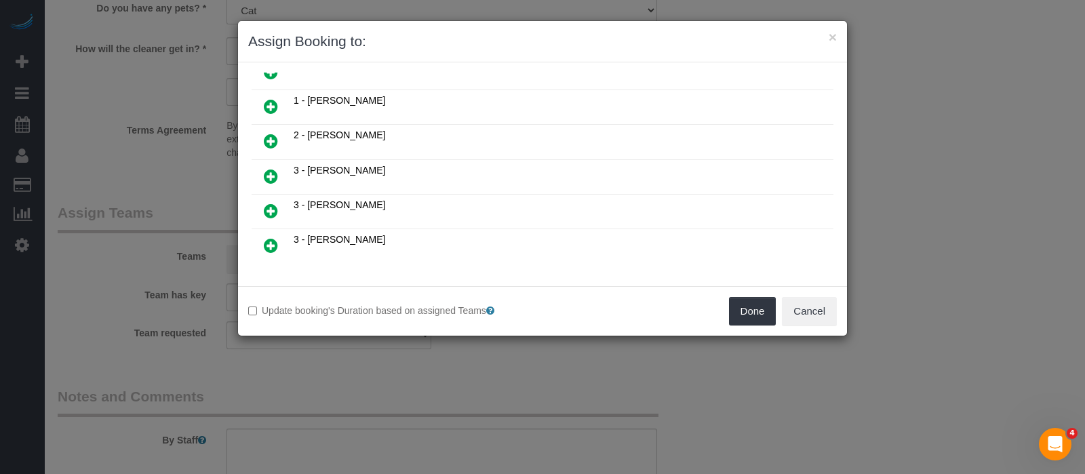
scroll to position [140, 0]
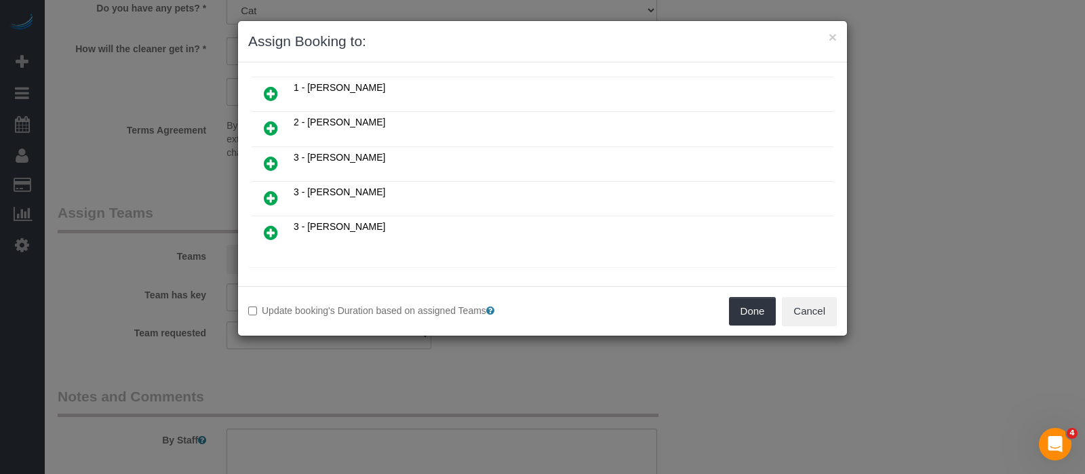
click at [275, 89] on icon at bounding box center [271, 93] width 14 height 16
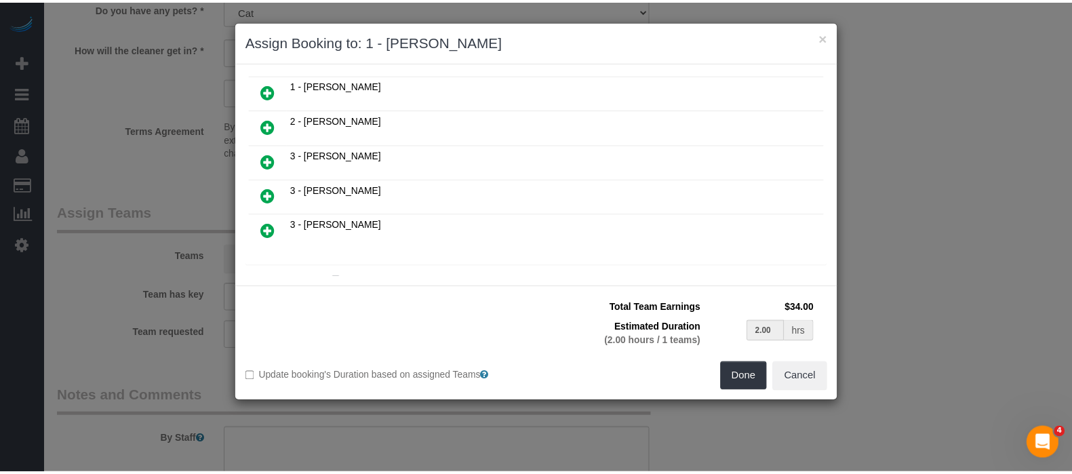
scroll to position [171, 0]
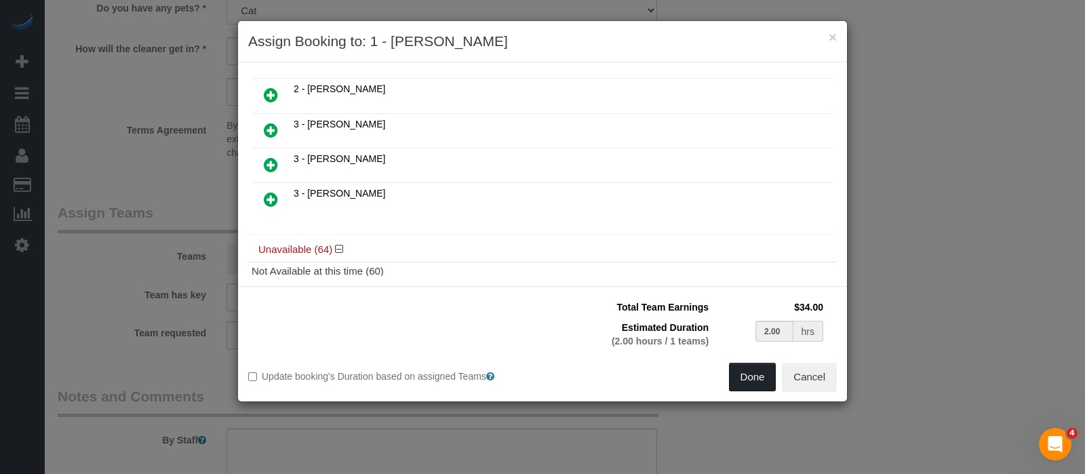
click at [741, 369] on button "Done" at bounding box center [752, 377] width 47 height 28
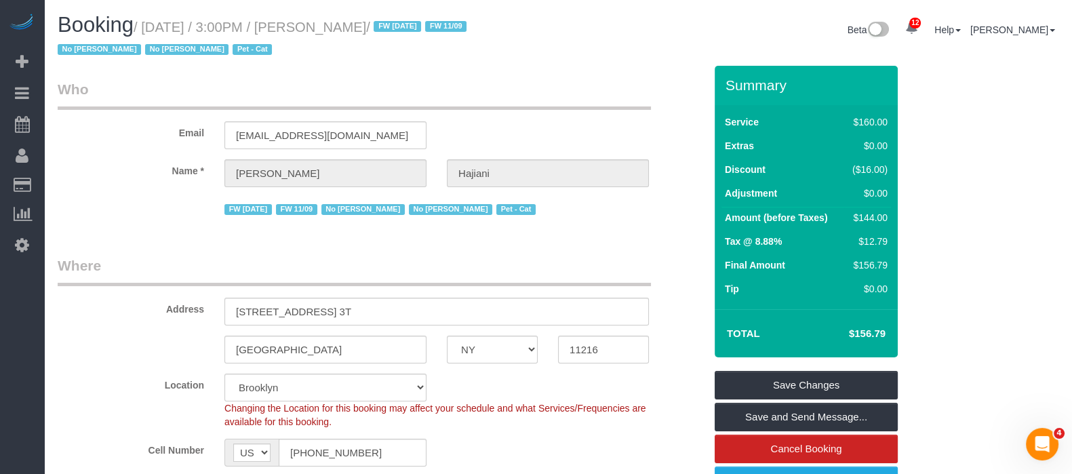
scroll to position [0, 0]
click at [823, 385] on link "Save Changes" at bounding box center [806, 385] width 183 height 28
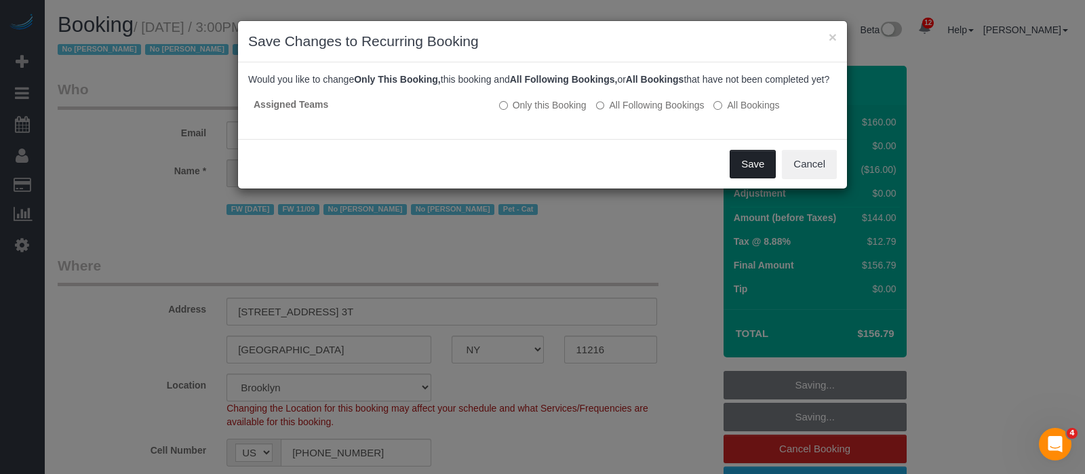
click at [755, 178] on button "Save" at bounding box center [753, 164] width 46 height 28
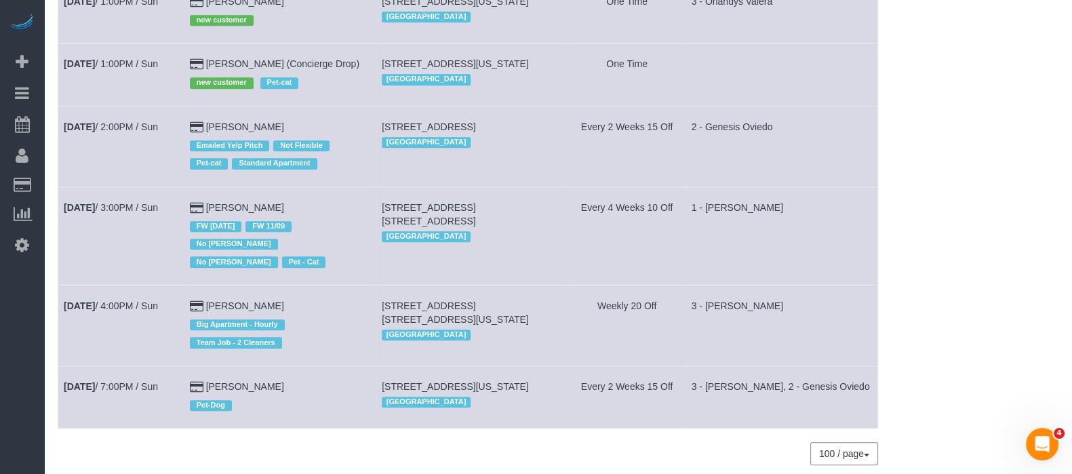
scroll to position [1168, 0]
drag, startPoint x: 383, startPoint y: 49, endPoint x: 102, endPoint y: 54, distance: 281.5
click at [102, 54] on tr "Sep 7th / 1:00PM / Sun Benjamin Rudnitsky (Concierge Drop) new customer Pet-cat…" at bounding box center [468, 74] width 820 height 62
click at [680, 67] on td "One Time" at bounding box center [626, 74] width 117 height 62
click at [146, 58] on link "Sep 7th / 1:00PM / Sun" at bounding box center [111, 63] width 94 height 11
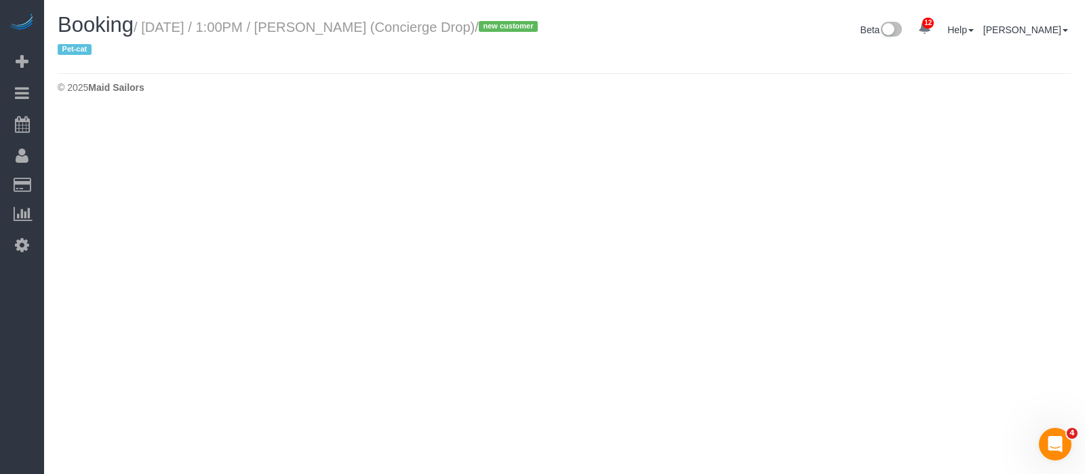
select select "NY"
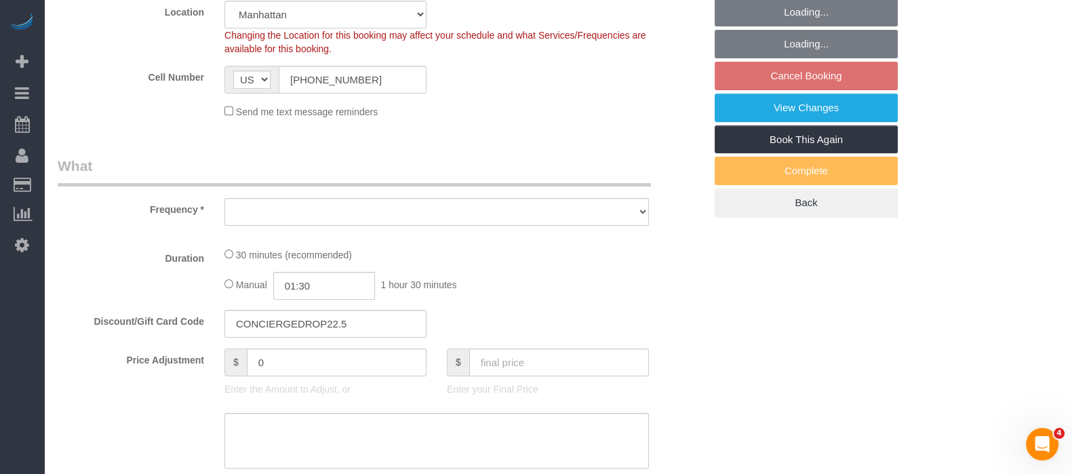
select select "spot125"
select select "number:89"
select select "number:90"
select select "number:15"
select select "number:5"
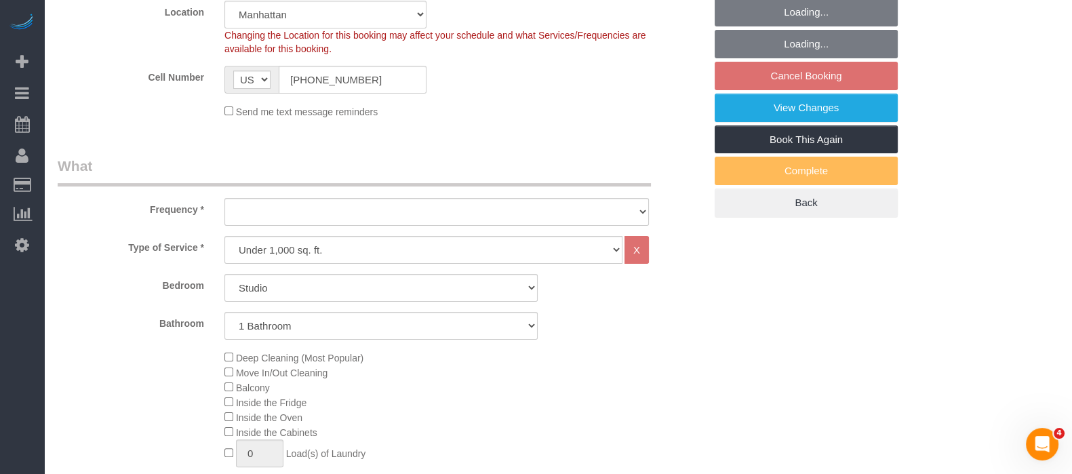
select select "string:stripe-pm_1RaQn24VGloSiKo7zeOF73Wj"
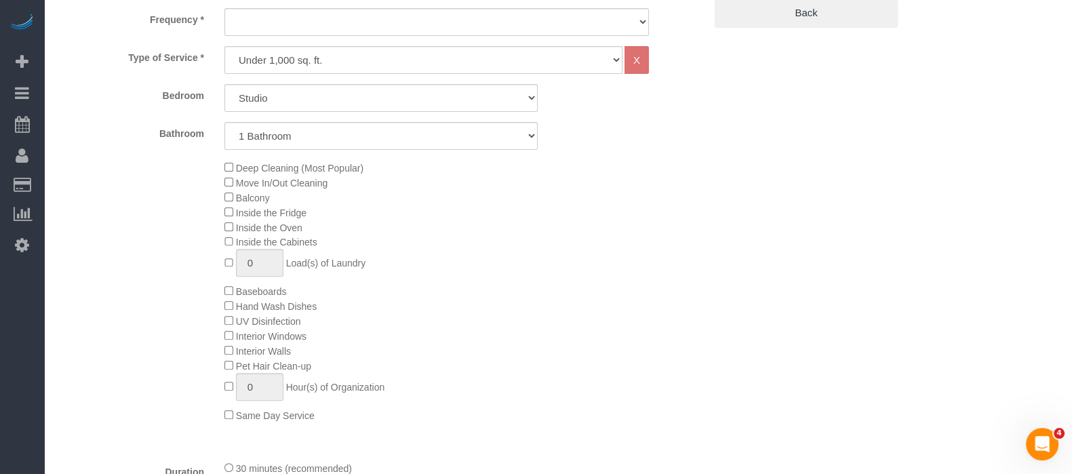
select select "object:5009"
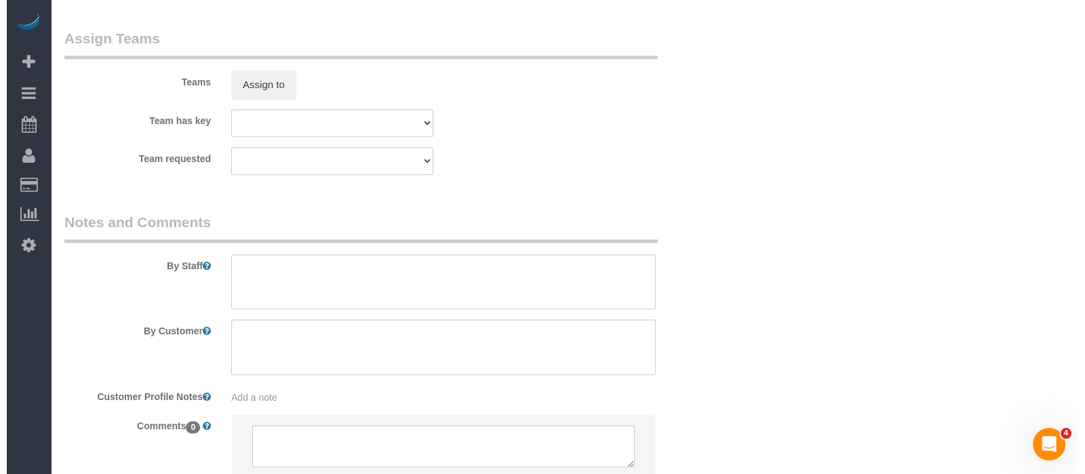
scroll to position [1799, 0]
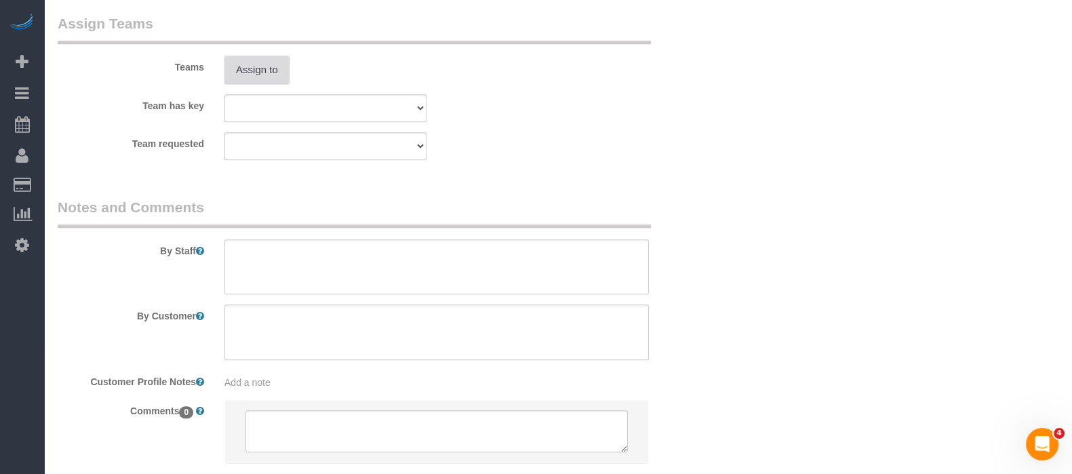
click at [238, 76] on button "Assign to" at bounding box center [256, 70] width 65 height 28
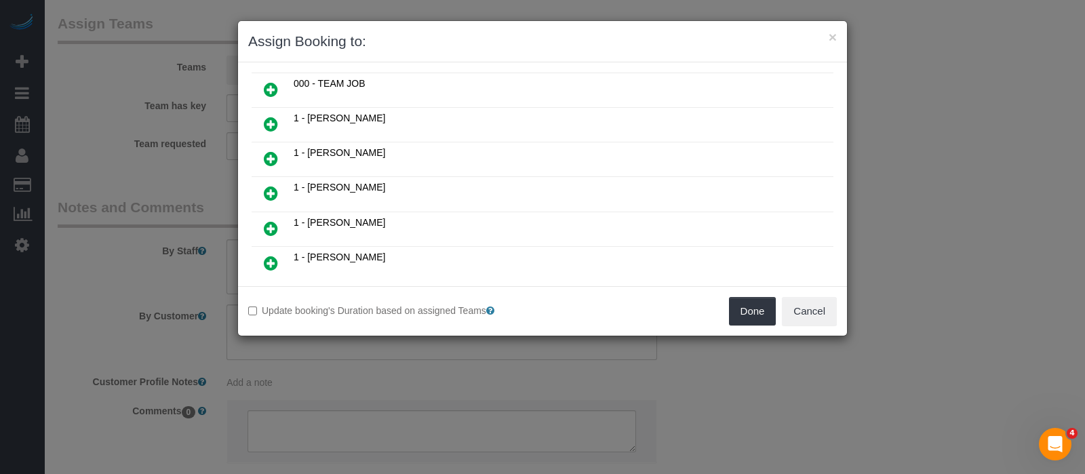
scroll to position [74, 0]
click at [269, 191] on icon at bounding box center [271, 194] width 14 height 16
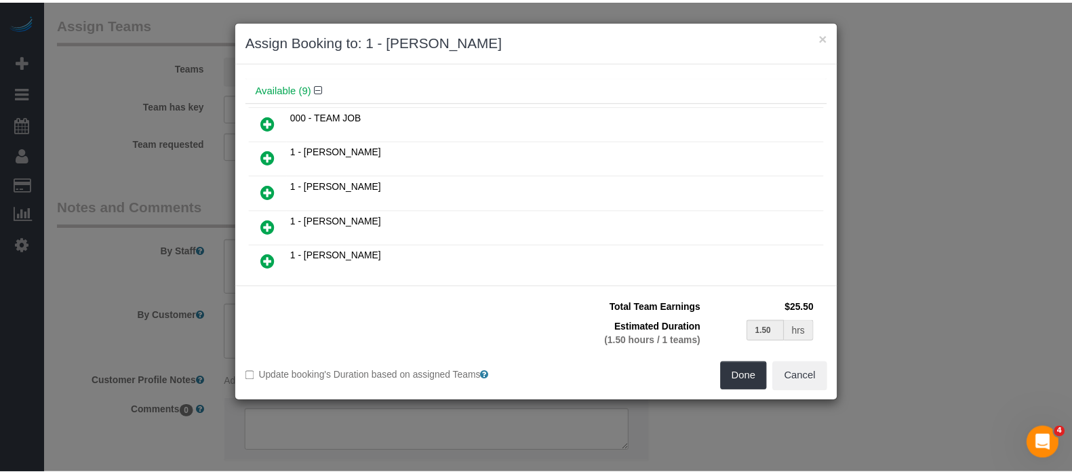
scroll to position [105, 0]
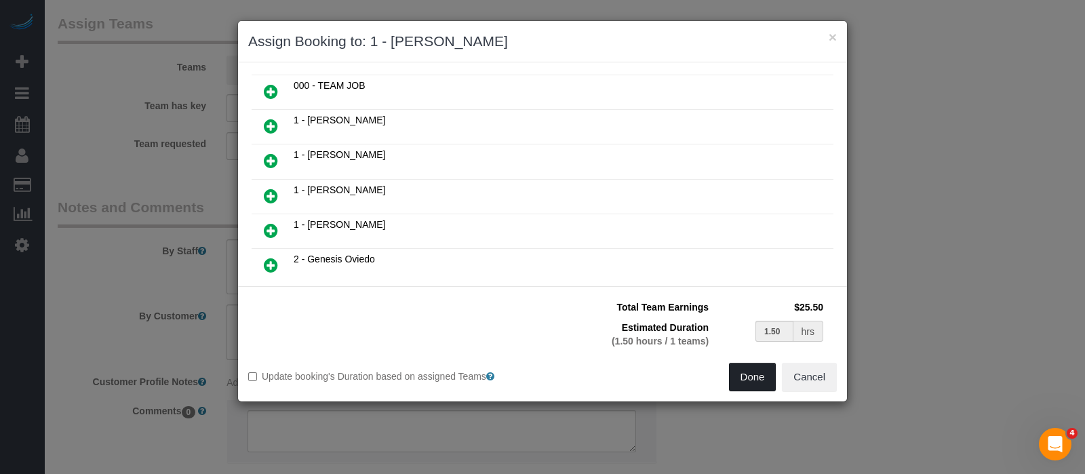
click at [756, 371] on button "Done" at bounding box center [752, 377] width 47 height 28
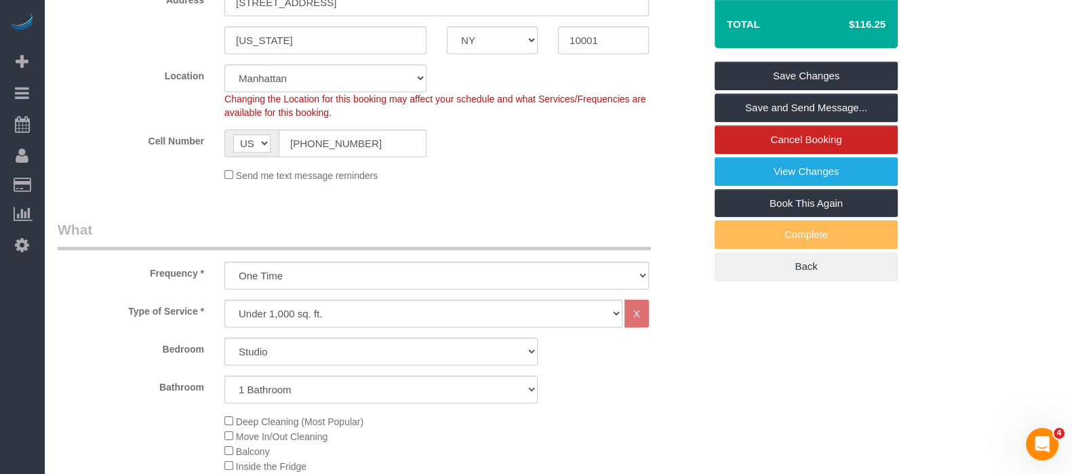
scroll to position [305, 0]
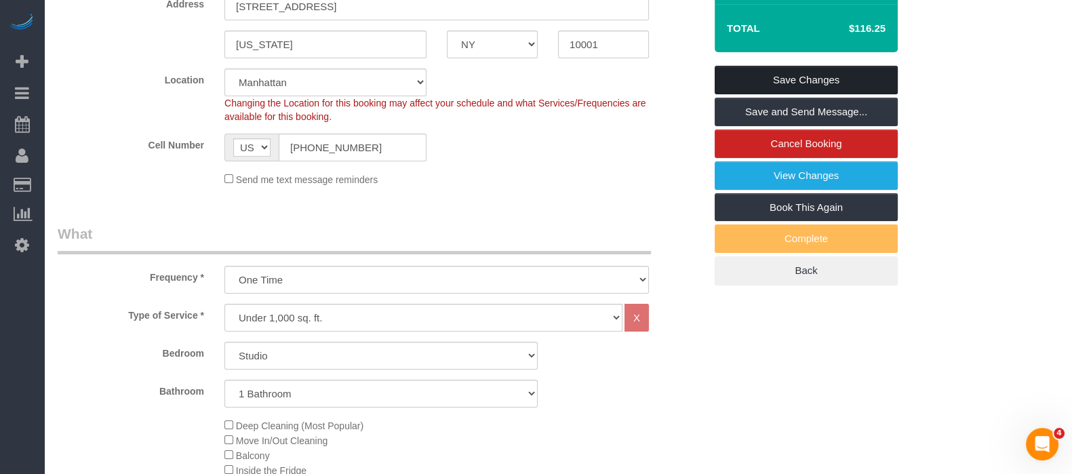
click at [862, 77] on link "Save Changes" at bounding box center [806, 80] width 183 height 28
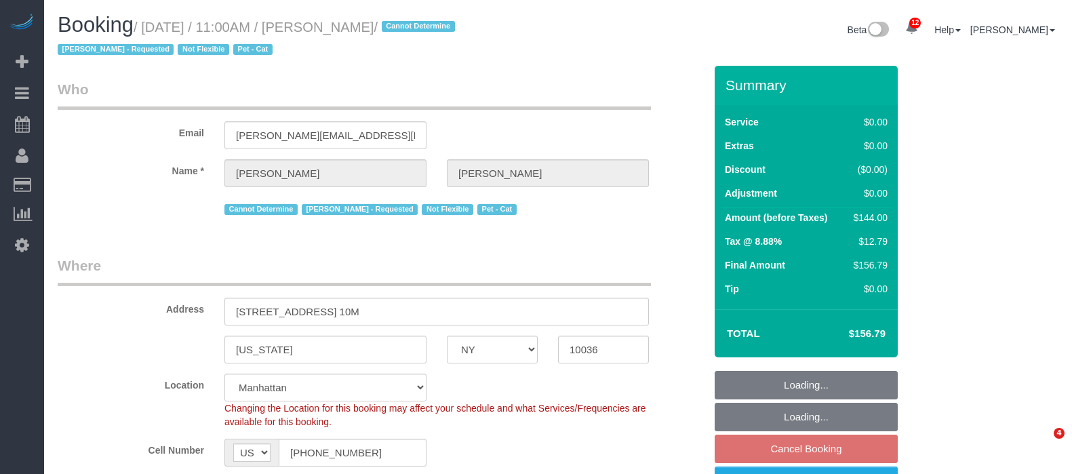
select select "NY"
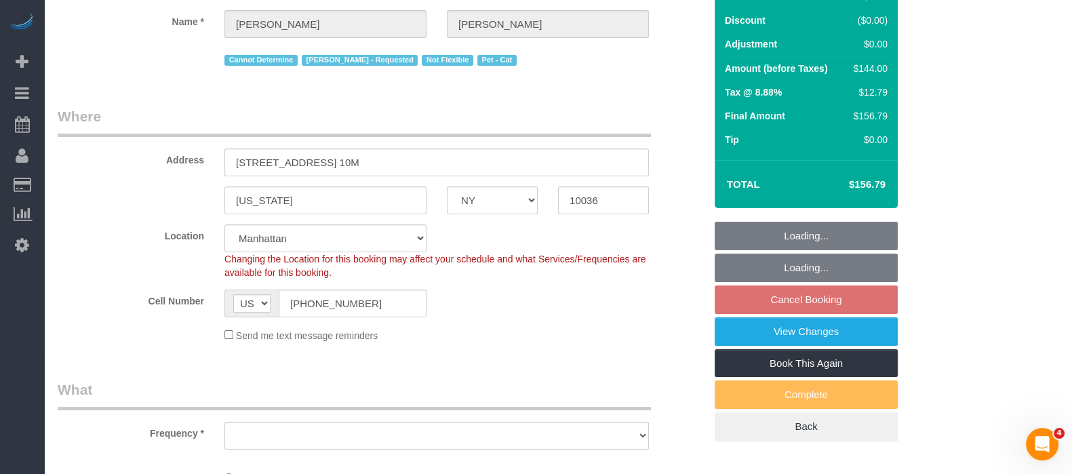
select select "string:stripe-pm_1QTV2s4VGloSiKo7xIUkMpLp"
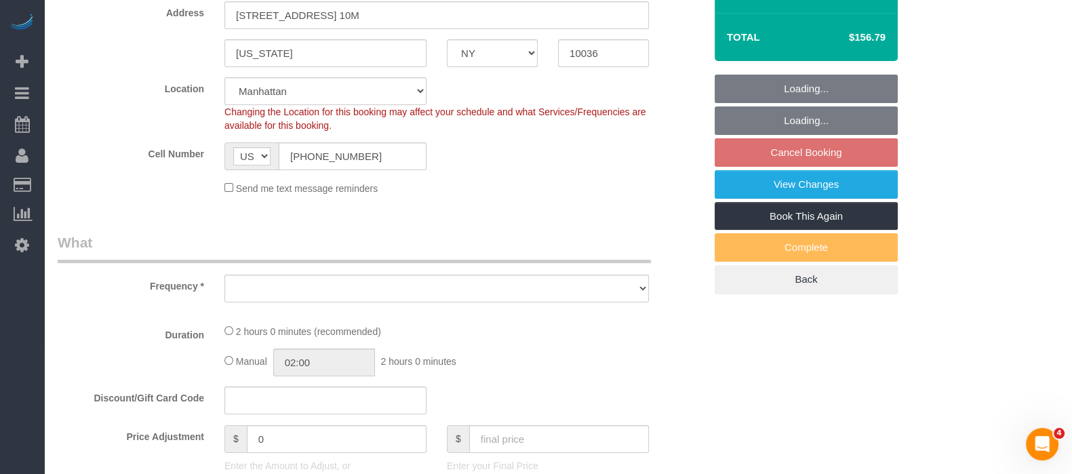
scroll to position [322, 0]
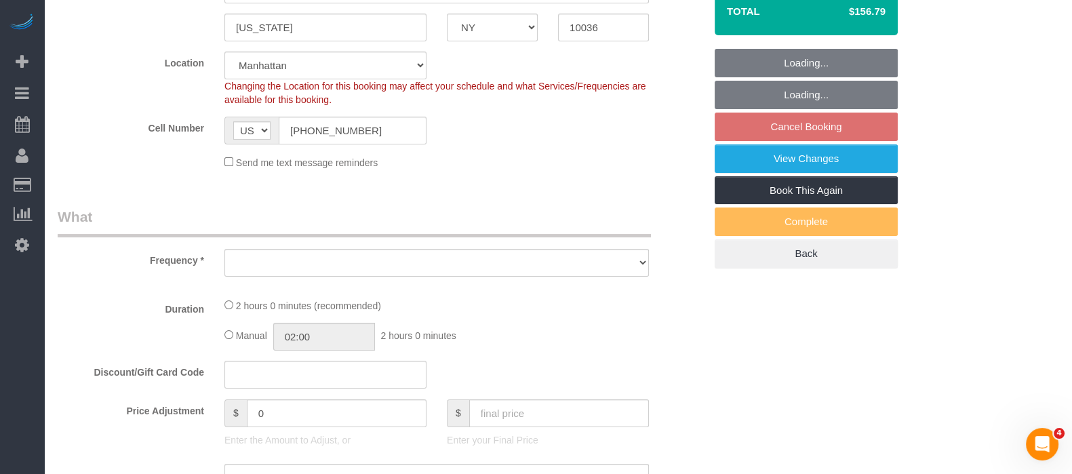
select select "object:1325"
select select "number:89"
select select "number:90"
select select "number:14"
select select "number:5"
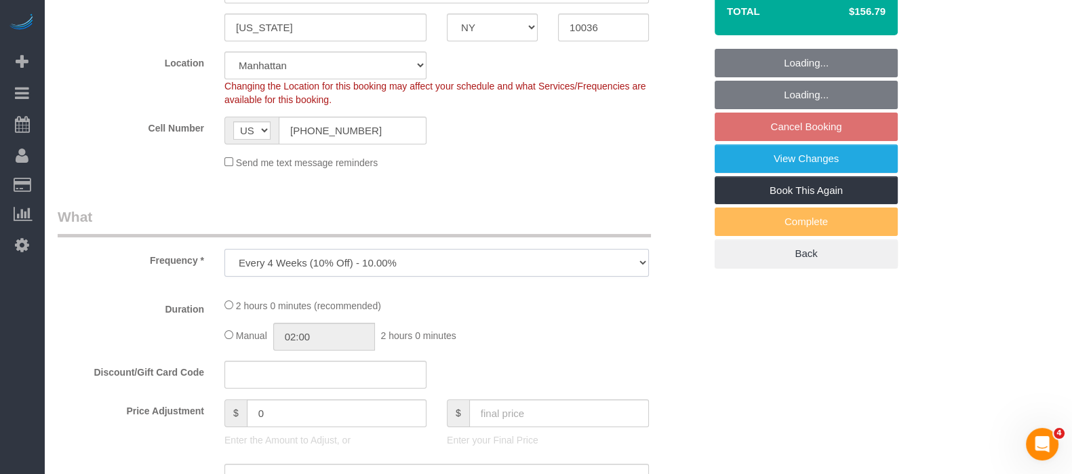
select select "spot4"
select select "1"
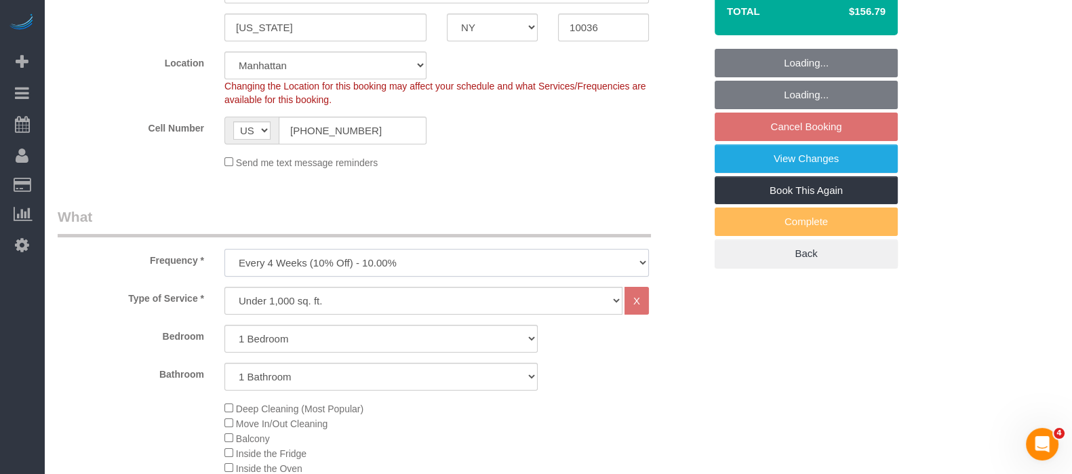
select select "object:1887"
drag, startPoint x: 578, startPoint y: 273, endPoint x: 1045, endPoint y: -103, distance: 599.0
click at [949, 196] on div "Summary Service $0.00 Extras $0.00 Discount ($0.00) Adjustment $0.00 Amount (be…" at bounding box center [830, 20] width 250 height 552
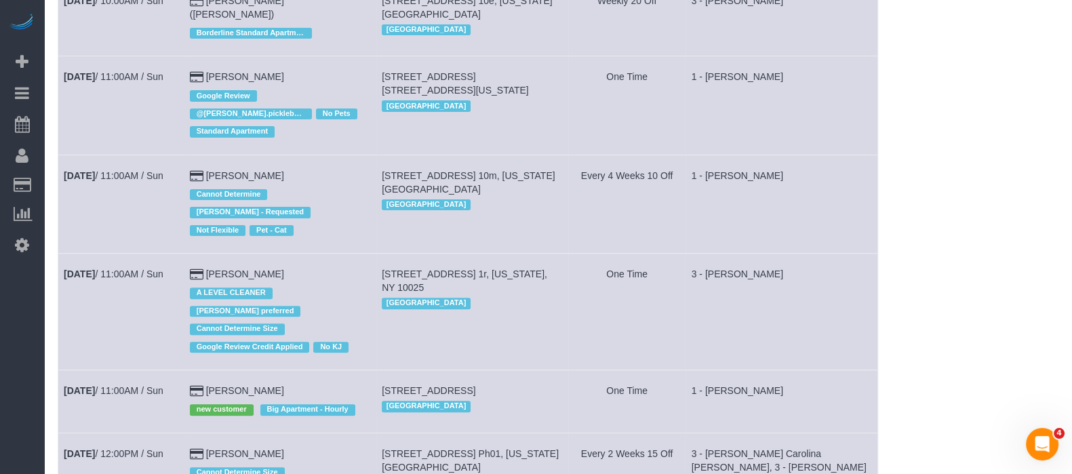
scroll to position [553, 0]
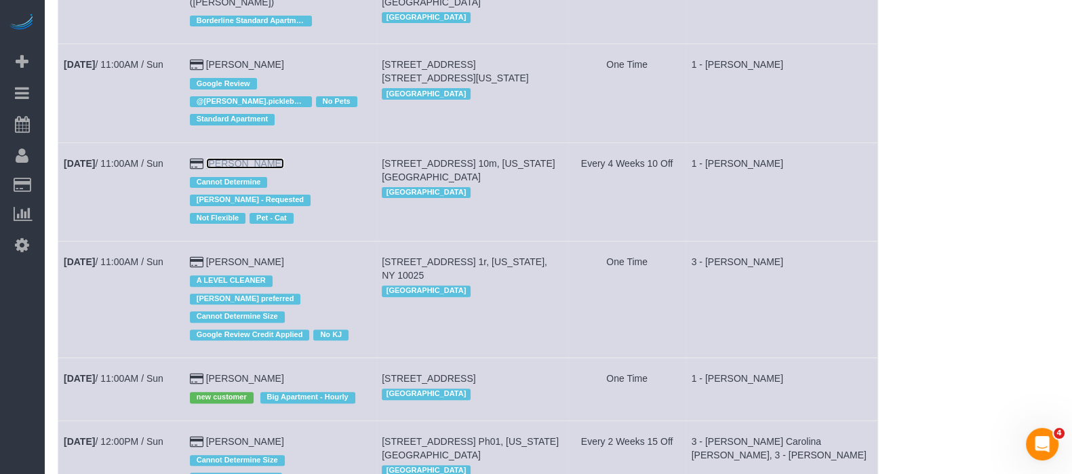
click at [241, 163] on link "[PERSON_NAME]" at bounding box center [245, 163] width 78 height 11
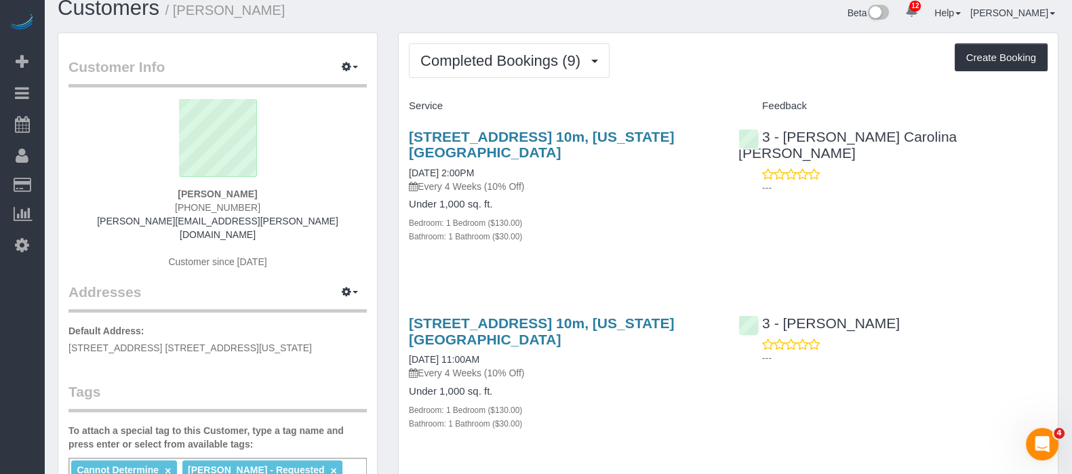
scroll to position [16, 0]
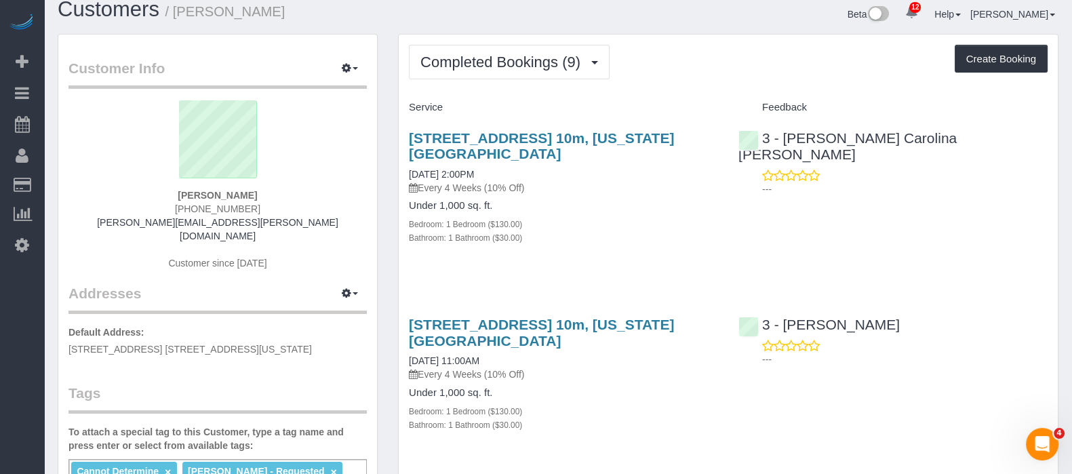
drag, startPoint x: 167, startPoint y: 188, endPoint x: 279, endPoint y: 195, distance: 112.8
click at [279, 195] on div "[PERSON_NAME] [PHONE_NUMBER] [PERSON_NAME][EMAIL_ADDRESS][PERSON_NAME][DOMAIN_N…" at bounding box center [217, 191] width 298 height 183
copy div "[PERSON_NAME]"
click at [505, 49] on button "Completed Bookings (9)" at bounding box center [509, 62] width 201 height 35
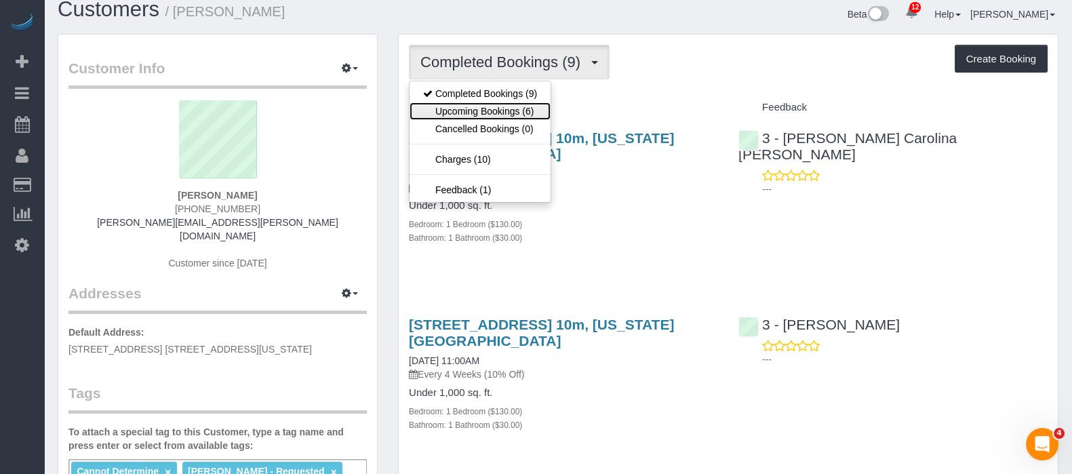
click at [492, 110] on link "Upcoming Bookings (6)" at bounding box center [480, 111] width 141 height 18
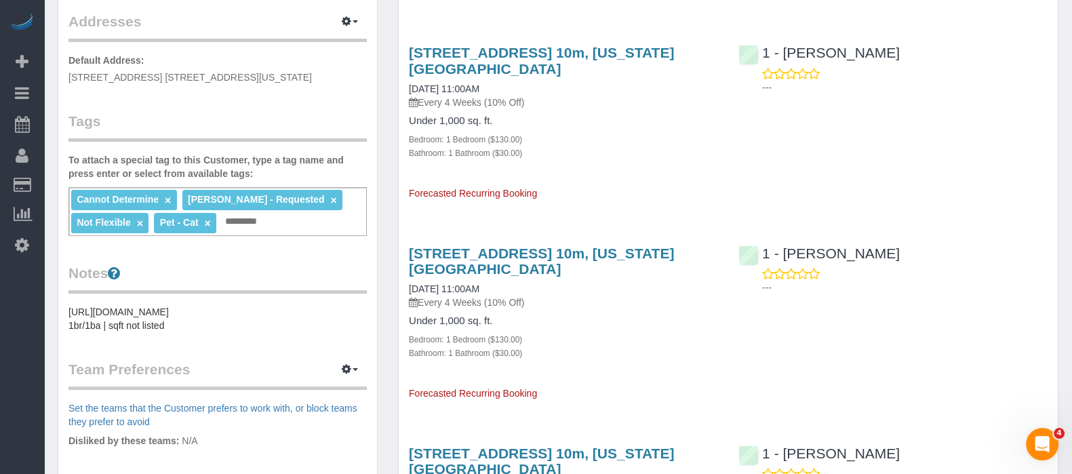
scroll to position [288, 0]
